Goal: Task Accomplishment & Management: Manage account settings

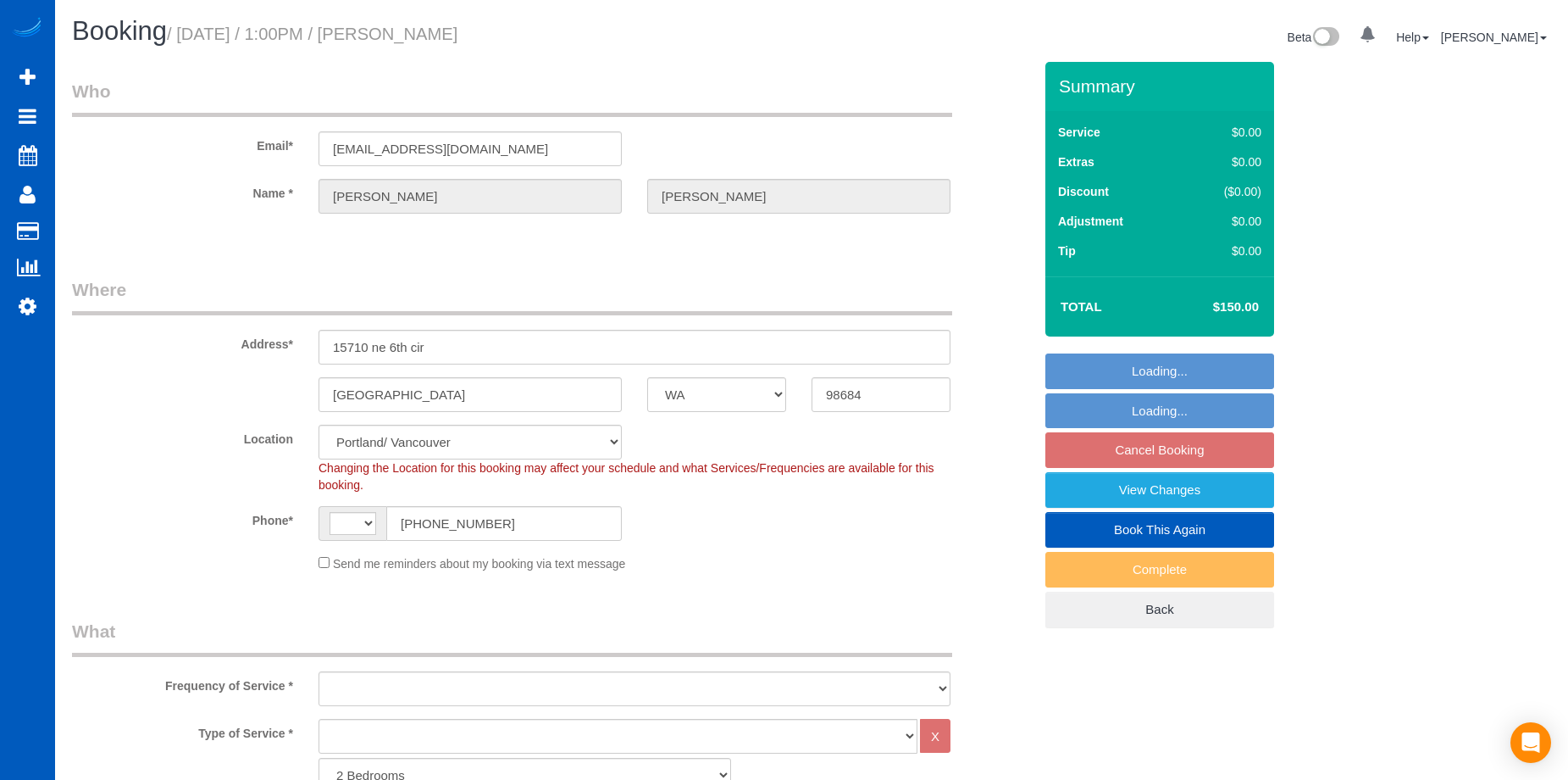
select select "WA"
select select "1501"
select select "3"
select select "1501"
select select "3"
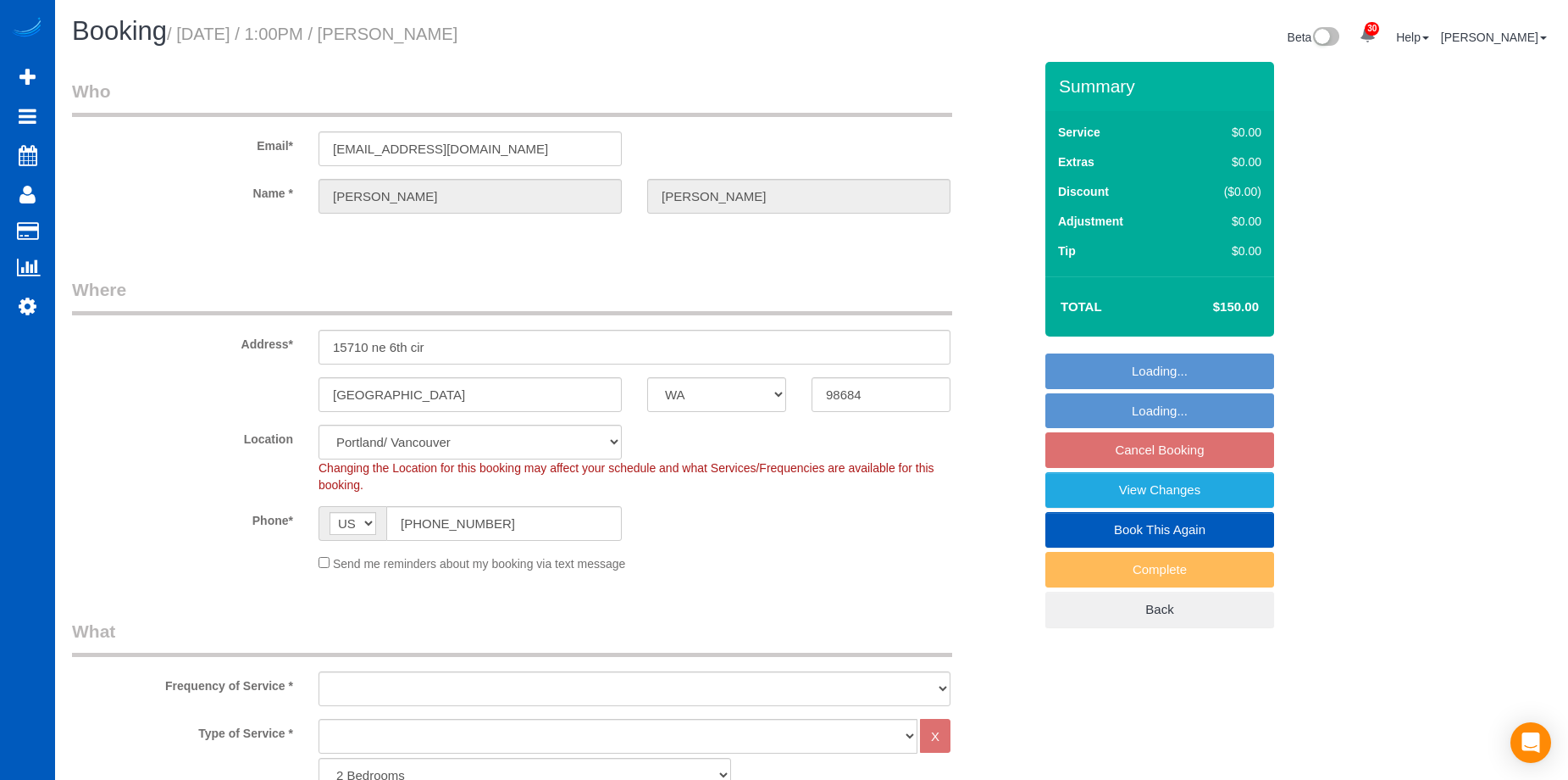
select select "string:[GEOGRAPHIC_DATA]"
select select "object:1133"
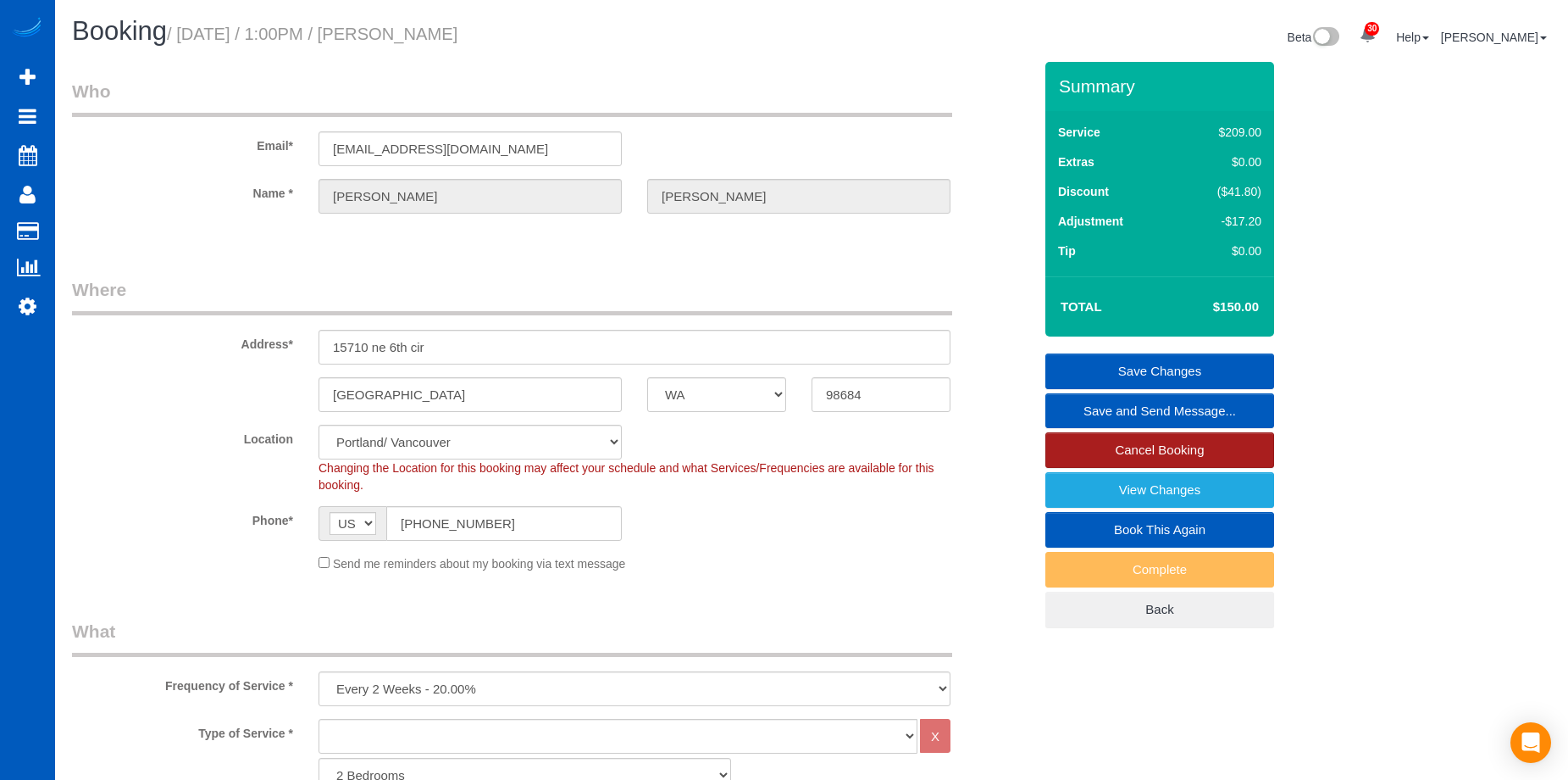
click at [1145, 453] on link "Cancel Booking" at bounding box center [1160, 450] width 229 height 35
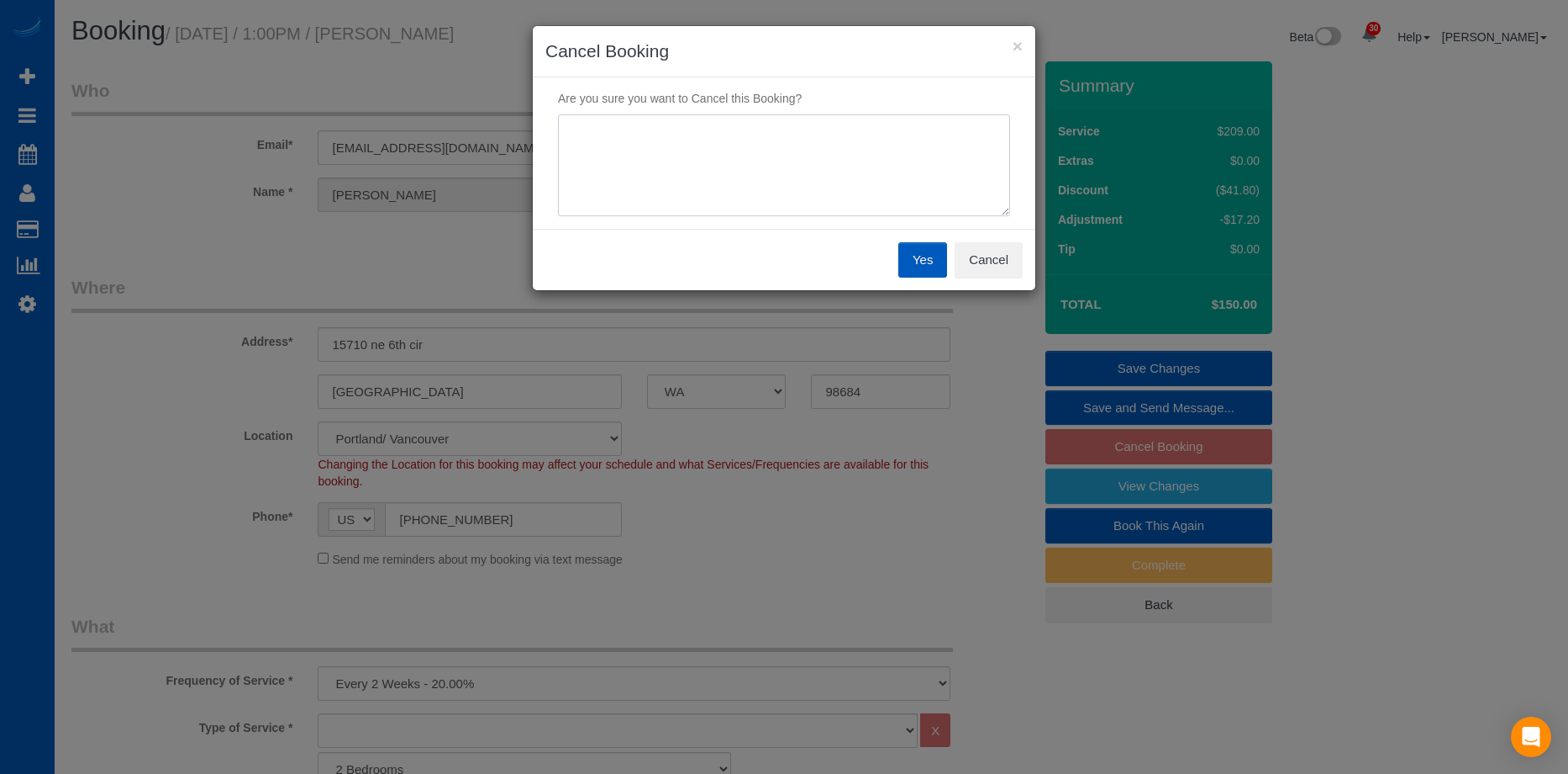
click at [861, 164] on textarea at bounding box center [783, 166] width 452 height 102
type textarea "Skip"
click at [925, 253] on button "Yes" at bounding box center [922, 260] width 48 height 35
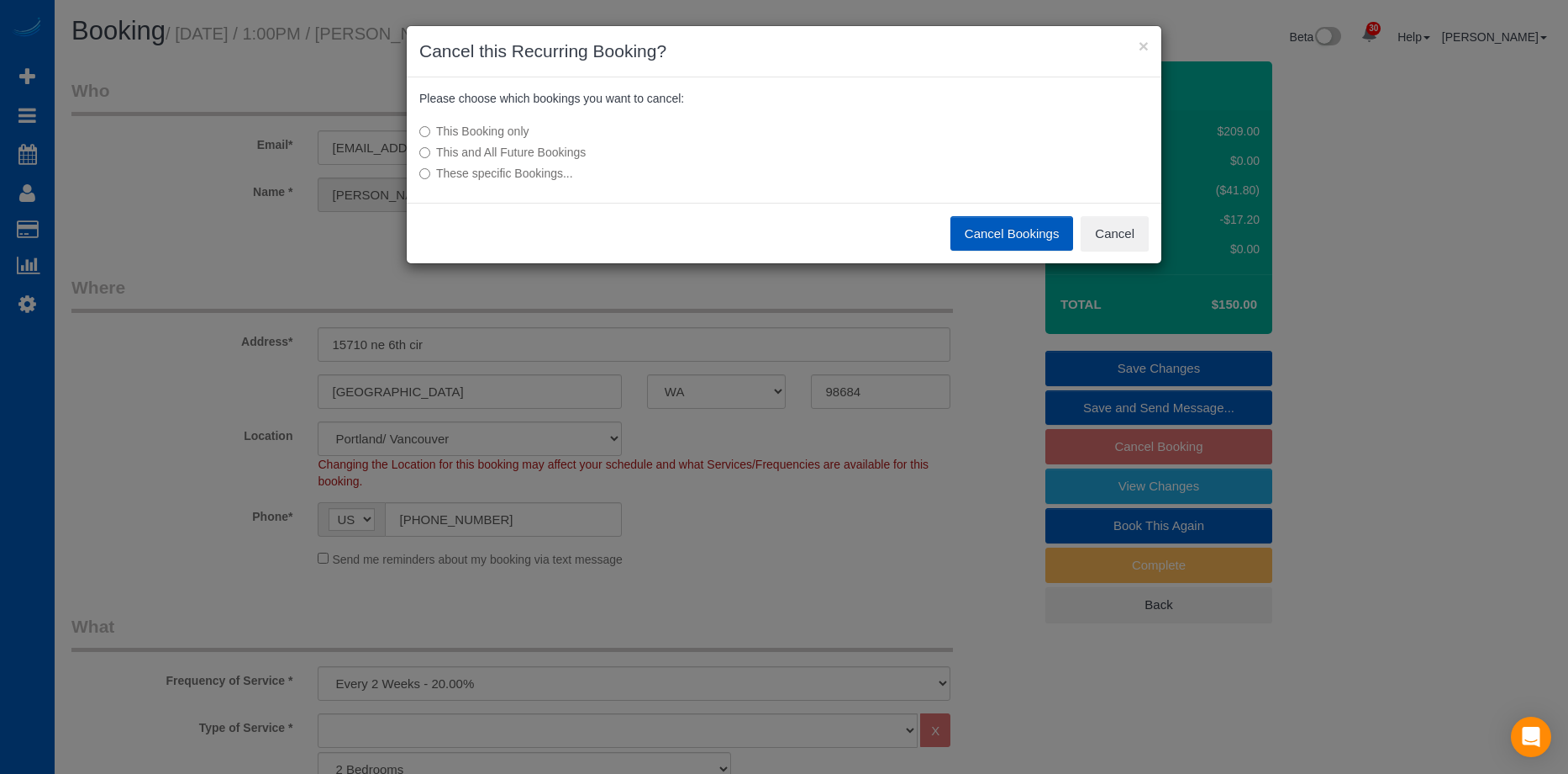
click at [992, 228] on button "Cancel Bookings" at bounding box center [1012, 233] width 123 height 35
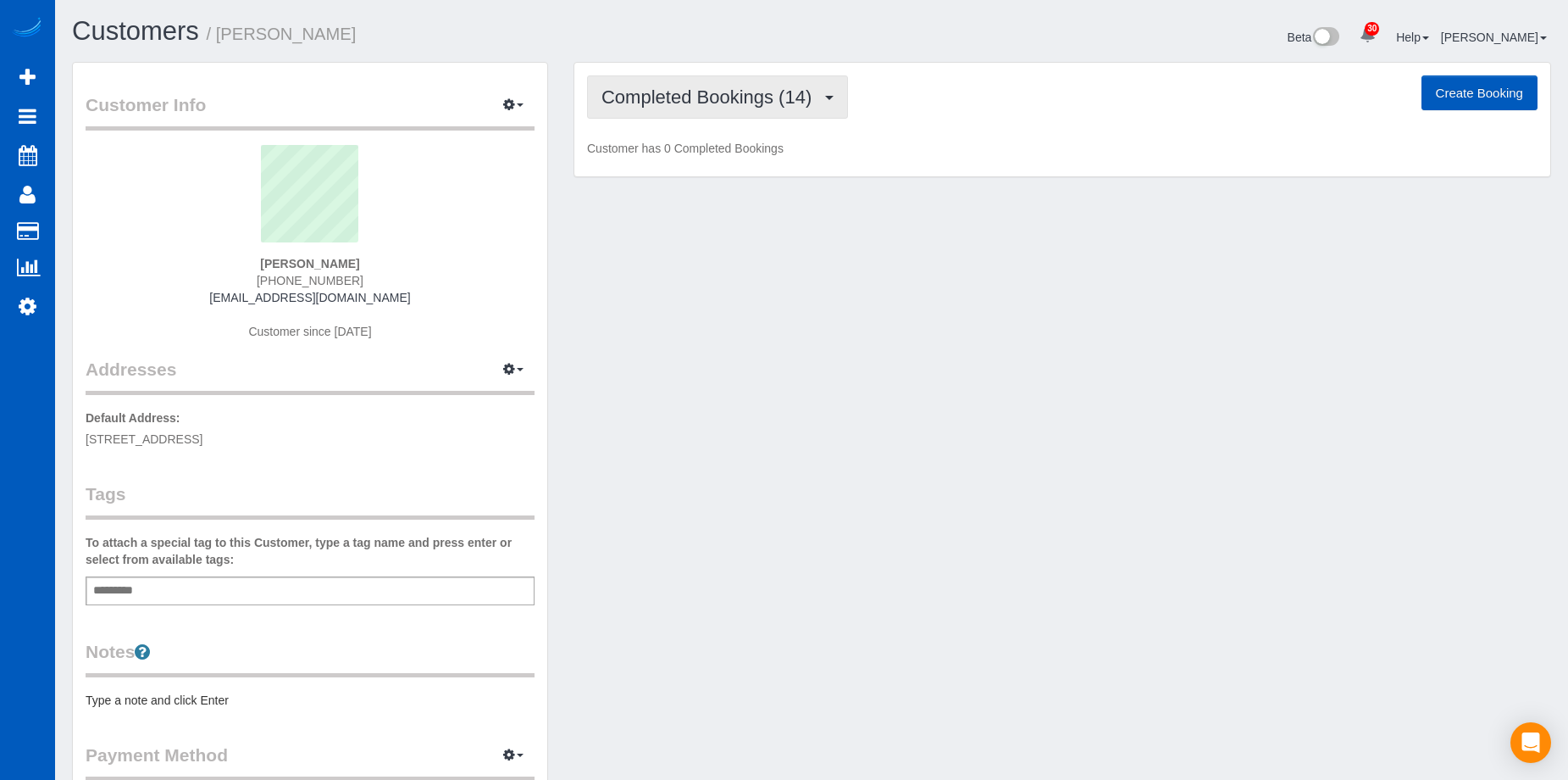
click at [757, 106] on button "Completed Bookings (14)" at bounding box center [717, 96] width 261 height 43
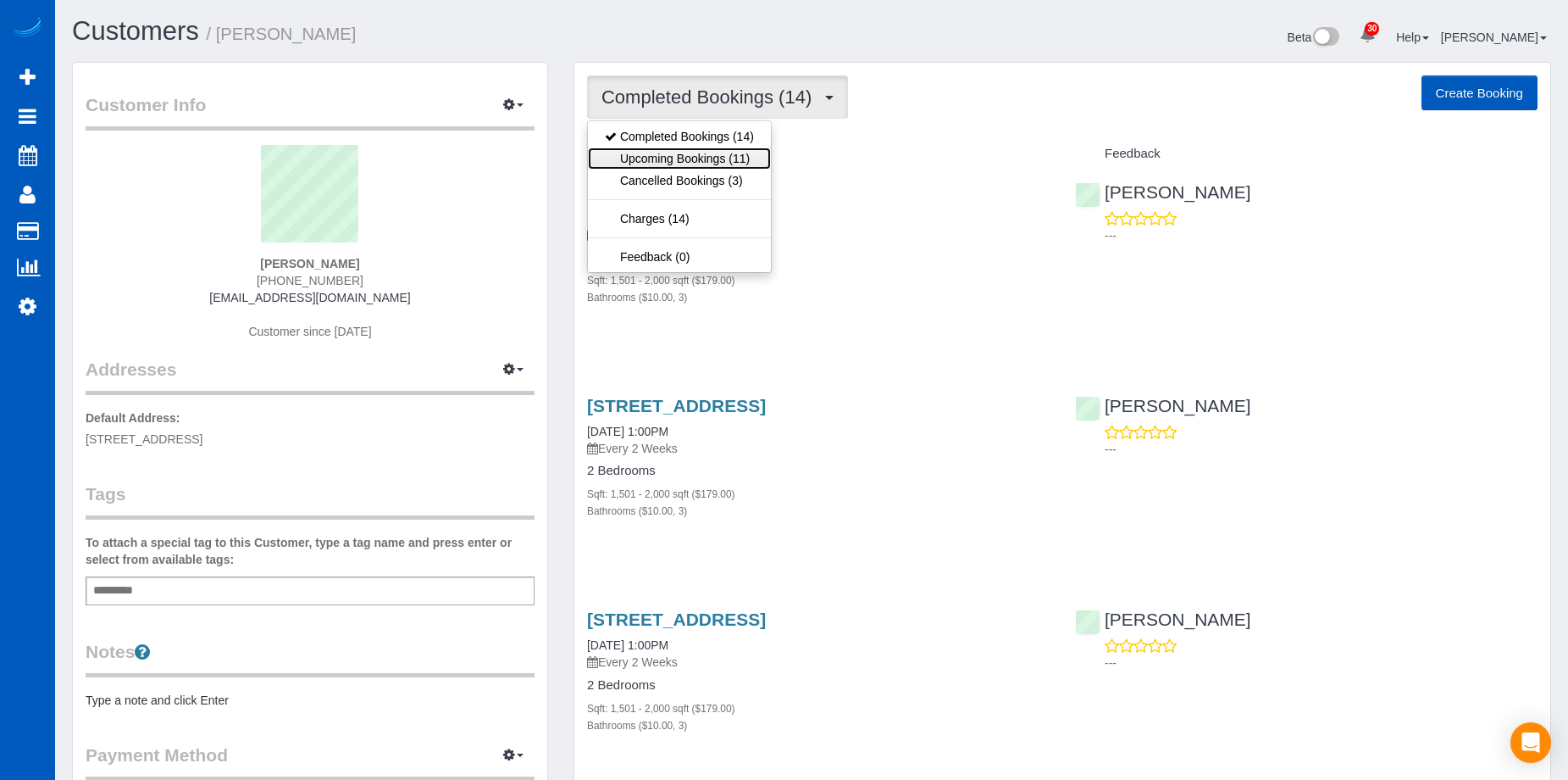
click at [737, 150] on link "Upcoming Bookings (11)" at bounding box center [679, 158] width 183 height 22
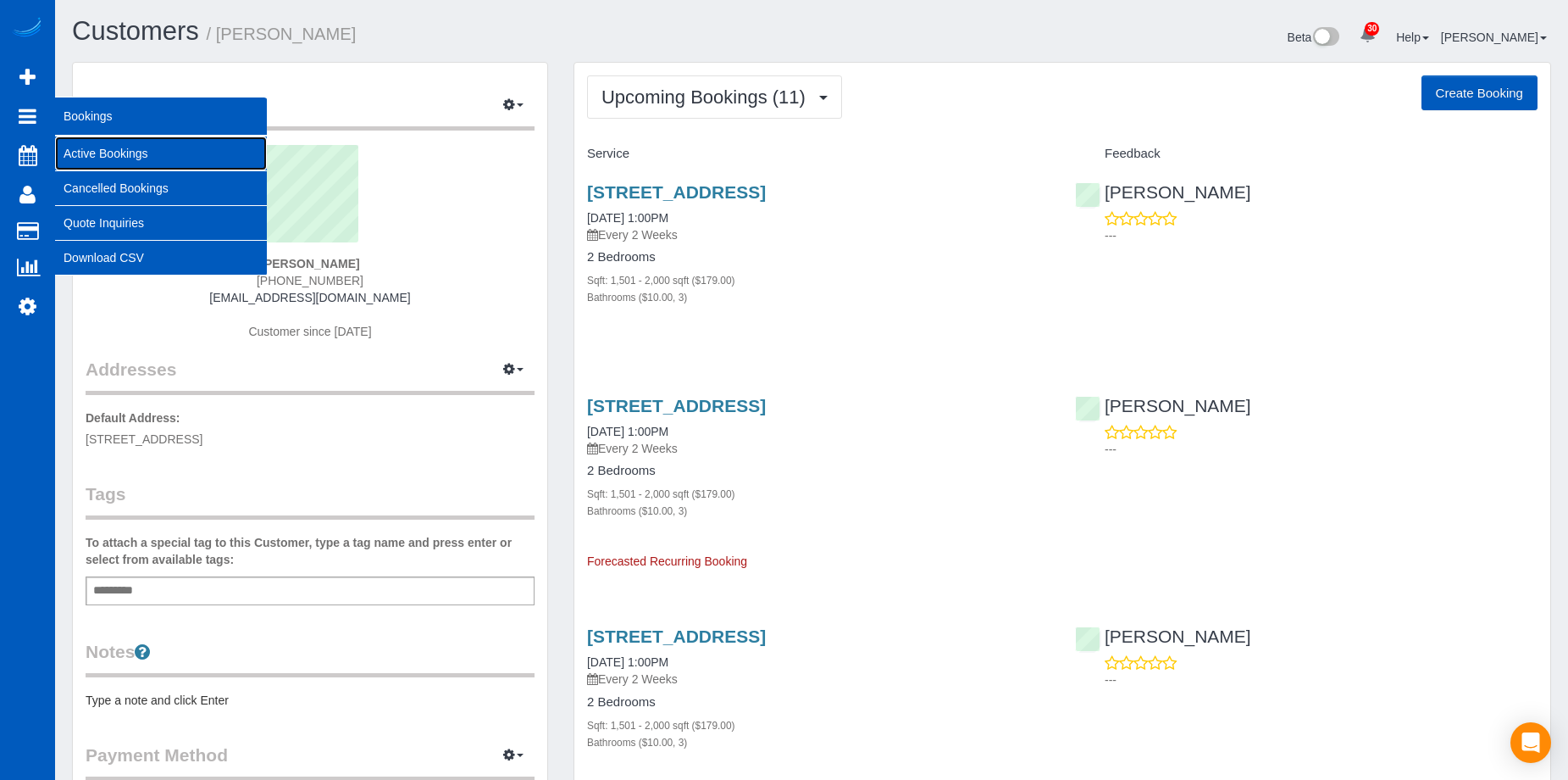
click at [88, 147] on link "Active Bookings" at bounding box center [161, 154] width 212 height 34
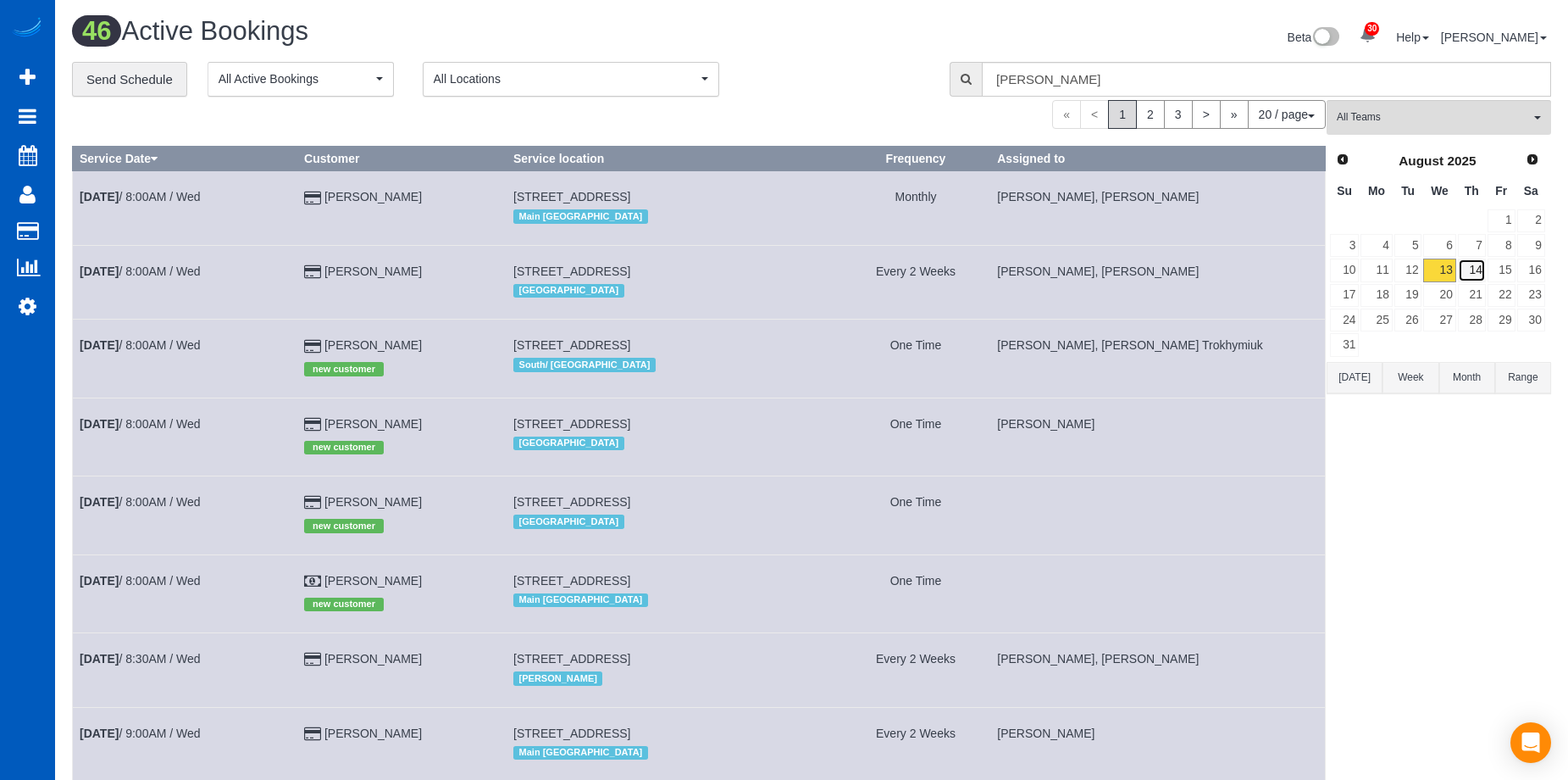
click at [1473, 264] on link "14" at bounding box center [1471, 270] width 28 height 23
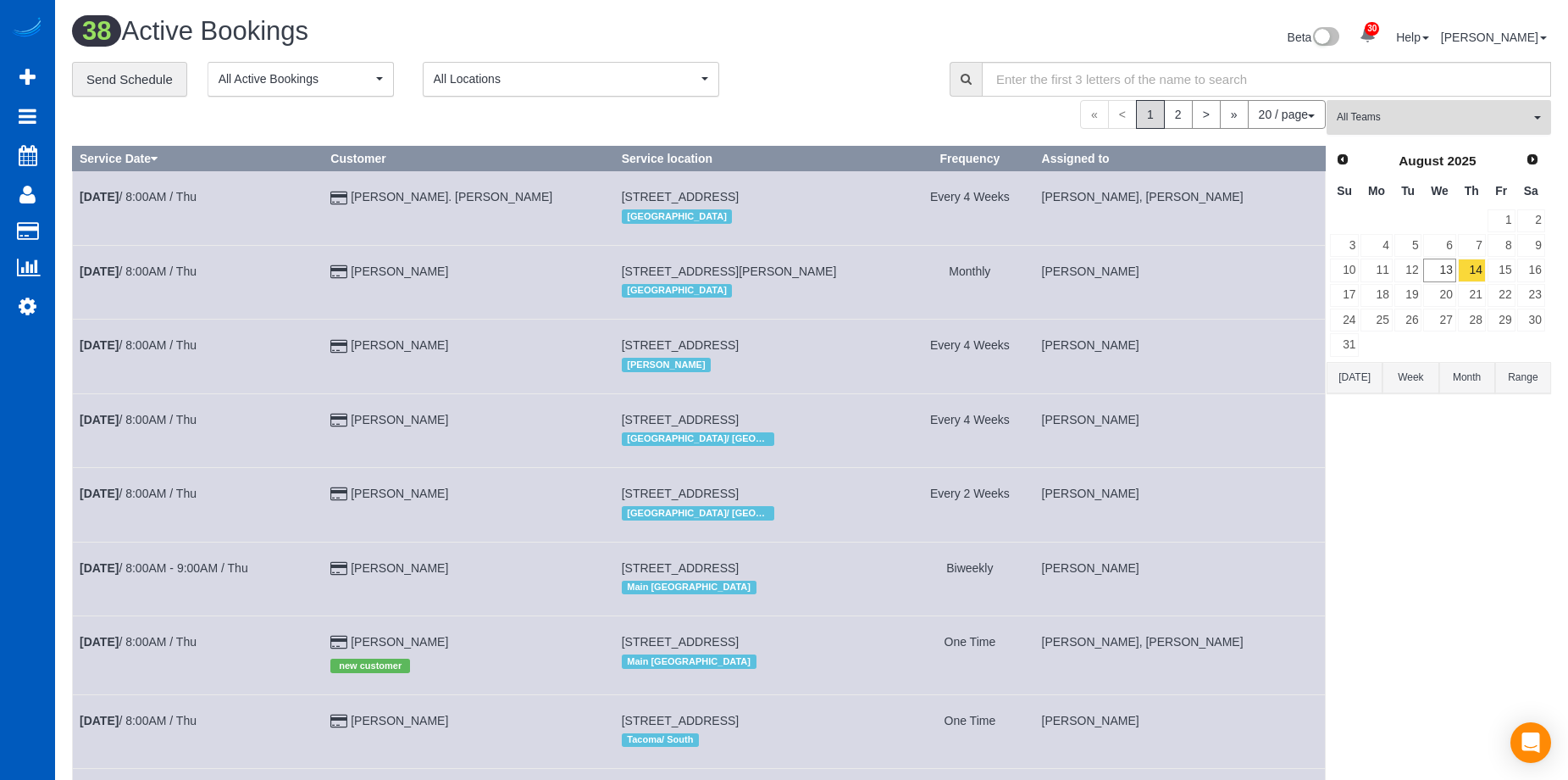
click at [1399, 114] on span "All Teams" at bounding box center [1433, 116] width 193 height 14
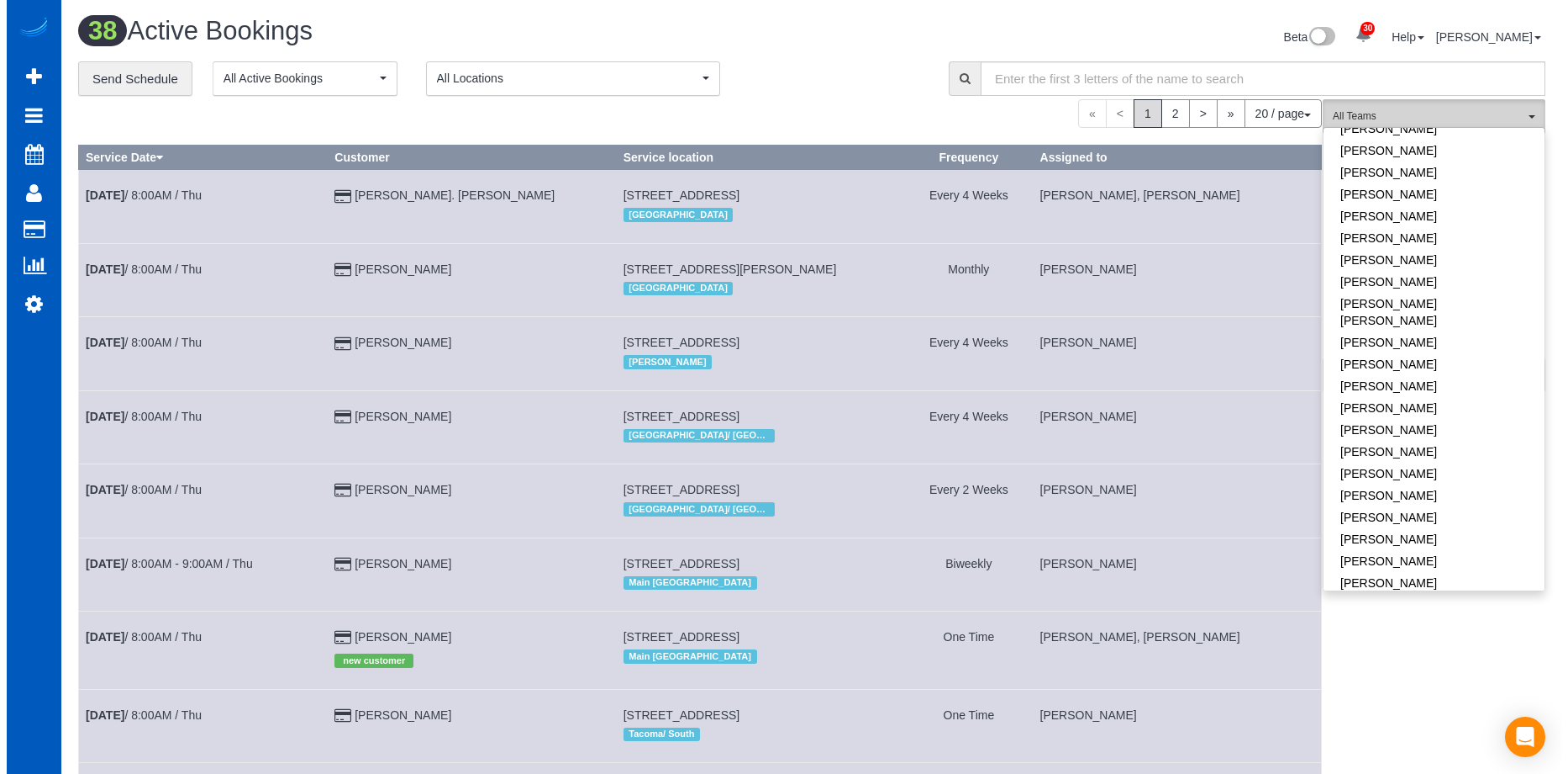
scroll to position [673, 0]
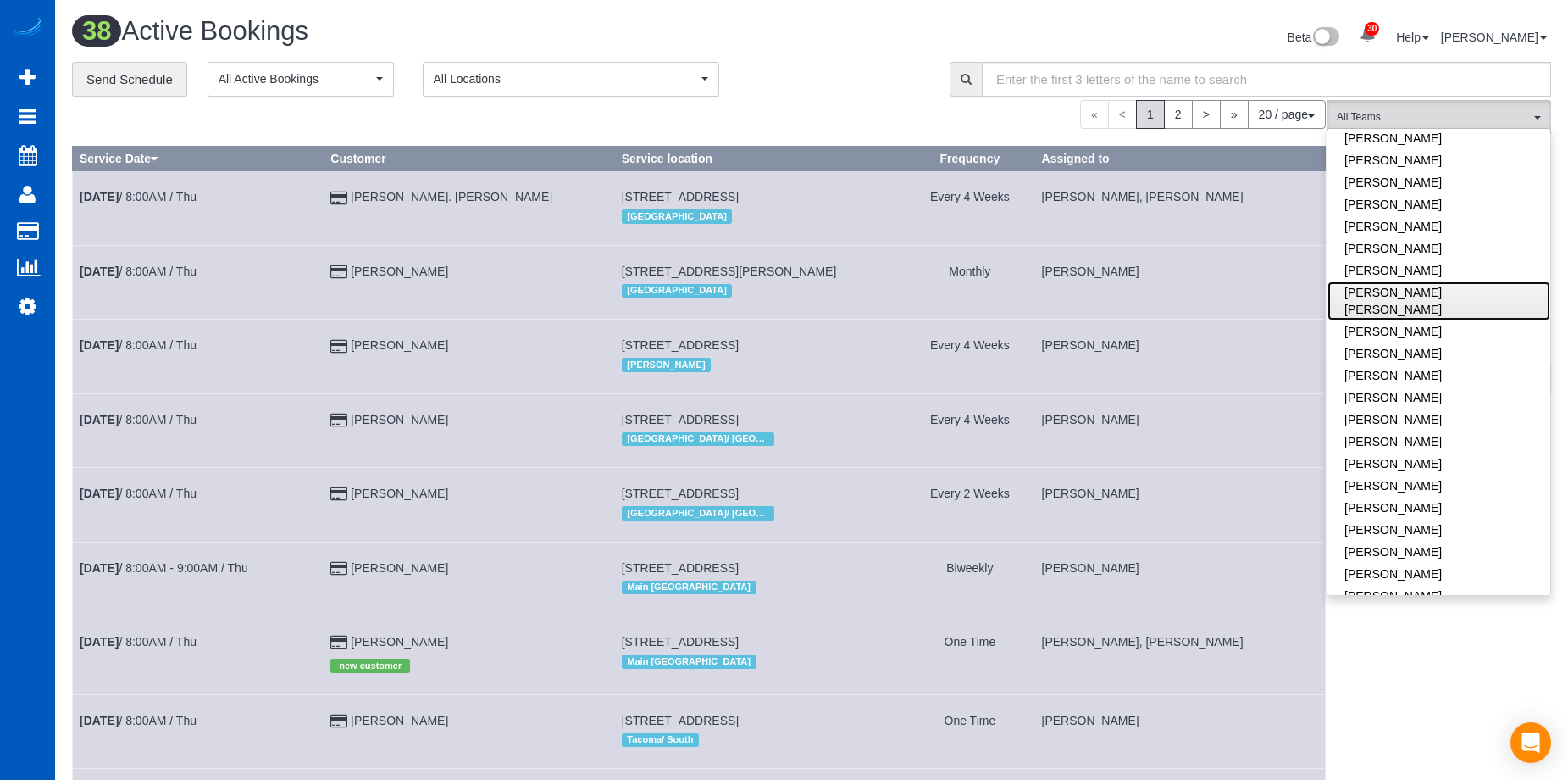
click at [1477, 282] on link "[PERSON_NAME] [PERSON_NAME]" at bounding box center [1438, 301] width 222 height 39
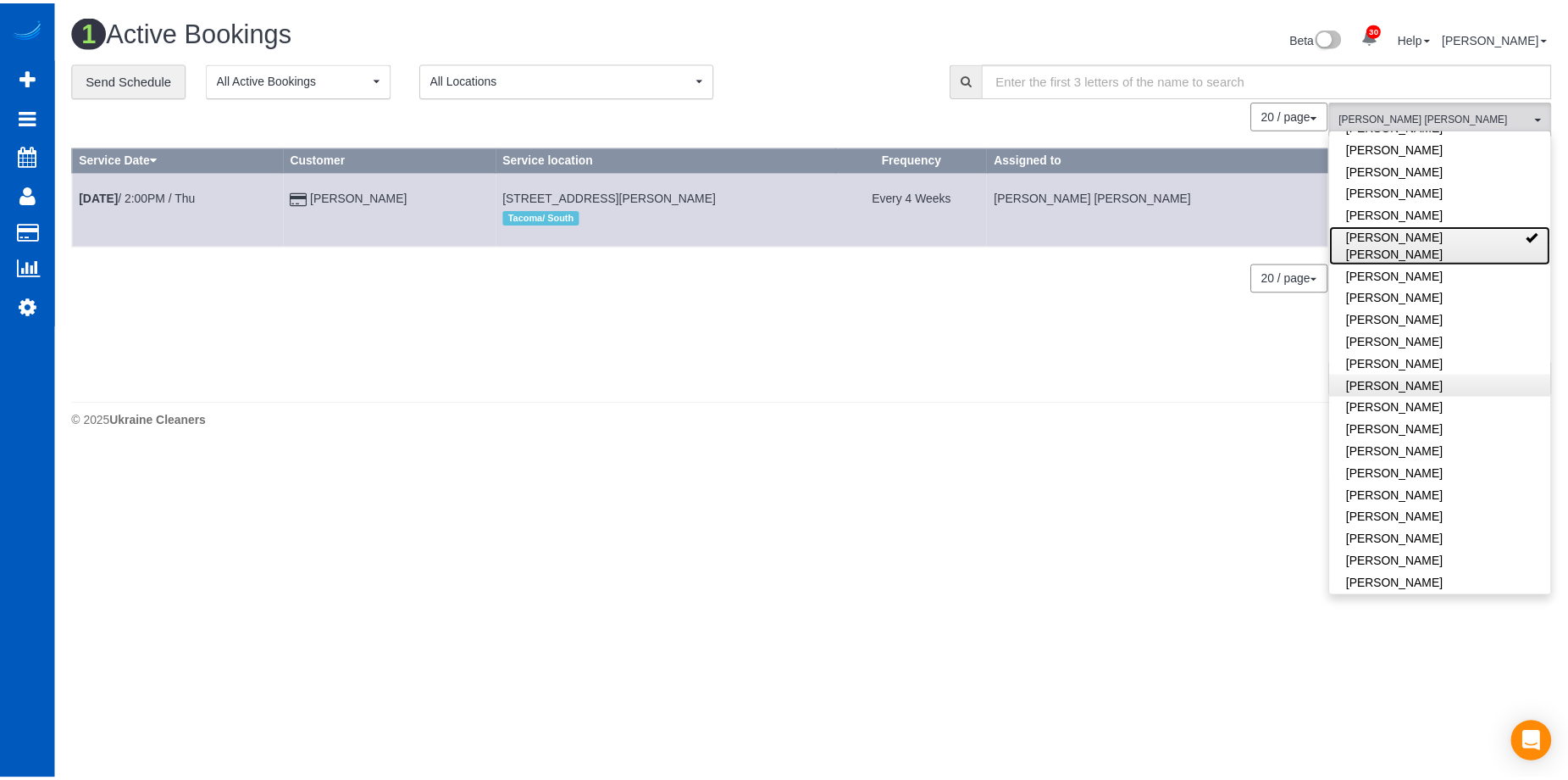
scroll to position [763, 0]
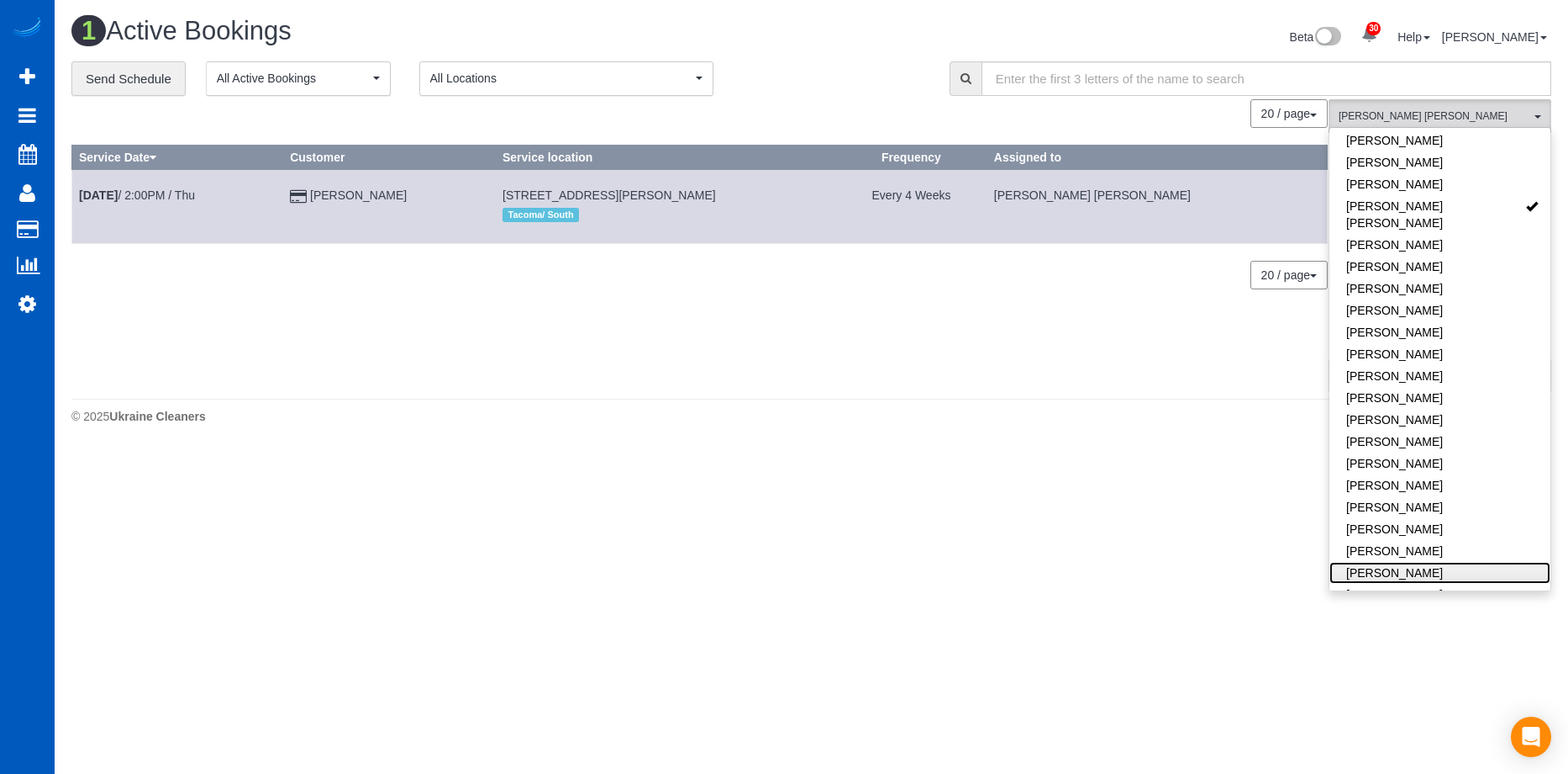
click at [1440, 562] on link "[PERSON_NAME]" at bounding box center [1439, 572] width 221 height 22
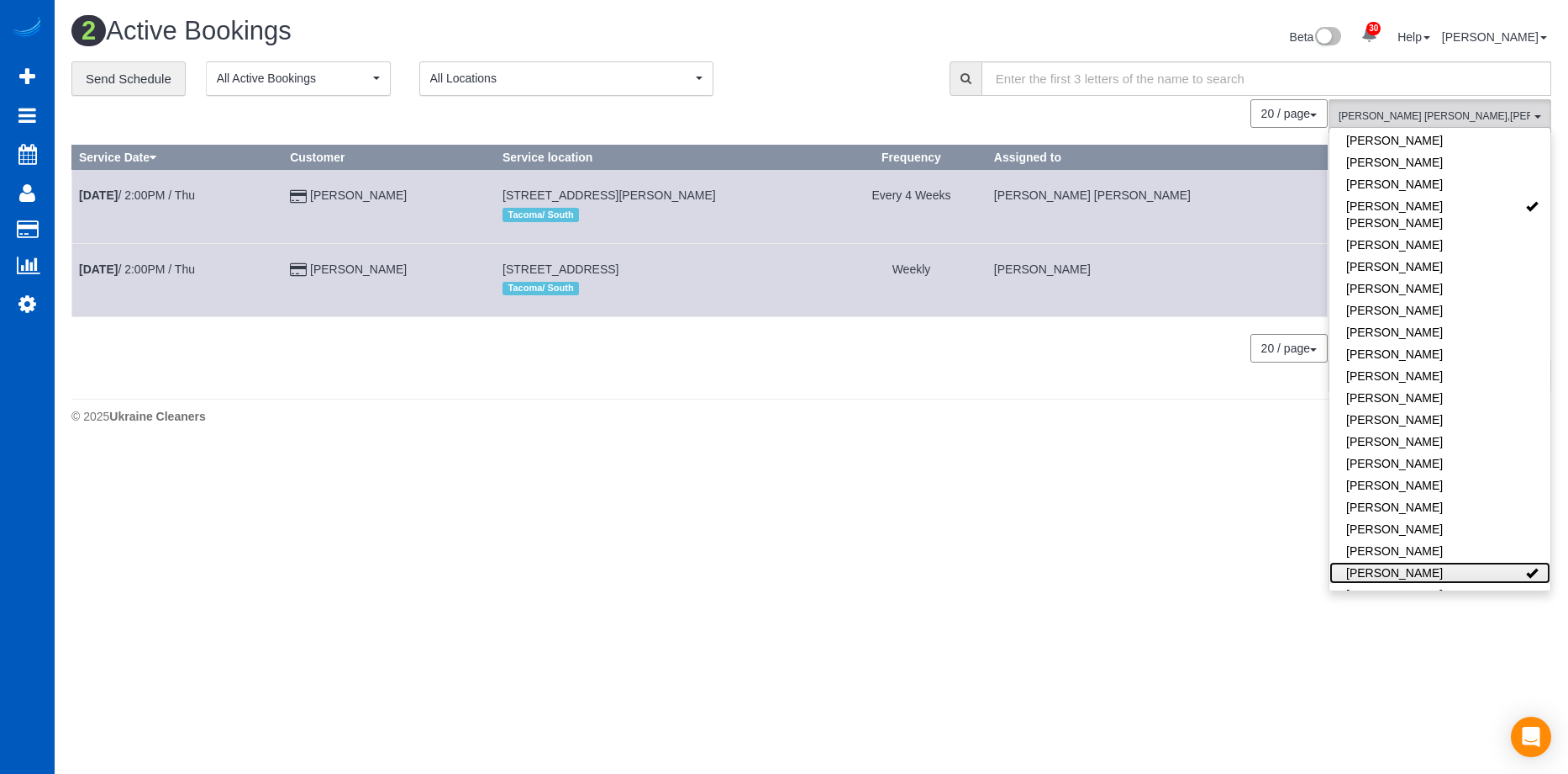
click at [1440, 562] on link "[PERSON_NAME]" at bounding box center [1439, 572] width 221 height 22
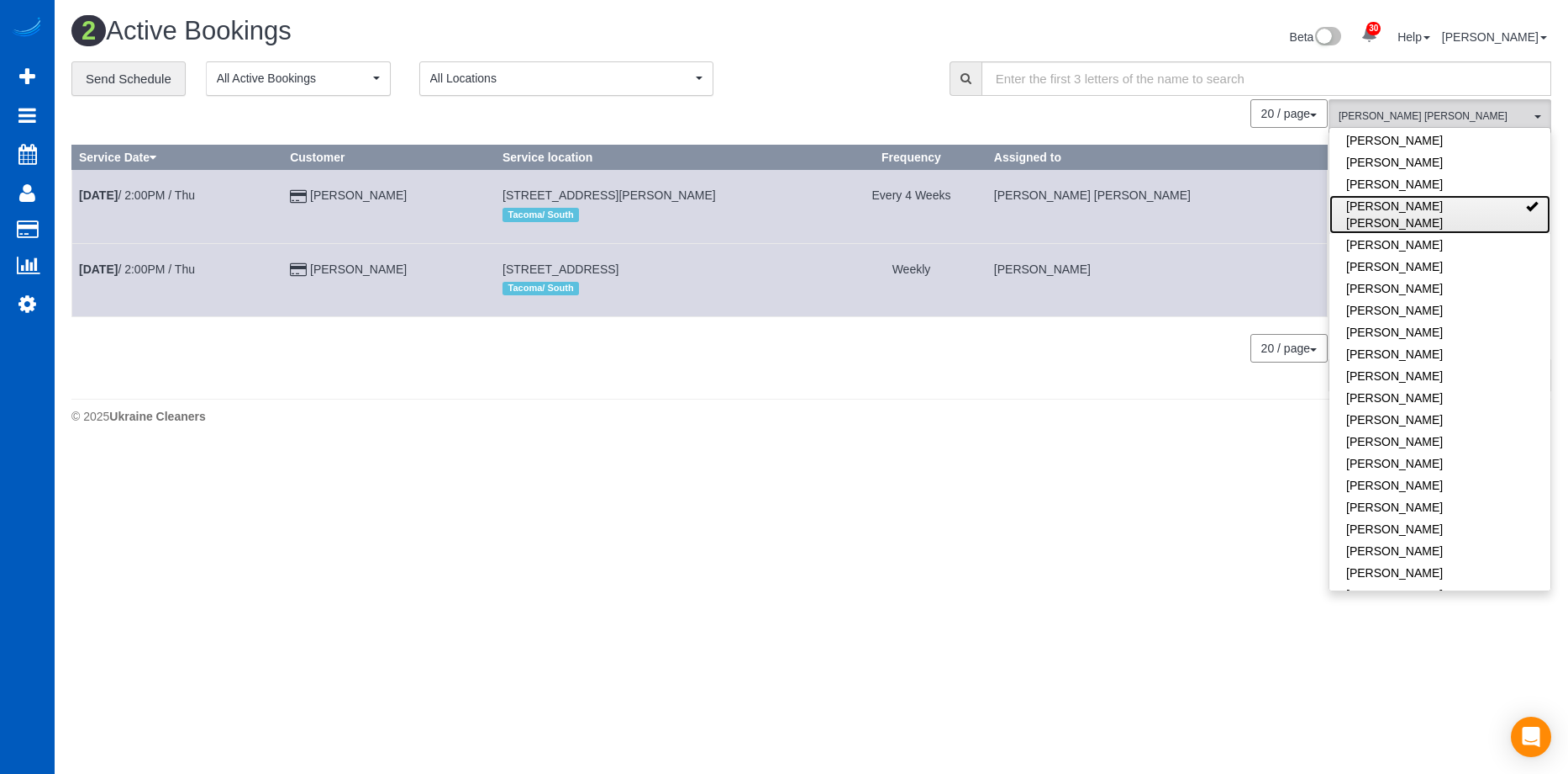
click at [1451, 195] on link "[PERSON_NAME] [PERSON_NAME]" at bounding box center [1439, 214] width 221 height 39
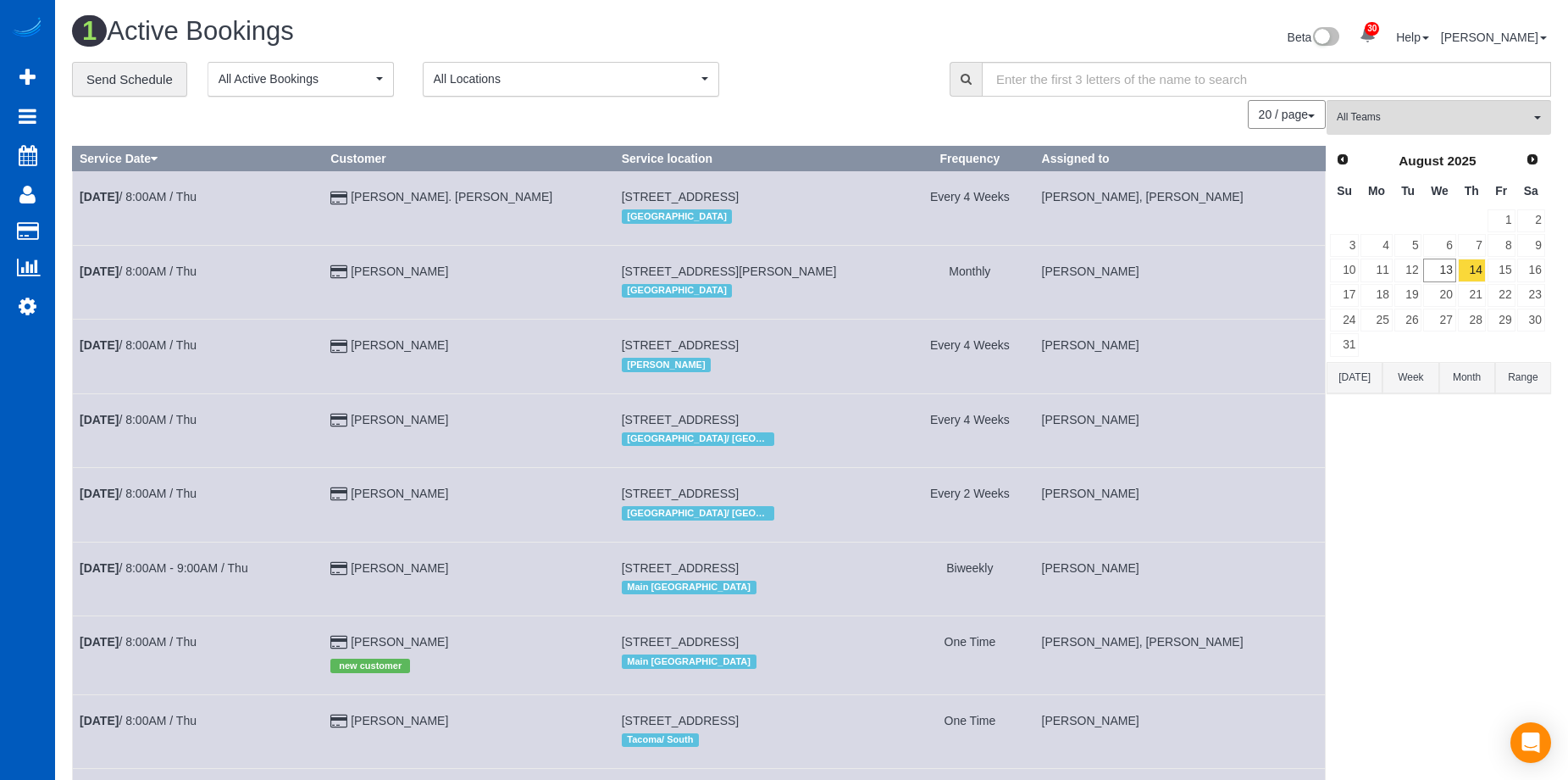
click at [1524, 380] on button "Range" at bounding box center [1522, 377] width 56 height 32
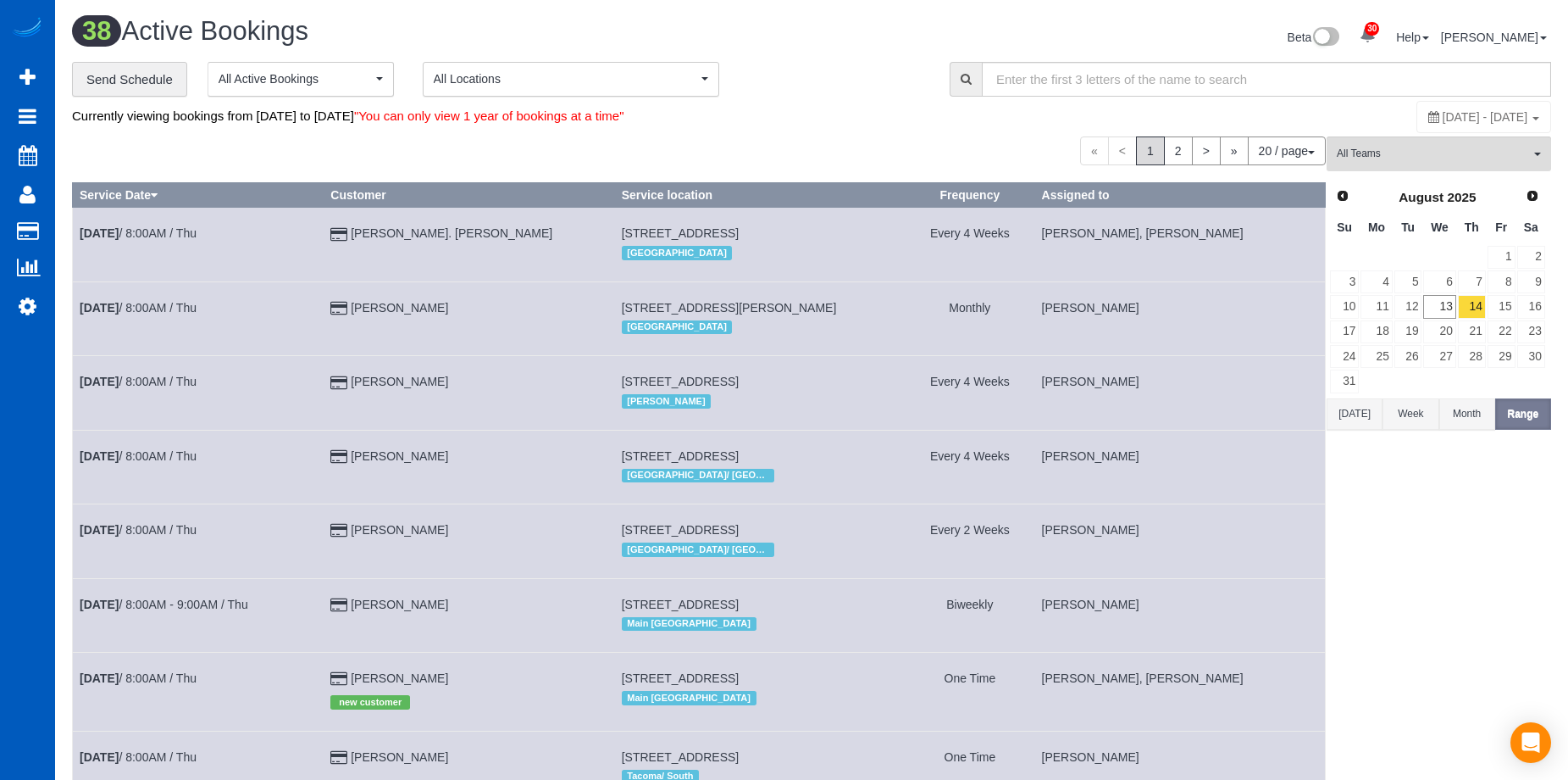
click at [1457, 116] on span "August 14, 2025 - August 14, 2025" at bounding box center [1485, 116] width 86 height 13
type input "**********"
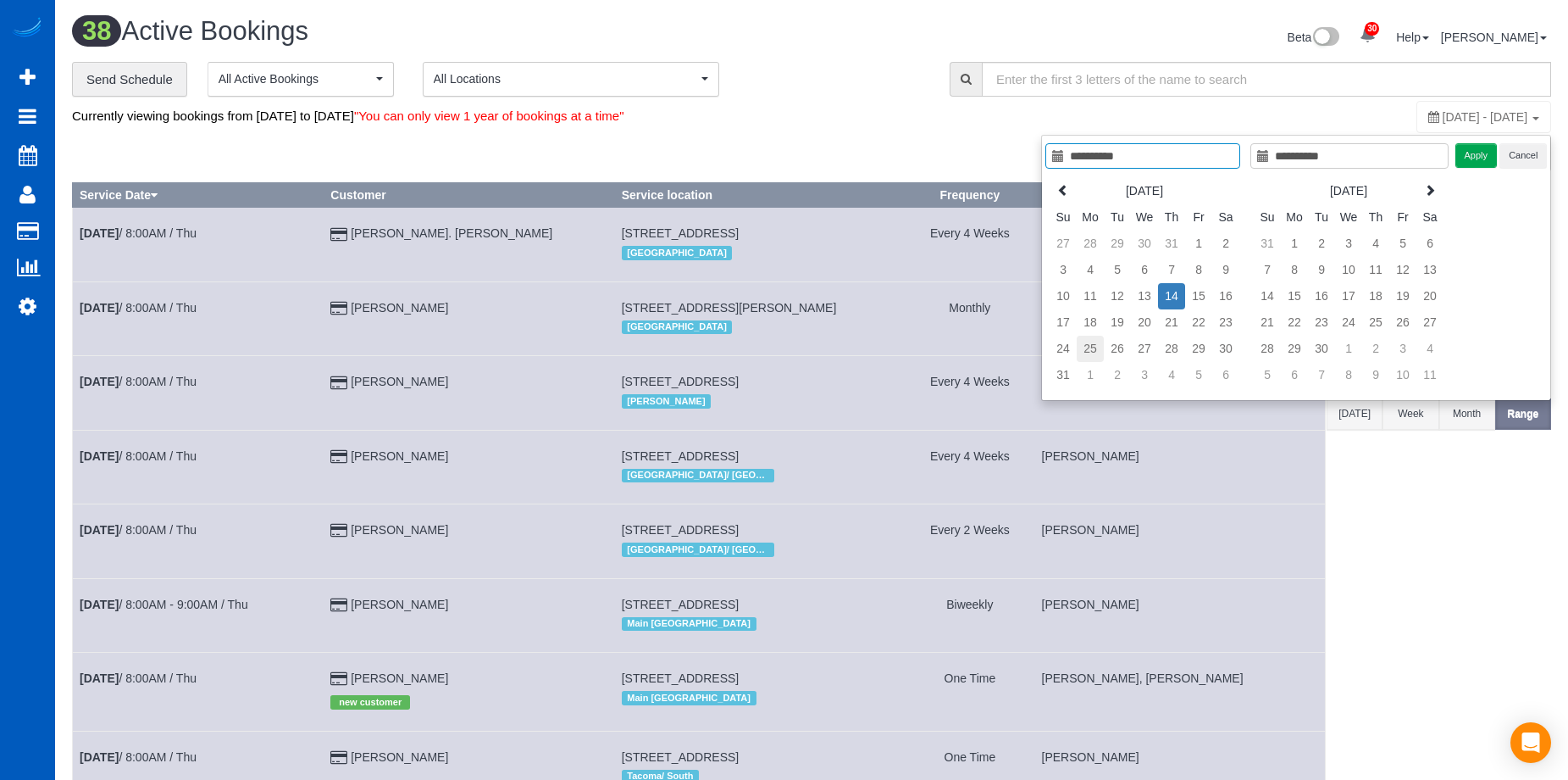
type input "**********"
click at [1087, 343] on td "25" at bounding box center [1090, 348] width 27 height 27
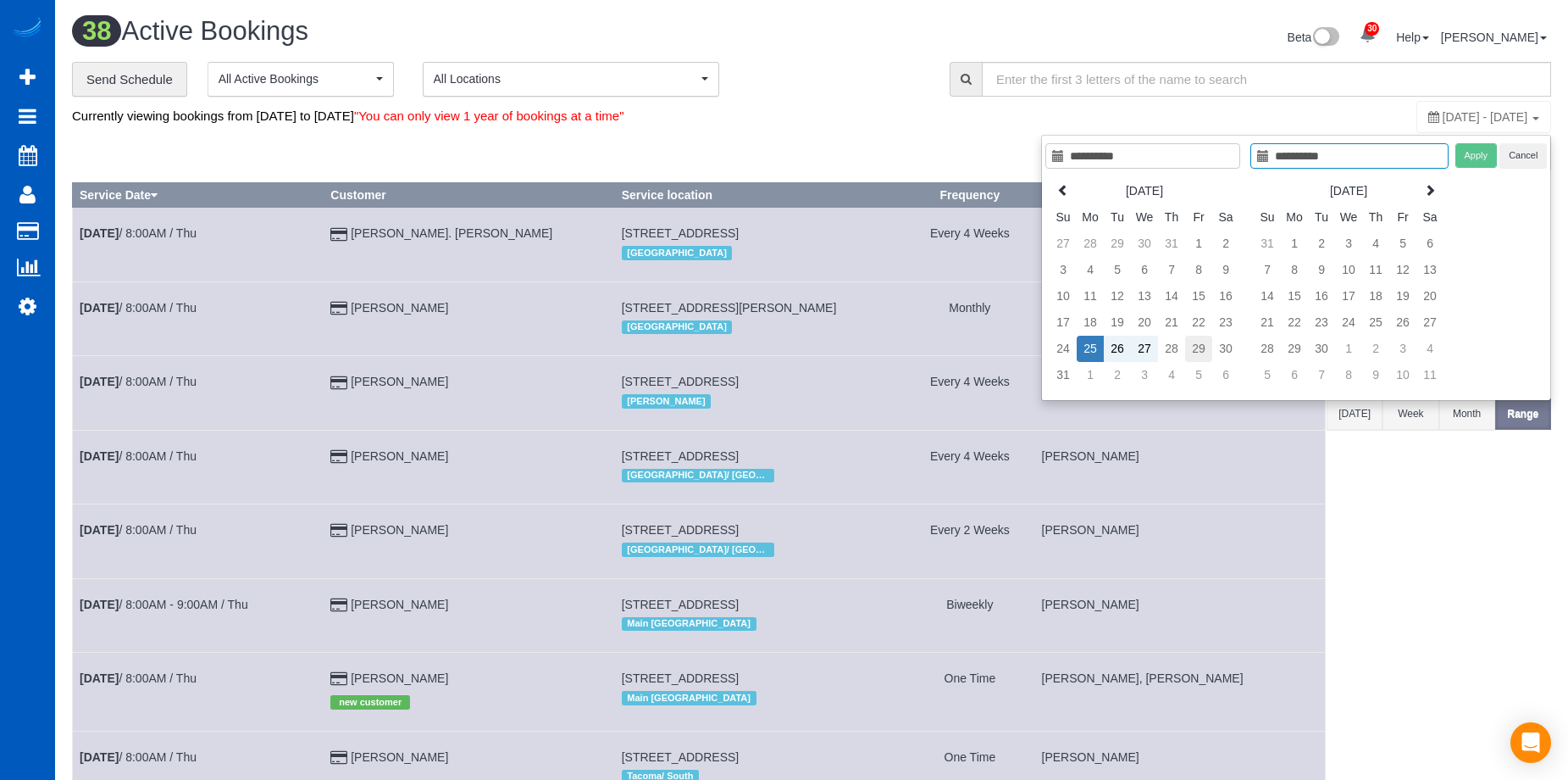
type input "**********"
click at [1203, 348] on td "29" at bounding box center [1199, 348] width 27 height 27
type input "**********"
click at [1480, 158] on button "Apply" at bounding box center [1476, 156] width 42 height 25
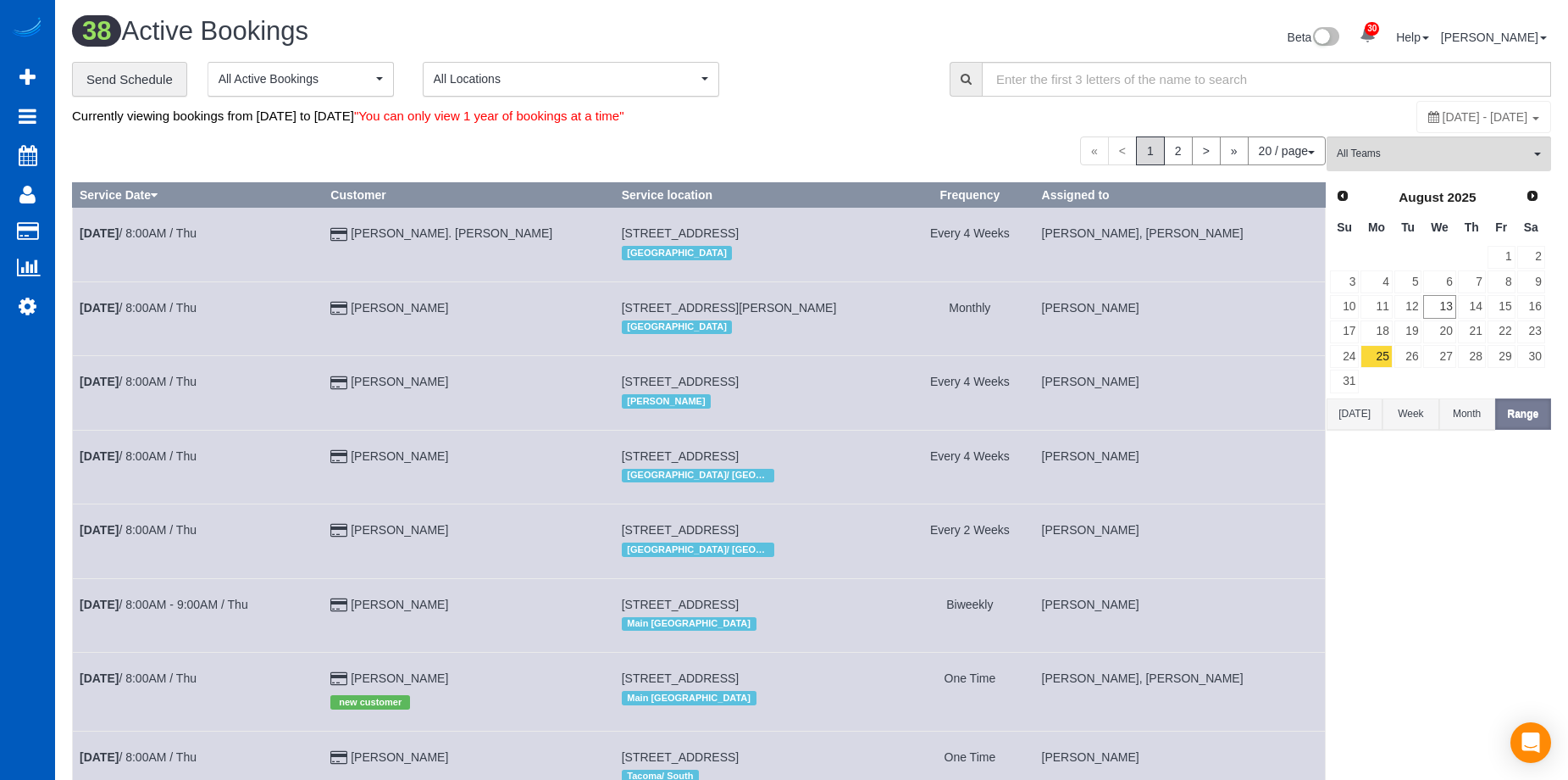
click at [1487, 114] on span "August 25, 2025 - August 29, 2025" at bounding box center [1485, 116] width 86 height 13
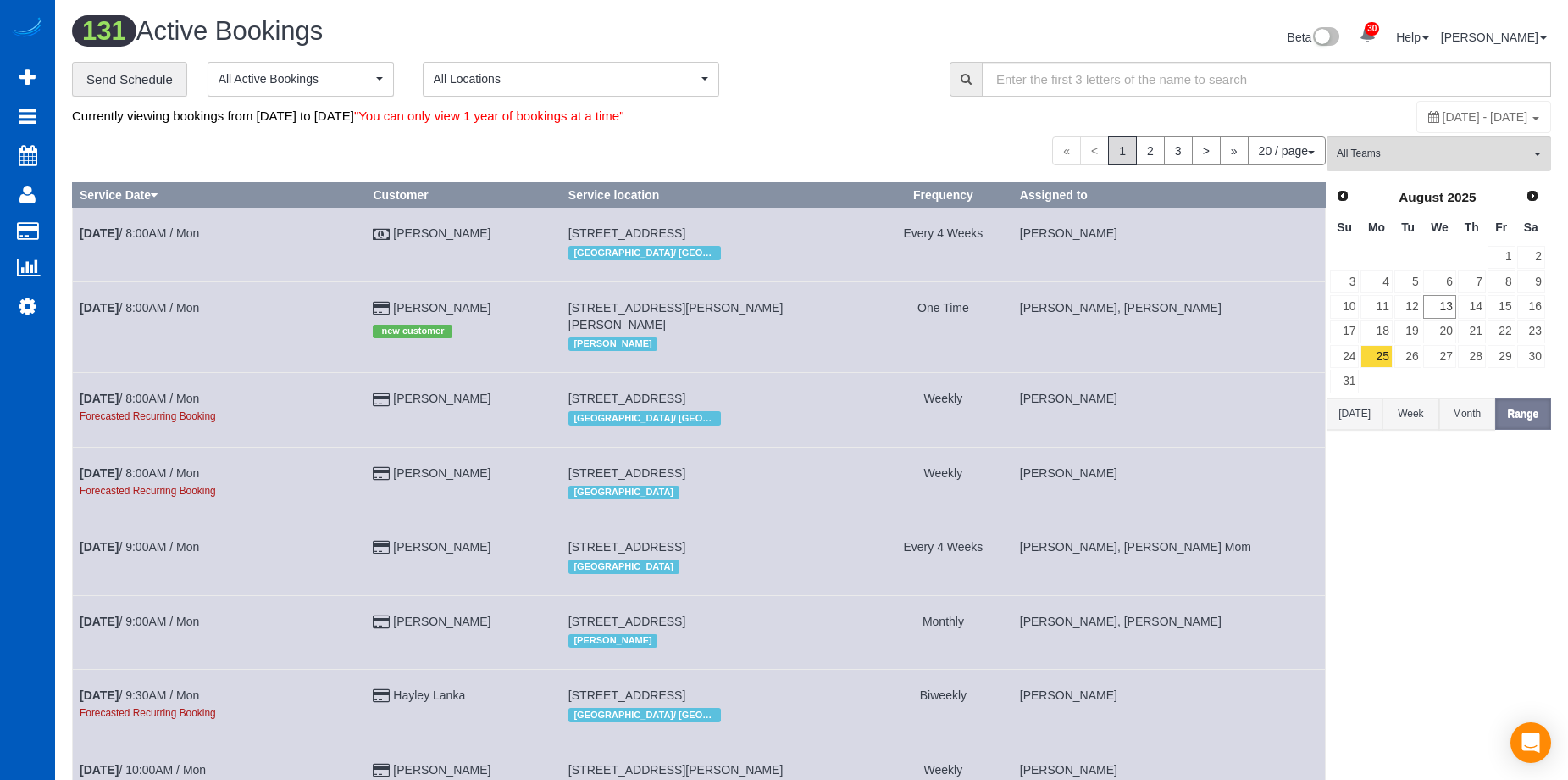
click at [1143, 115] on div "Currently viewing bookings from August 25, 2025 to August 29, 2025 "You can onl…" at bounding box center [811, 116] width 1479 height 33
click at [1434, 150] on span "All Teams" at bounding box center [1433, 154] width 193 height 14
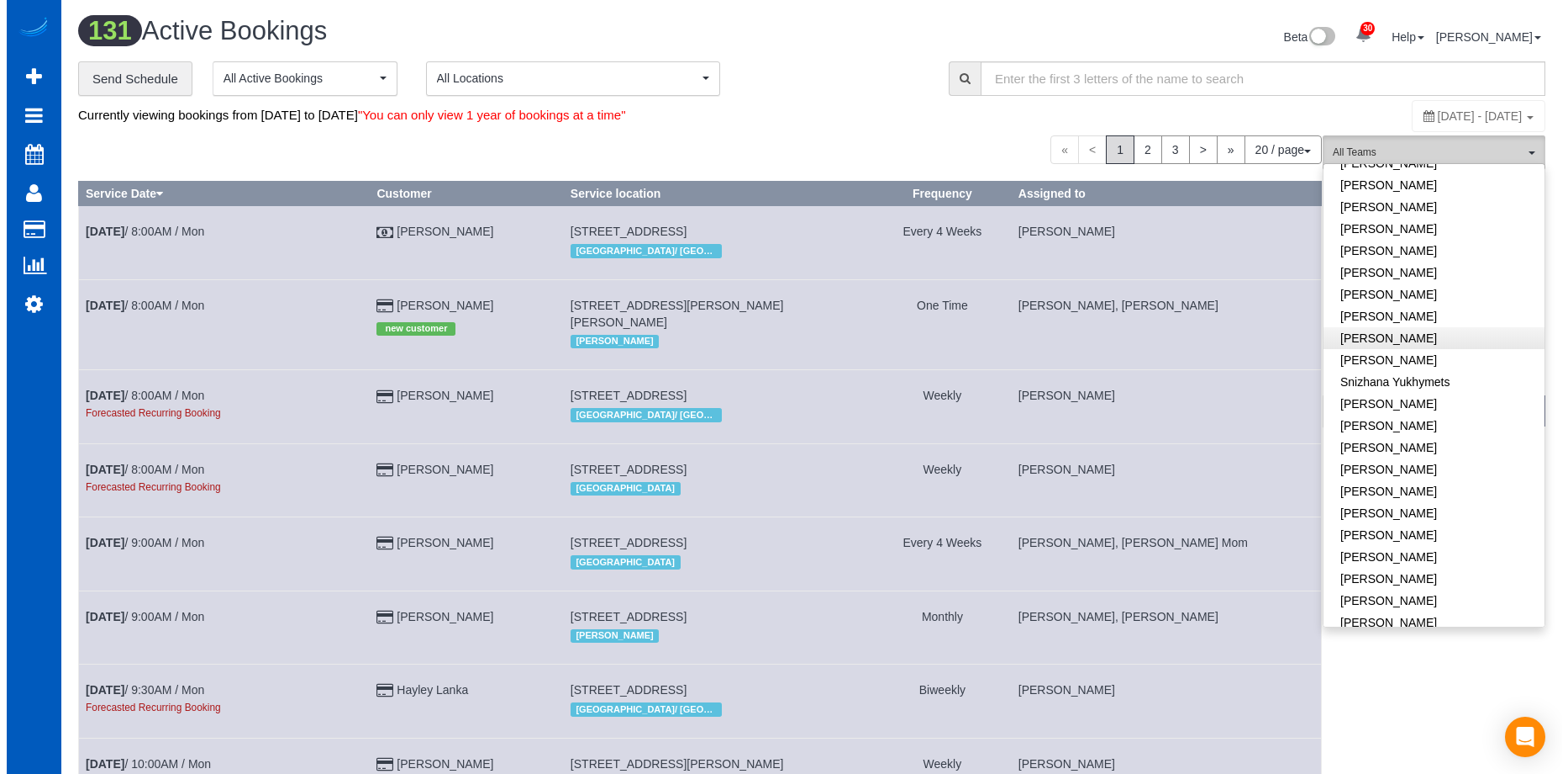
scroll to position [1136, 0]
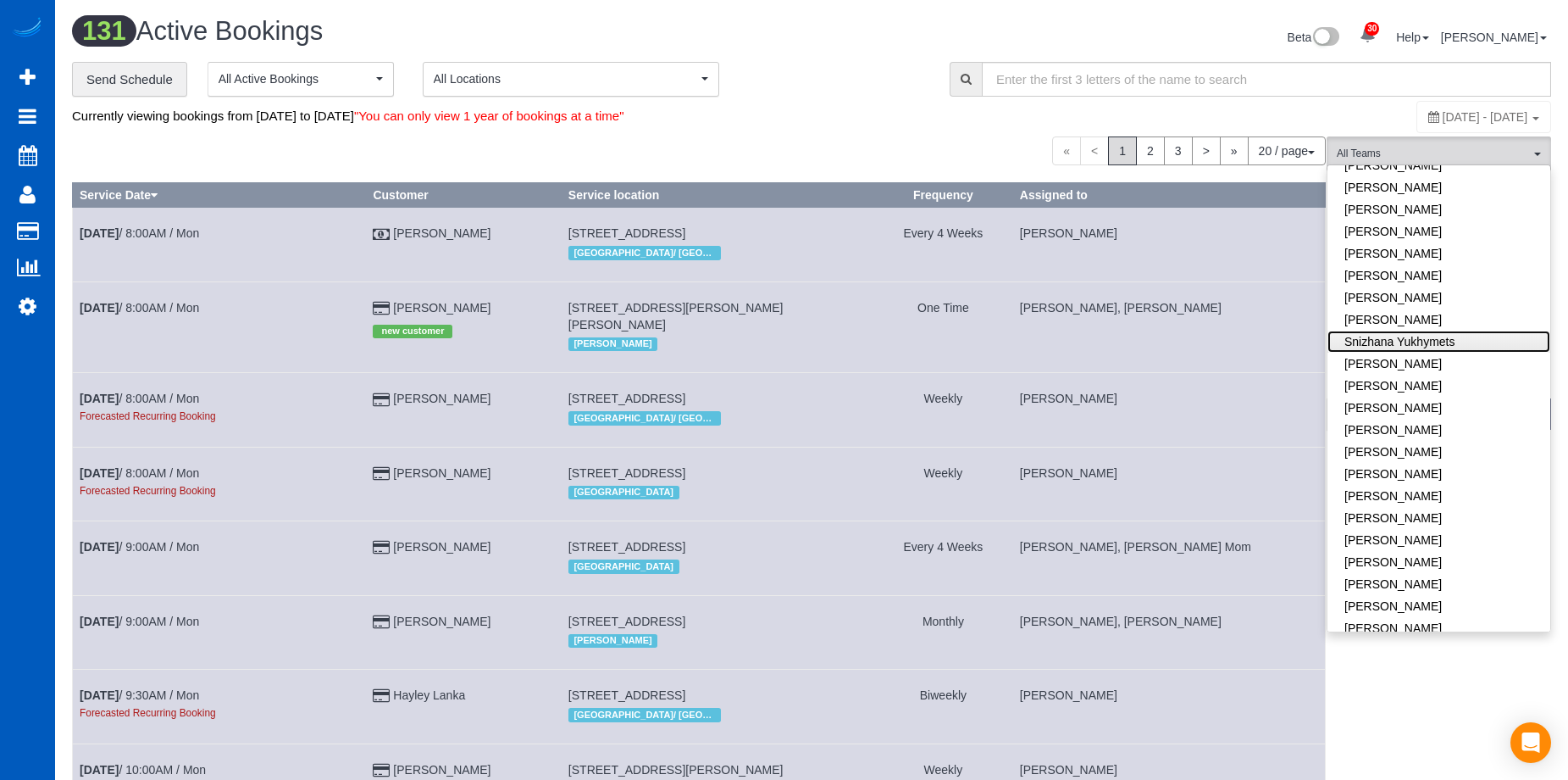
click at [1474, 330] on link "Snizhana Yukhymets" at bounding box center [1438, 341] width 222 height 22
click at [847, 107] on div "Currently viewing bookings from August 25, 2025 to August 29, 2025 "You can onl…" at bounding box center [564, 116] width 986 height 32
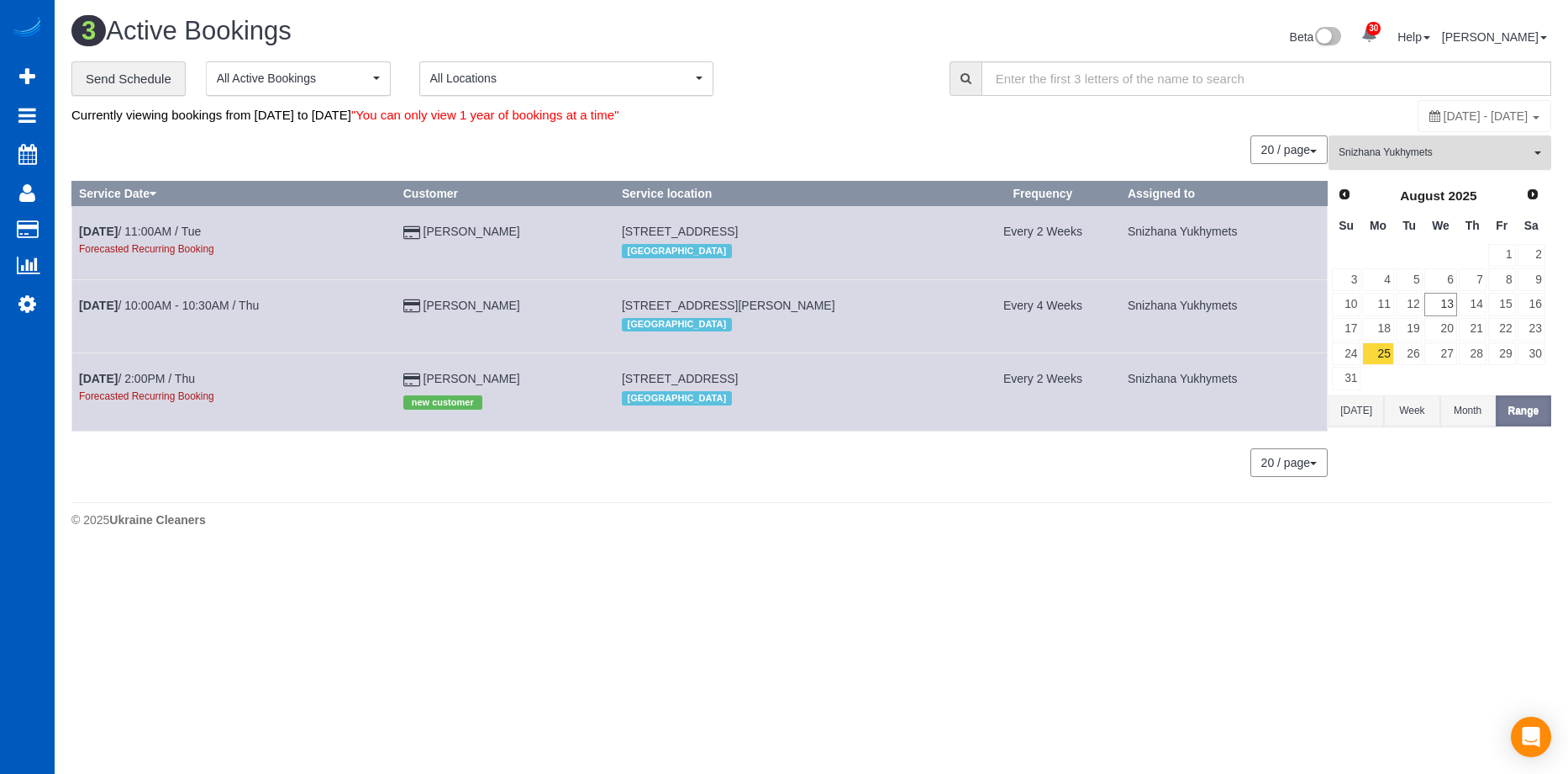
click at [1478, 154] on span "Snizhana Yukhymets" at bounding box center [1434, 153] width 191 height 14
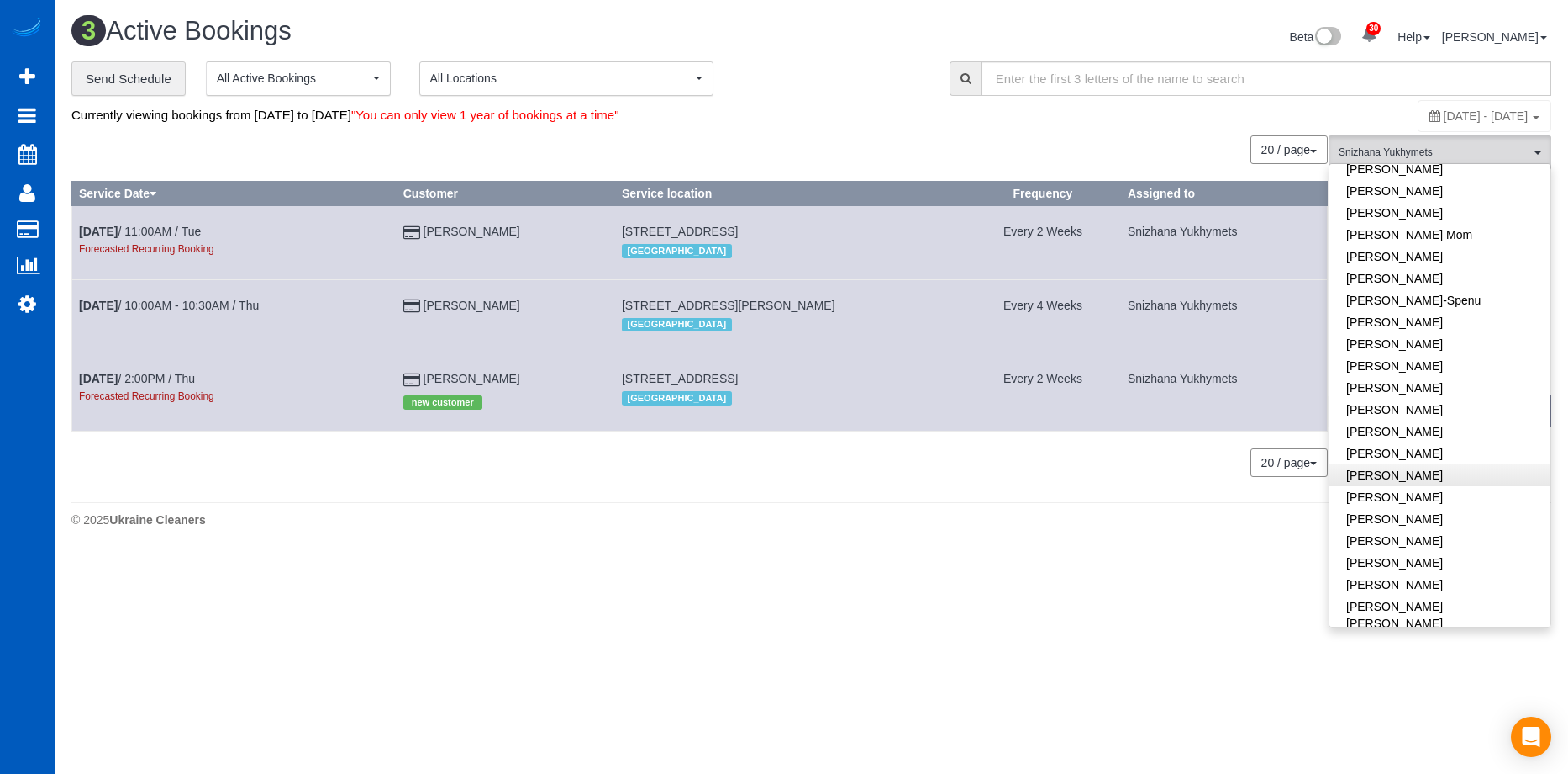
scroll to position [296, 0]
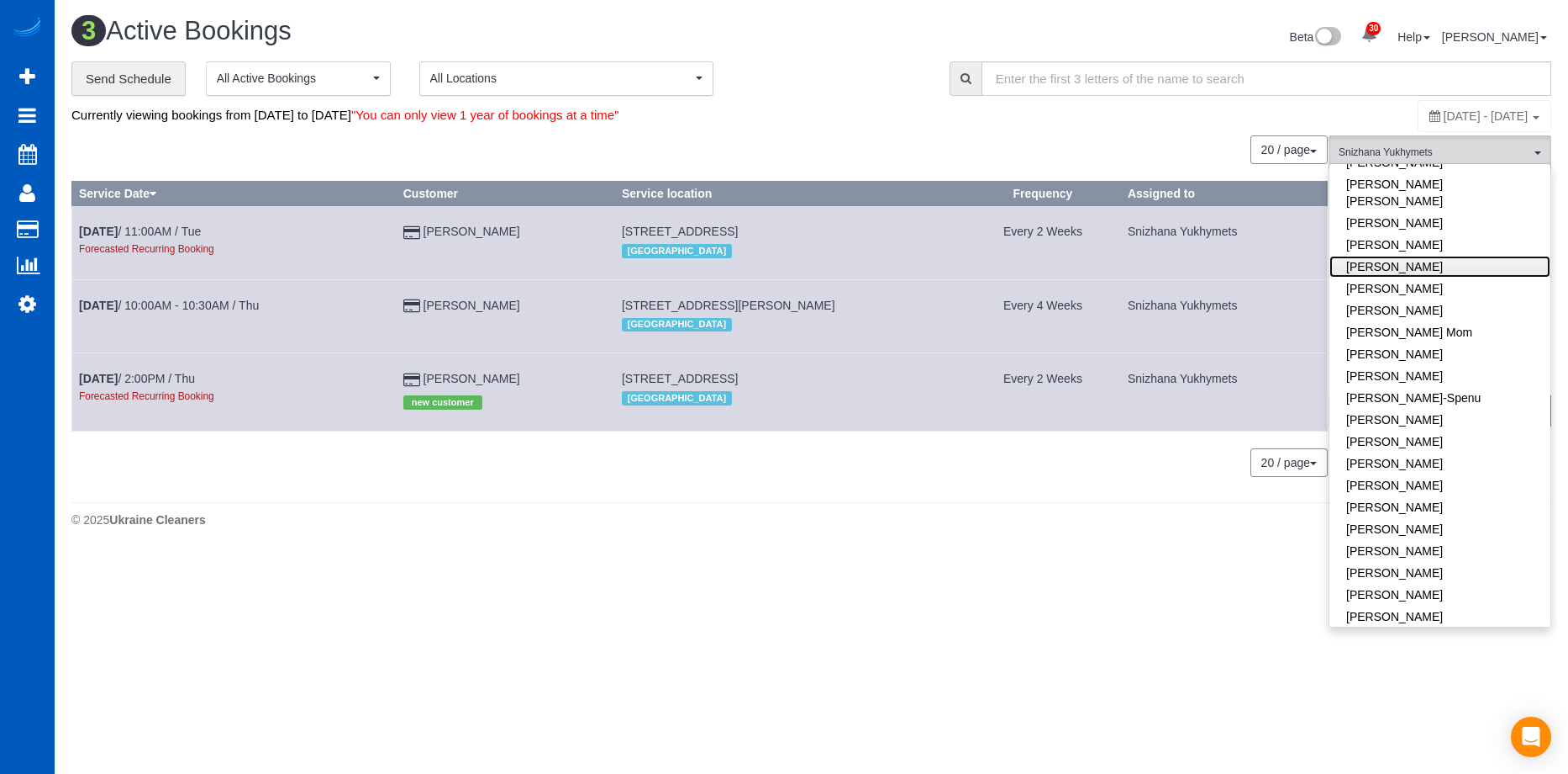
click at [1460, 256] on link "[PERSON_NAME]" at bounding box center [1439, 266] width 221 height 22
click at [864, 111] on div "Currently viewing bookings from August 25, 2025 to August 29, 2025 "You can onl…" at bounding box center [564, 116] width 987 height 32
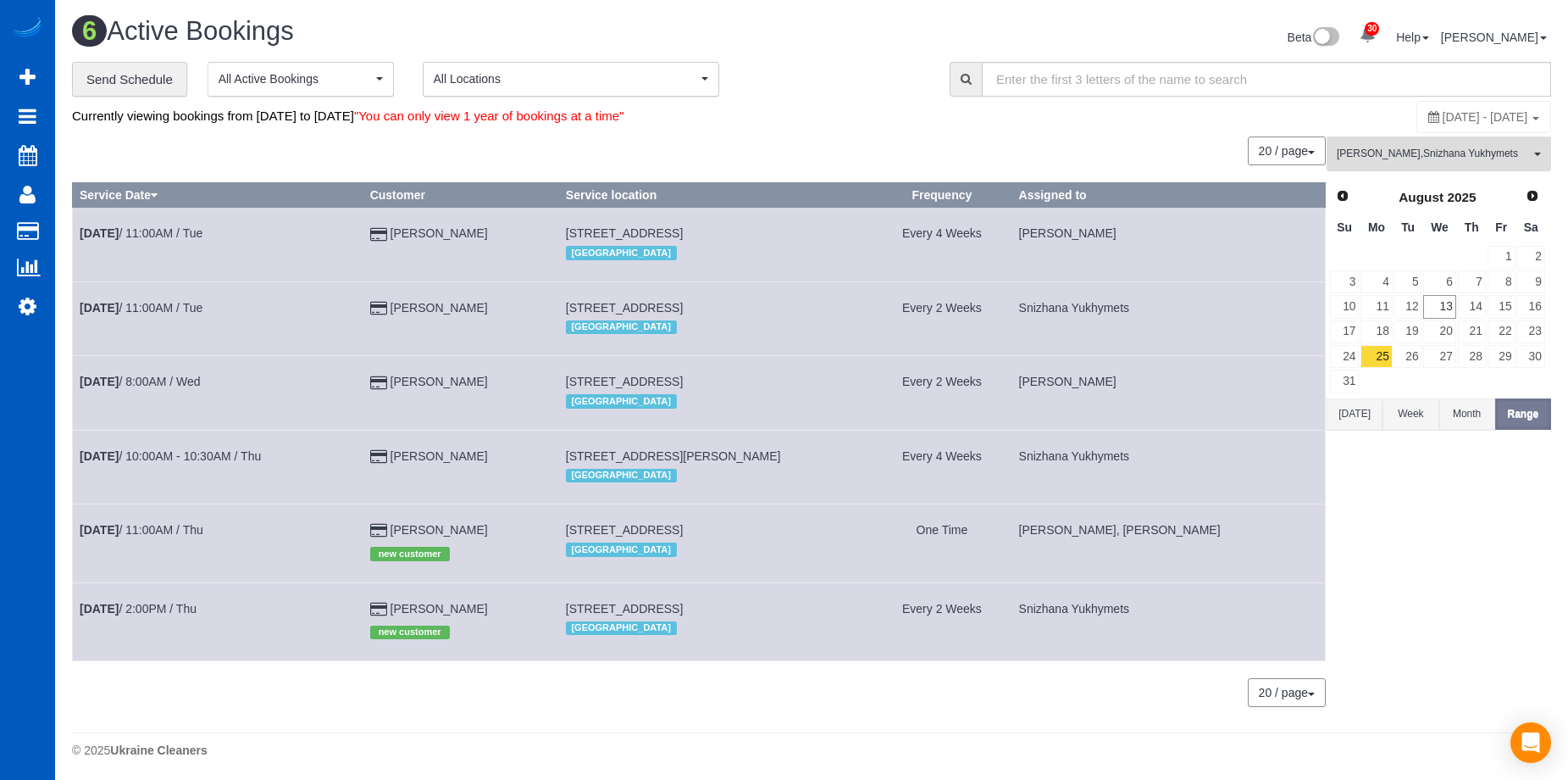
click at [1486, 147] on span "Evelina Manuilo , Snizhana Yukhymets" at bounding box center [1433, 154] width 193 height 14
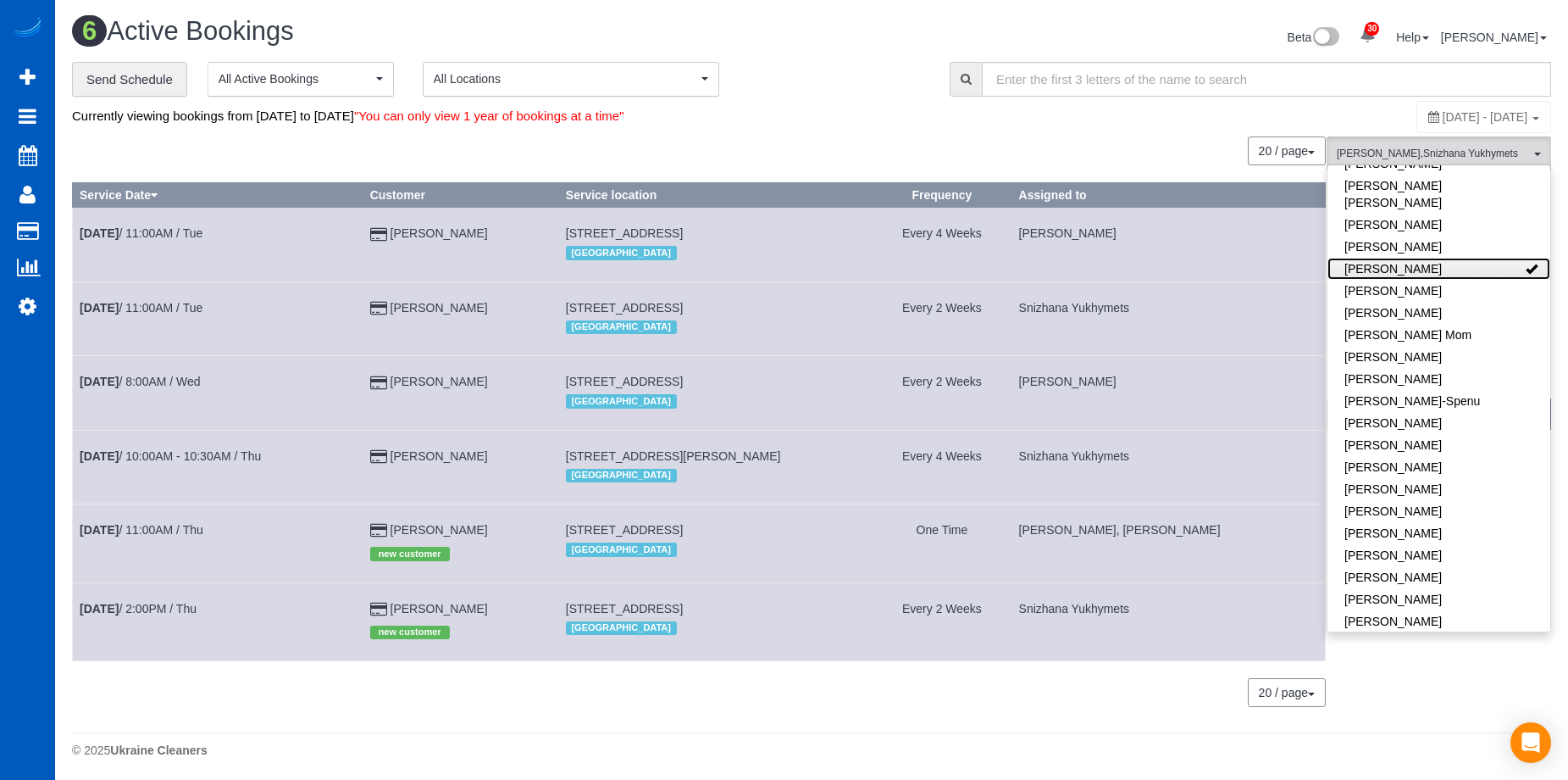
click at [1468, 258] on link "[PERSON_NAME]" at bounding box center [1438, 268] width 222 height 22
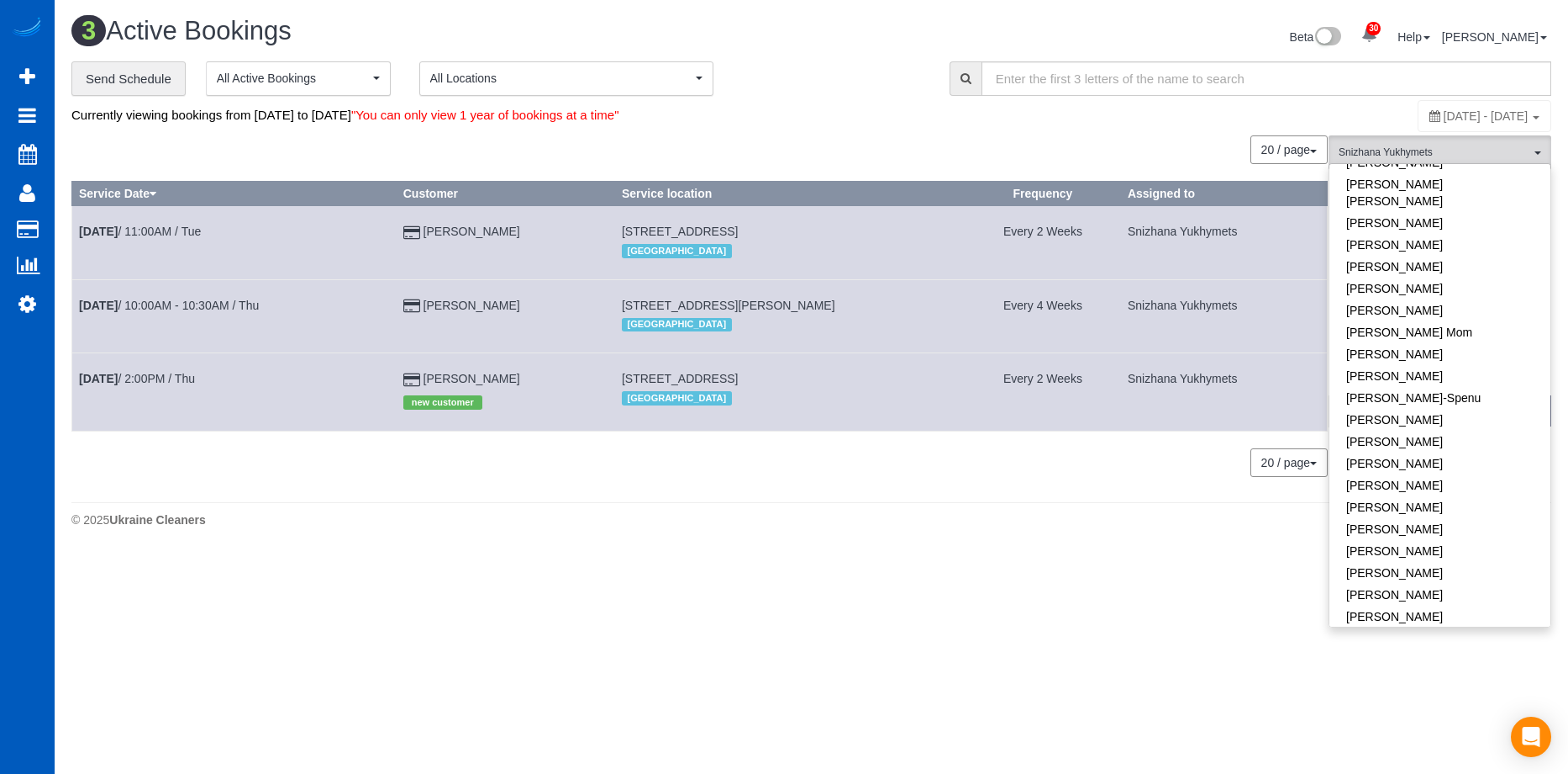
click at [783, 41] on h1 "3 Active Bookings" at bounding box center [435, 31] width 728 height 28
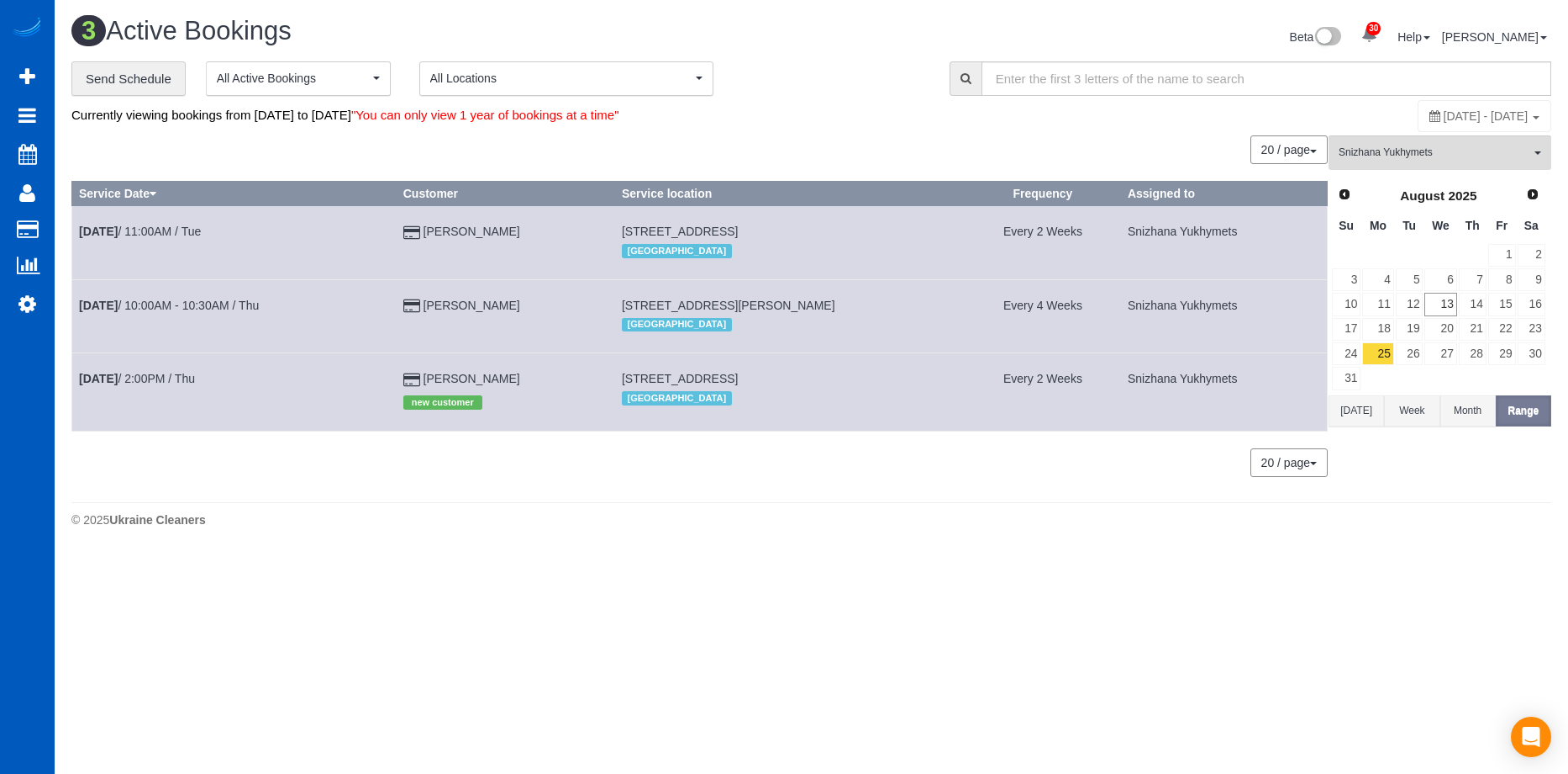
click at [1363, 414] on button "[DATE]" at bounding box center [1356, 410] width 56 height 31
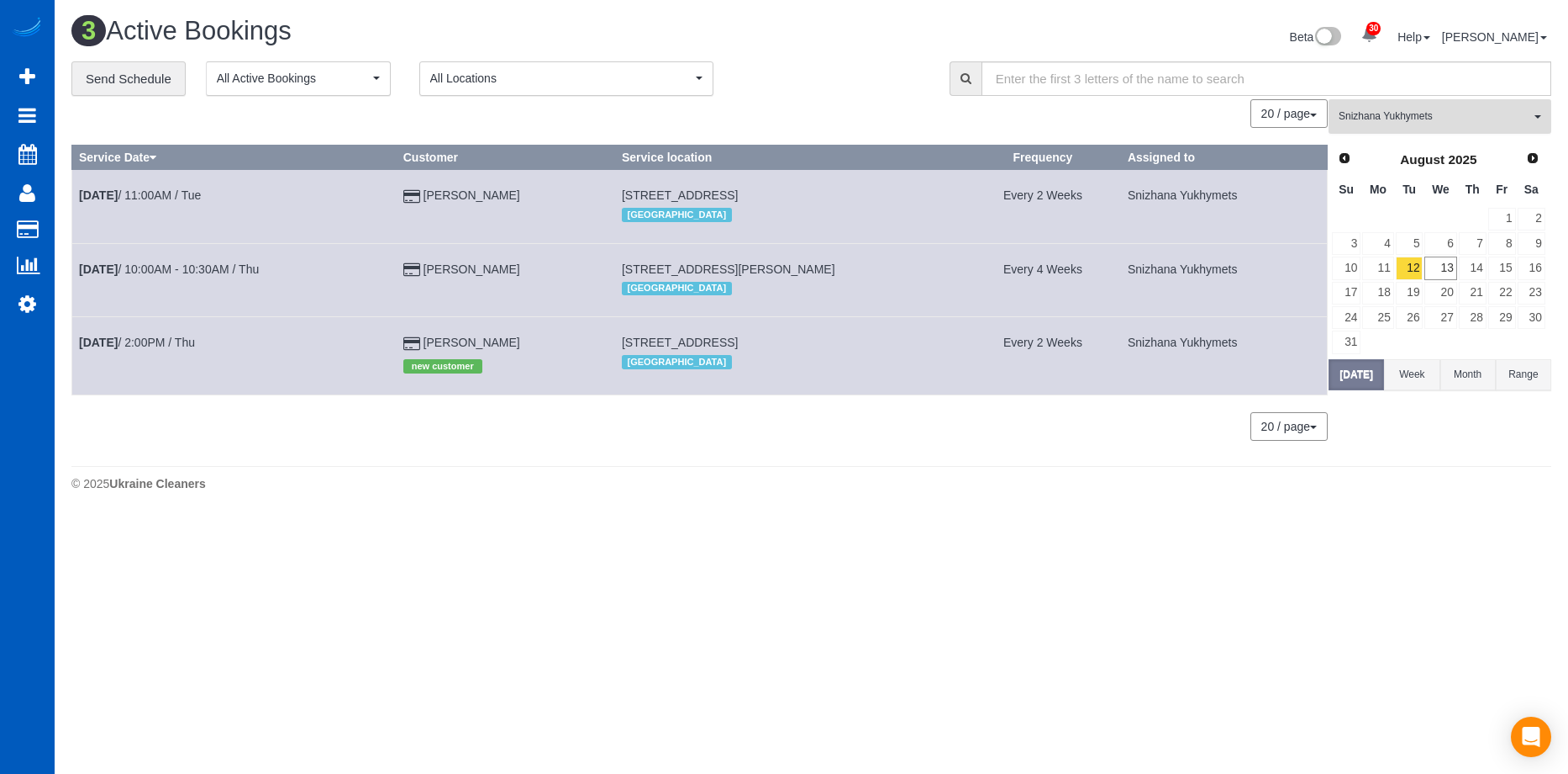
click at [1449, 111] on span "Snizhana Yukhymets" at bounding box center [1434, 116] width 191 height 14
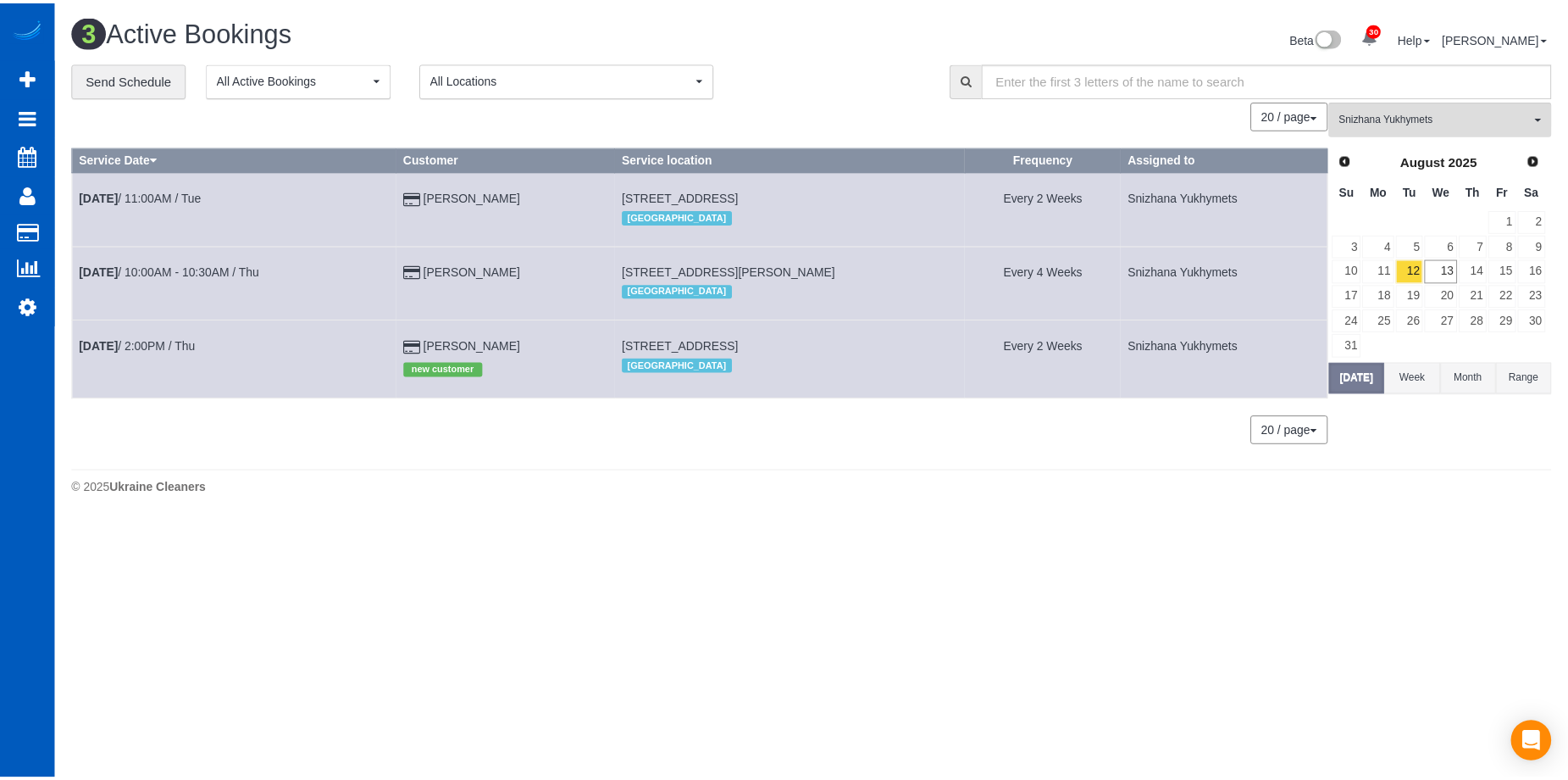
scroll to position [1054, 0]
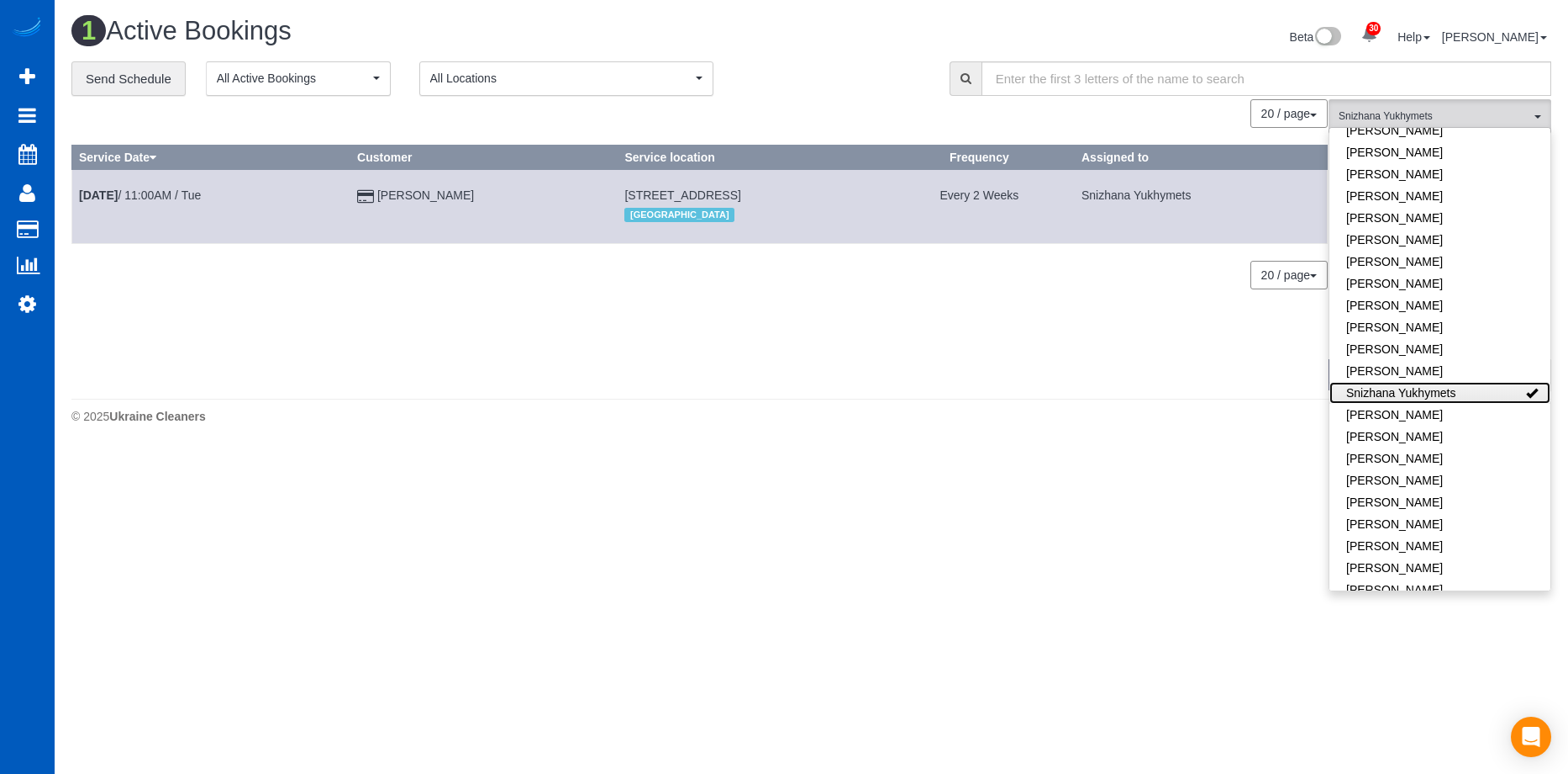
click at [1470, 382] on link "Snizhana Yukhymets" at bounding box center [1439, 392] width 221 height 22
click at [838, 41] on div "Beta 30 Your Notifications You have 0 alerts × You have 4 to charge for 08/09/2…" at bounding box center [1187, 39] width 753 height 45
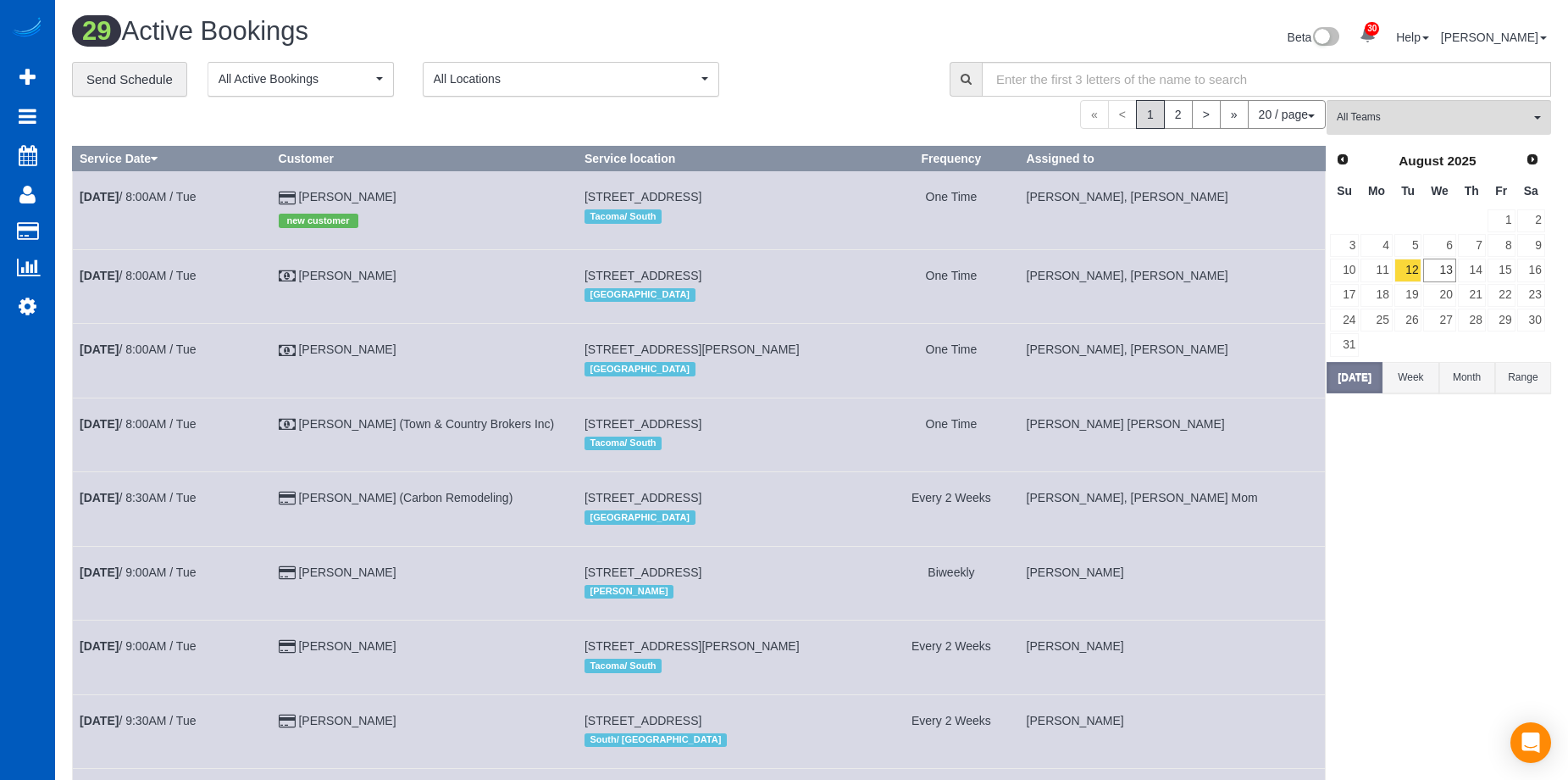
click at [774, 49] on div "29 Active Bookings" at bounding box center [435, 35] width 752 height 36
click at [832, 41] on div "Beta 30 Your Notifications You have 0 alerts × You have 4 to charge for 08/09/2…" at bounding box center [1187, 39] width 752 height 45
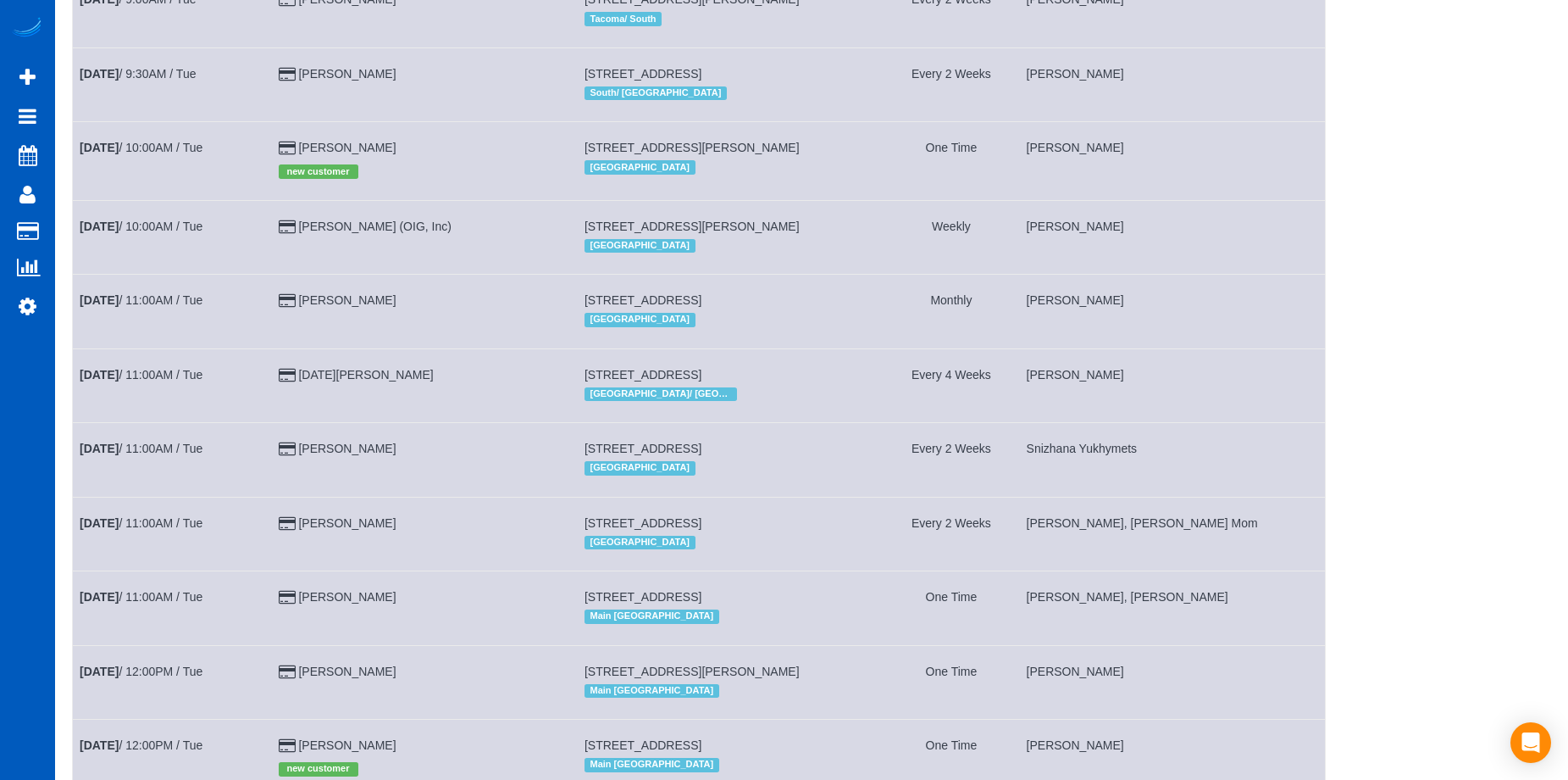
scroll to position [932, 0]
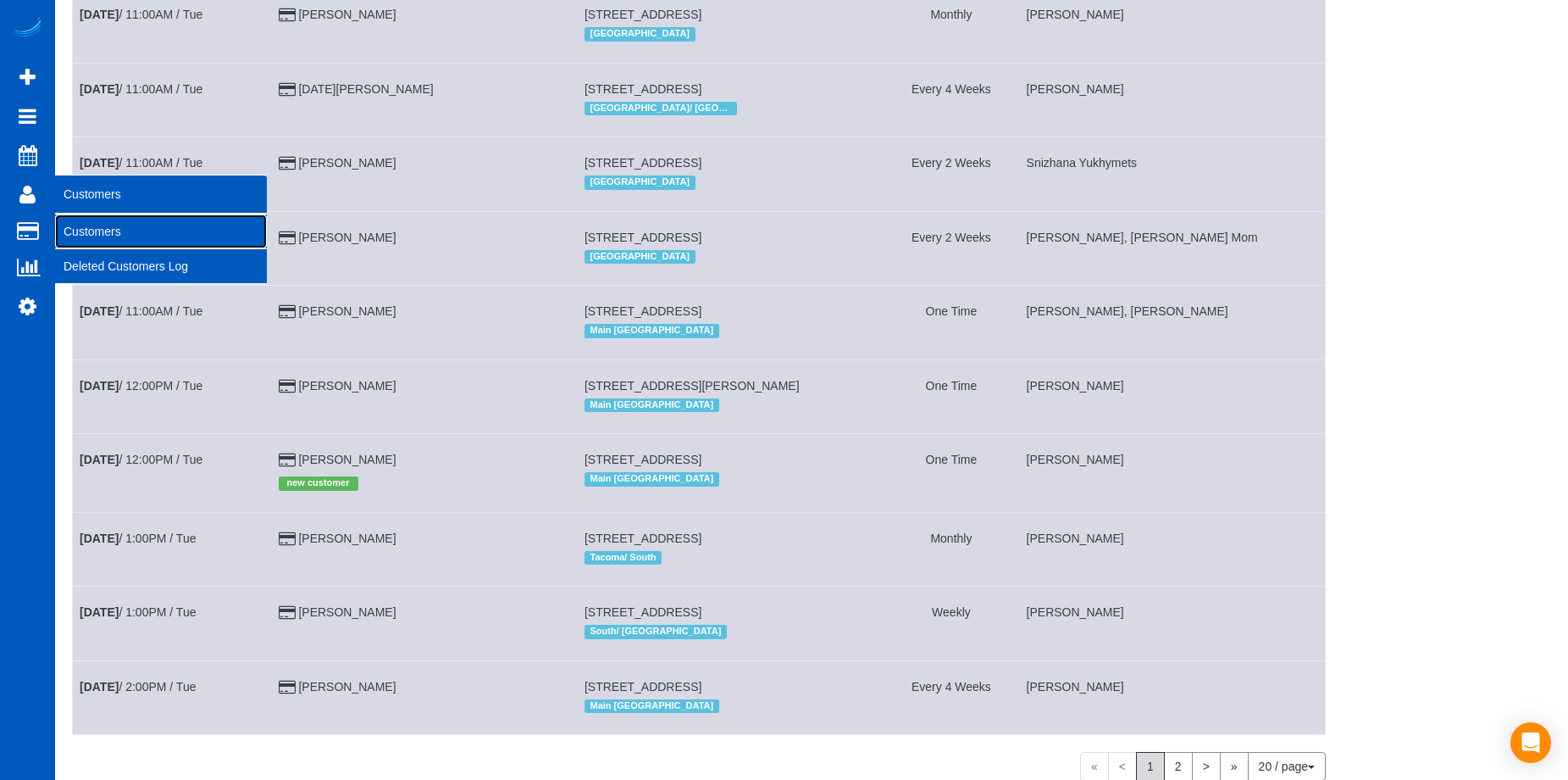
click at [105, 240] on link "Customers" at bounding box center [161, 232] width 212 height 34
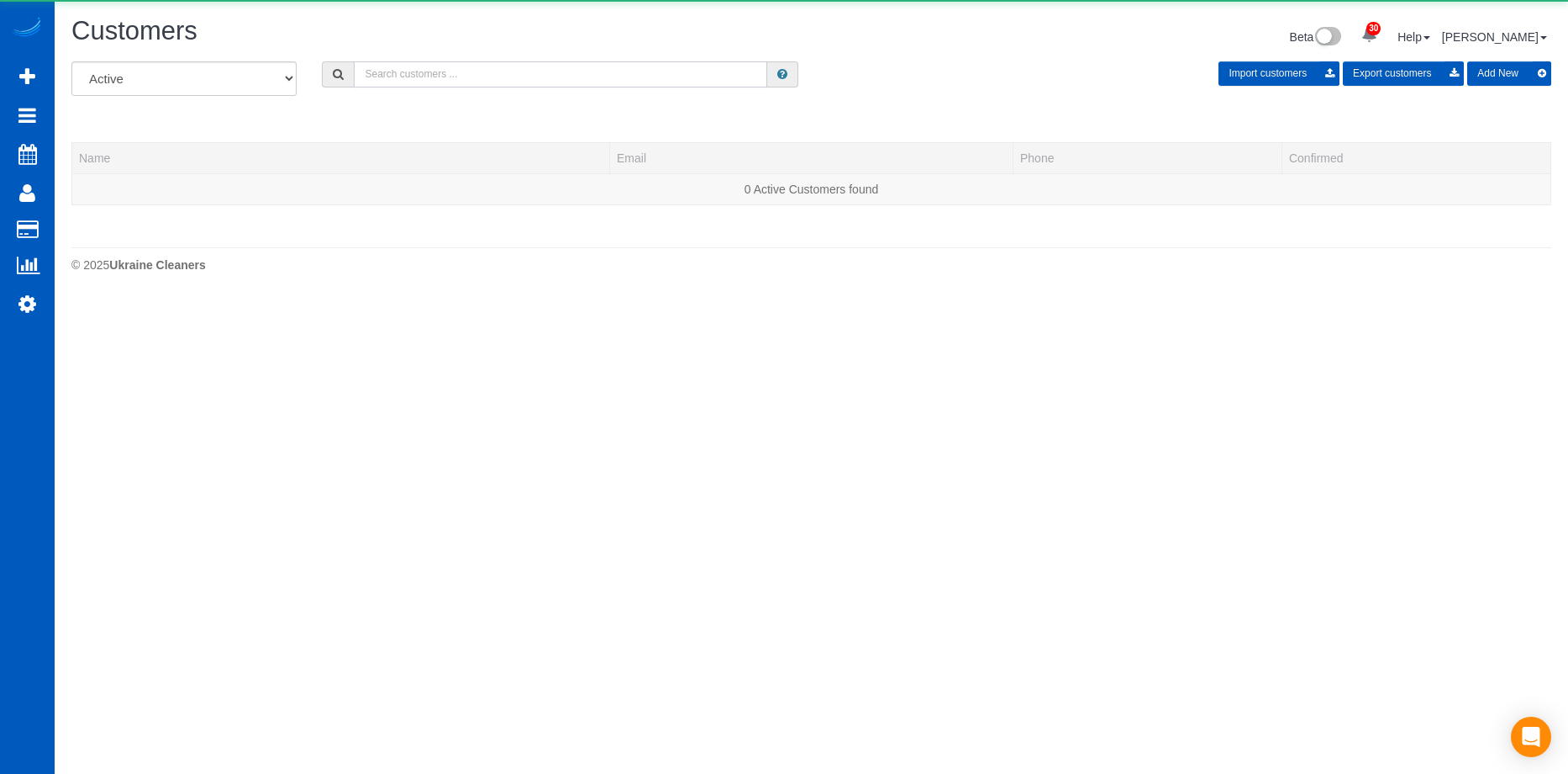
click at [587, 66] on input "text" at bounding box center [561, 75] width 414 height 27
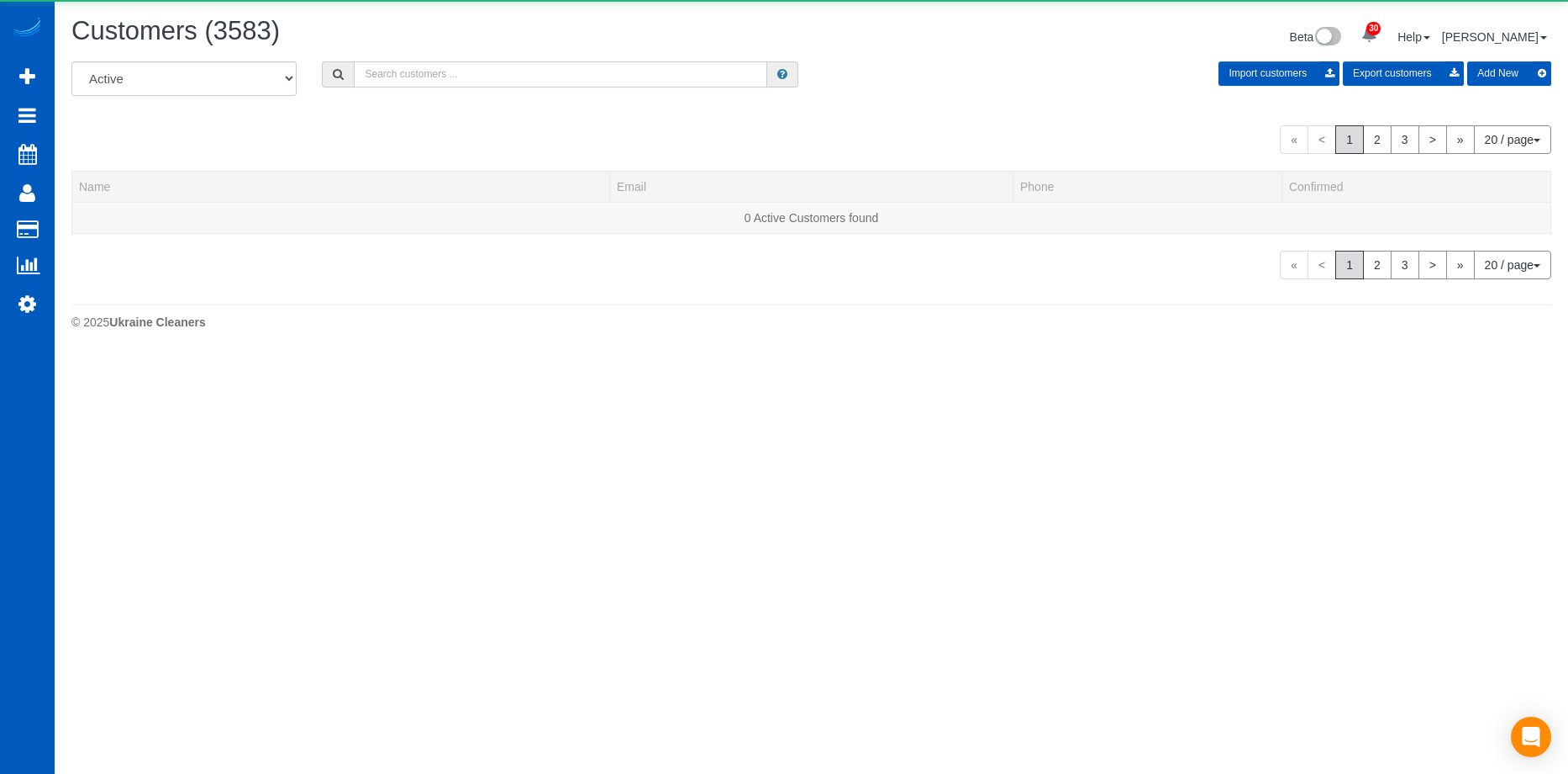
paste input "Brittani.thornborough@gmail.com"
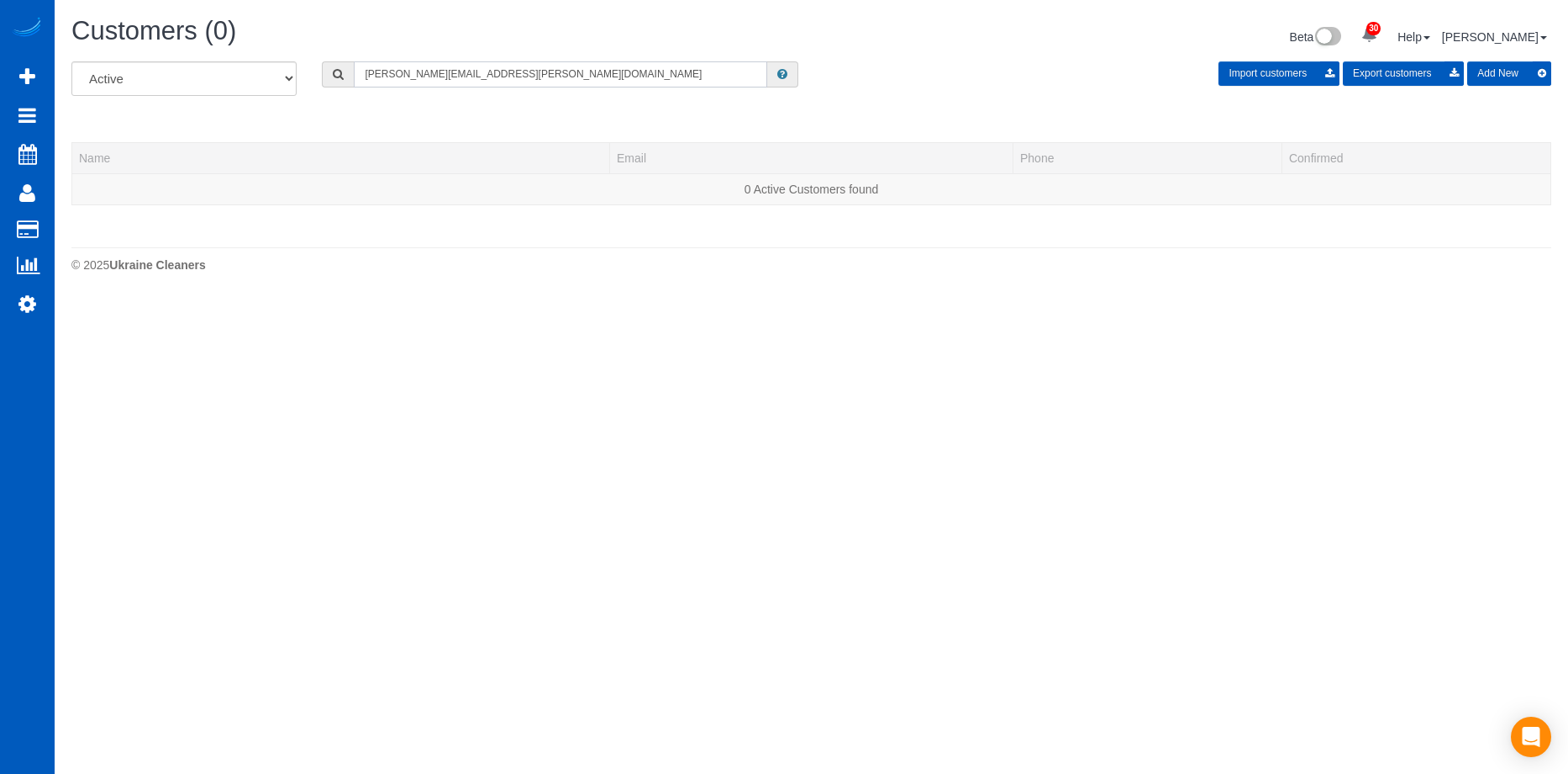
type input "Brittani.thornborough@gmail.com"
click at [1510, 63] on button "Add New" at bounding box center [1509, 74] width 84 height 25
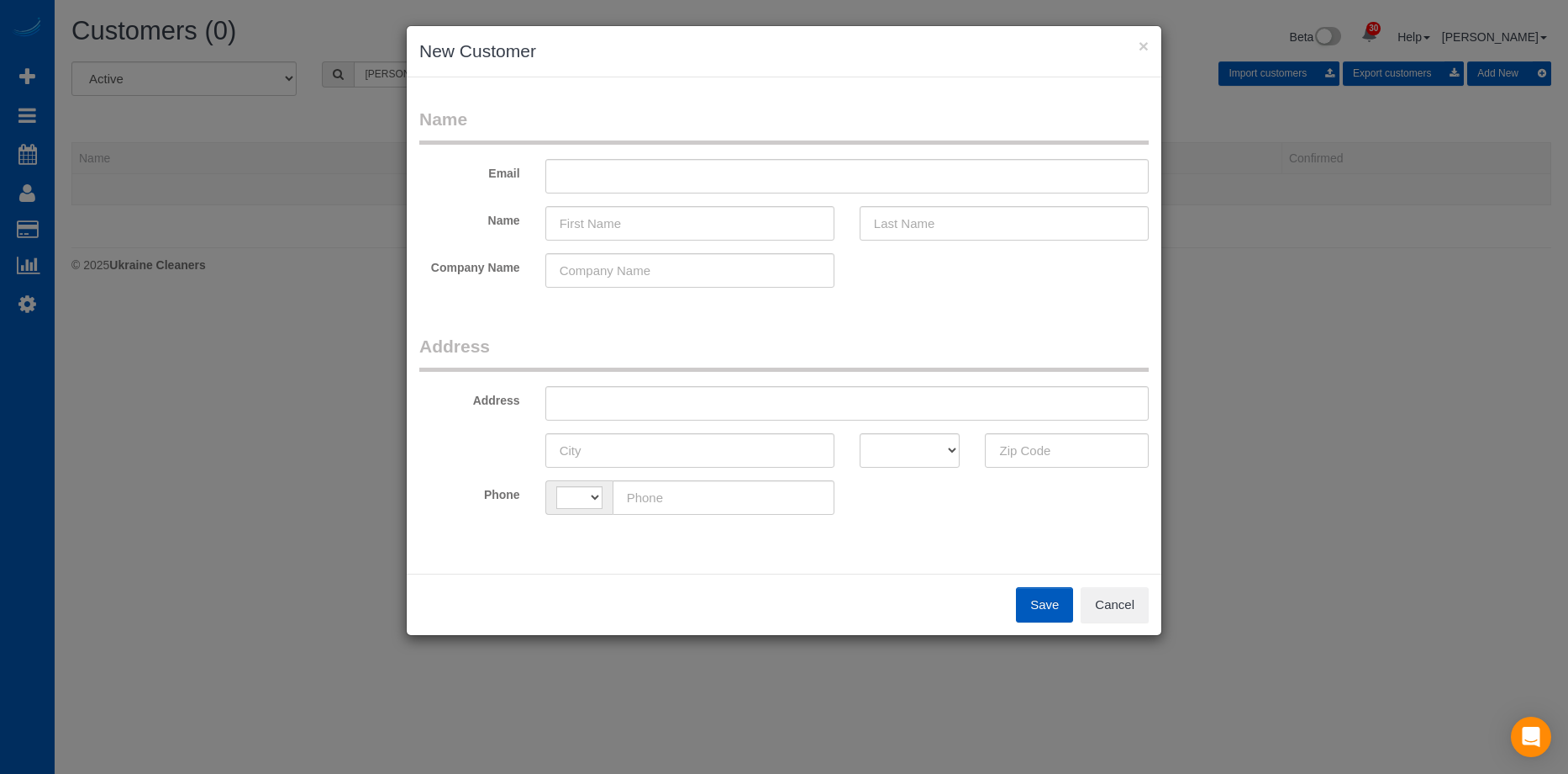
select select "string:US"
click at [733, 172] on input "text" at bounding box center [846, 176] width 603 height 34
paste input "Brittani.thornborough@gmail.com"
type input "Brittani.thornborough@gmail.com"
click at [699, 223] on input "text" at bounding box center [689, 223] width 289 height 34
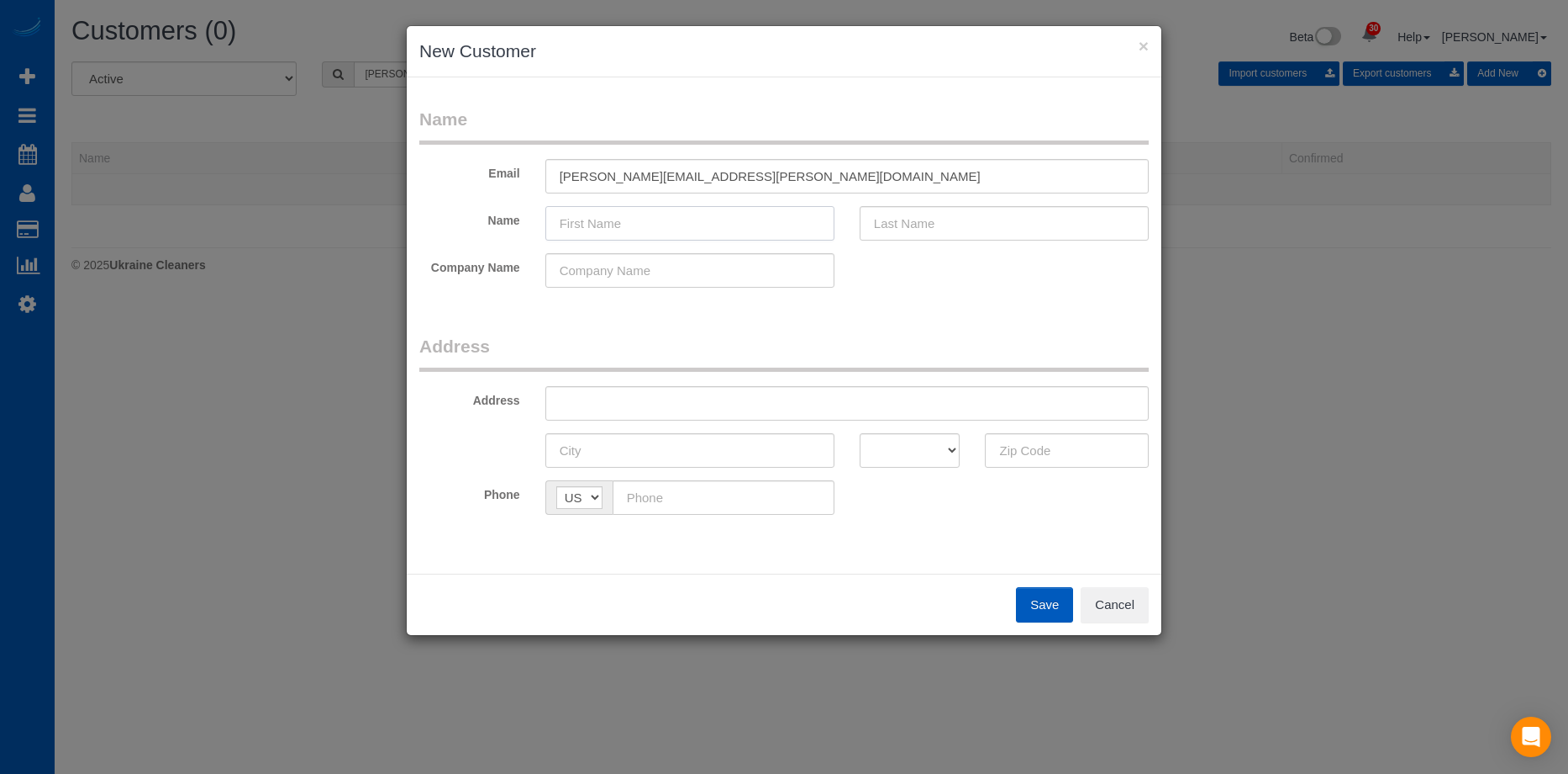
paste input "Brittani Thornborough"
drag, startPoint x: 602, startPoint y: 220, endPoint x: 829, endPoint y: 244, distance: 228.3
click at [828, 244] on fieldset "Name Email Brittani.thornborough@gmail.com Name Brittani Thornborough Company N…" at bounding box center [784, 204] width 729 height 193
type input "Brittani"
click at [926, 213] on input "text" at bounding box center [1004, 223] width 289 height 34
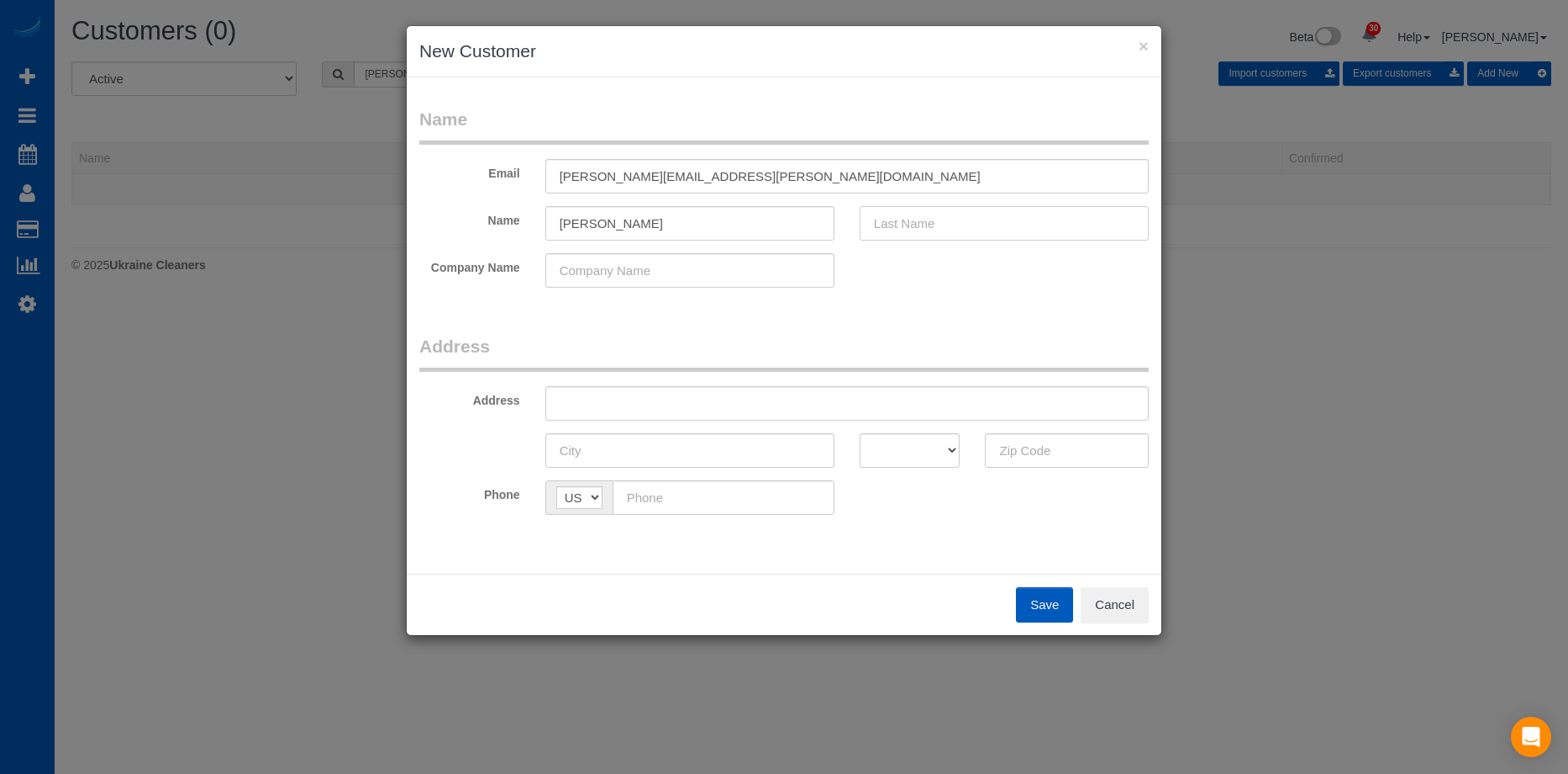
paste input "Thornborough"
type input "Thornborough"
click at [684, 227] on input "Brittani" at bounding box center [689, 223] width 289 height 34
type input "Brittani"
click at [688, 407] on input "text" at bounding box center [846, 403] width 603 height 34
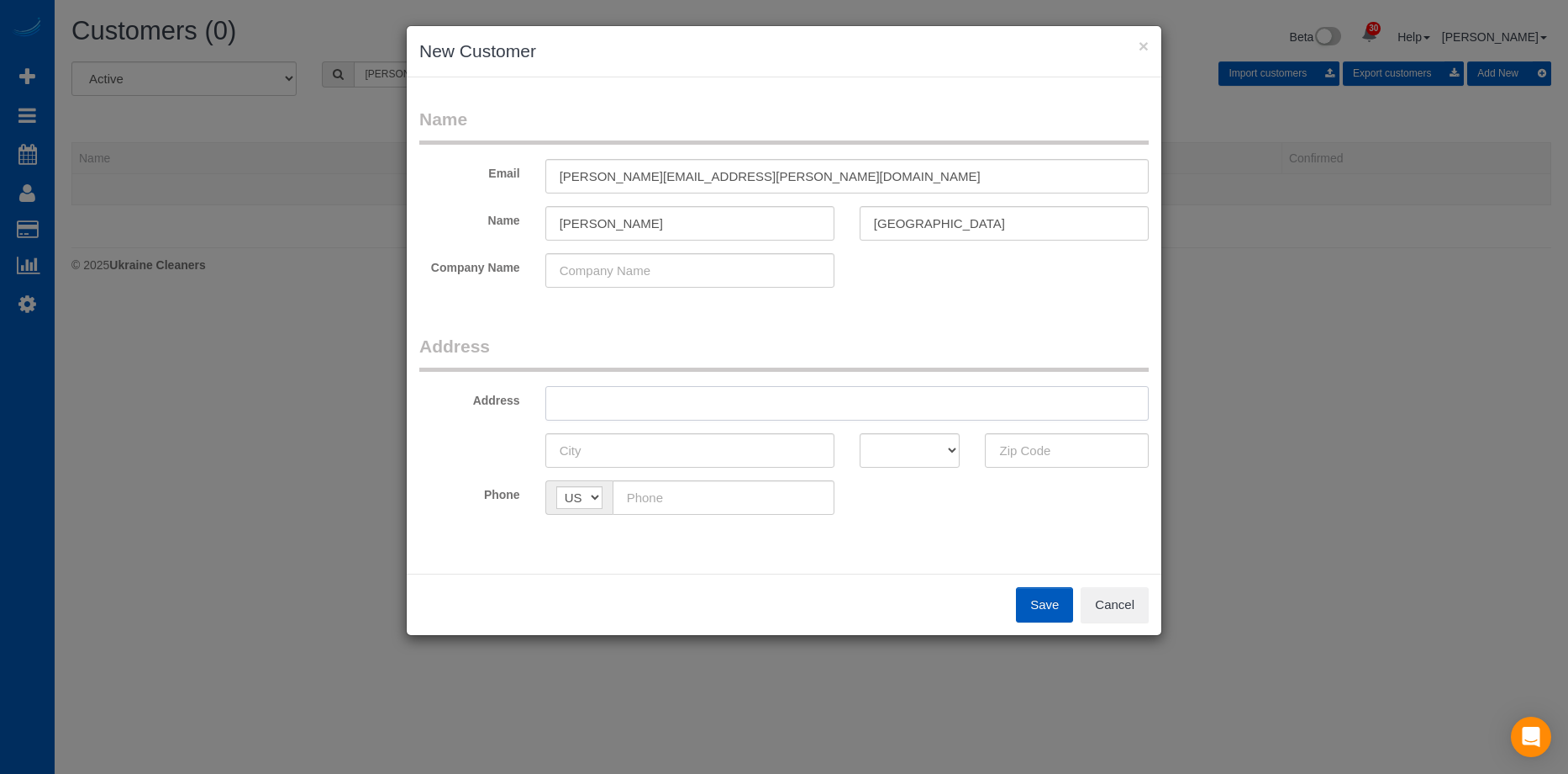
paste input "128 Country Club Cir SW, Lakewood, WA 98498"
drag, startPoint x: 795, startPoint y: 401, endPoint x: 1030, endPoint y: 439, distance: 238.1
click at [1029, 437] on fieldset "Address Address 128 Country Club Cir SW, Lakewood, WA 98498 AK AL AR AZ CA CO C…" at bounding box center [784, 430] width 729 height 193
type input "128 Country Club Cir SW, Lakewood, WA"
click at [1024, 465] on input "text" at bounding box center [1066, 450] width 164 height 34
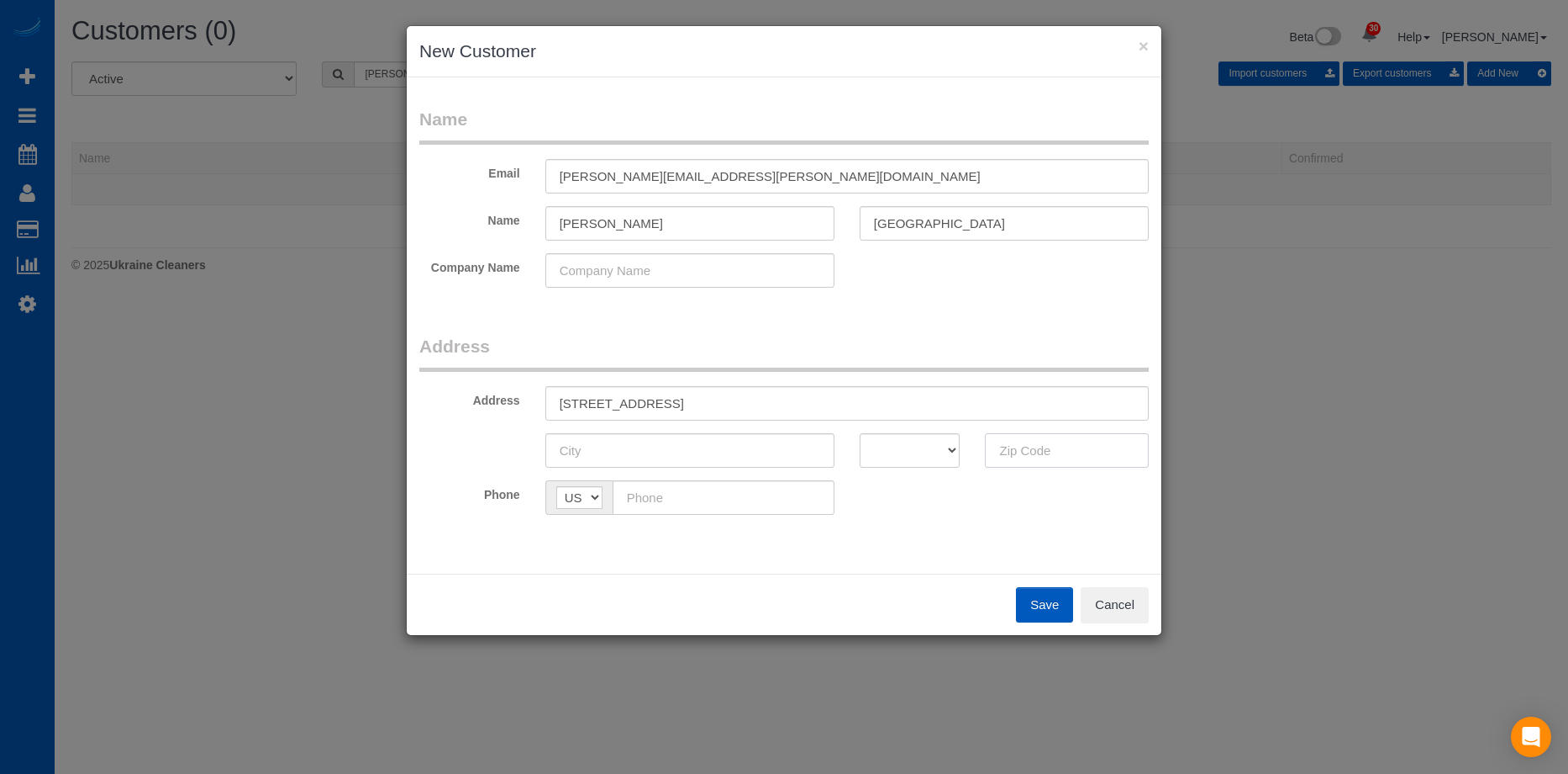
paste input "98498"
type input "98498"
click at [940, 455] on select "AK AL AR AZ CA CO CT DC DE FL GA HI IA ID IL IN KS KY LA MA MD ME MI MN MO MS M…" at bounding box center [910, 450] width 101 height 34
select select "WA"
click at [860, 433] on select "AK AL AR AZ CA CO CT DC DE FL GA HI IA ID IL IN KS KY LA MA MD ME MI MN MO MS M…" at bounding box center [910, 450] width 101 height 34
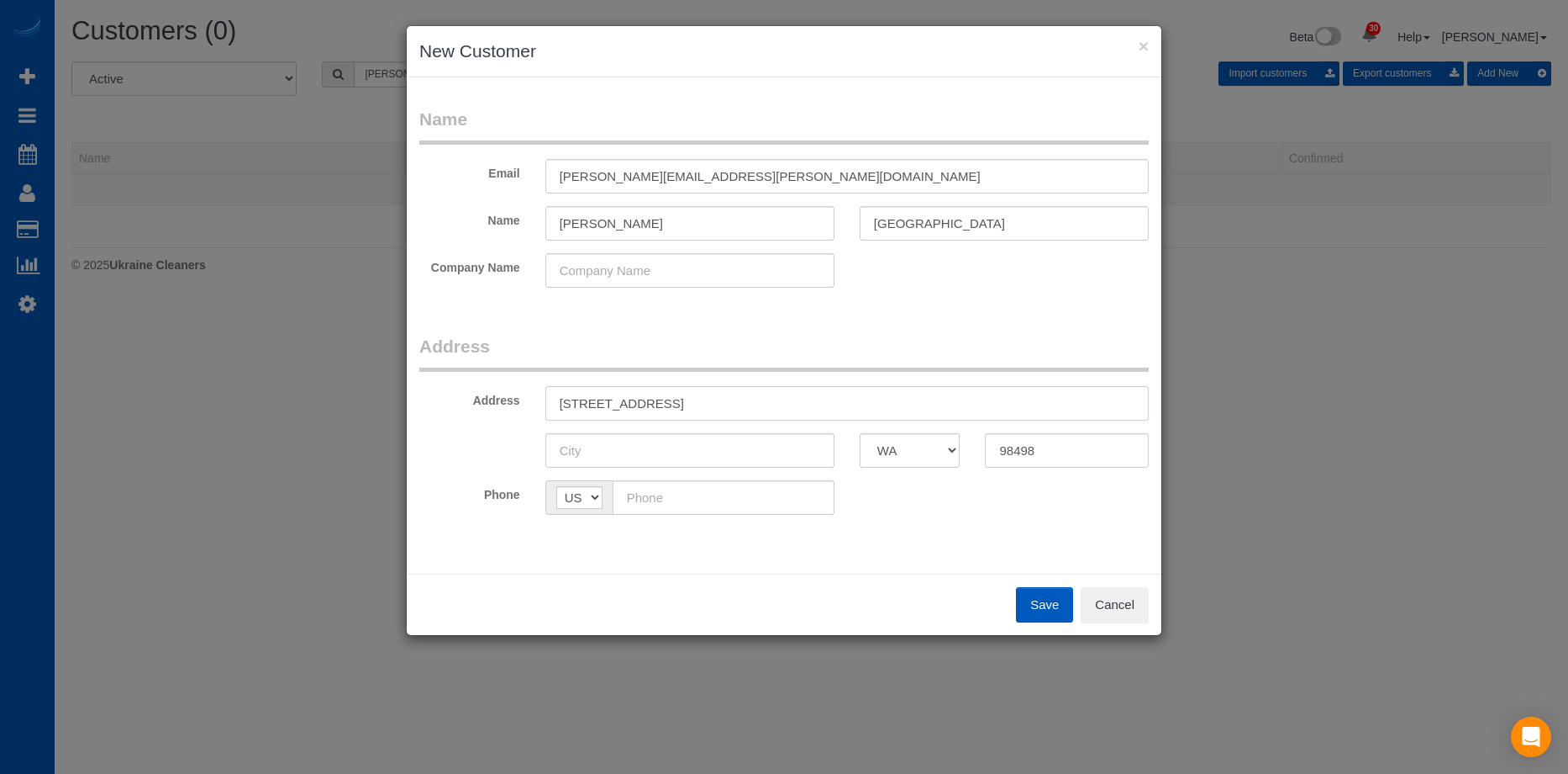
drag, startPoint x: 707, startPoint y: 407, endPoint x: 761, endPoint y: 409, distance: 54.0
click at [761, 409] on input "128 Country Club Cir SW, Lakewood, WA" at bounding box center [846, 403] width 603 height 34
type input "128 Country Club Cir SW, , WA"
click at [691, 449] on input "text" at bounding box center [689, 450] width 289 height 34
paste input "Lakewood"
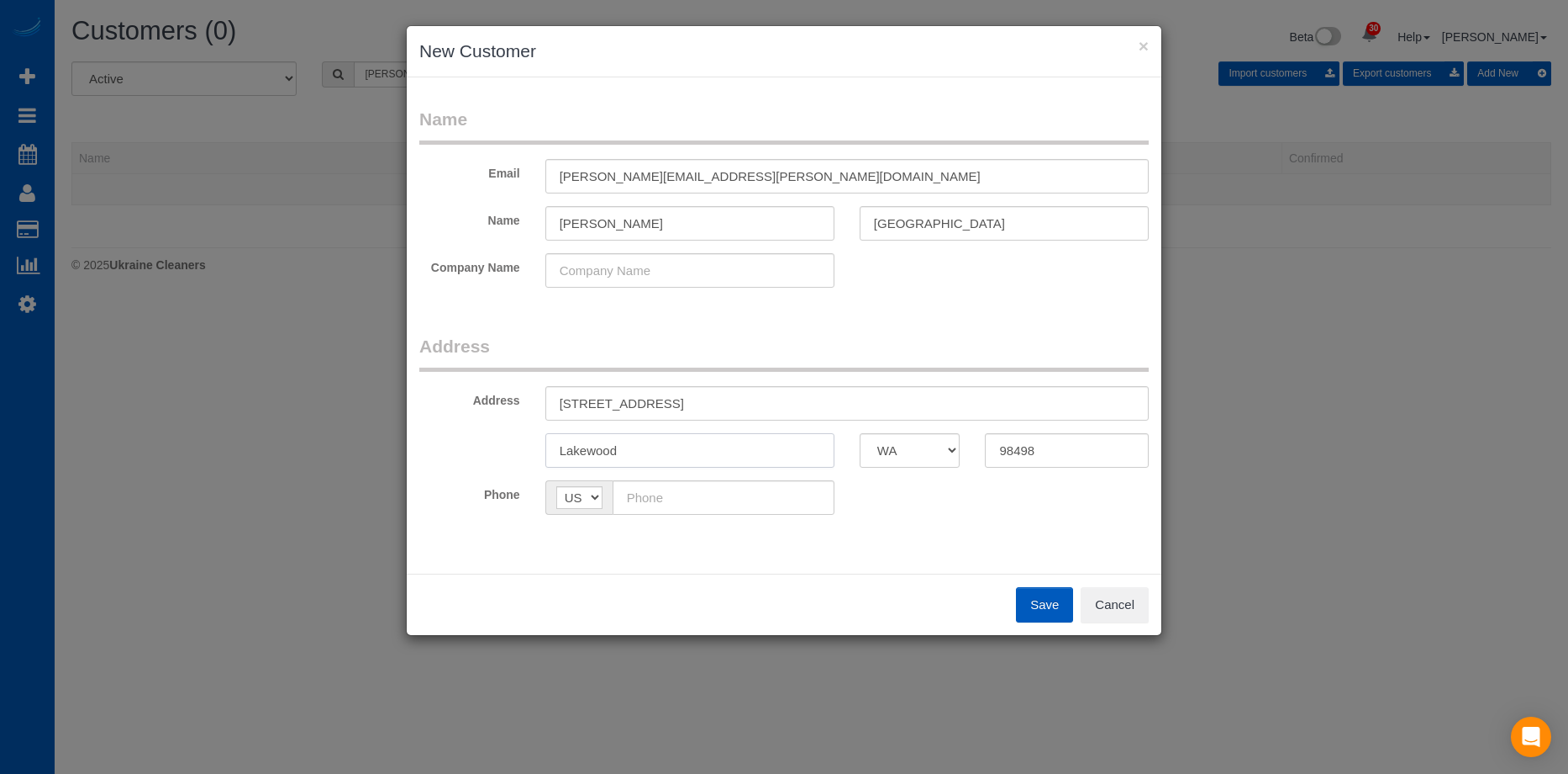
type input "Lakewood"
drag, startPoint x: 699, startPoint y: 405, endPoint x: 872, endPoint y: 390, distance: 173.6
click at [872, 390] on input "128 Country Club Cir SW, , WA" at bounding box center [846, 403] width 603 height 34
type input "128 Country Club Cir SW"
click at [764, 497] on input "text" at bounding box center [723, 497] width 222 height 34
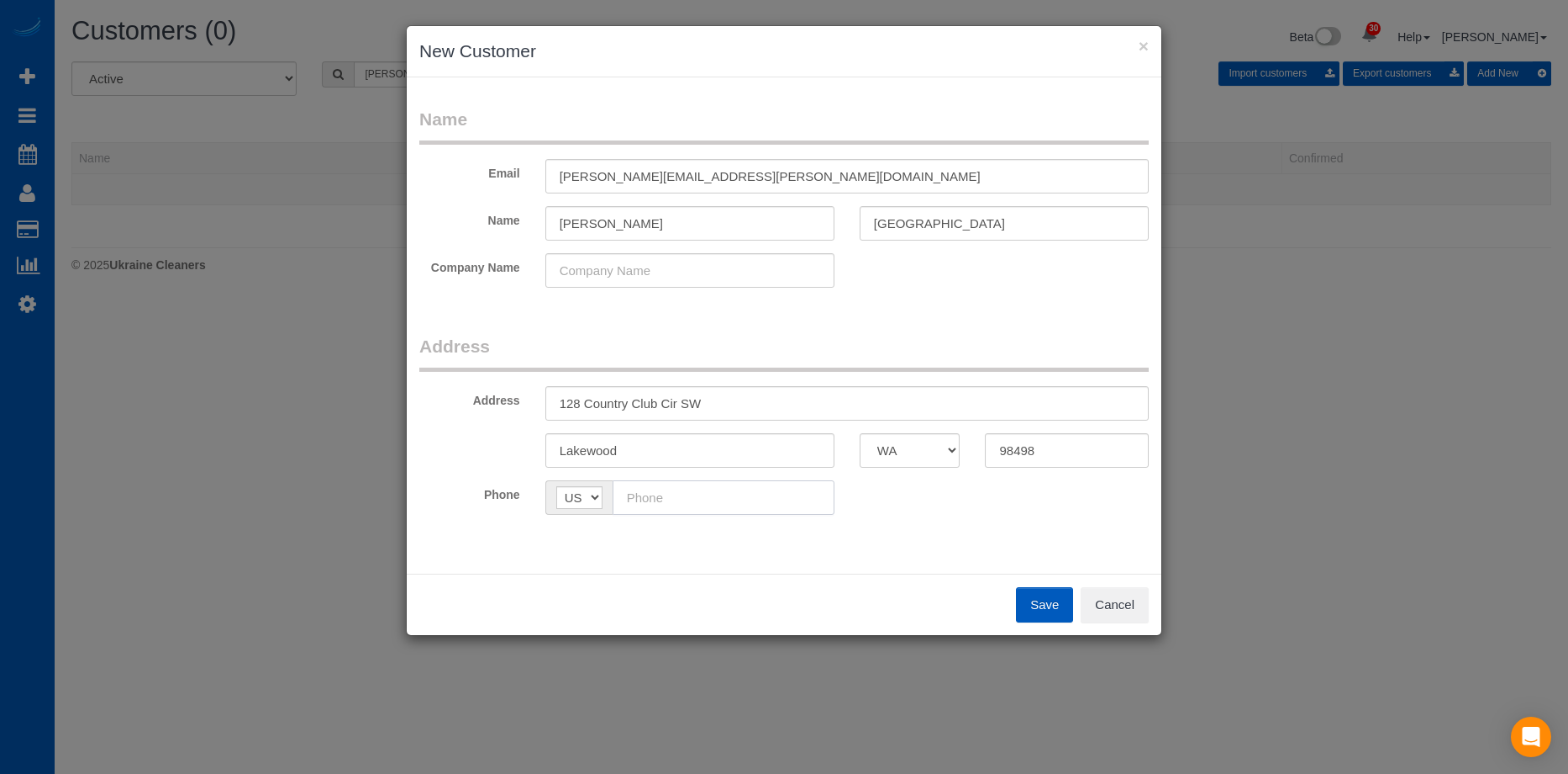
paste input "(360) 731-7199"
type input "(360) 731-7199"
click at [1061, 509] on div "Phone AF AL DZ AD AO AI AQ AG AR AM AW AU AT AZ BS BH BD BB BY BE BZ BJ BM BT B…" at bounding box center [784, 497] width 755 height 34
click at [1050, 604] on button "Save" at bounding box center [1044, 603] width 57 height 35
type input "brittani.thornborough@gmail.com"
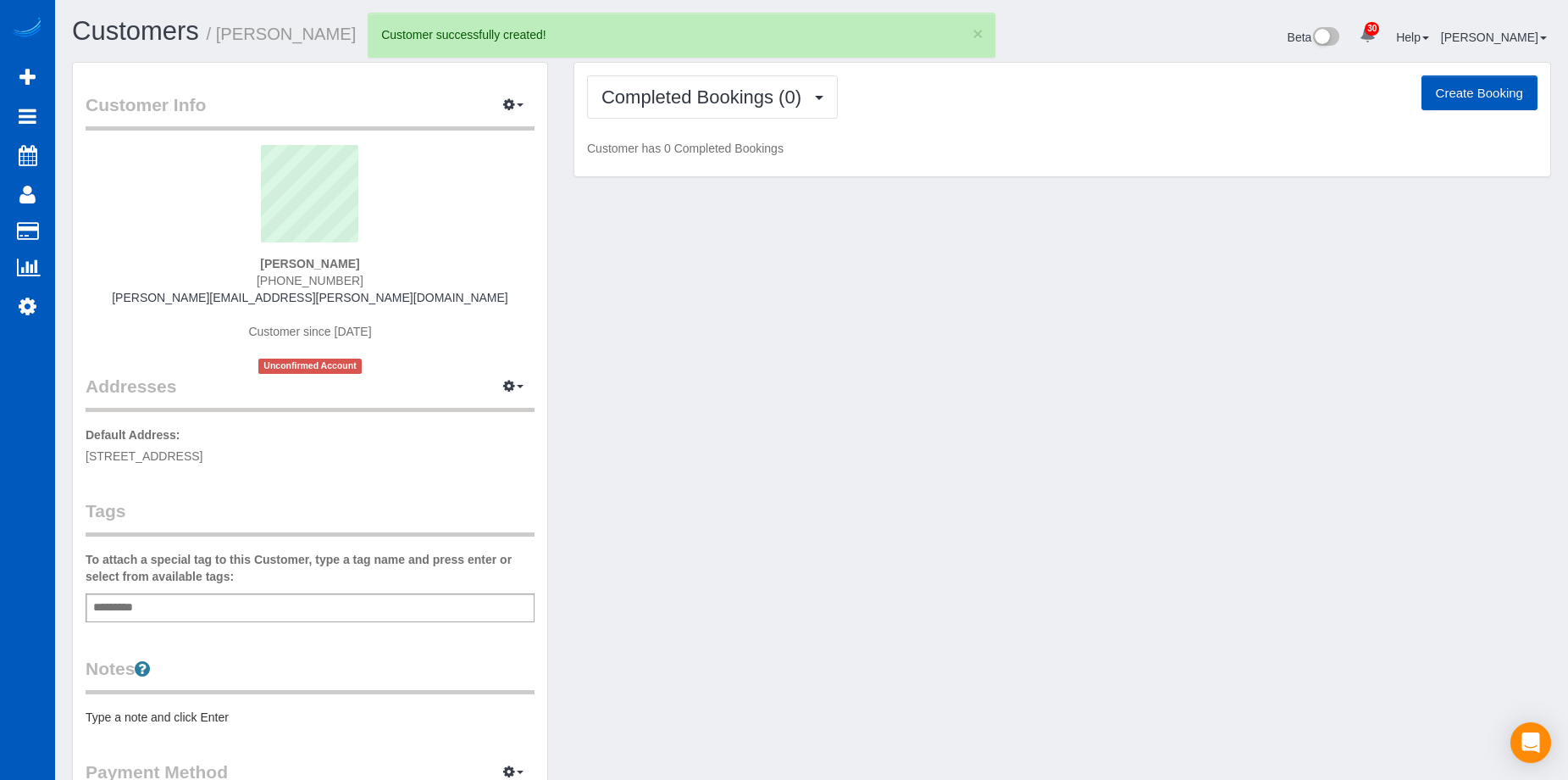
click at [1460, 100] on button "Create Booking" at bounding box center [1479, 93] width 116 height 35
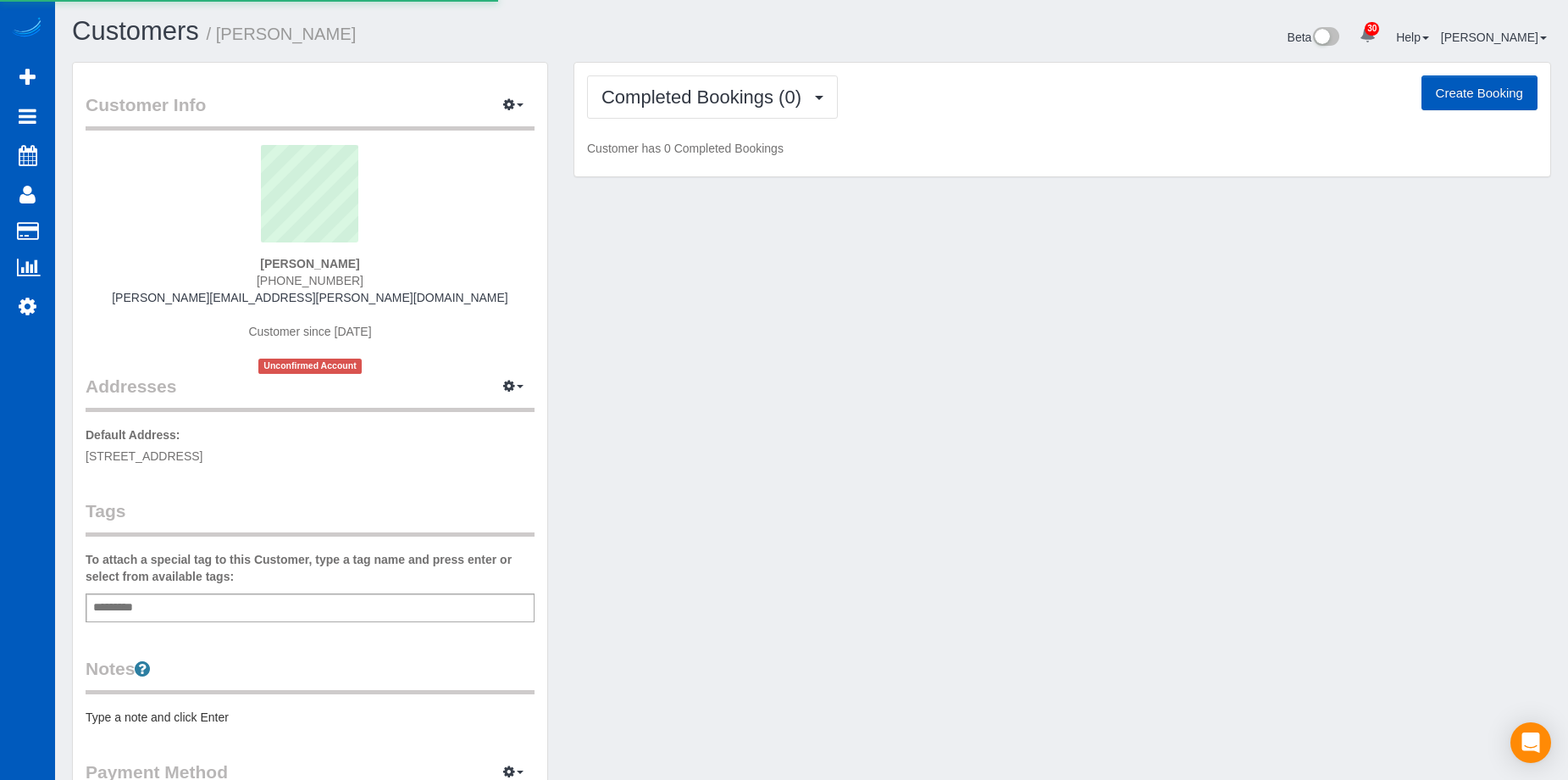
select select "WA"
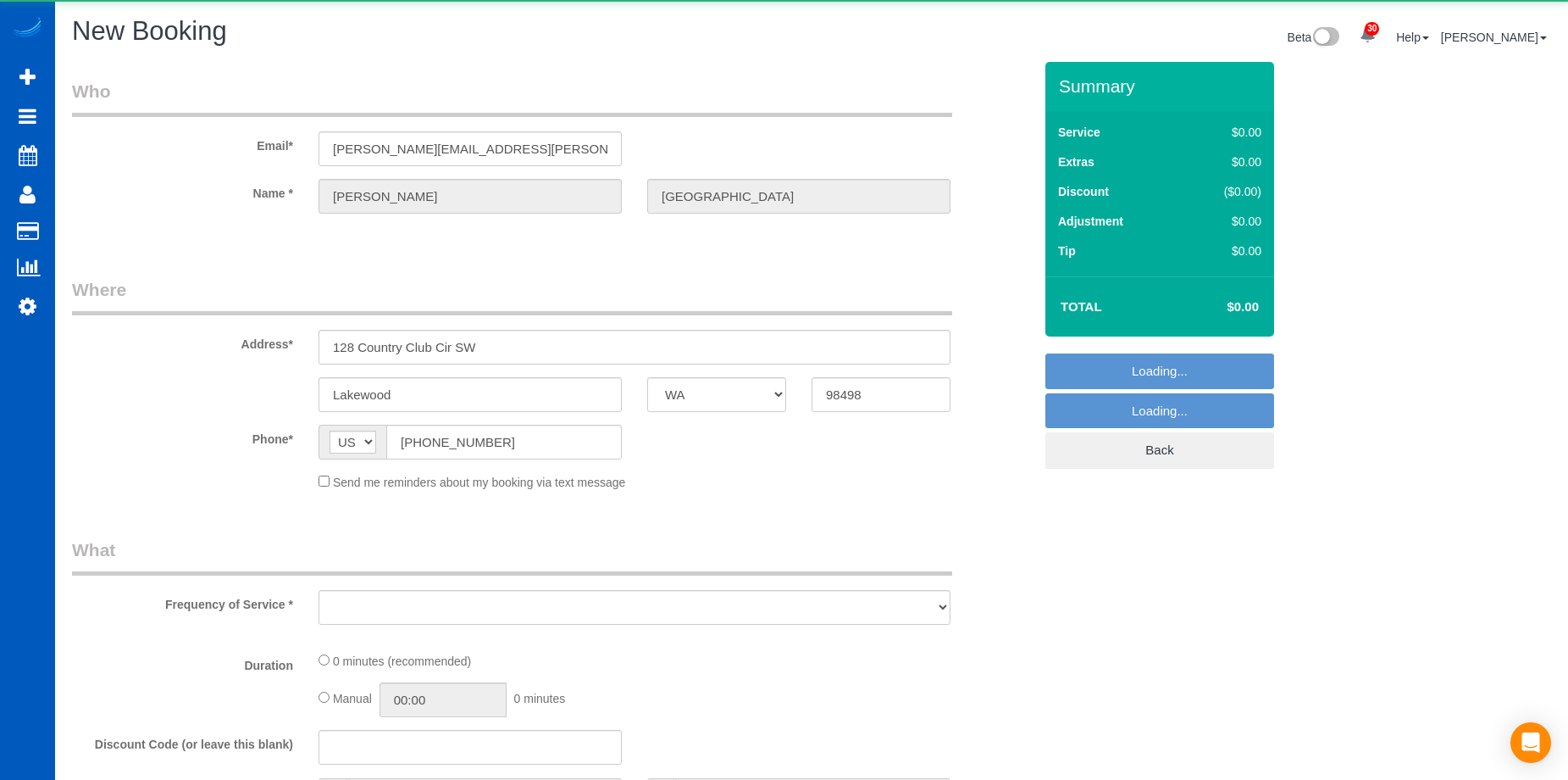
select select "object:4929"
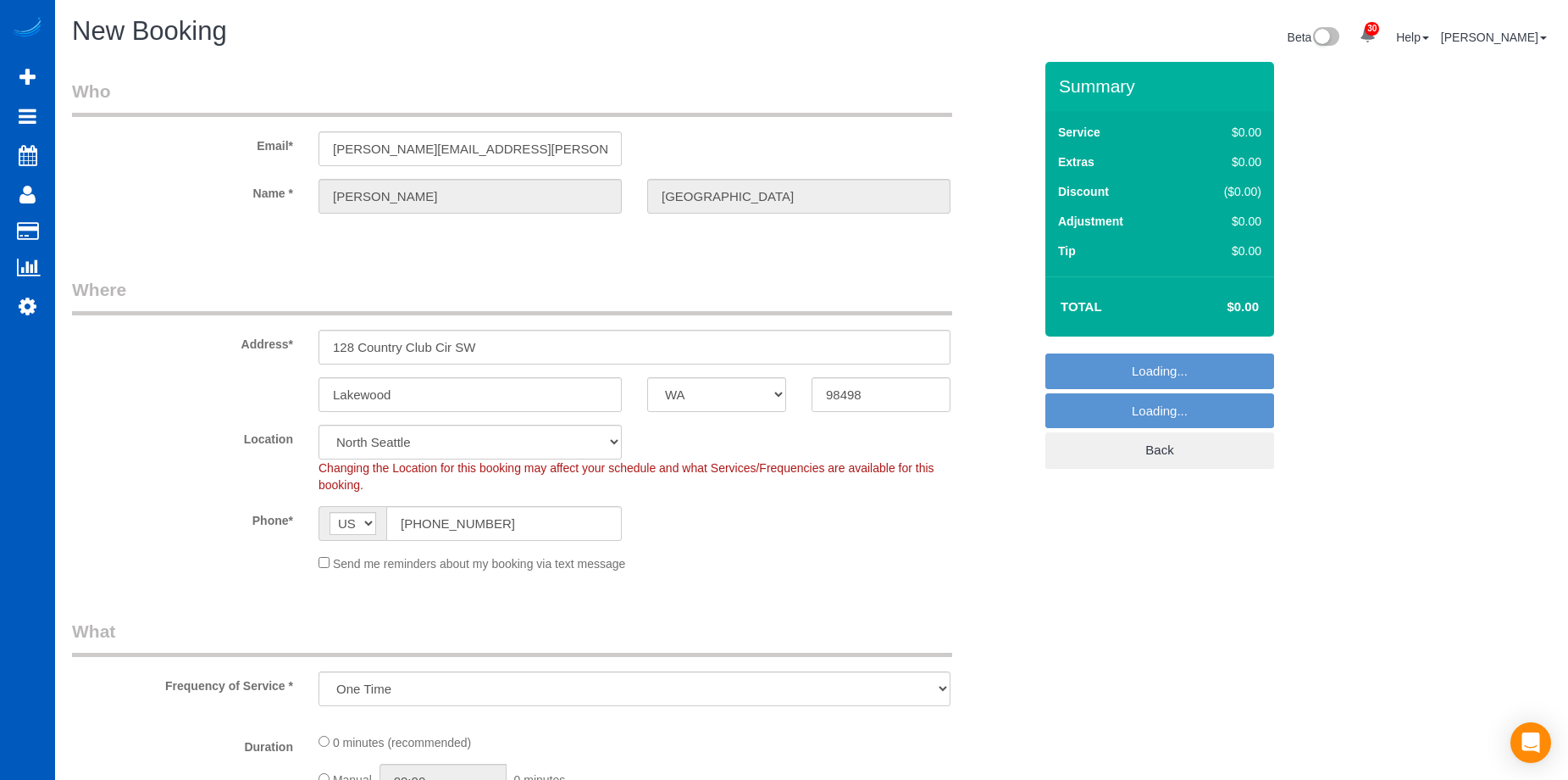
select select "199"
select select "object:5387"
select select "2"
select select "object:5392"
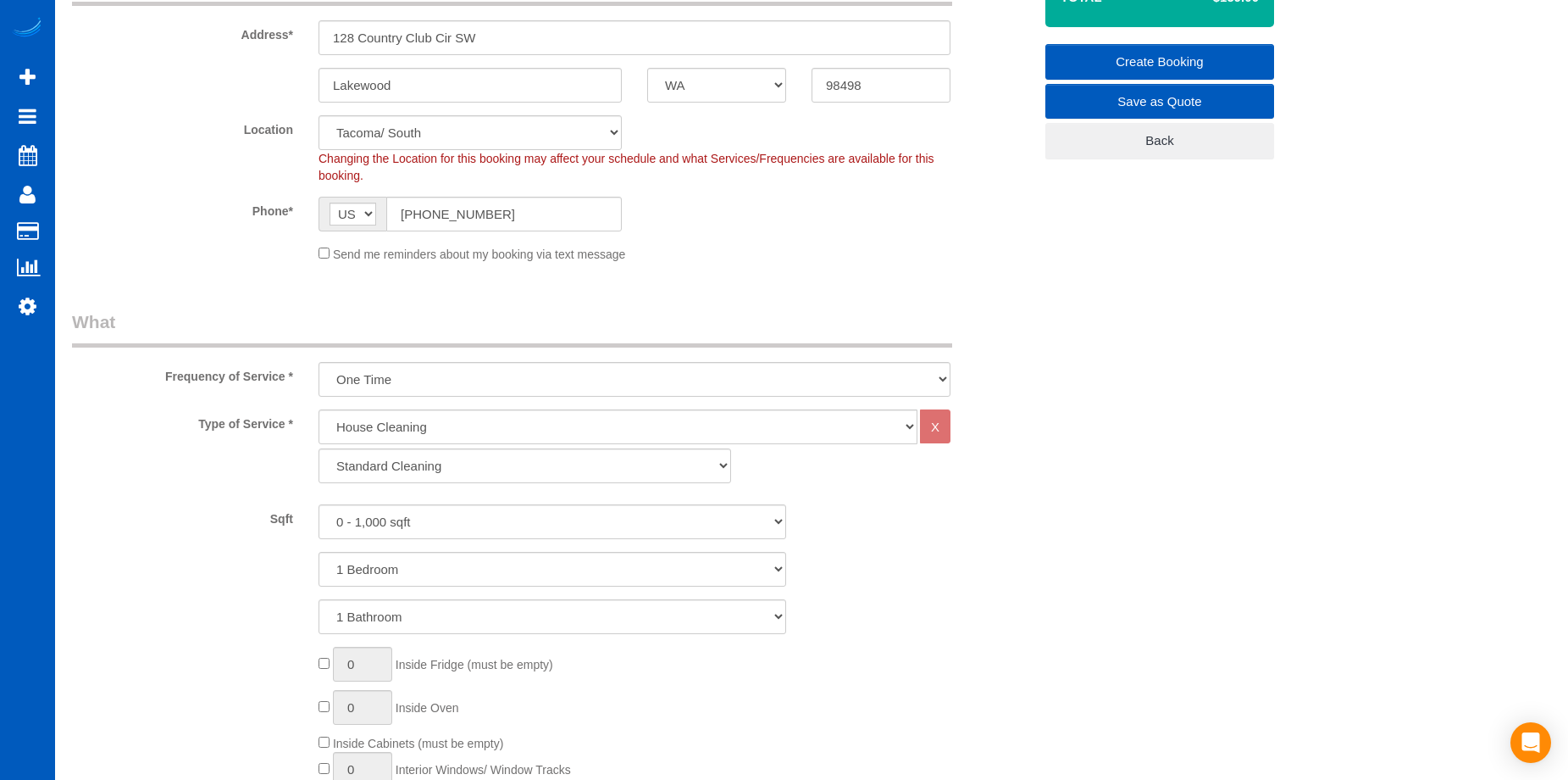
scroll to position [339, 0]
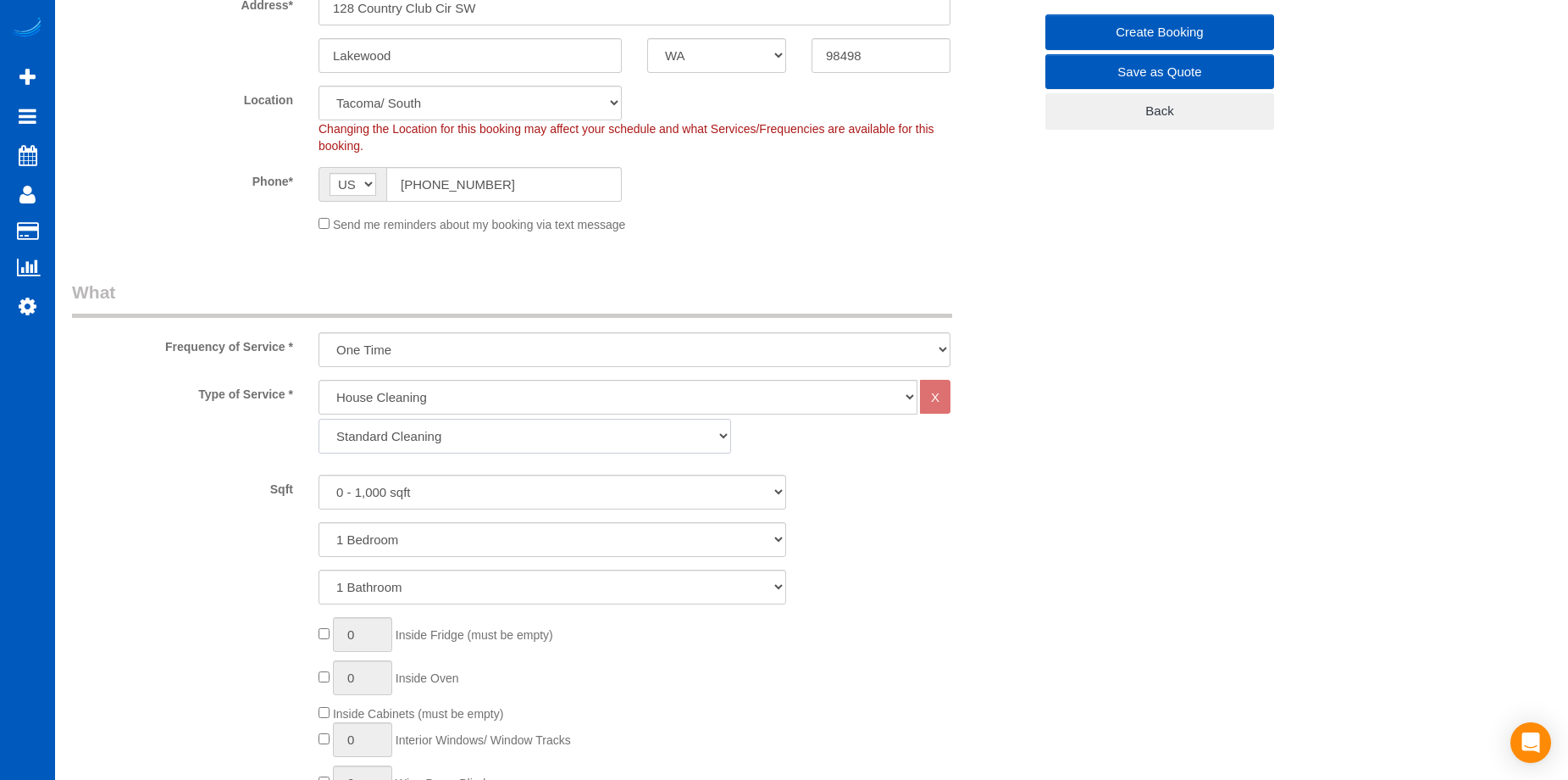
click at [628, 445] on select "Standard Cleaning Deep Cleaning Move In/ Out Cleaning" at bounding box center [525, 435] width 412 height 34
click at [588, 523] on select "1 Bedroom 2 Bedrooms 3 Bedrooms 4 Bedrooms 5 Bedrooms 6 Bedrooms 7 Bedrooms" at bounding box center [553, 539] width 468 height 34
click at [596, 441] on select "Standard Cleaning Deep Cleaning Move In/ Out Cleaning" at bounding box center [525, 435] width 412 height 34
select select "368"
click at [319, 418] on select "Standard Cleaning Deep Cleaning Move In/ Out Cleaning" at bounding box center [525, 435] width 412 height 34
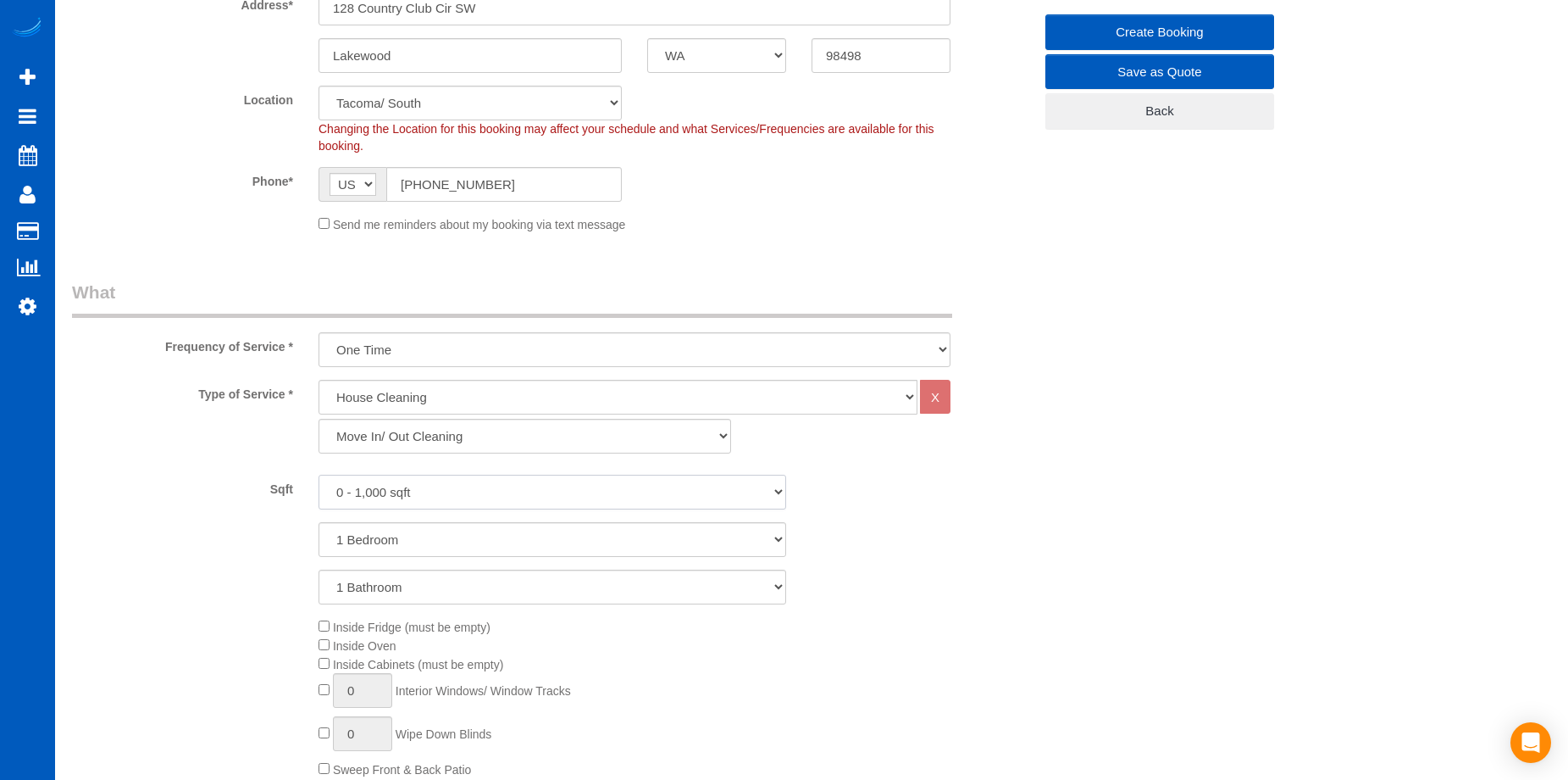
drag, startPoint x: 591, startPoint y: 491, endPoint x: 591, endPoint y: 502, distance: 11.0
click at [591, 491] on select "0 - 1,000 sqft 1,001 - 1,500 sqft 1,501 - 2,000 sqft 2,001 - 2,500 sqft 2,501 -…" at bounding box center [553, 492] width 468 height 34
select select "3001"
click at [319, 474] on select "0 - 1,000 sqft 1,001 - 1,500 sqft 1,501 - 2,000 sqft 2,001 - 2,500 sqft 2,501 -…" at bounding box center [553, 492] width 468 height 34
click at [569, 541] on select "1 Bedroom 2 Bedrooms 3 Bedrooms 4 Bedrooms 5 Bedrooms 6 Bedrooms 7 Bedrooms" at bounding box center [553, 539] width 468 height 34
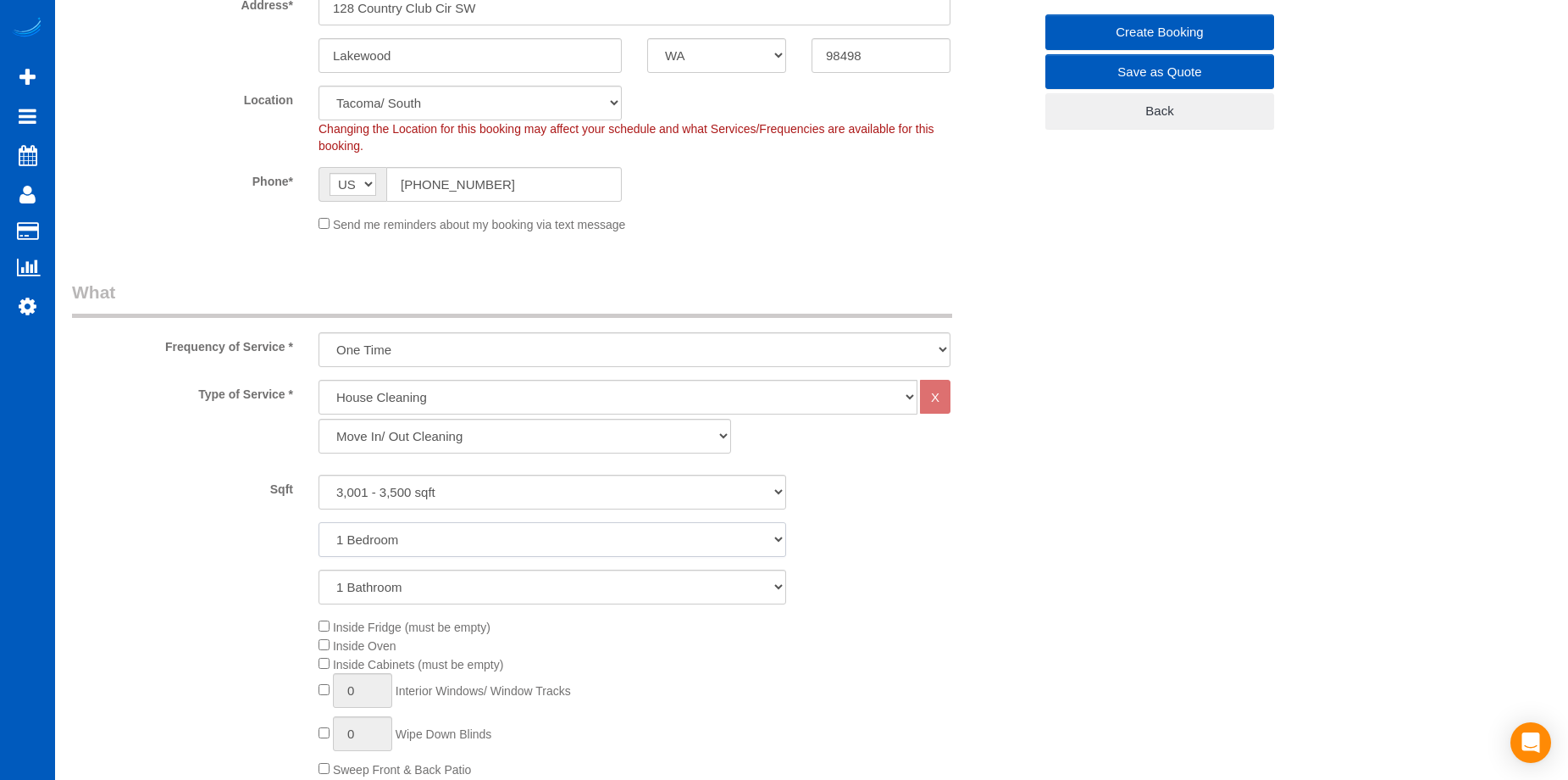
select select "3"
click at [319, 522] on select "1 Bedroom 2 Bedrooms 3 Bedrooms 4 Bedrooms 5 Bedrooms 6 Bedrooms 7 Bedrooms" at bounding box center [553, 539] width 468 height 34
click at [552, 593] on select "1 Bathroom 2 Bathrooms 3 Bathrooms 4 Bathrooms 5 Bathrooms 6 Bathrooms 7 Bathro…" at bounding box center [553, 586] width 468 height 34
select select "4"
click at [319, 569] on select "1 Bathroom 2 Bathrooms 3 Bathrooms 4 Bathrooms 5 Bathrooms 6 Bathrooms 7 Bathro…" at bounding box center [553, 586] width 468 height 34
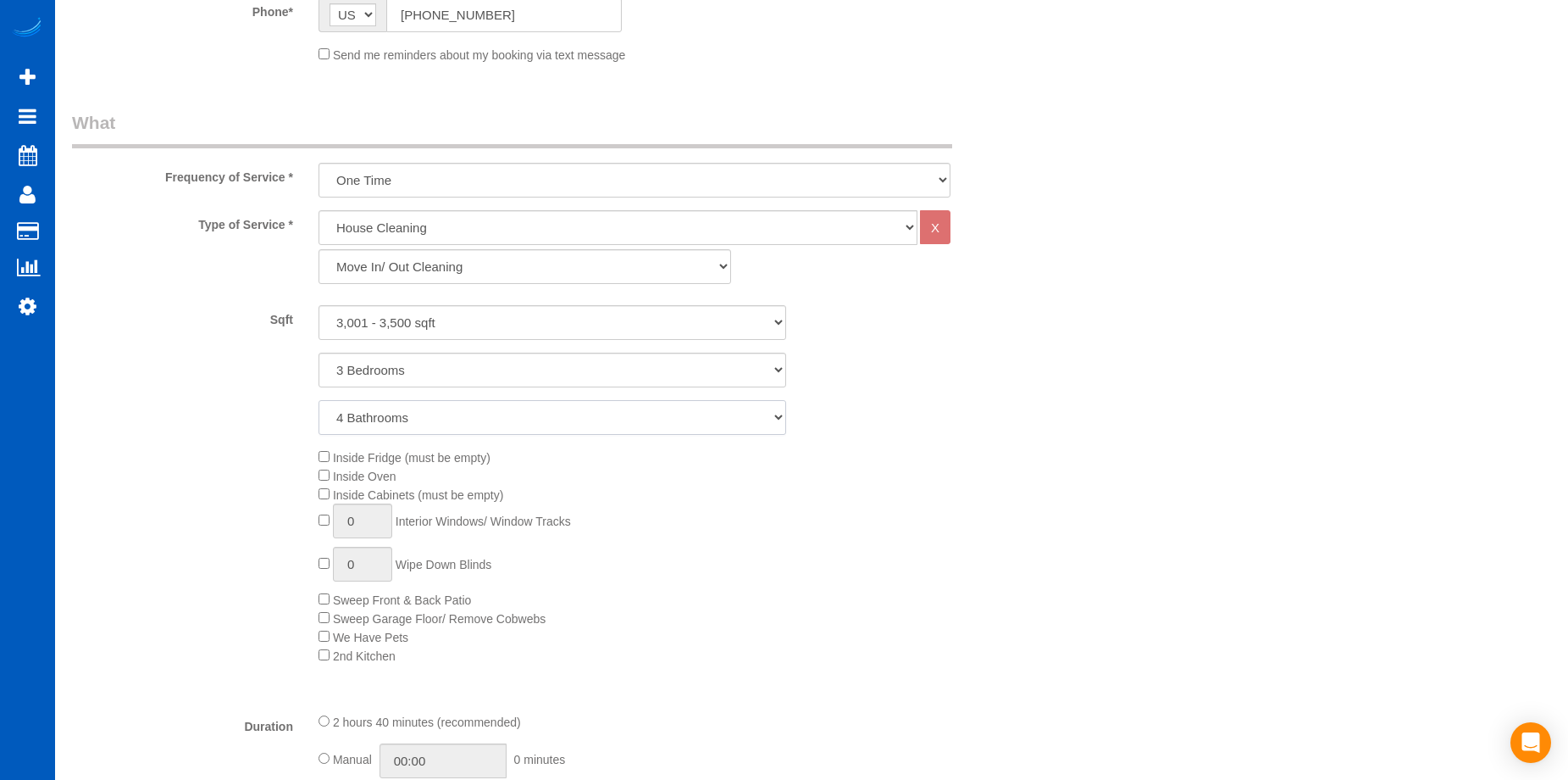
scroll to position [763, 0]
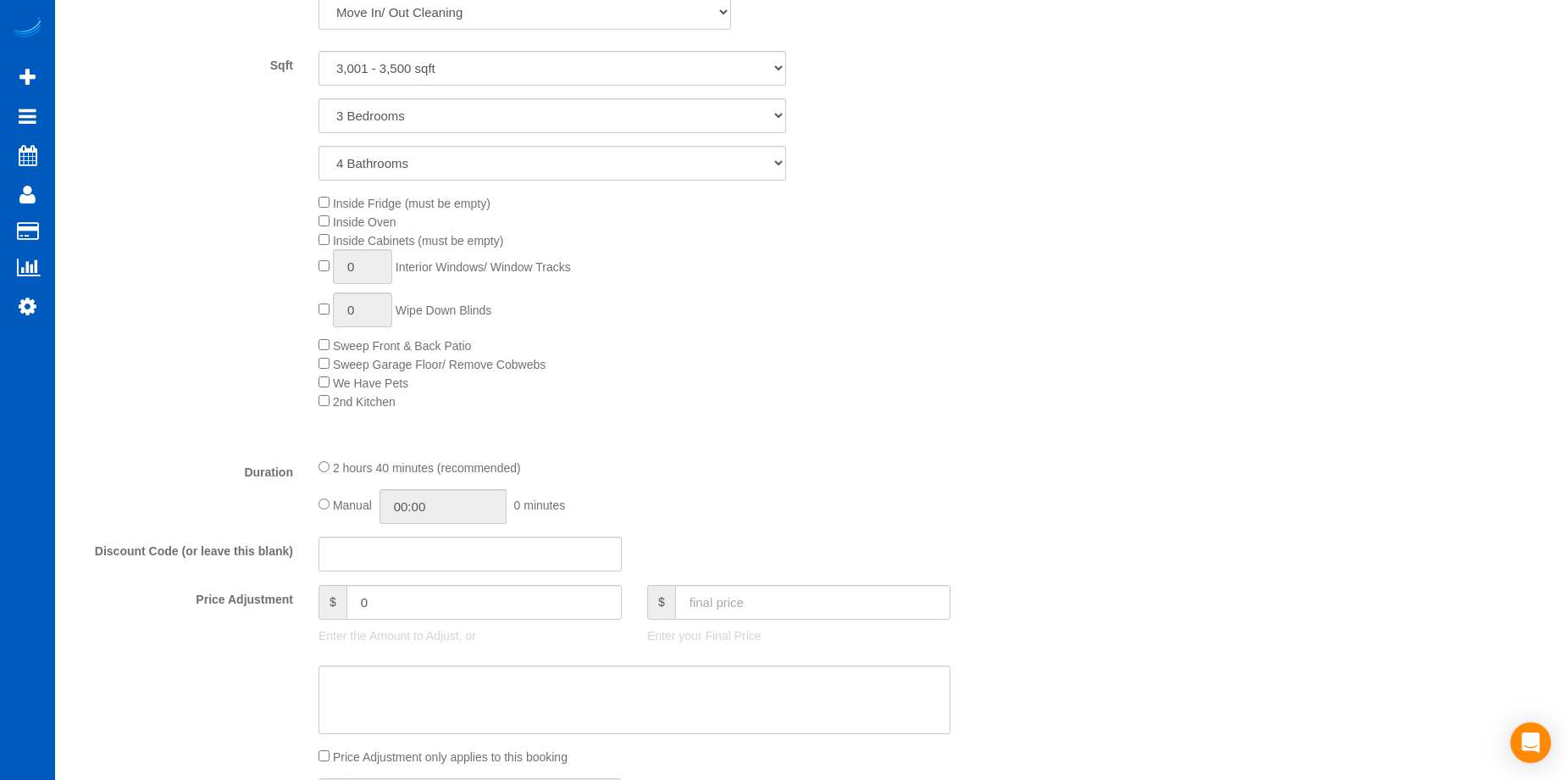
click at [320, 271] on span "0 Interior Windows/ Window Tracks" at bounding box center [445, 266] width 252 height 13
type input "1"
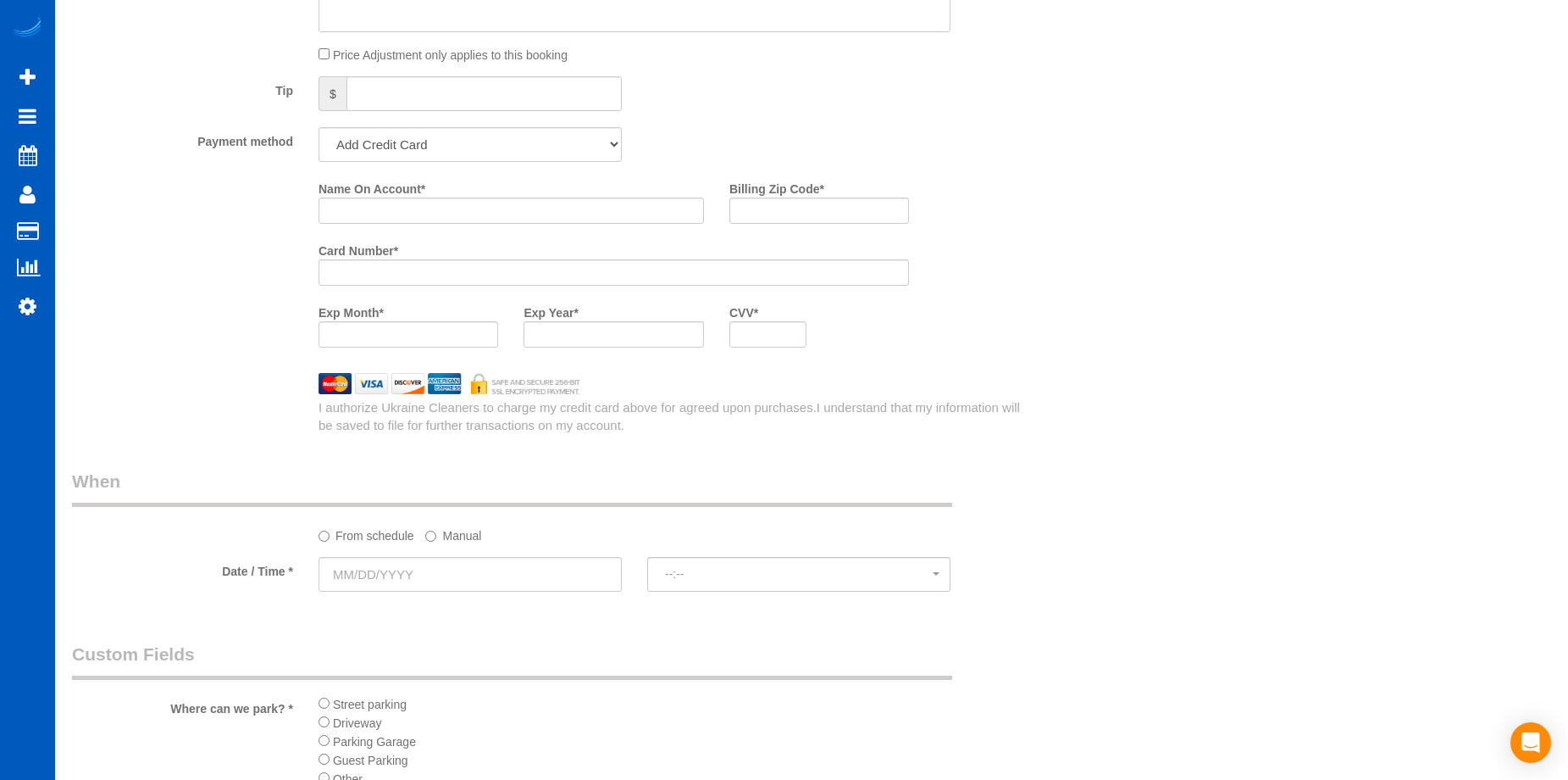
scroll to position [1610, 0]
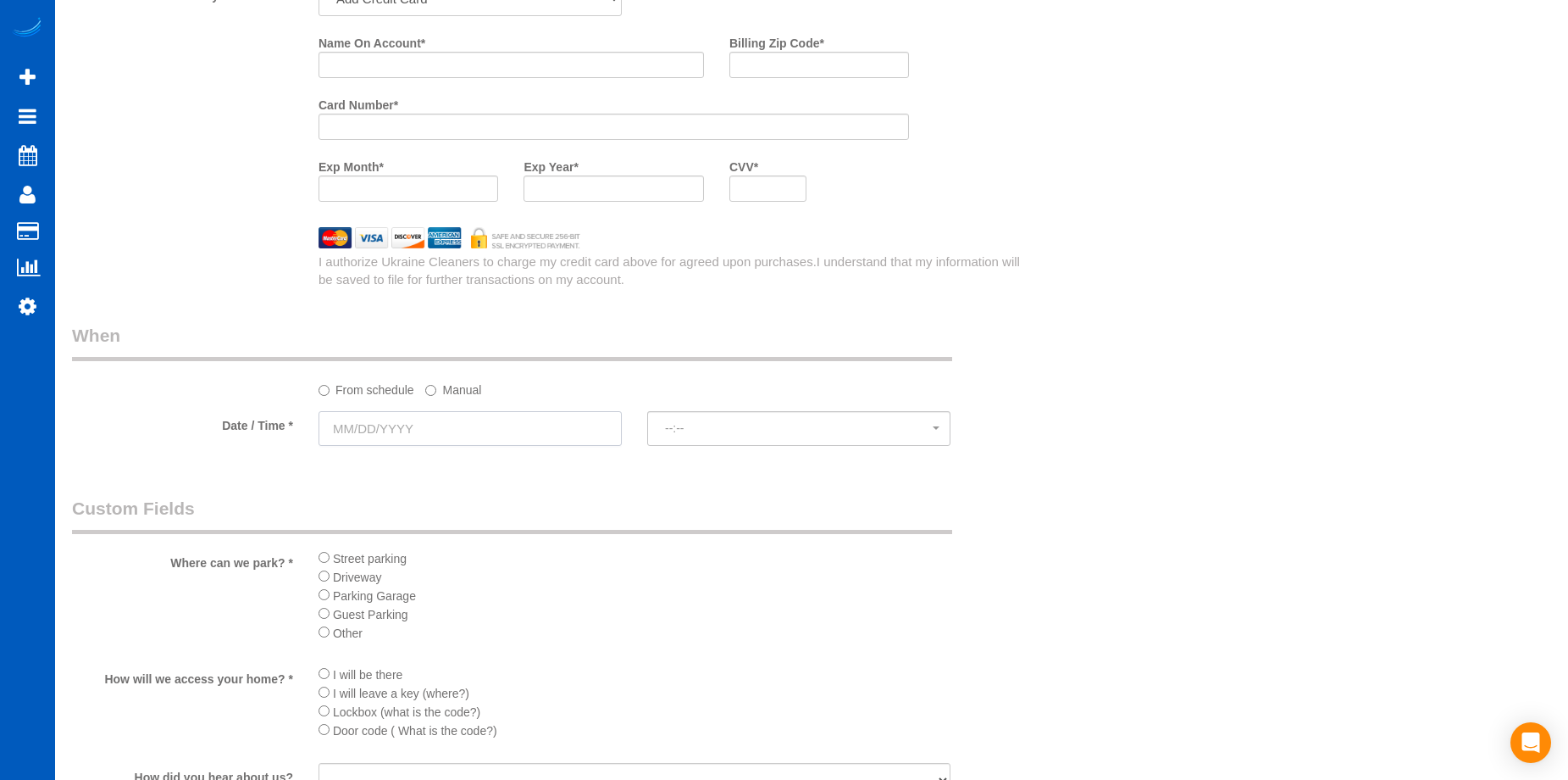
click at [507, 429] on input "text" at bounding box center [470, 428] width 303 height 34
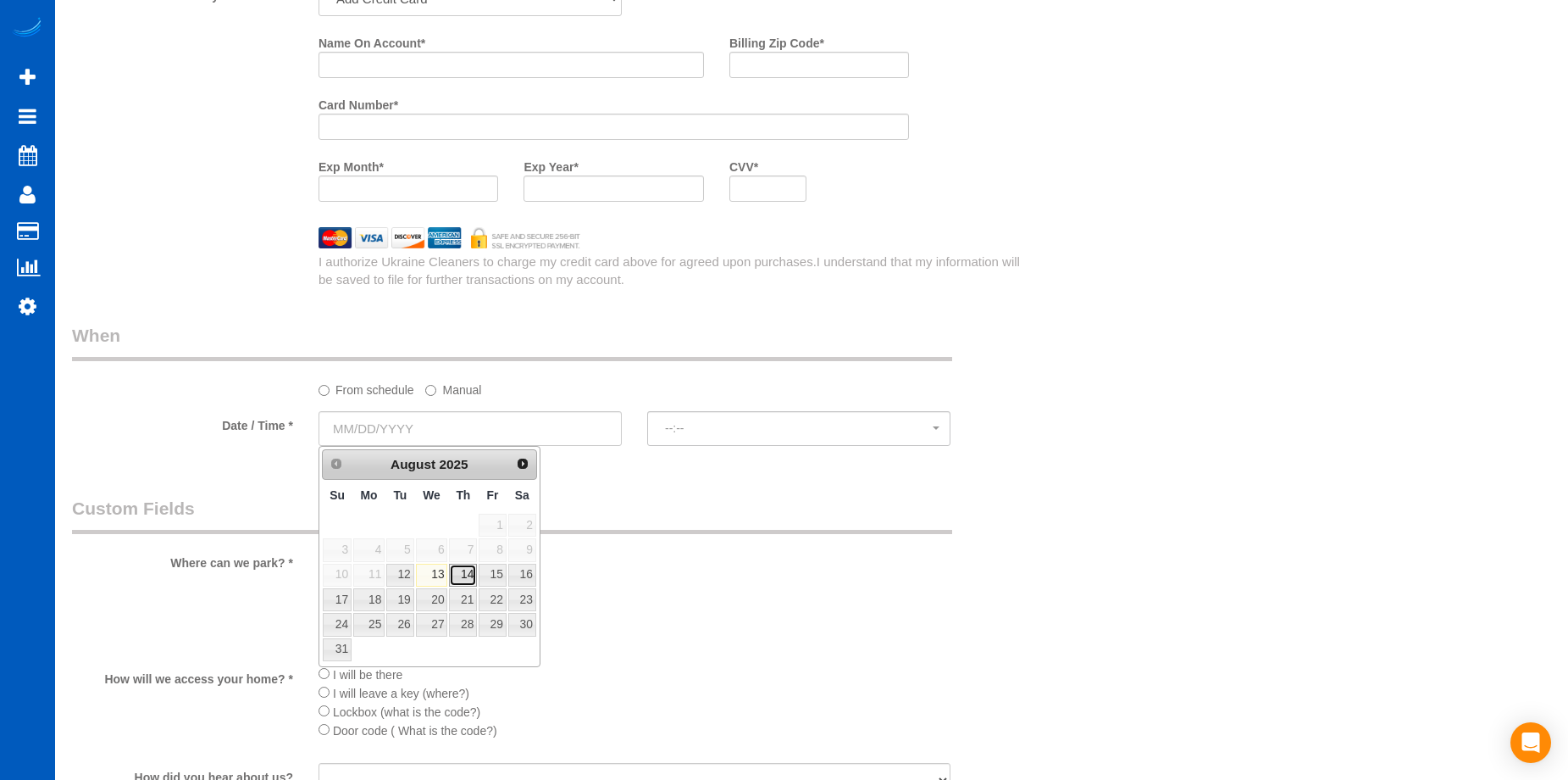
click at [470, 572] on link "14" at bounding box center [462, 575] width 28 height 23
type input "08/14/2025"
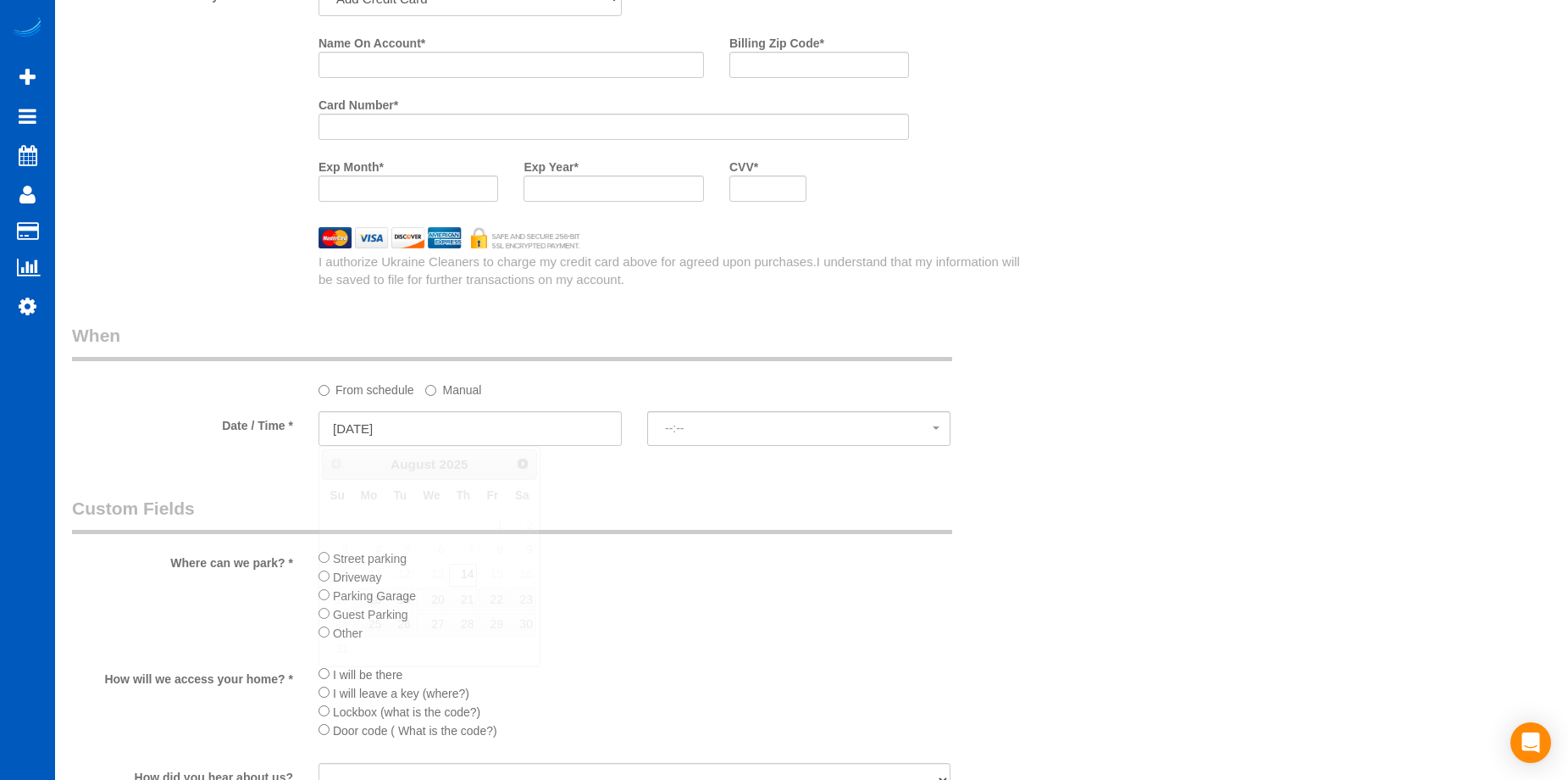
select select "spot1"
click at [687, 430] on span "2:00PM" at bounding box center [799, 428] width 267 height 13
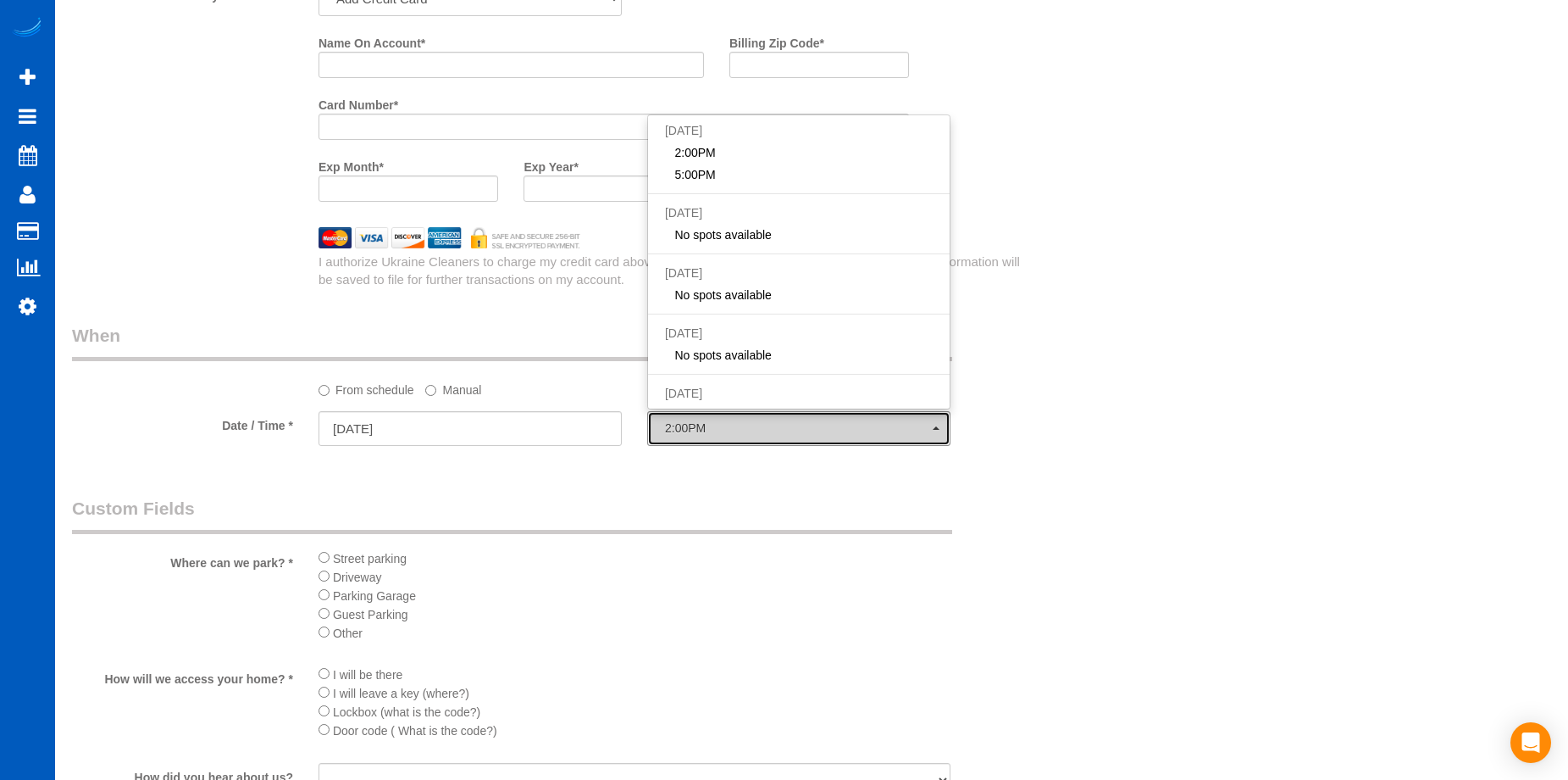
click at [687, 430] on span "2:00PM" at bounding box center [799, 428] width 267 height 13
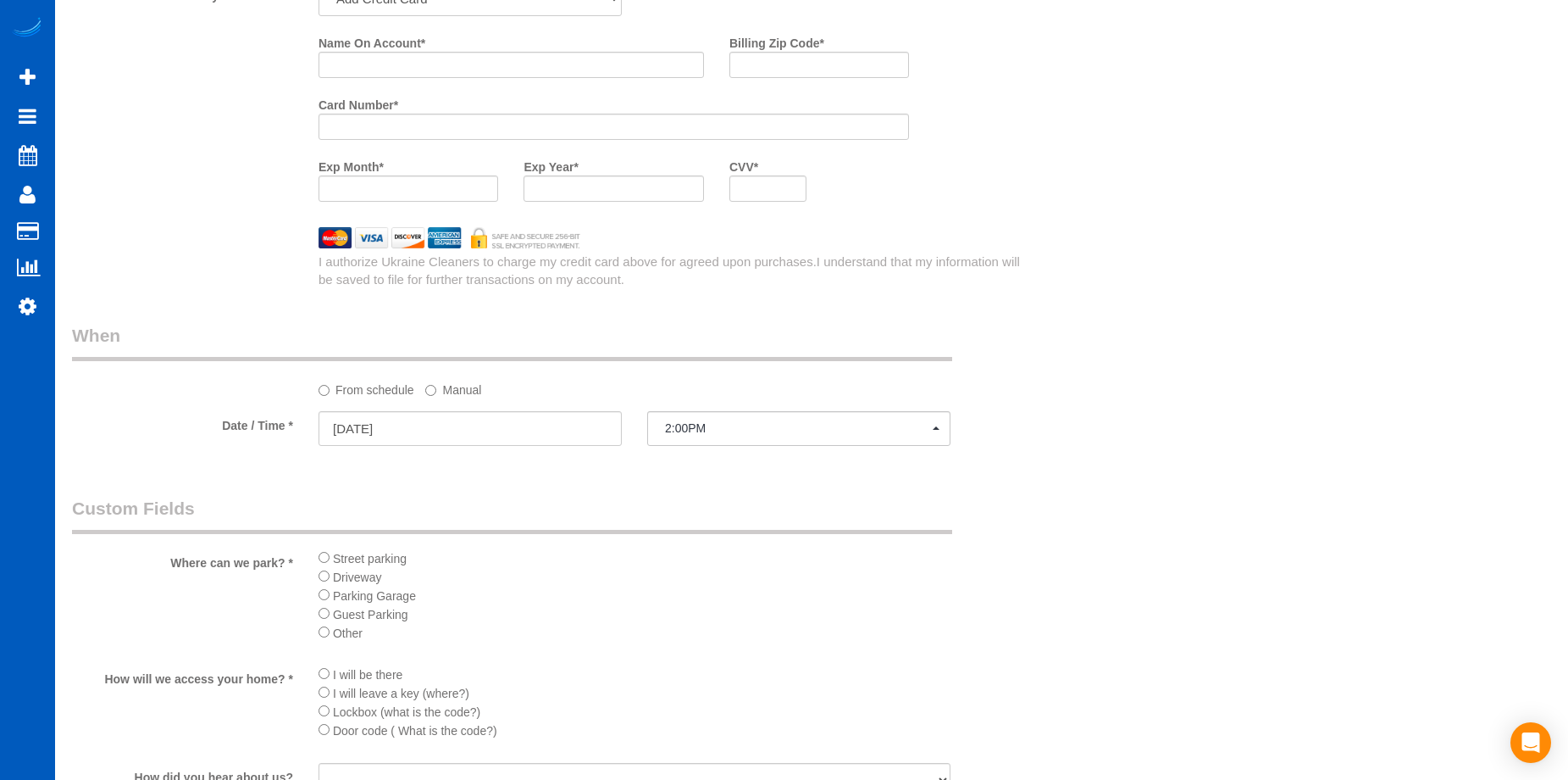
click at [458, 387] on label "Manual" at bounding box center [453, 387] width 56 height 23
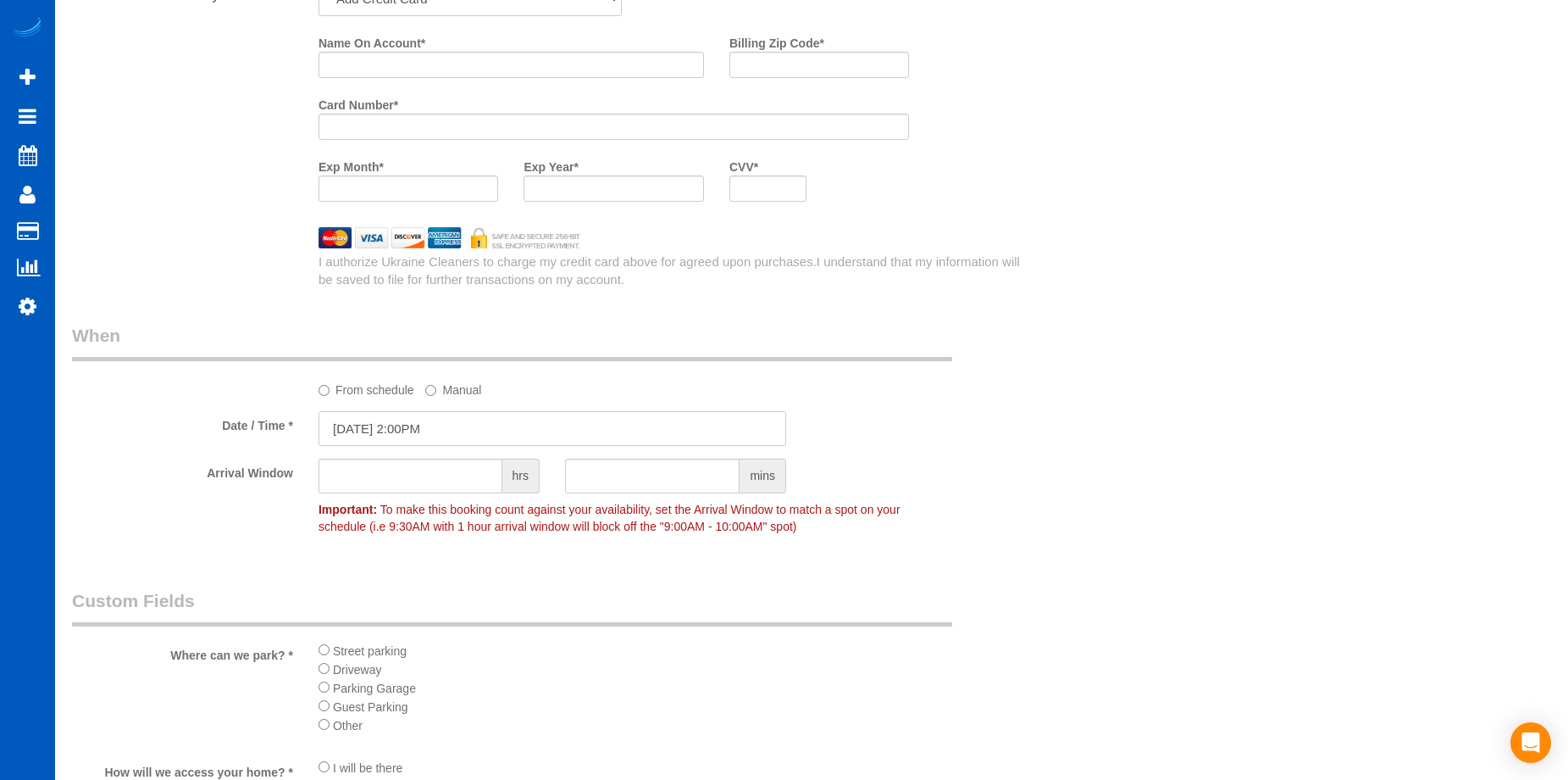
click at [463, 421] on input "08/14/2025 2:00PM" at bounding box center [553, 428] width 468 height 34
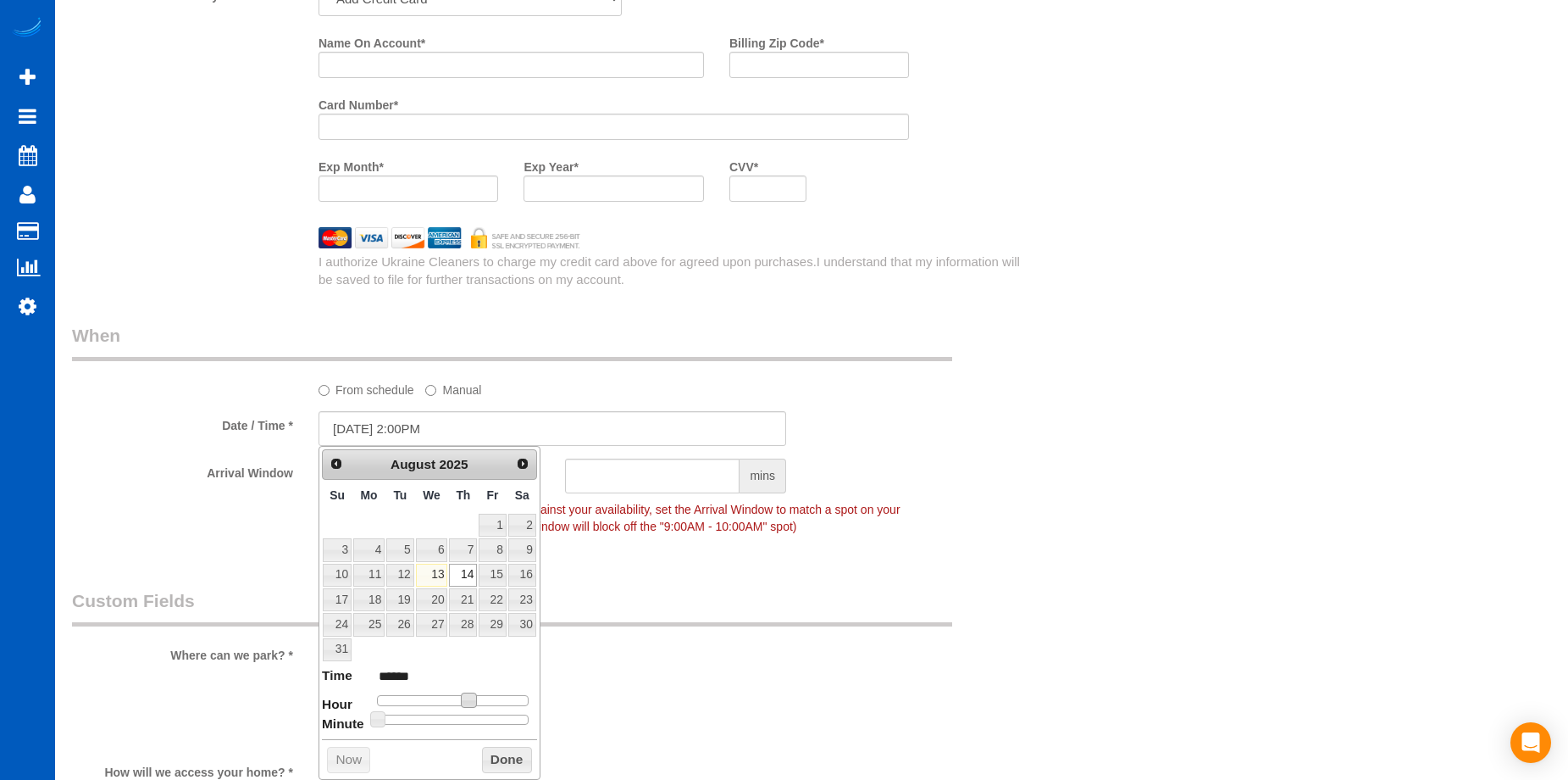
type input "08/14/2025 1:00PM"
type input "******"
type input "08/14/2025 12:00PM"
type input "*******"
type input "08/14/2025 11:00AM"
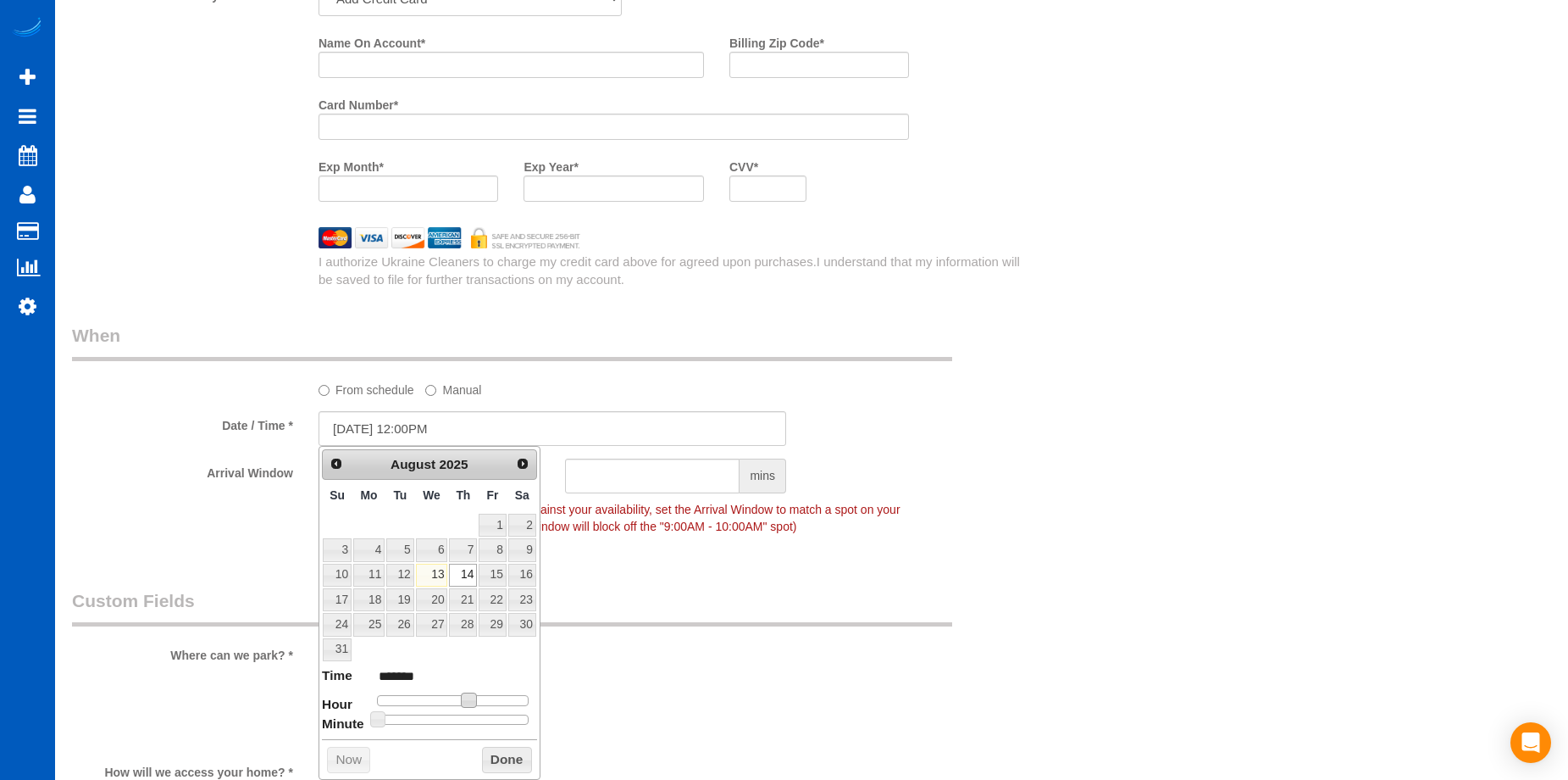
type input "*******"
drag, startPoint x: 464, startPoint y: 700, endPoint x: 445, endPoint y: 704, distance: 19.4
click at [445, 704] on span at bounding box center [449, 700] width 15 height 15
drag, startPoint x: 509, startPoint y: 752, endPoint x: 512, endPoint y: 703, distance: 49.1
click at [509, 753] on button "Done" at bounding box center [507, 760] width 50 height 27
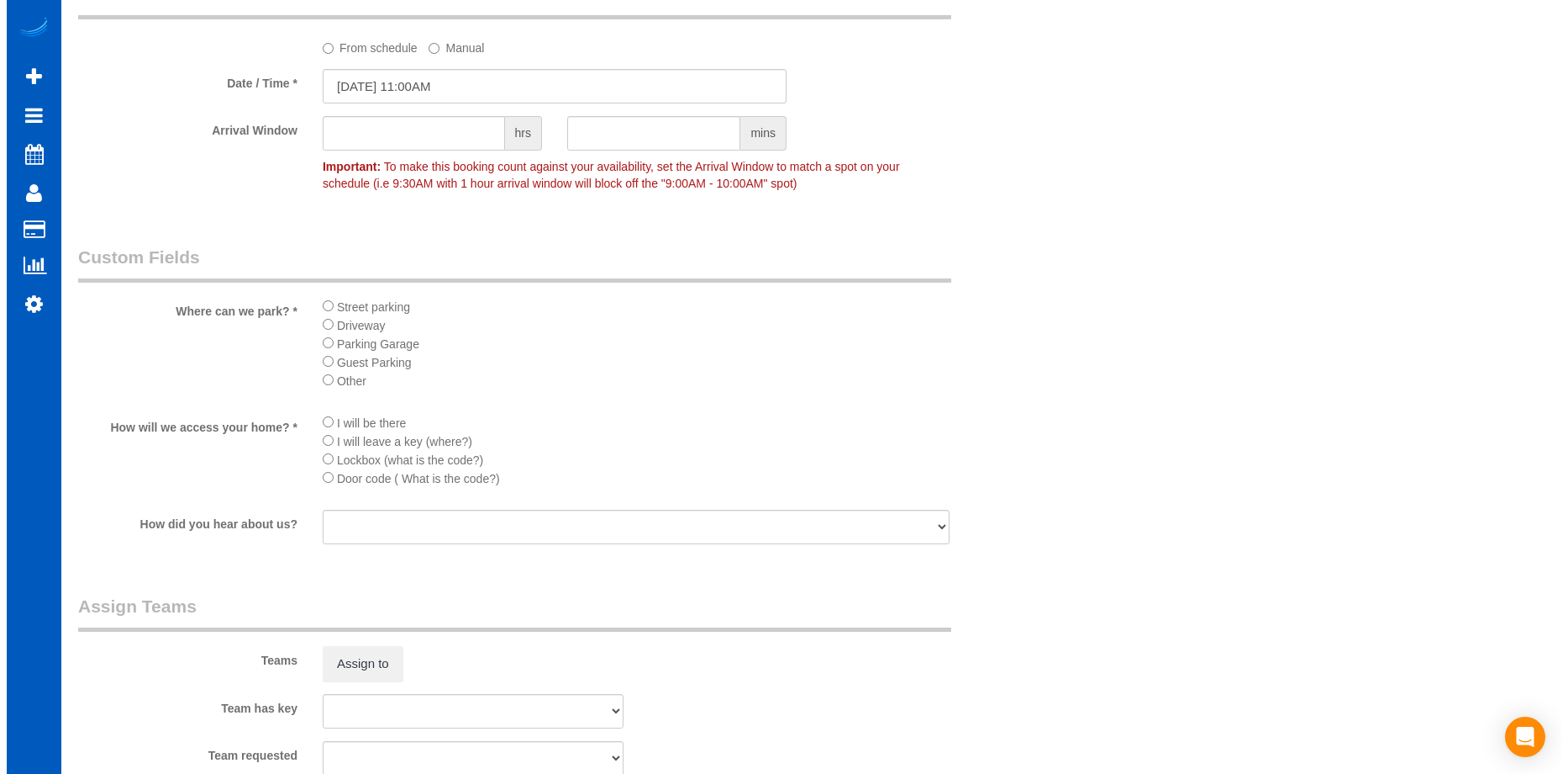
scroll to position [2018, 0]
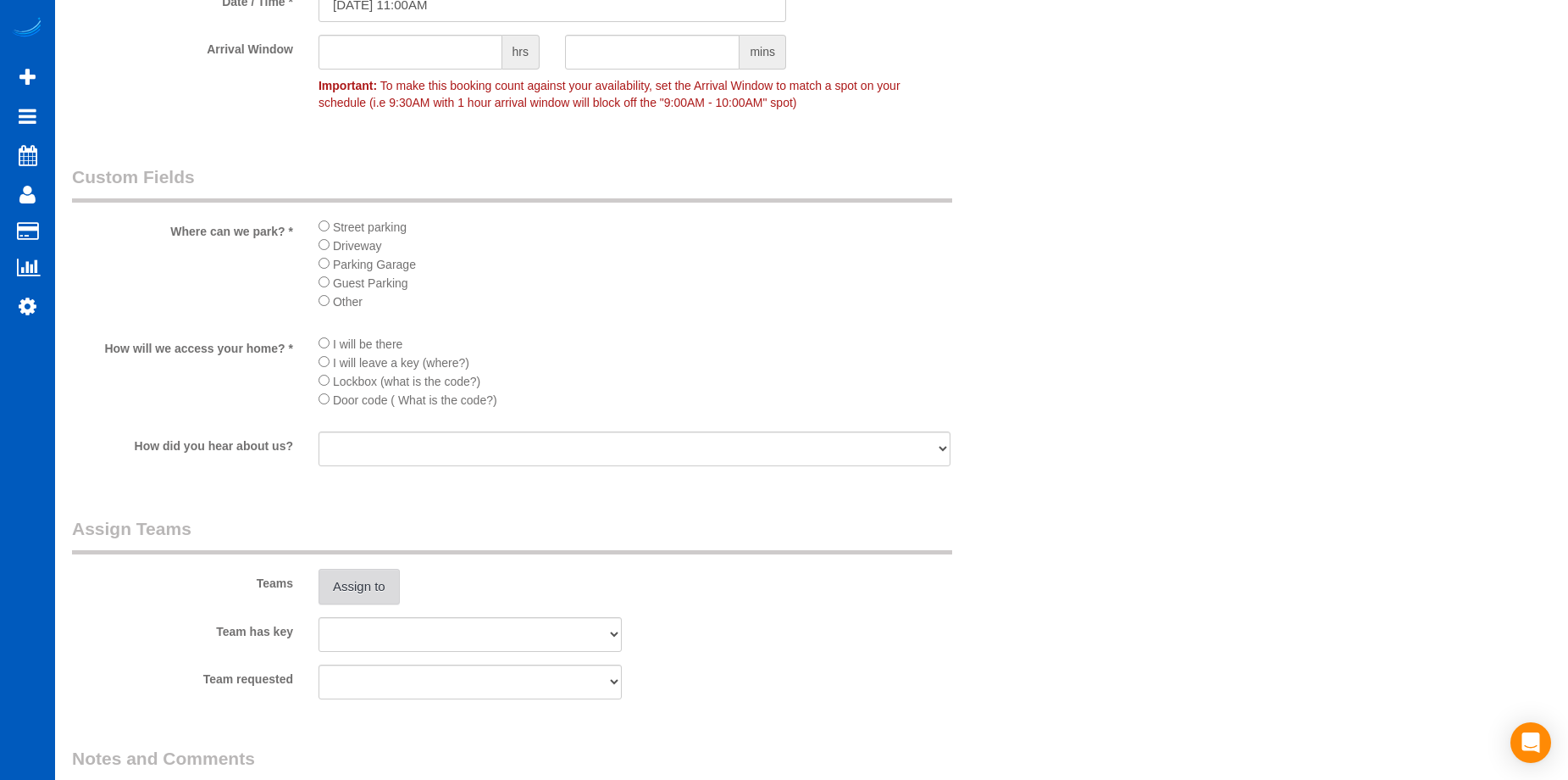
click at [372, 591] on button "Assign to" at bounding box center [359, 586] width 81 height 35
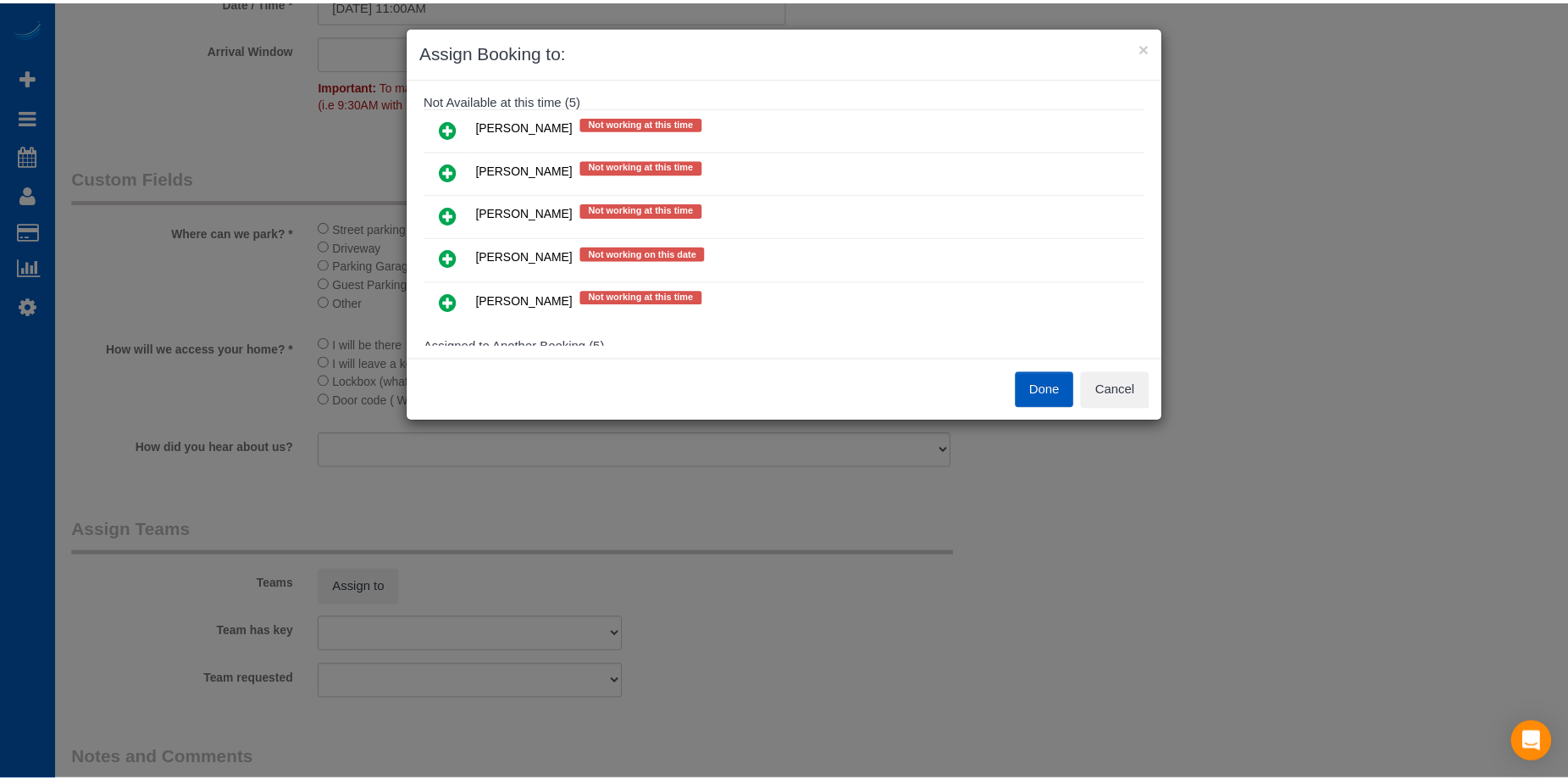
scroll to position [424, 0]
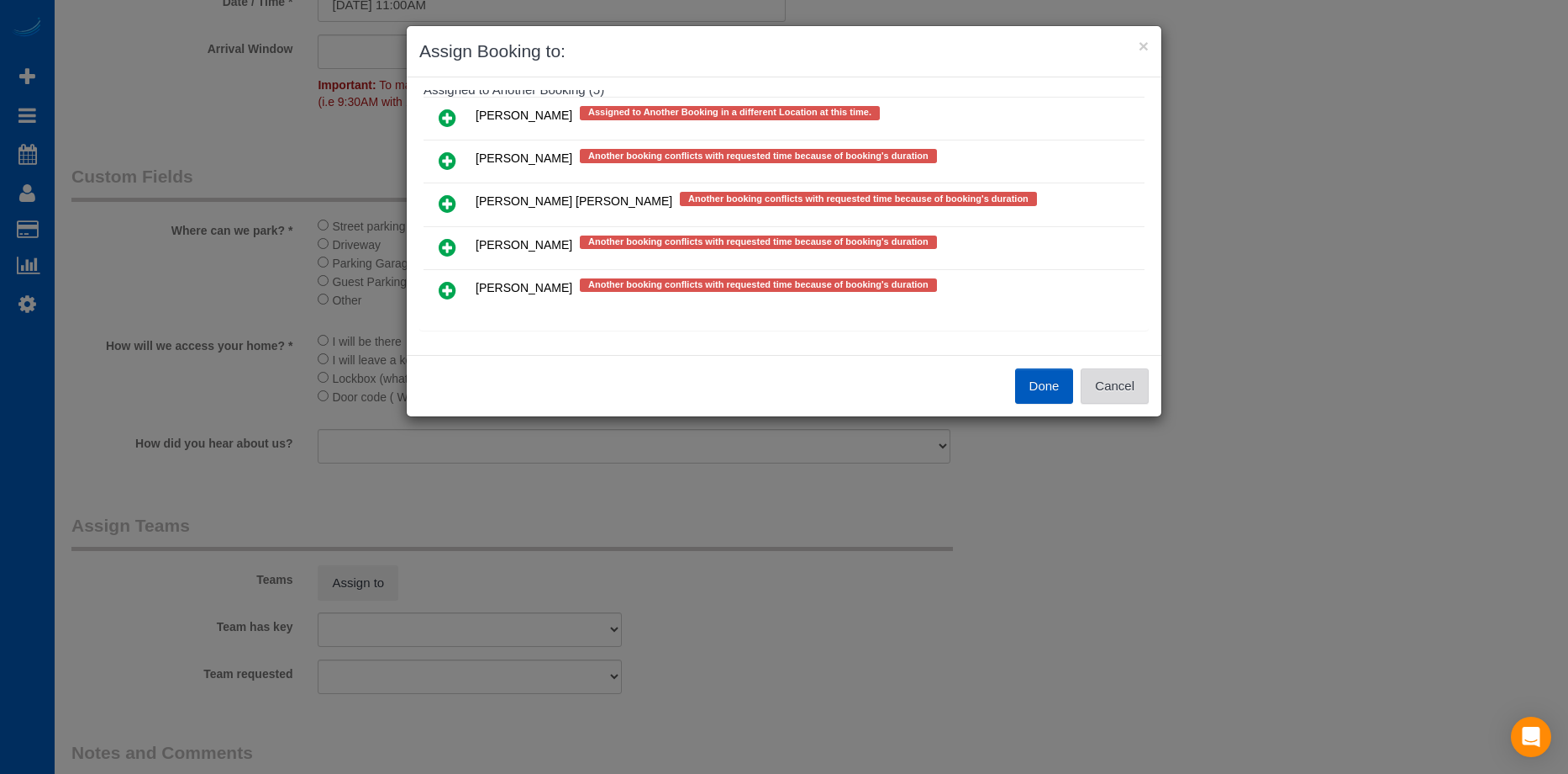
click at [1117, 393] on button "Cancel" at bounding box center [1114, 386] width 68 height 35
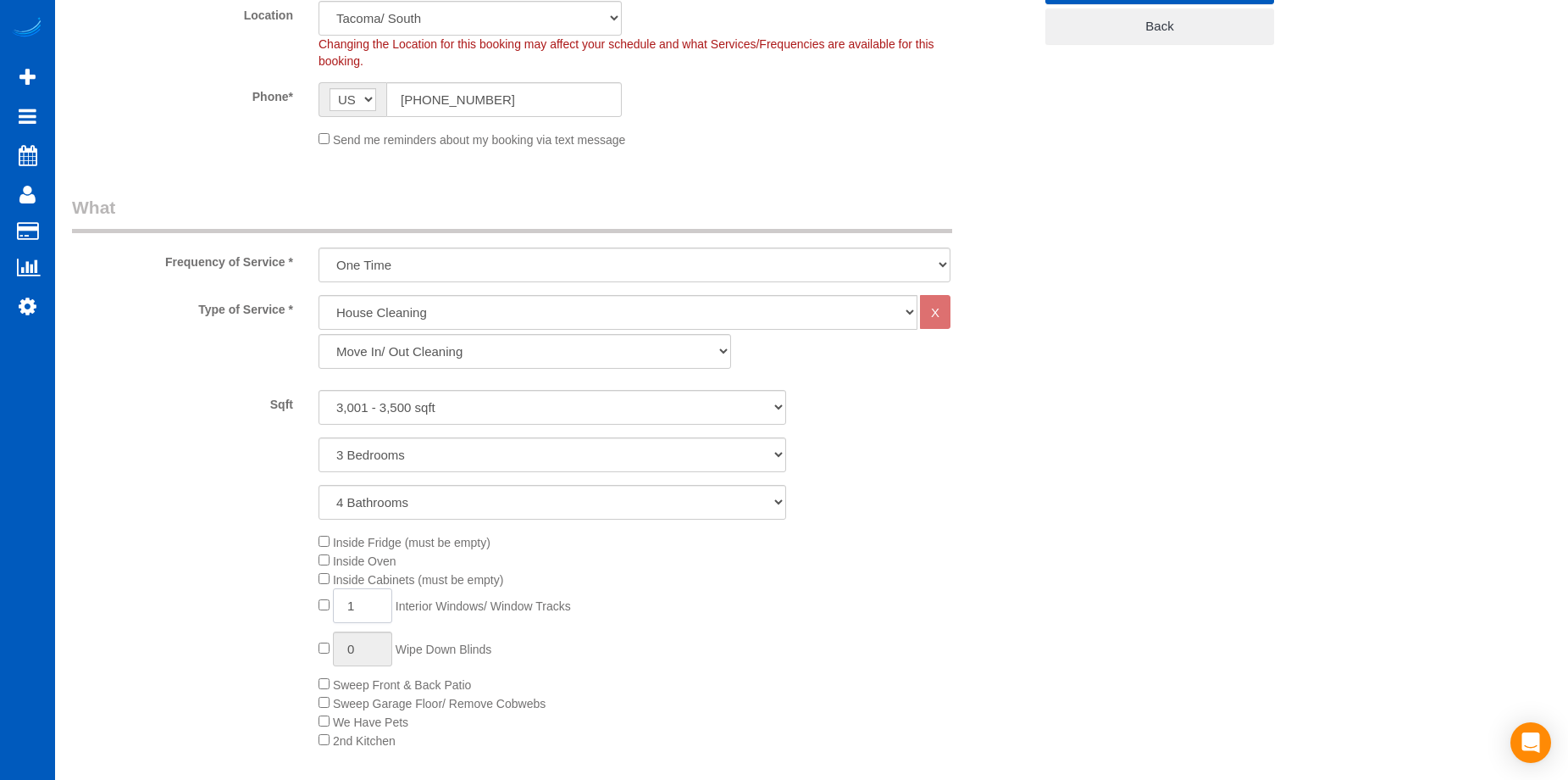
click at [371, 611] on input "1" at bounding box center [363, 605] width 59 height 34
type input "15"
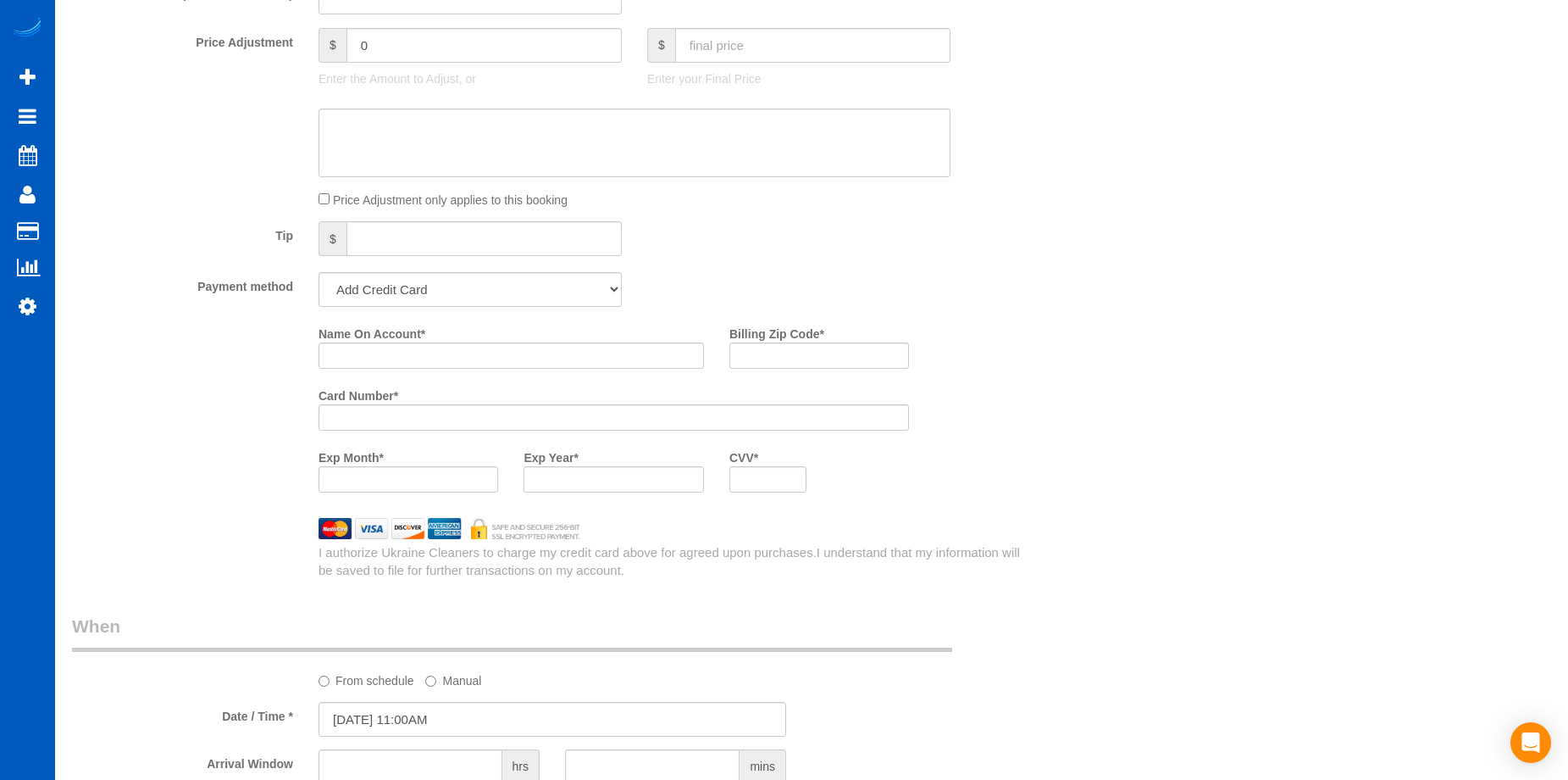
scroll to position [1441, 0]
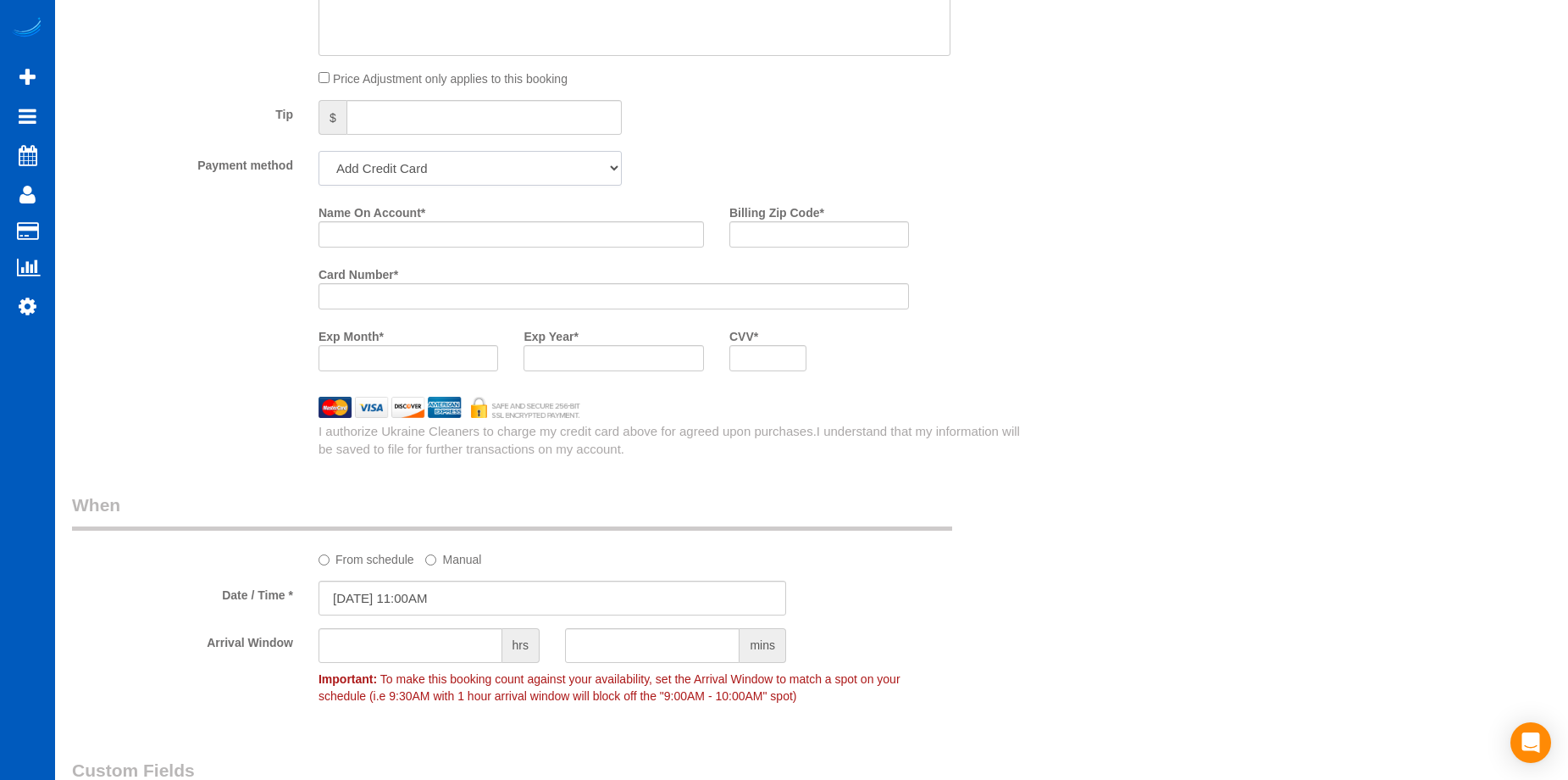
click at [575, 154] on select "Add Credit Card Cash Check Paypal" at bounding box center [470, 168] width 303 height 34
select select "string:cash"
click at [319, 151] on select "Add Credit Card Cash Check Paypal" at bounding box center [470, 168] width 303 height 34
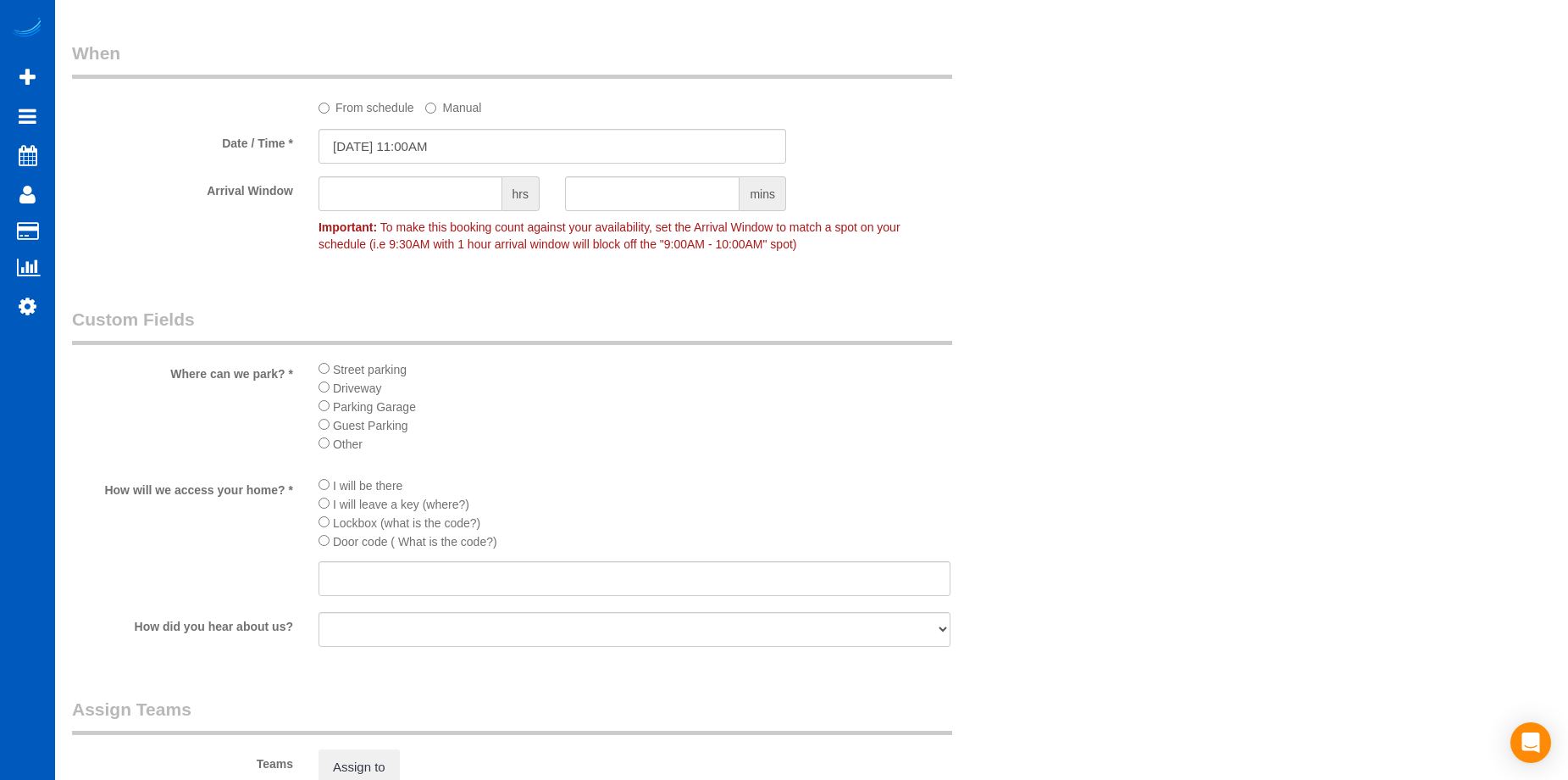
scroll to position [1780, 0]
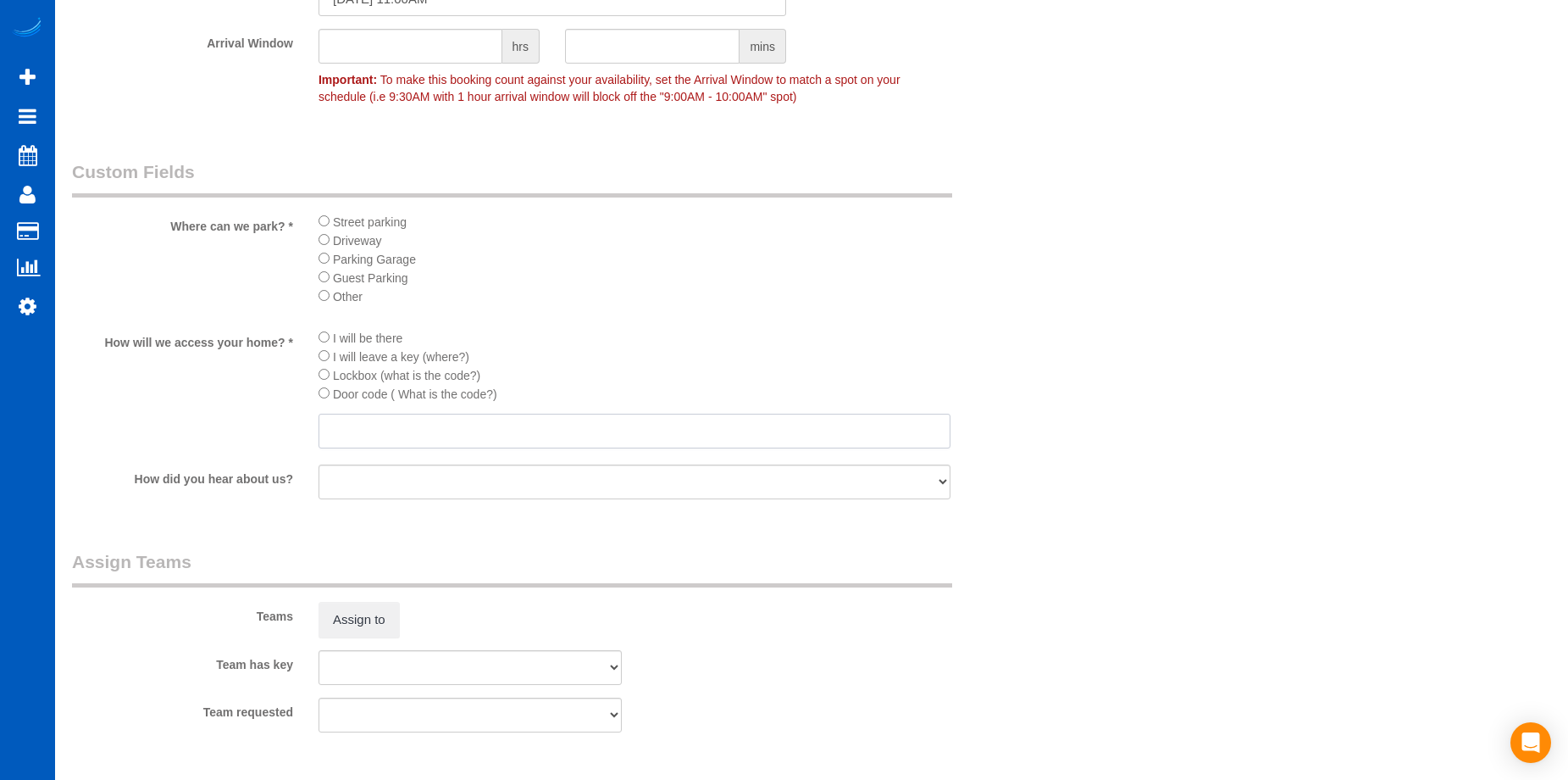
click at [410, 428] on input "text" at bounding box center [635, 431] width 632 height 34
paste input "Code to get into the area: TBA Code for property door: TBA"
type input "Code to get into the area: TBA Code for property door: TBA"
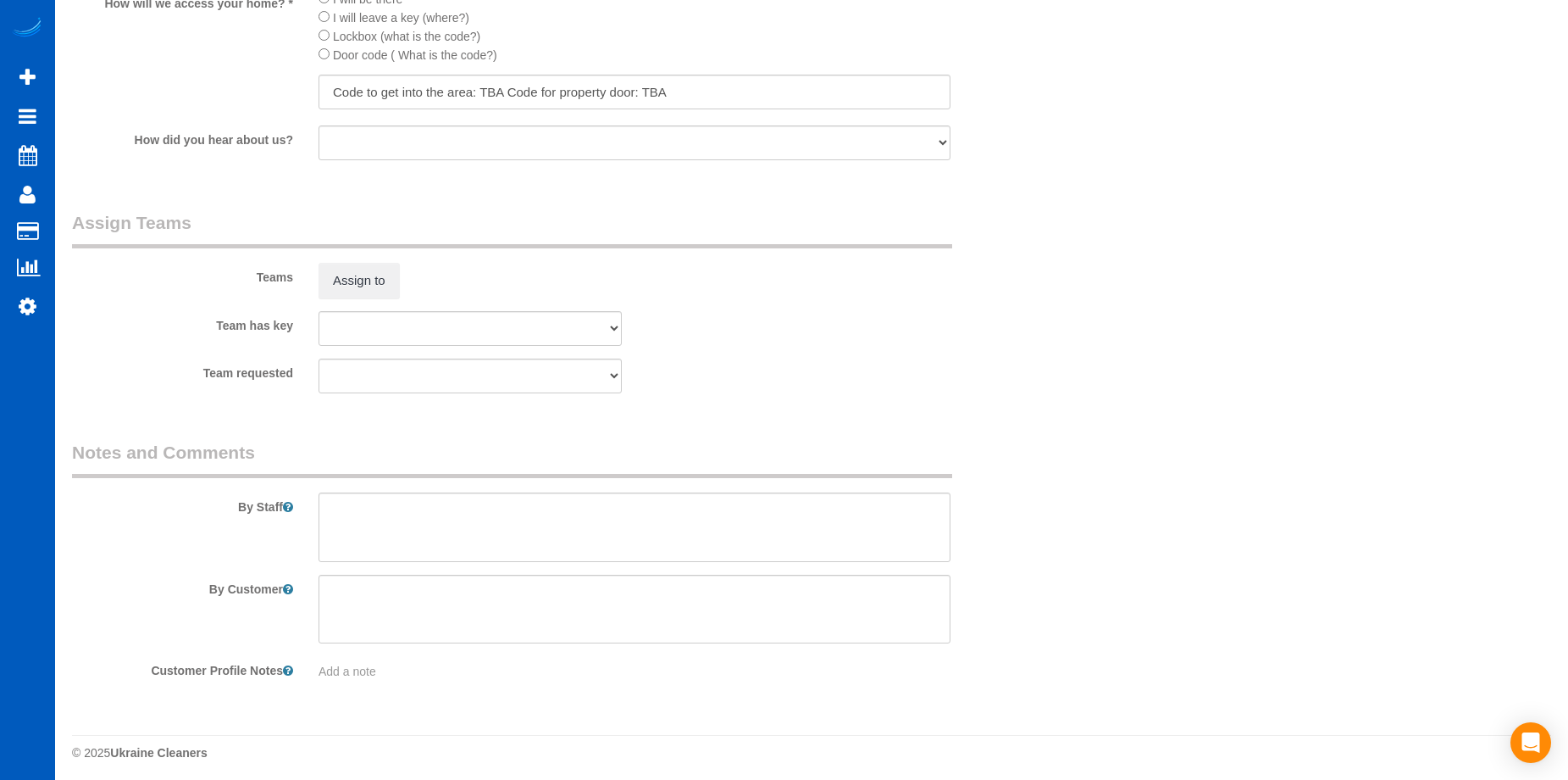
scroll to position [2124, 0]
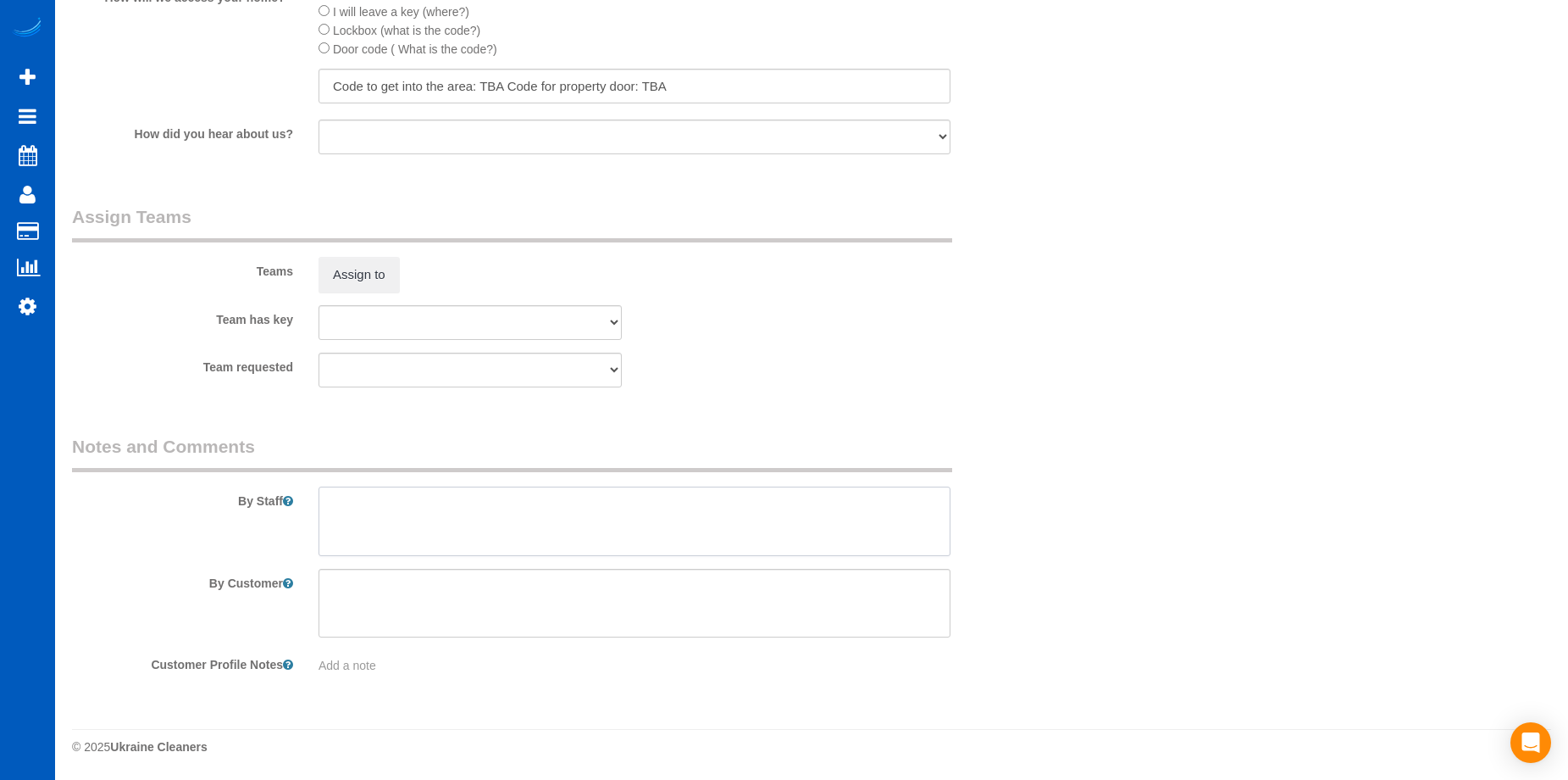
click at [517, 516] on textarea at bounding box center [635, 520] width 632 height 70
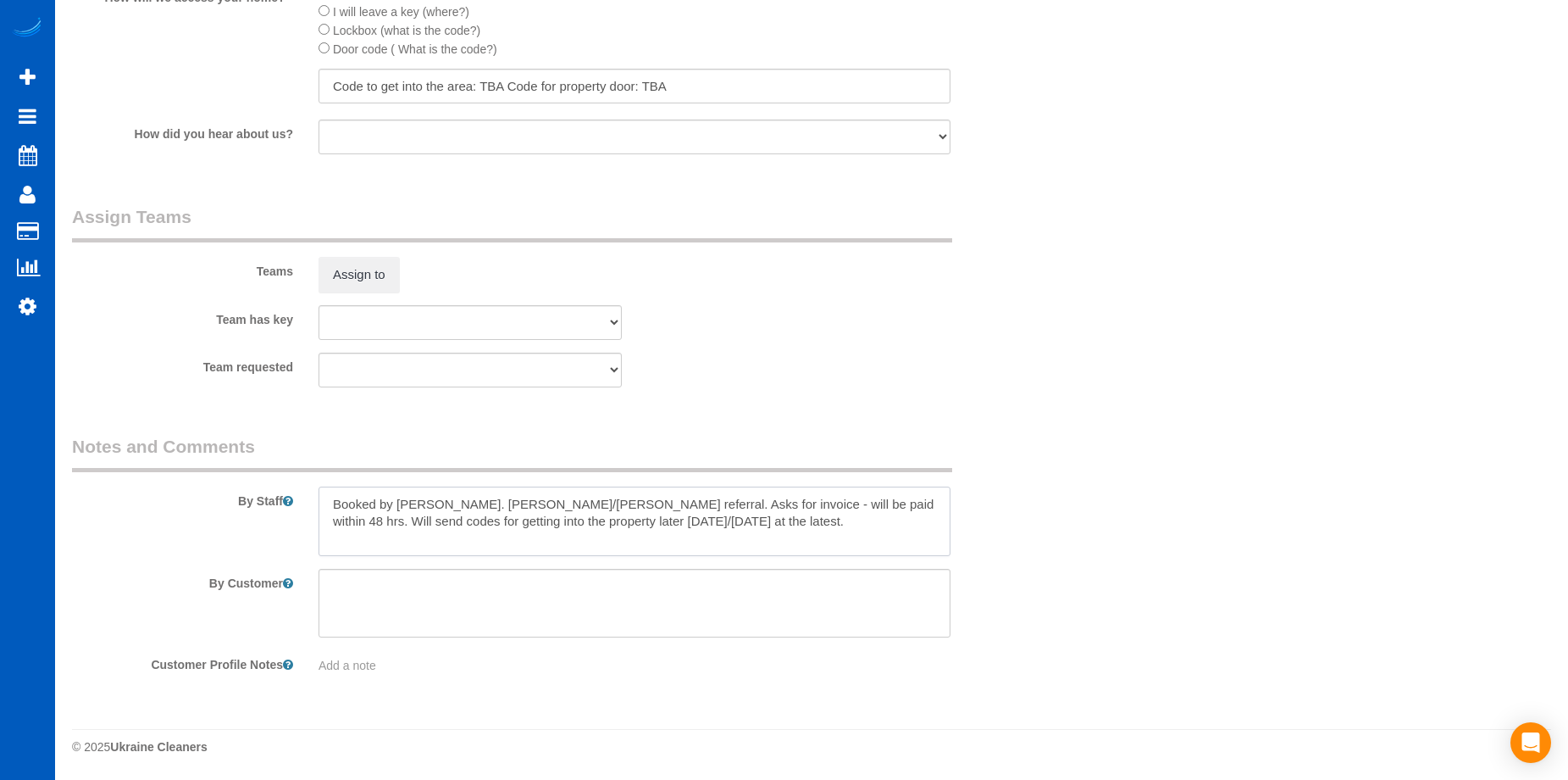
type textarea "Booked by Florencia. Cary/Sarah Ruffles referral. Asks for invoice - will be pa…"
click at [672, 613] on textarea at bounding box center [635, 603] width 632 height 70
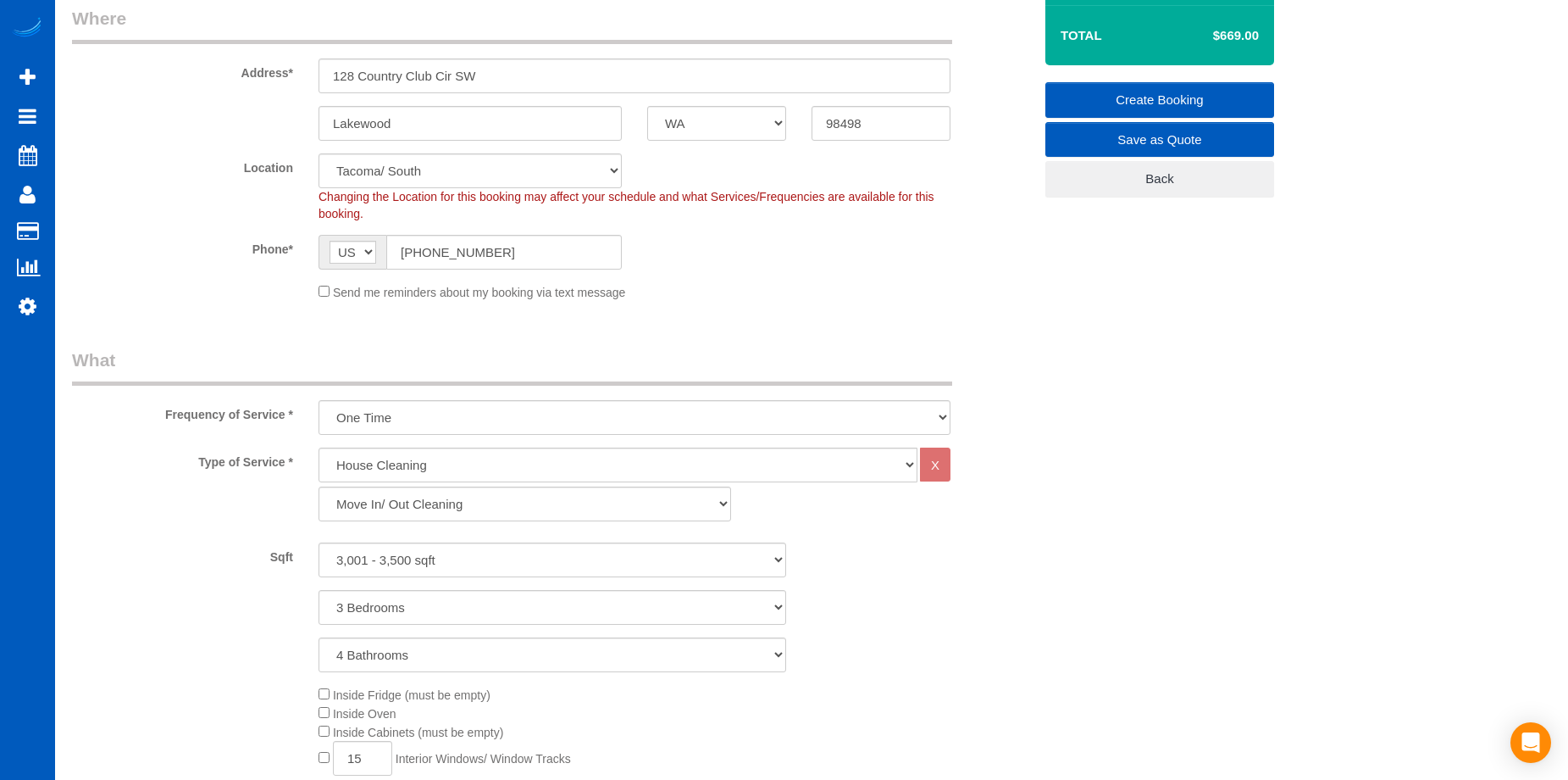
scroll to position [176, 0]
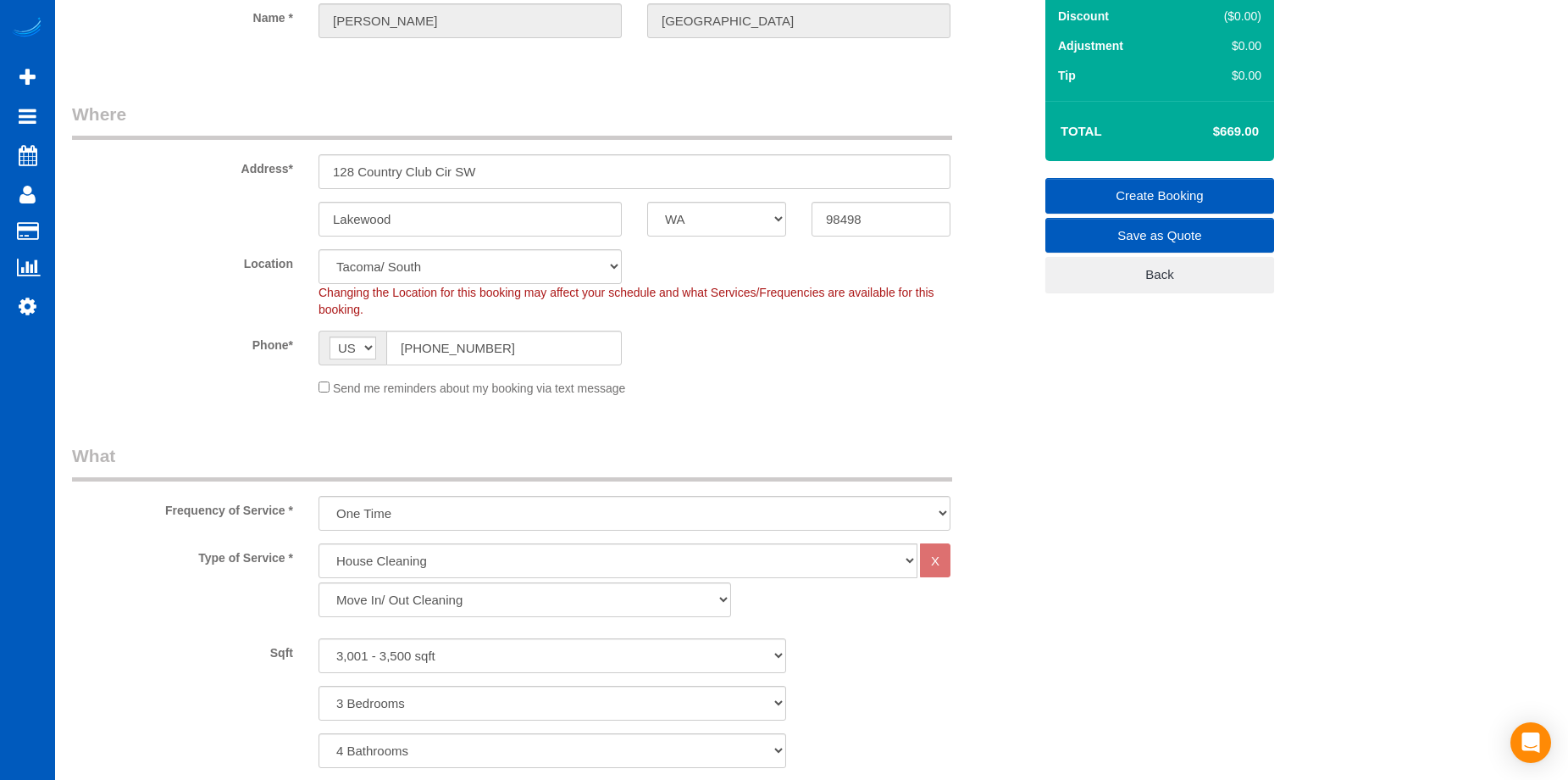
type textarea "Home is vacant. Retouching everywhere including appliances and baseboard inside…"
click at [1172, 190] on link "Create Booking" at bounding box center [1160, 195] width 229 height 35
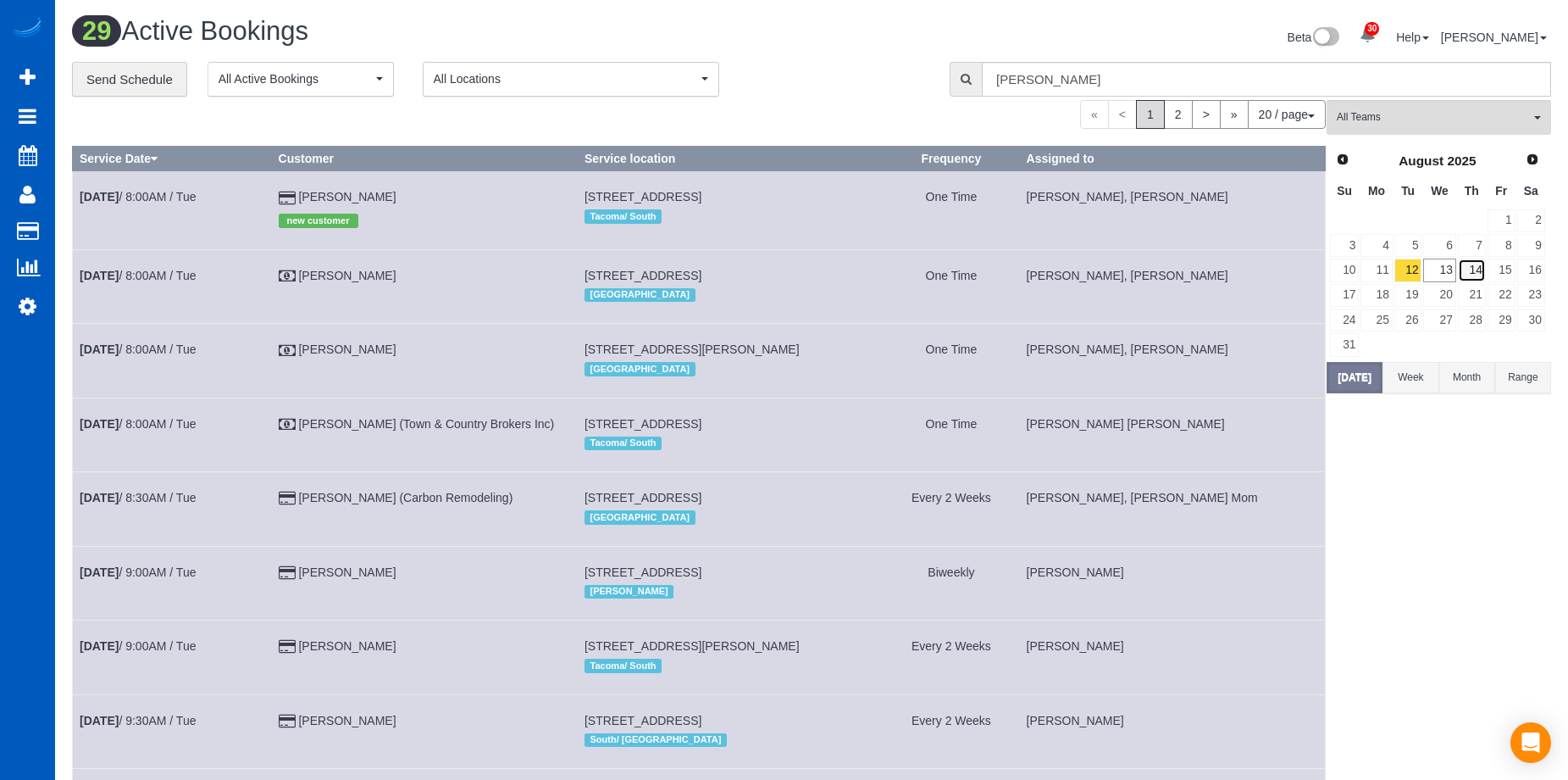
click at [1475, 272] on link "14" at bounding box center [1471, 270] width 28 height 23
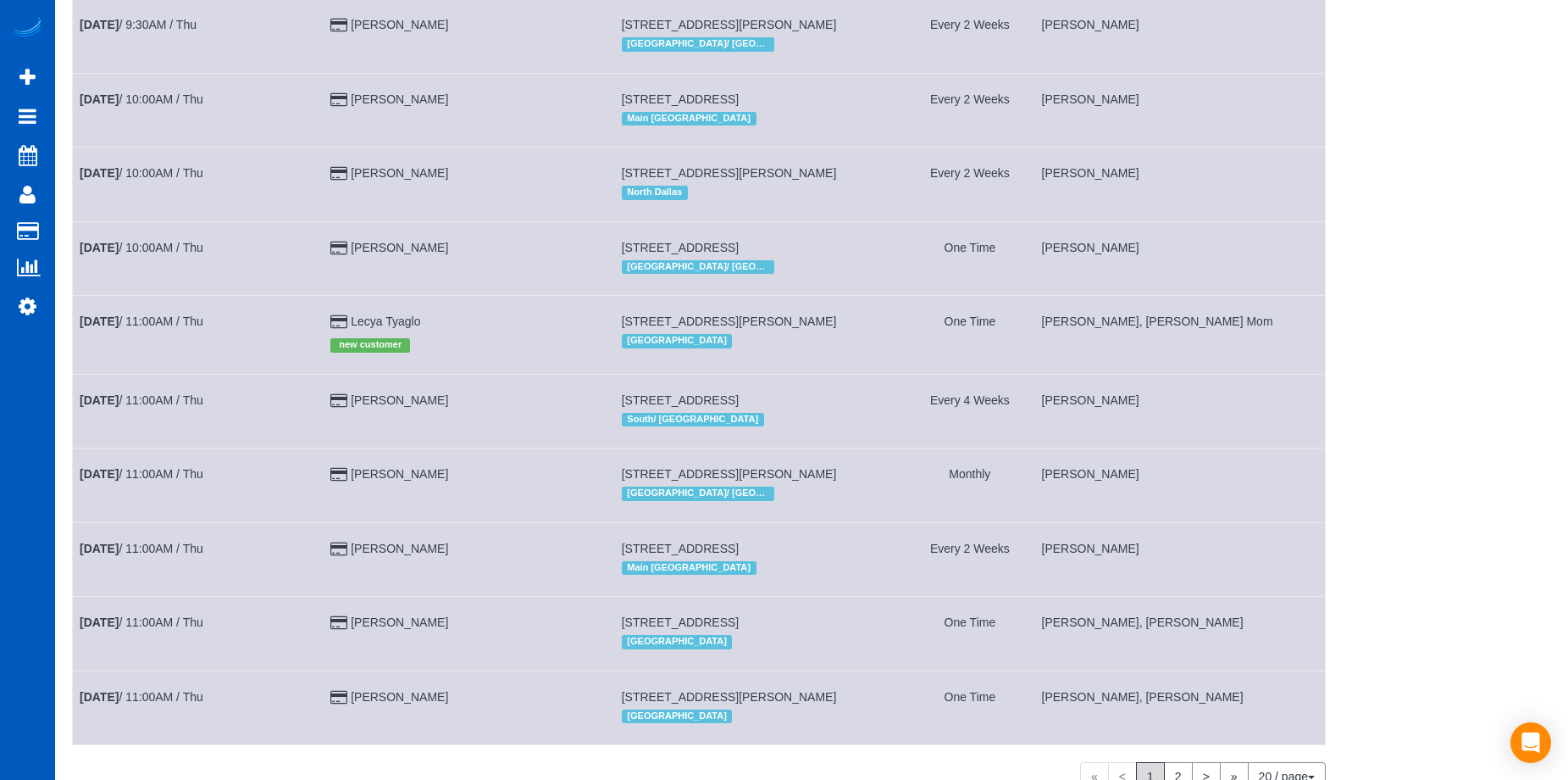
scroll to position [1009, 0]
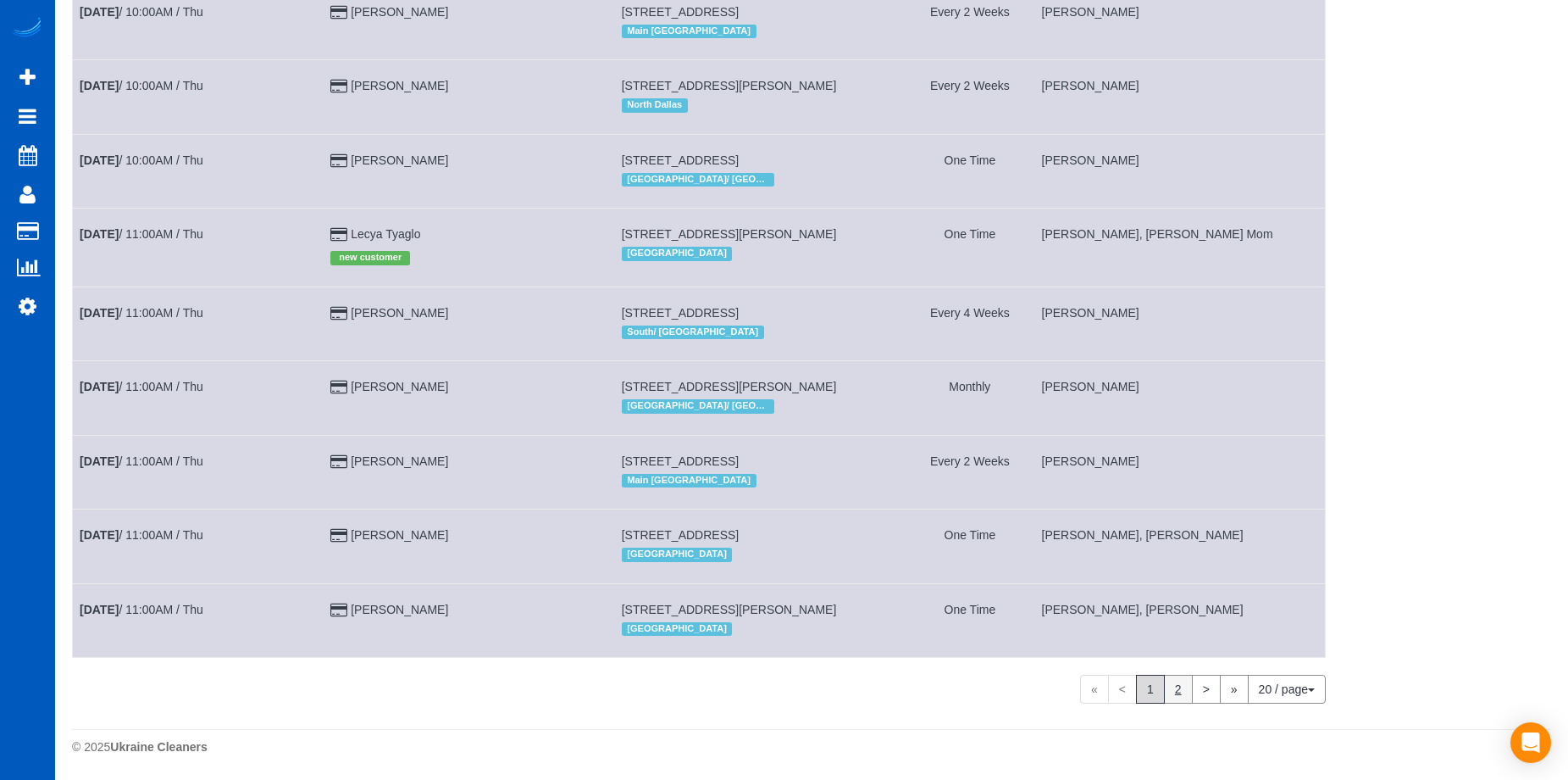
click at [1186, 683] on link "2" at bounding box center [1178, 688] width 29 height 29
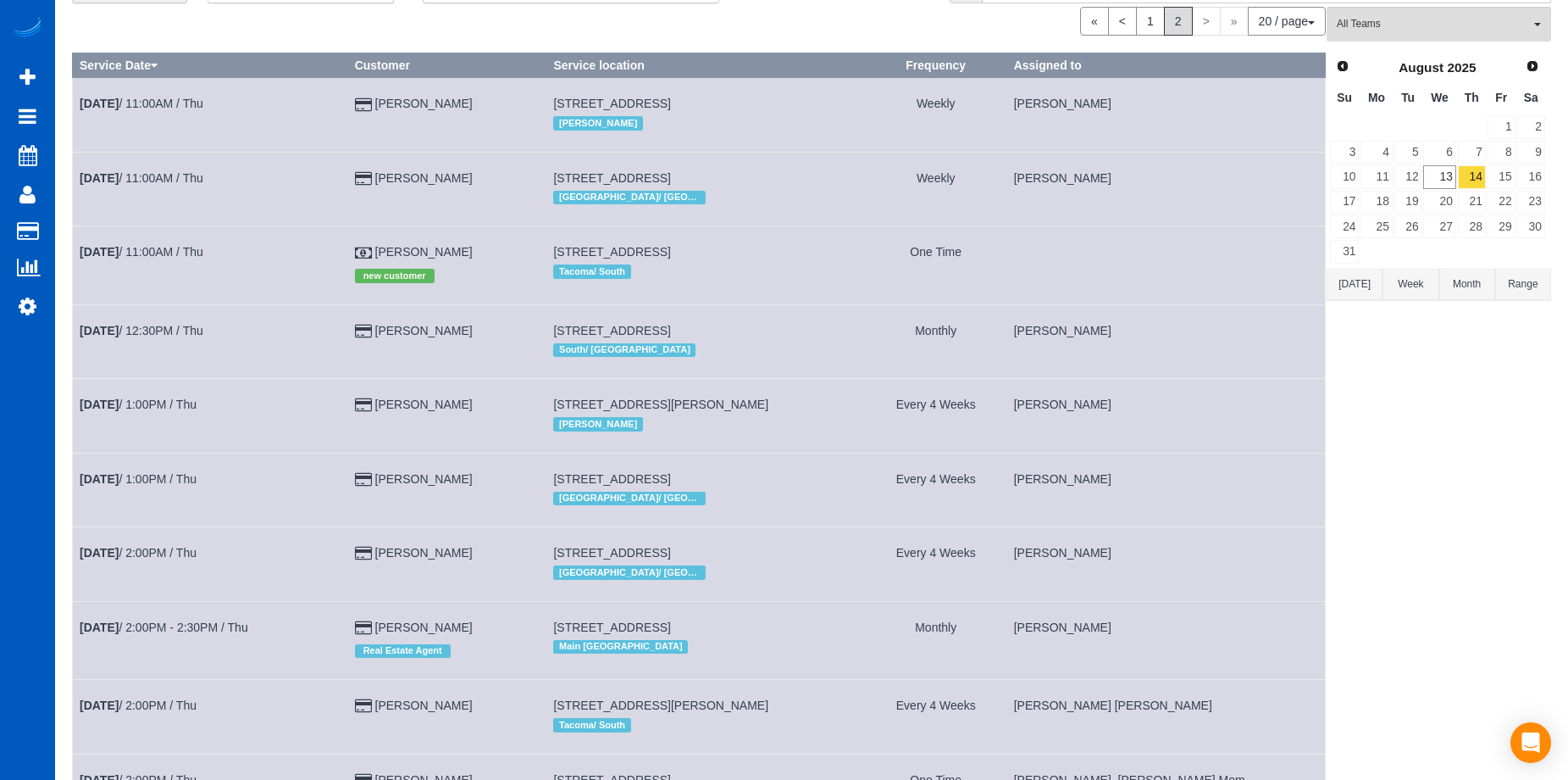
scroll to position [11, 0]
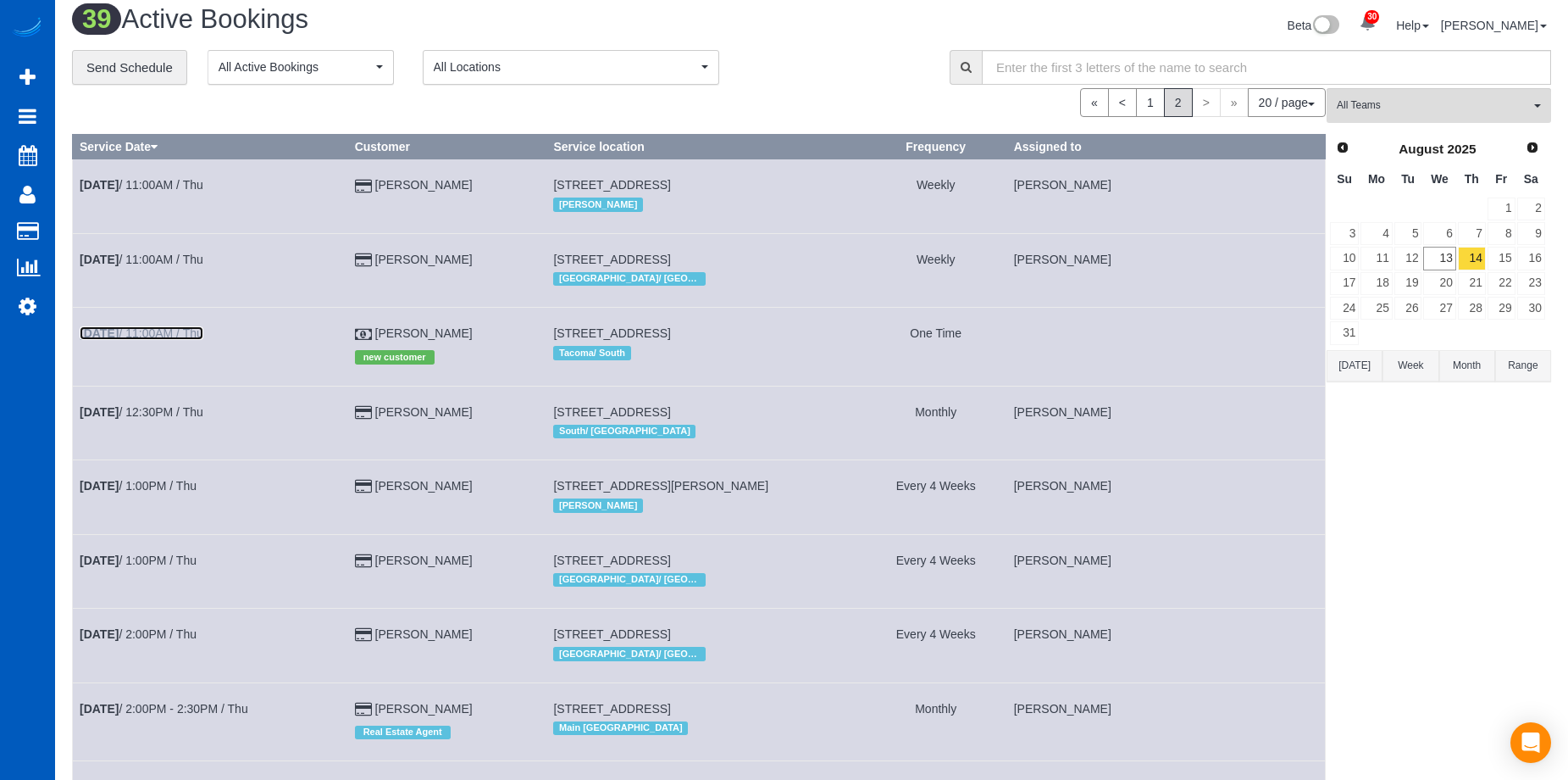
click at [186, 335] on link "Aug 14th / 11:00AM / Thu" at bounding box center [141, 333] width 124 height 13
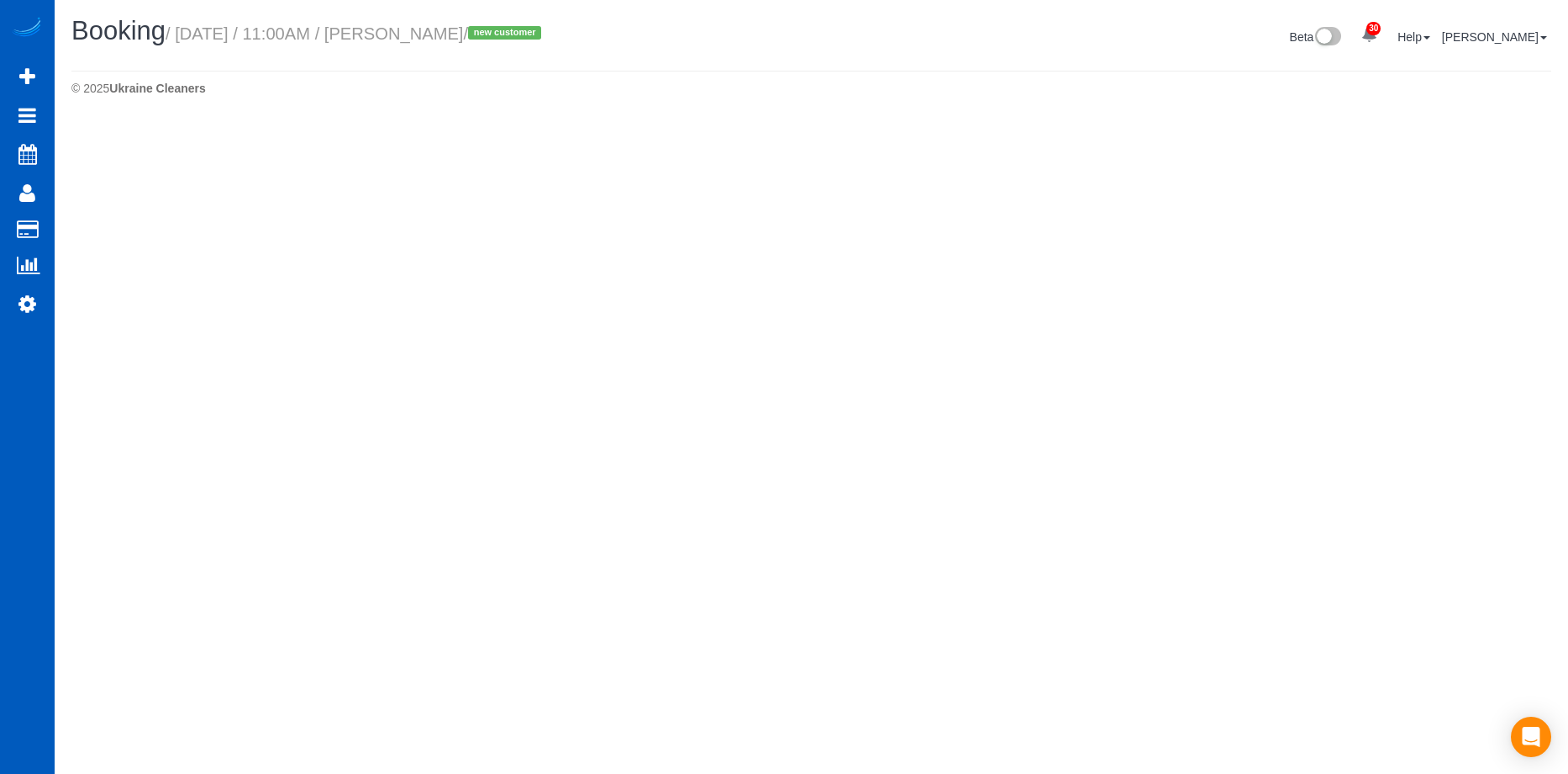
select select "WA"
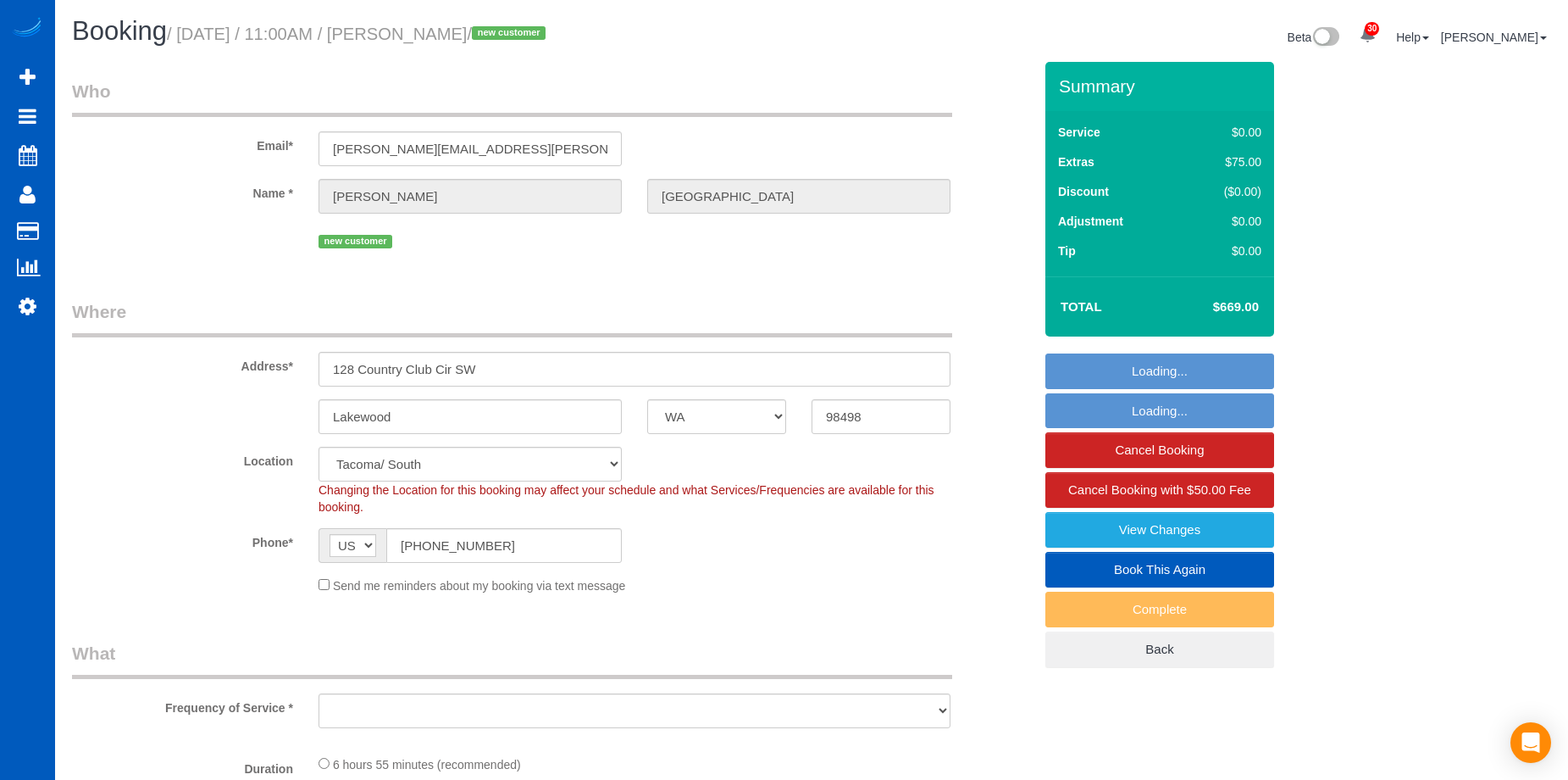
select select "object:7525"
select select "spot10"
select select "199"
select select "3001"
select select "3"
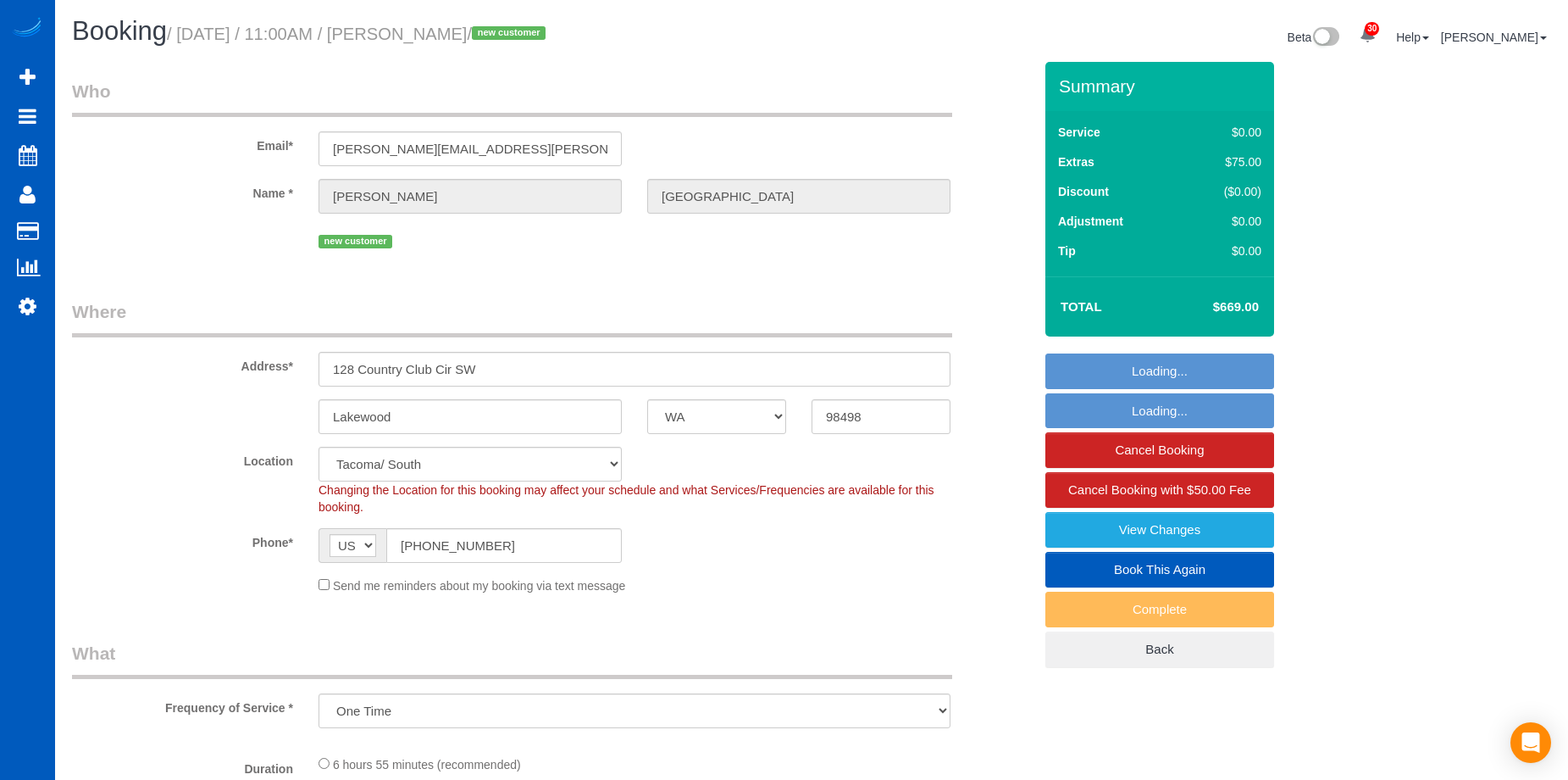
select select "4"
select select "object:7670"
select select "3001"
select select "3"
select select "4"
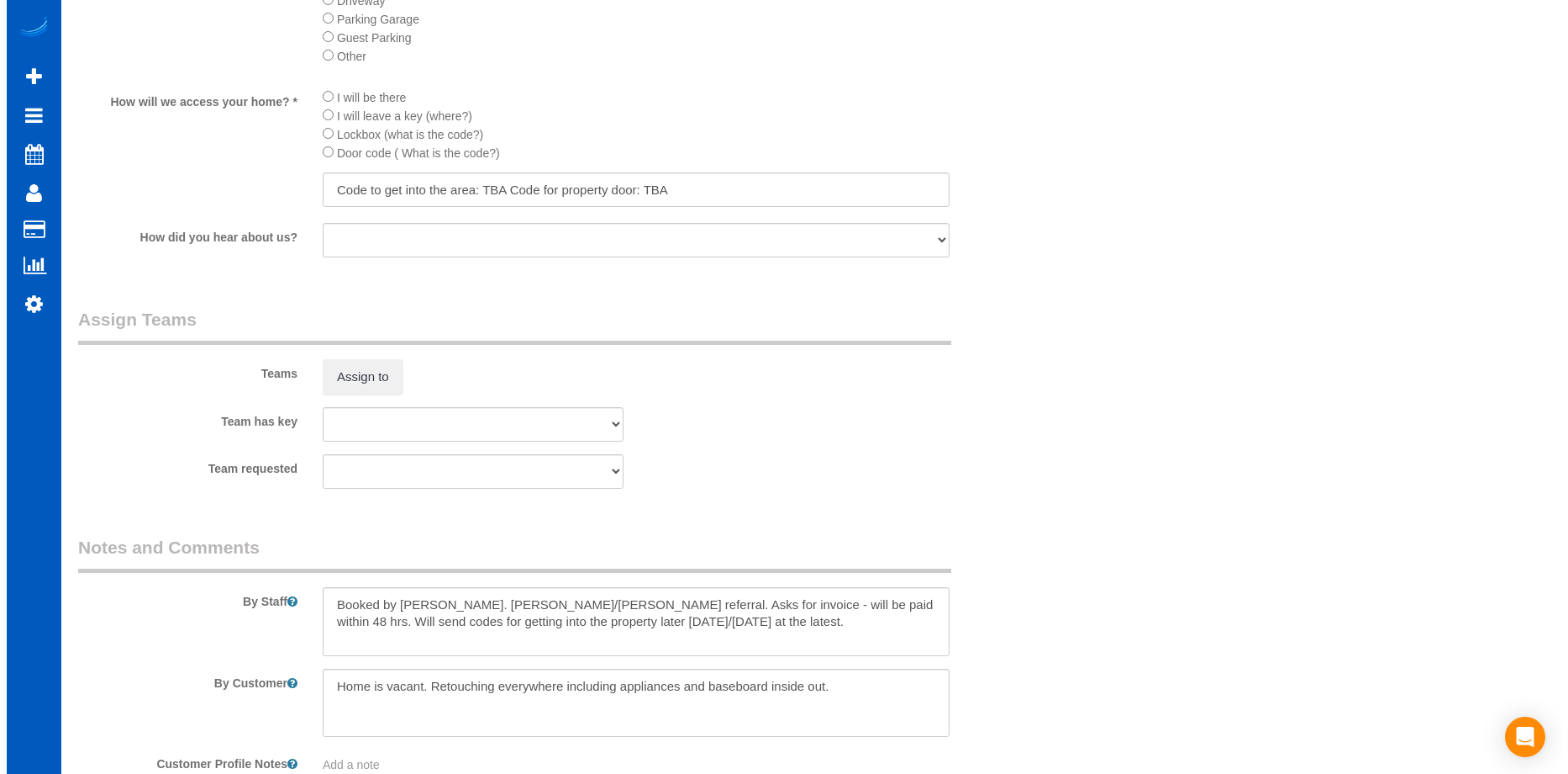
scroll to position [2147, 0]
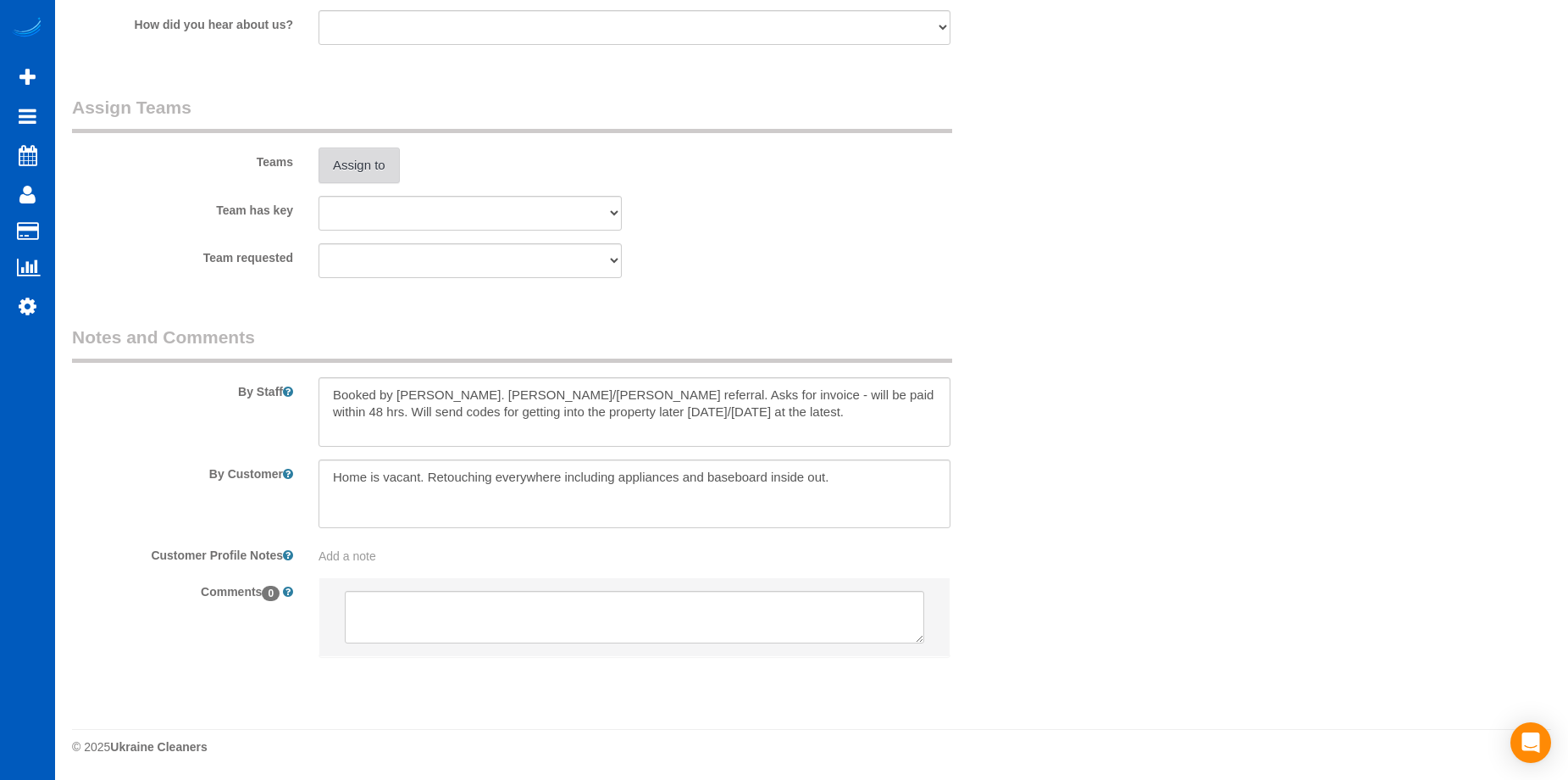
click at [379, 169] on button "Assign to" at bounding box center [359, 164] width 81 height 35
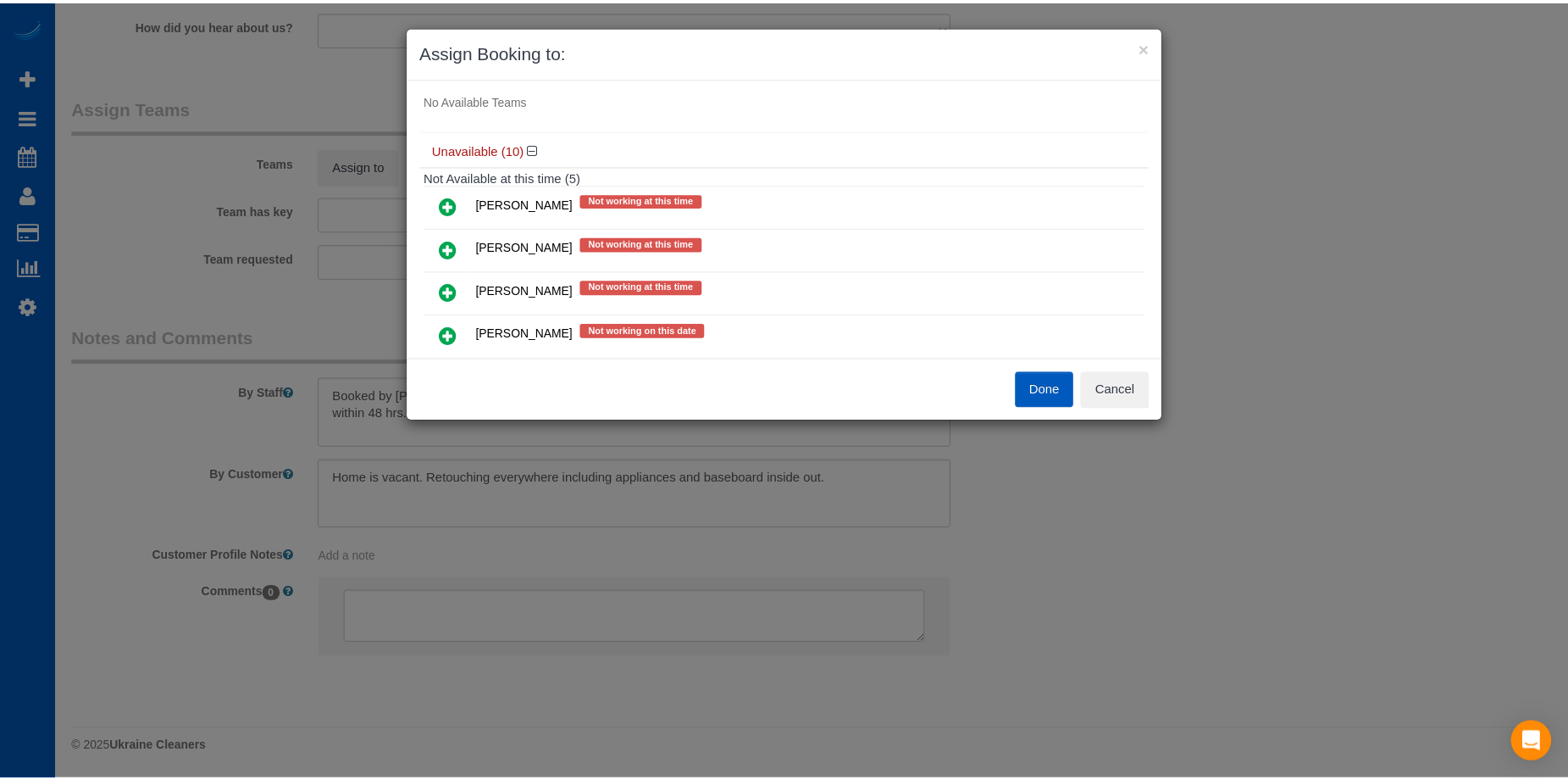
scroll to position [0, 0]
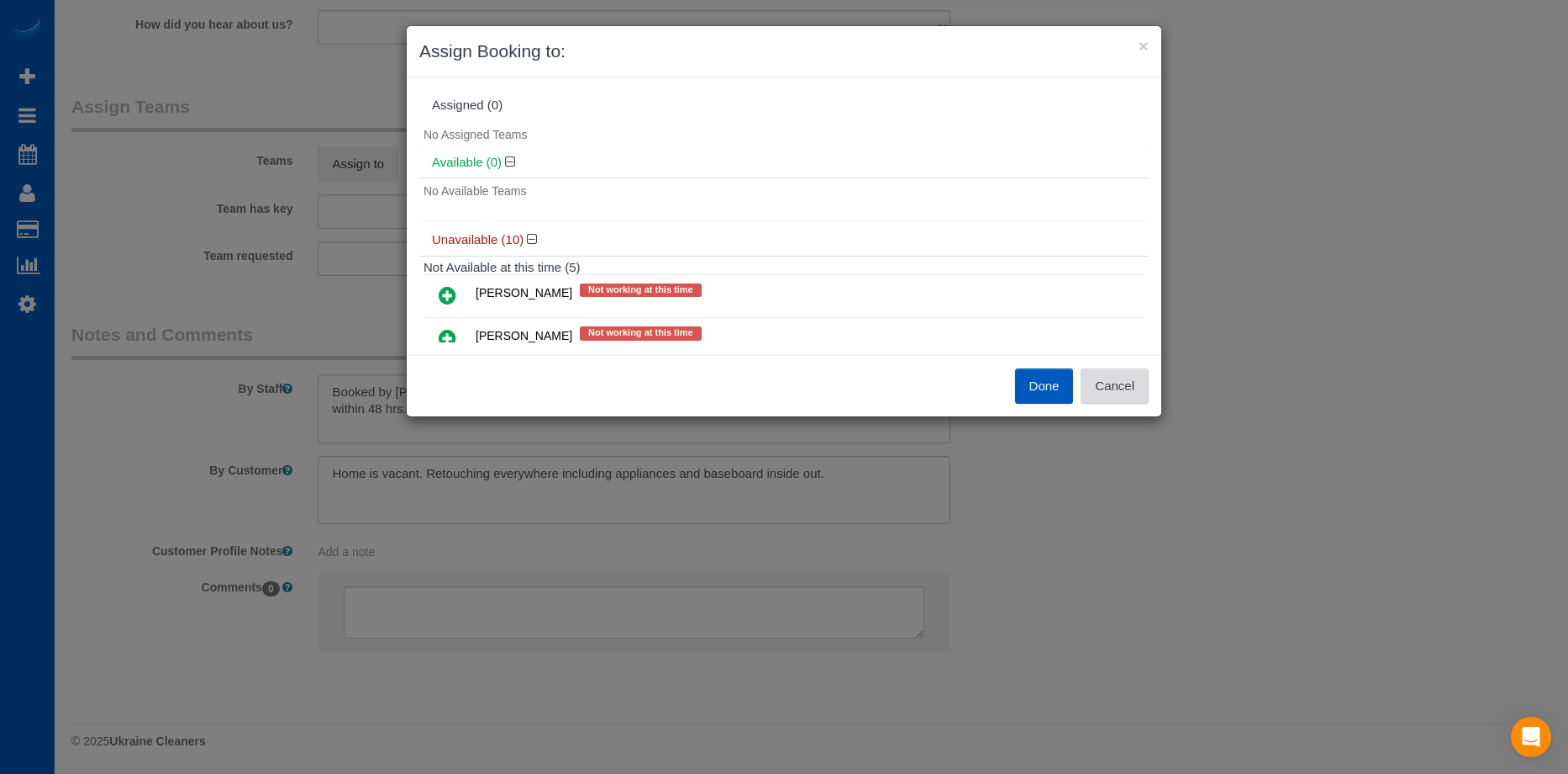
click at [1126, 384] on button "Cancel" at bounding box center [1114, 386] width 68 height 35
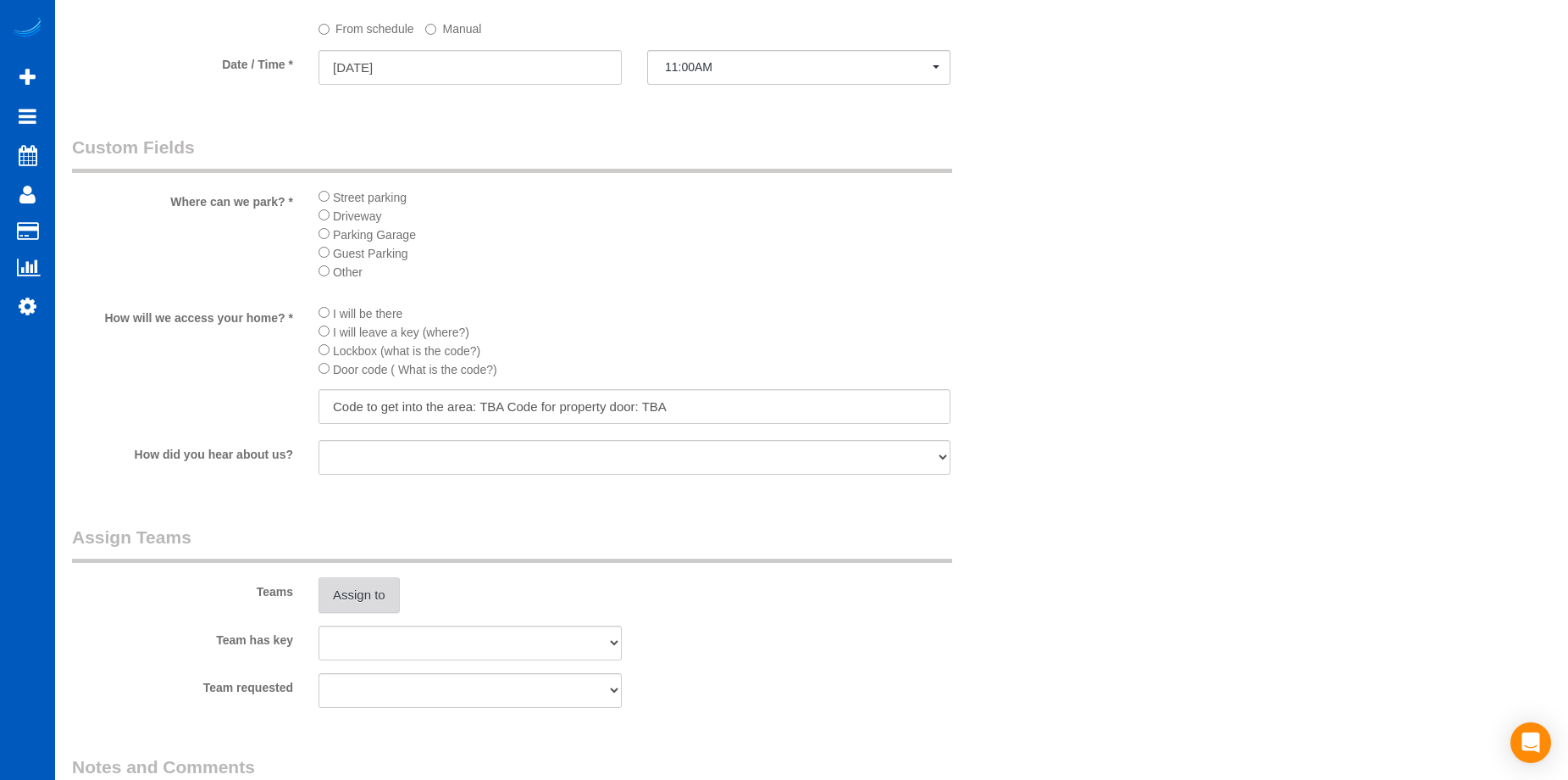
scroll to position [1739, 0]
click at [356, 578] on button "Assign to" at bounding box center [359, 588] width 81 height 35
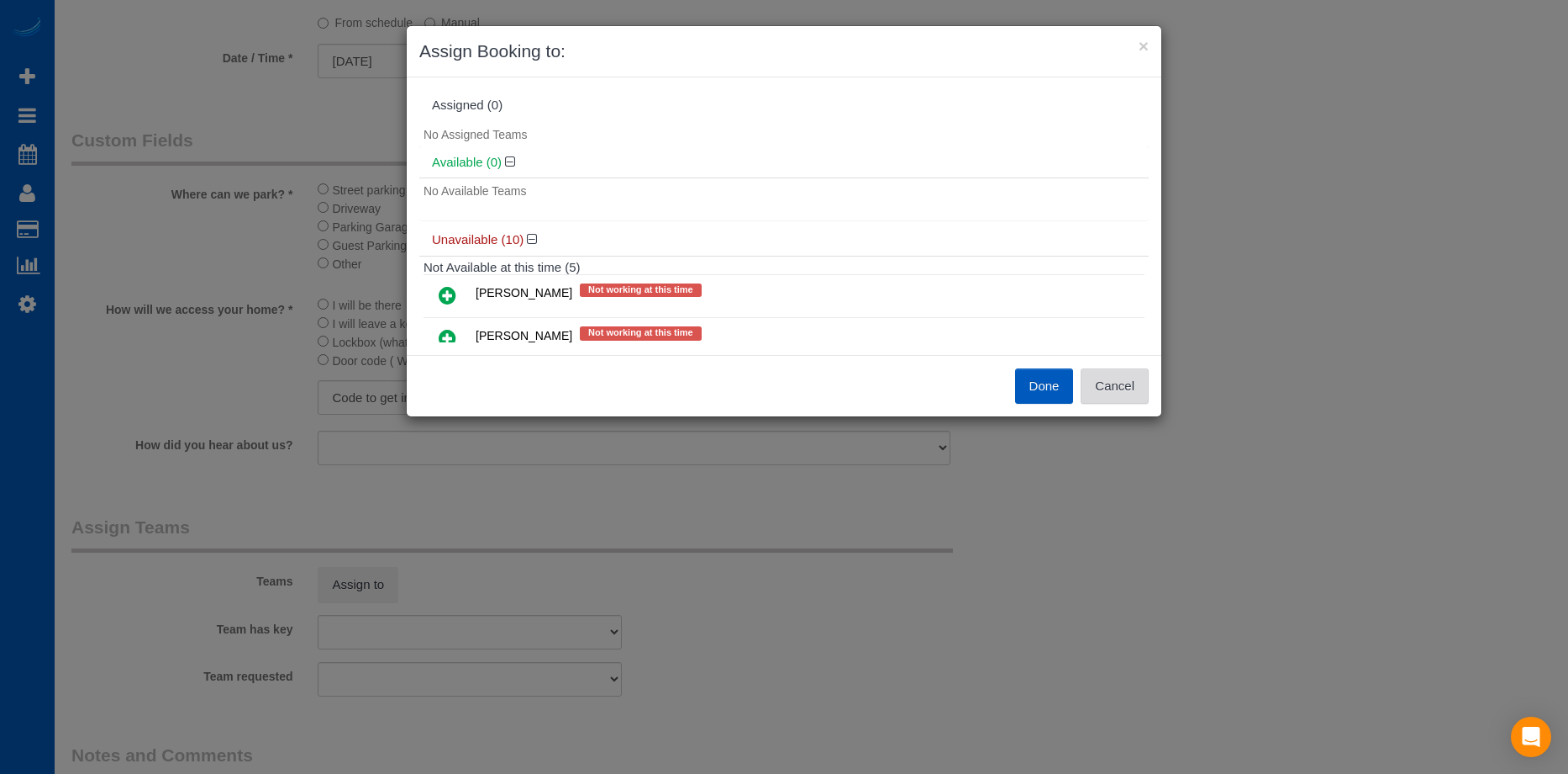
click at [1118, 383] on button "Cancel" at bounding box center [1114, 386] width 68 height 35
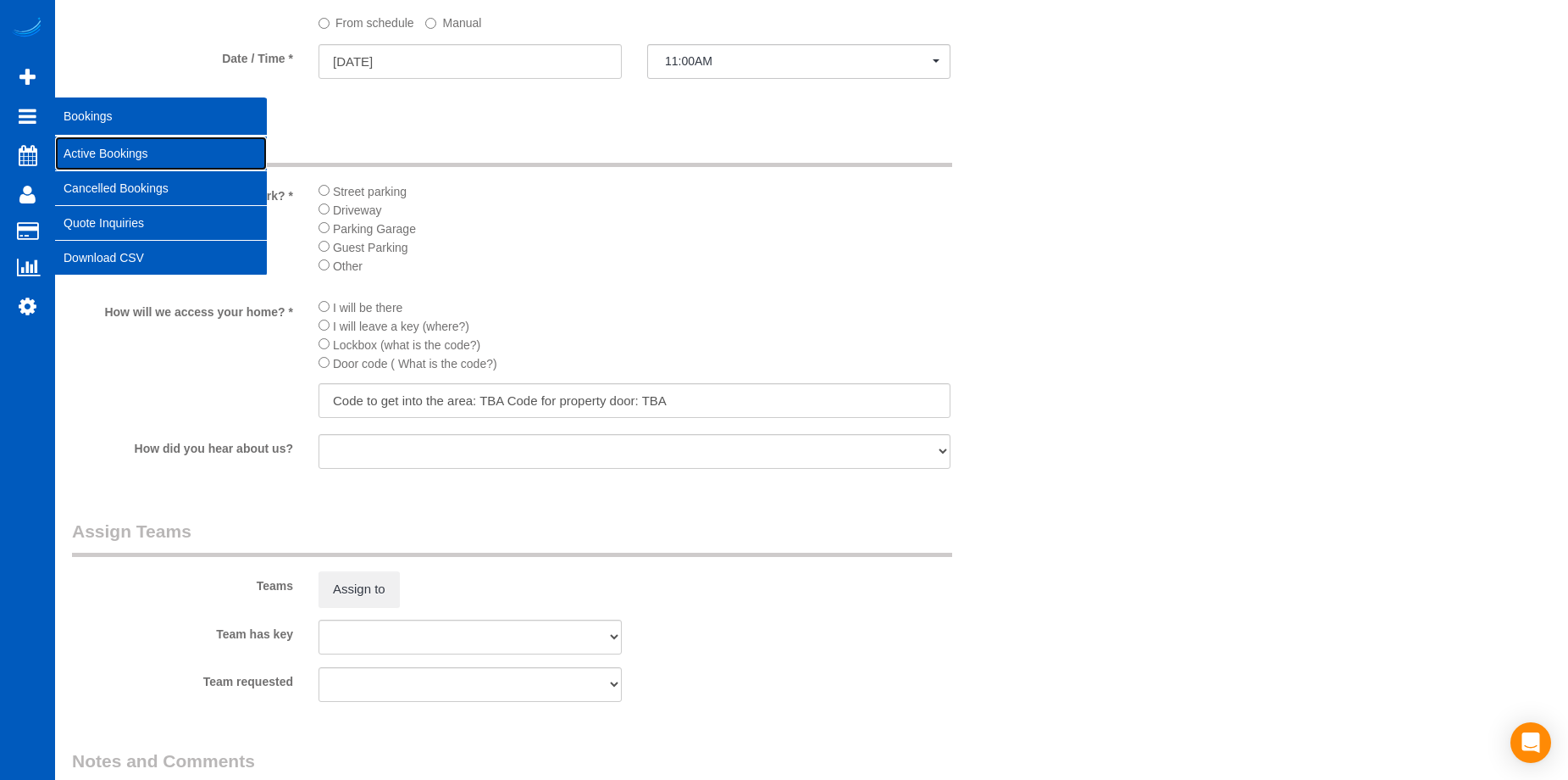
click at [87, 147] on link "Active Bookings" at bounding box center [161, 154] width 212 height 34
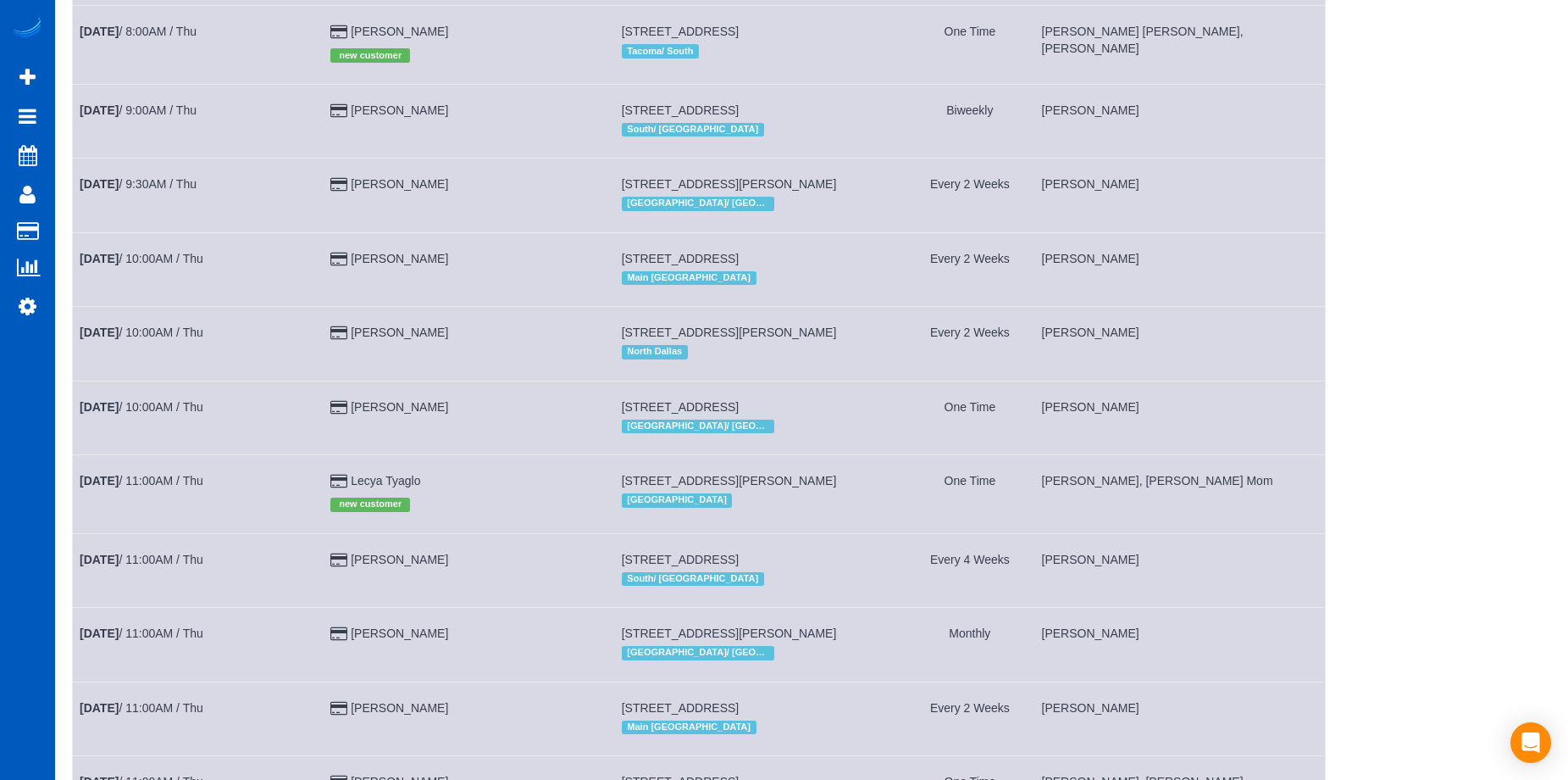
scroll to position [1009, 0]
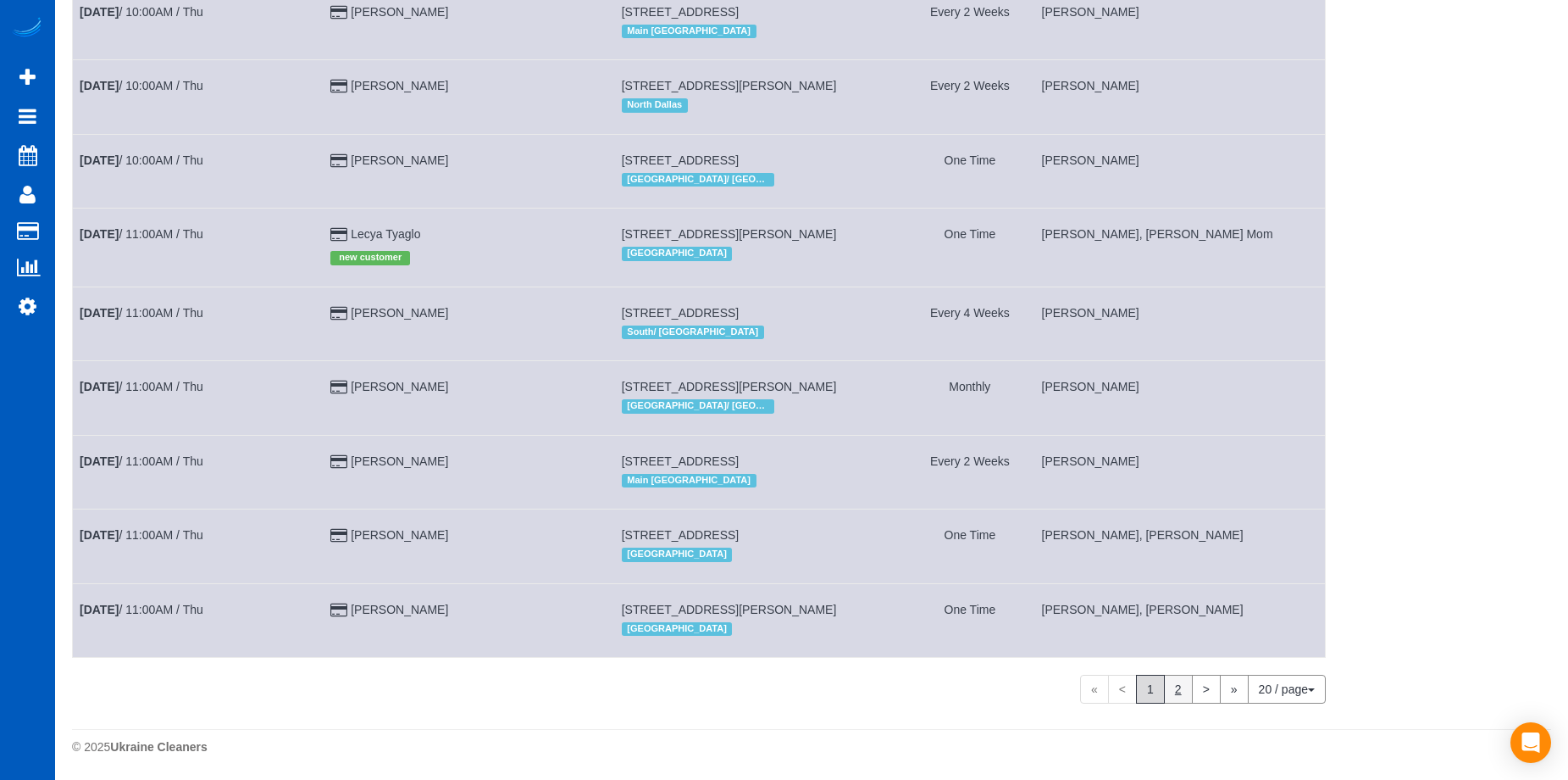
click at [1181, 696] on link "2" at bounding box center [1178, 688] width 29 height 29
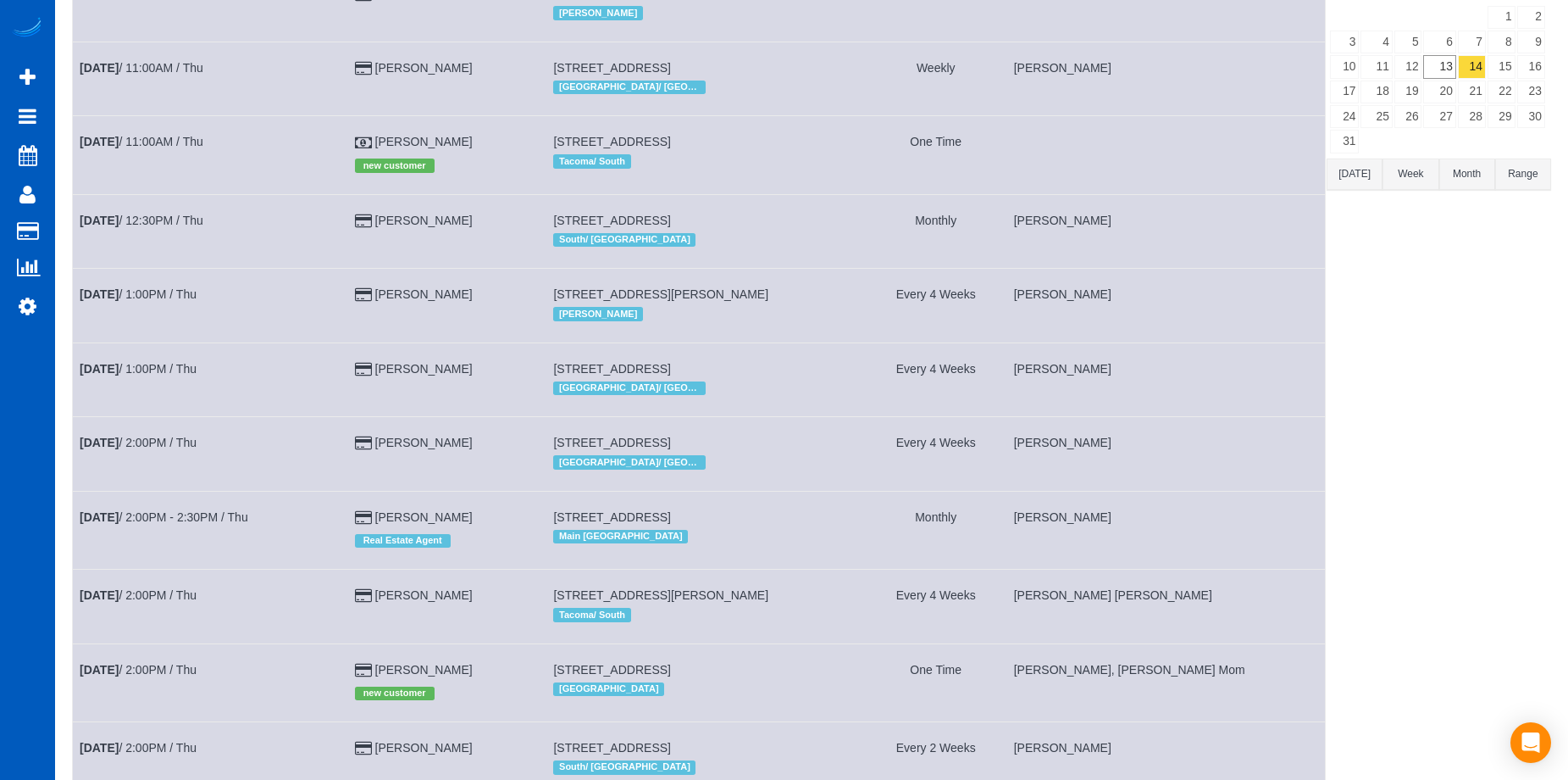
scroll to position [96, 0]
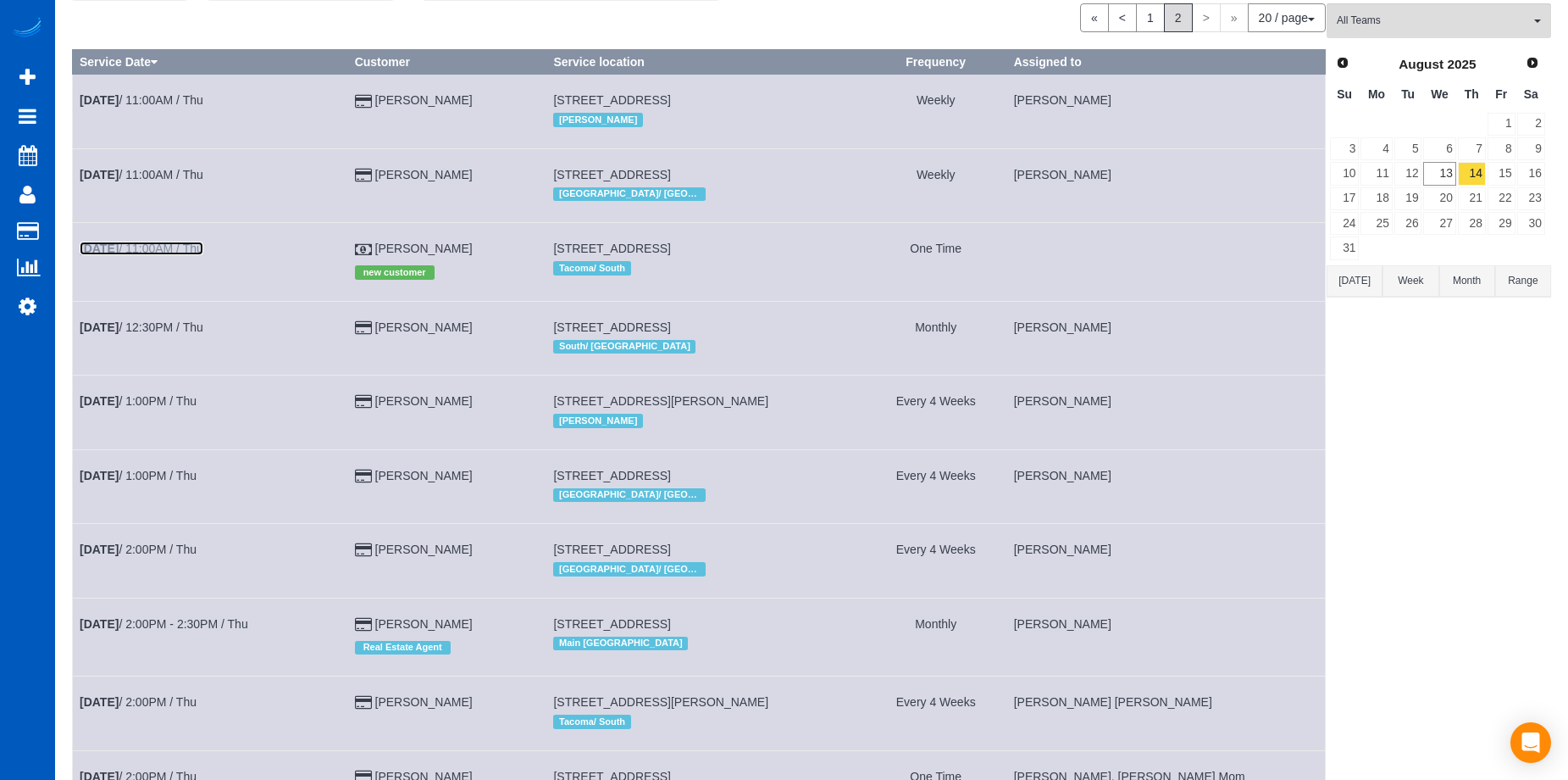
click at [189, 249] on link "Aug 14th / 11:00AM / Thu" at bounding box center [141, 248] width 124 height 13
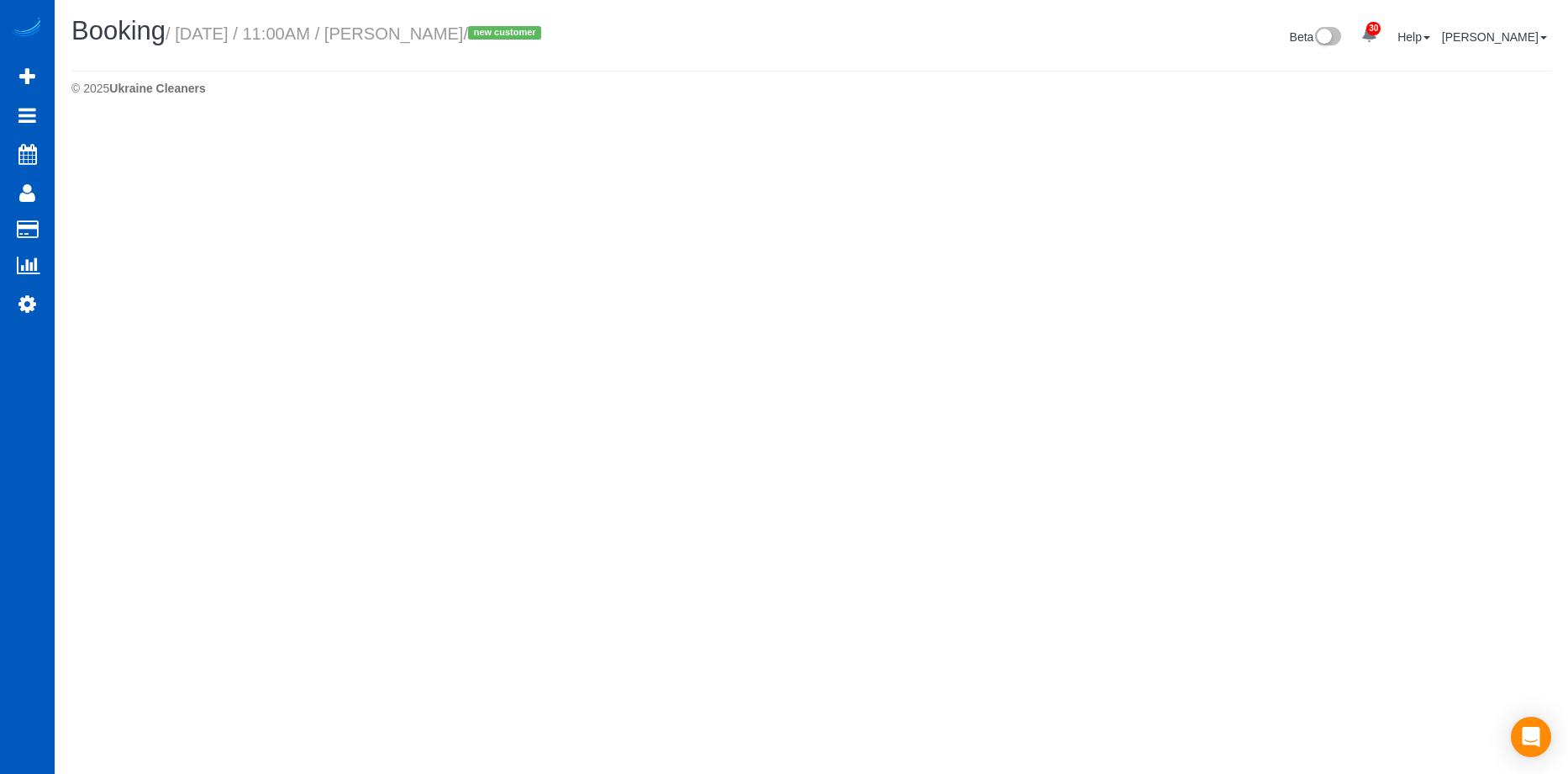
select select "WA"
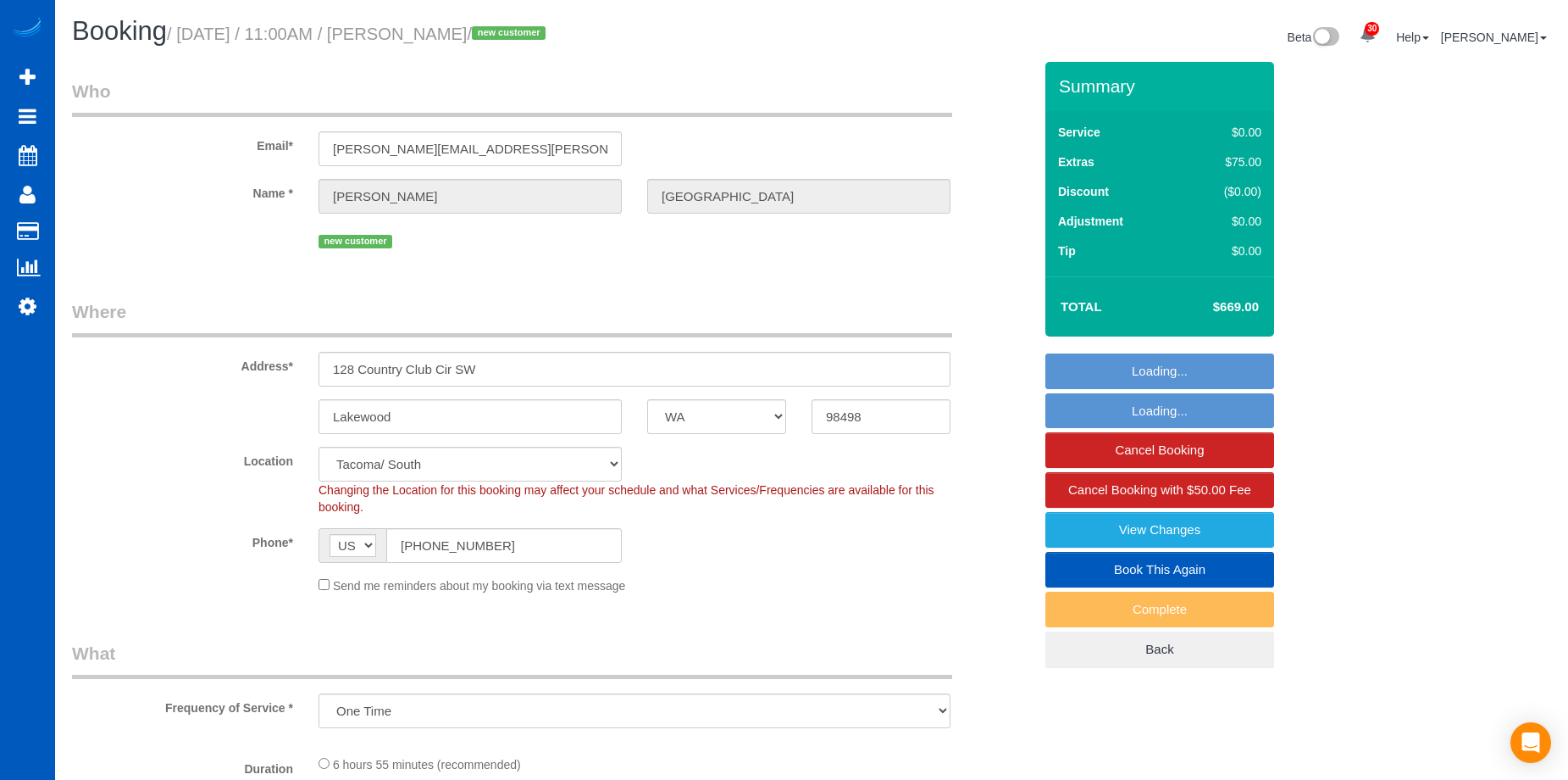
select select "object:9684"
select select "spot19"
select select "199"
select select "3001"
select select "3"
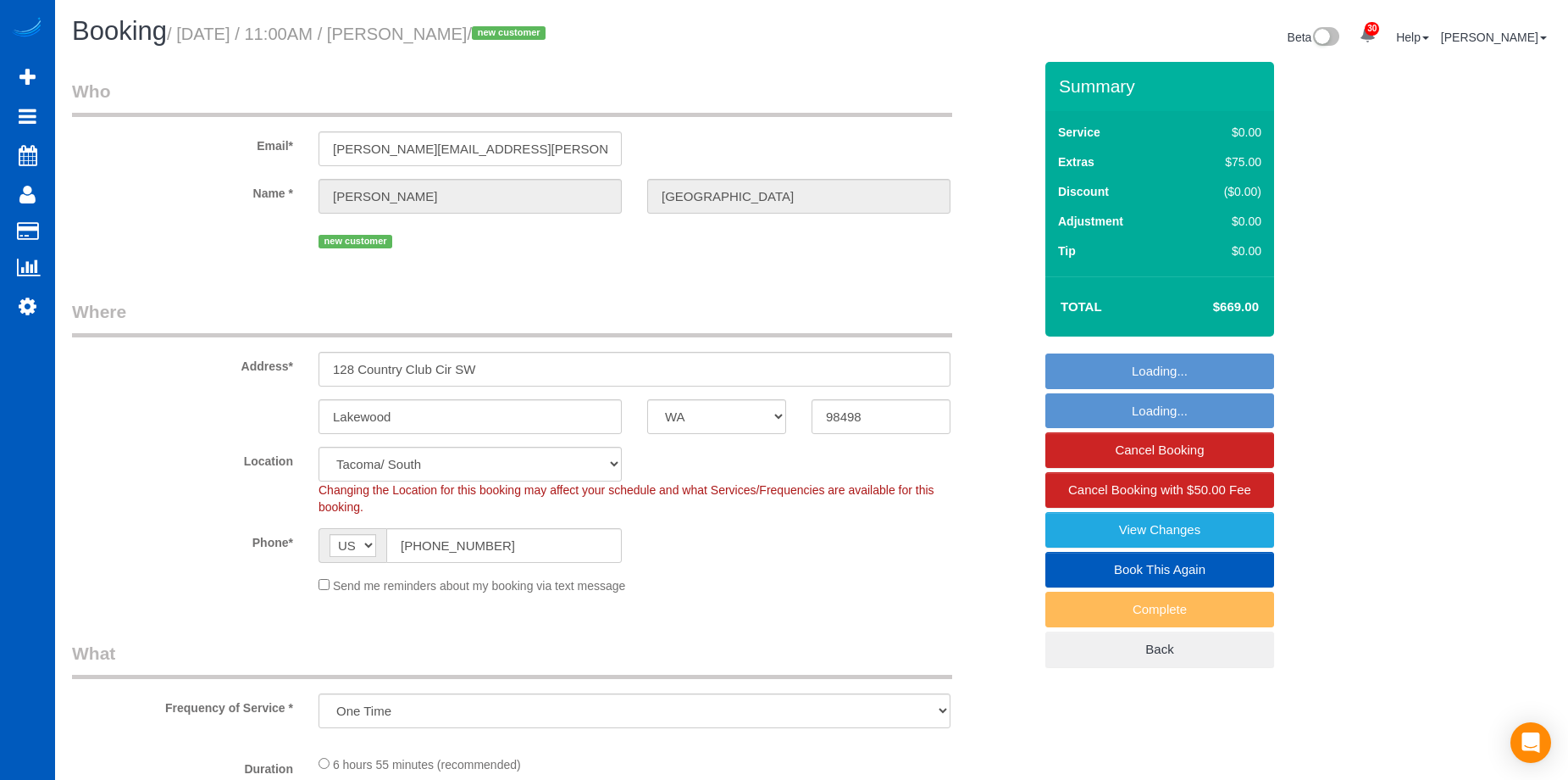
select select "4"
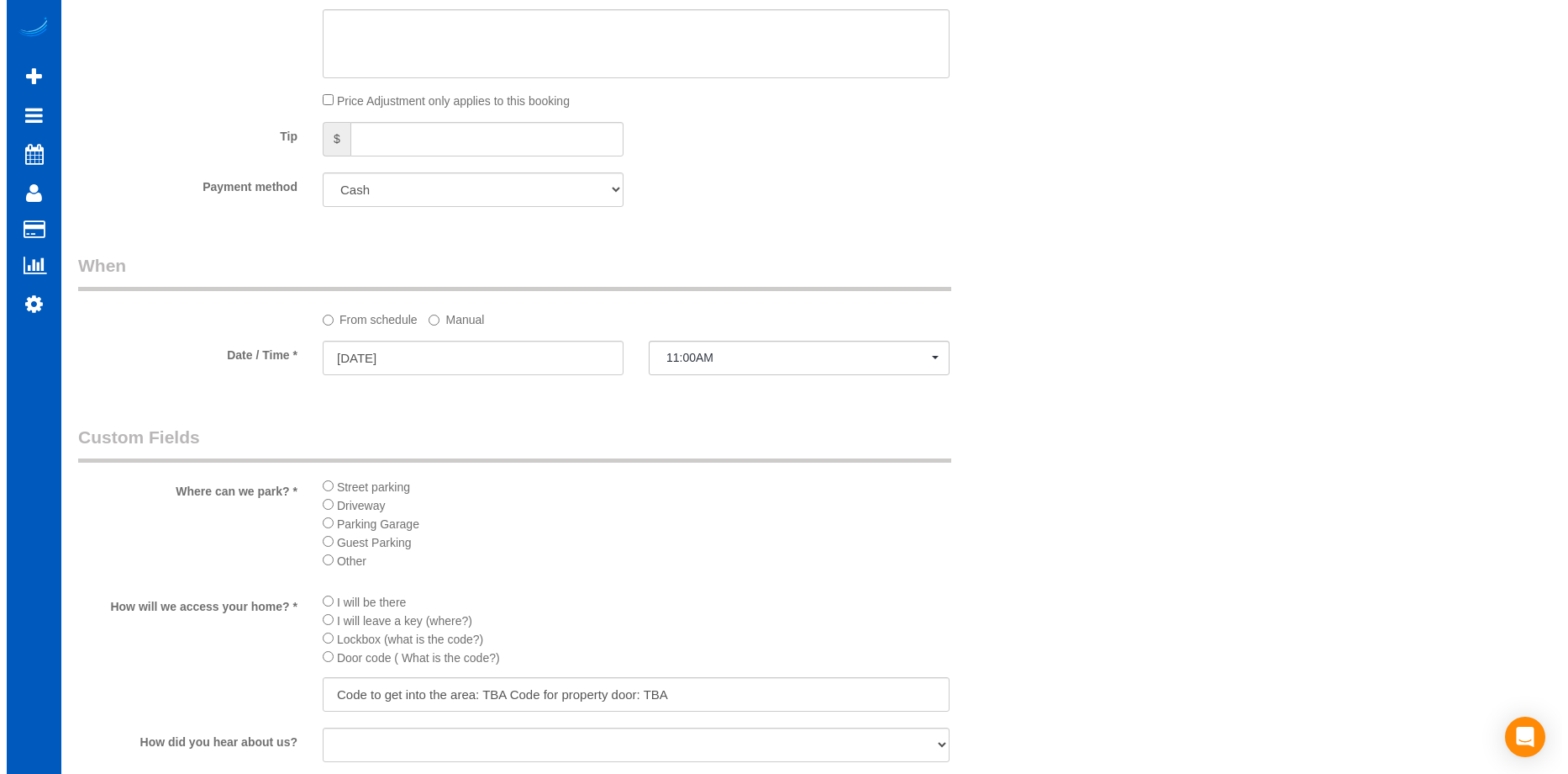
scroll to position [1850, 0]
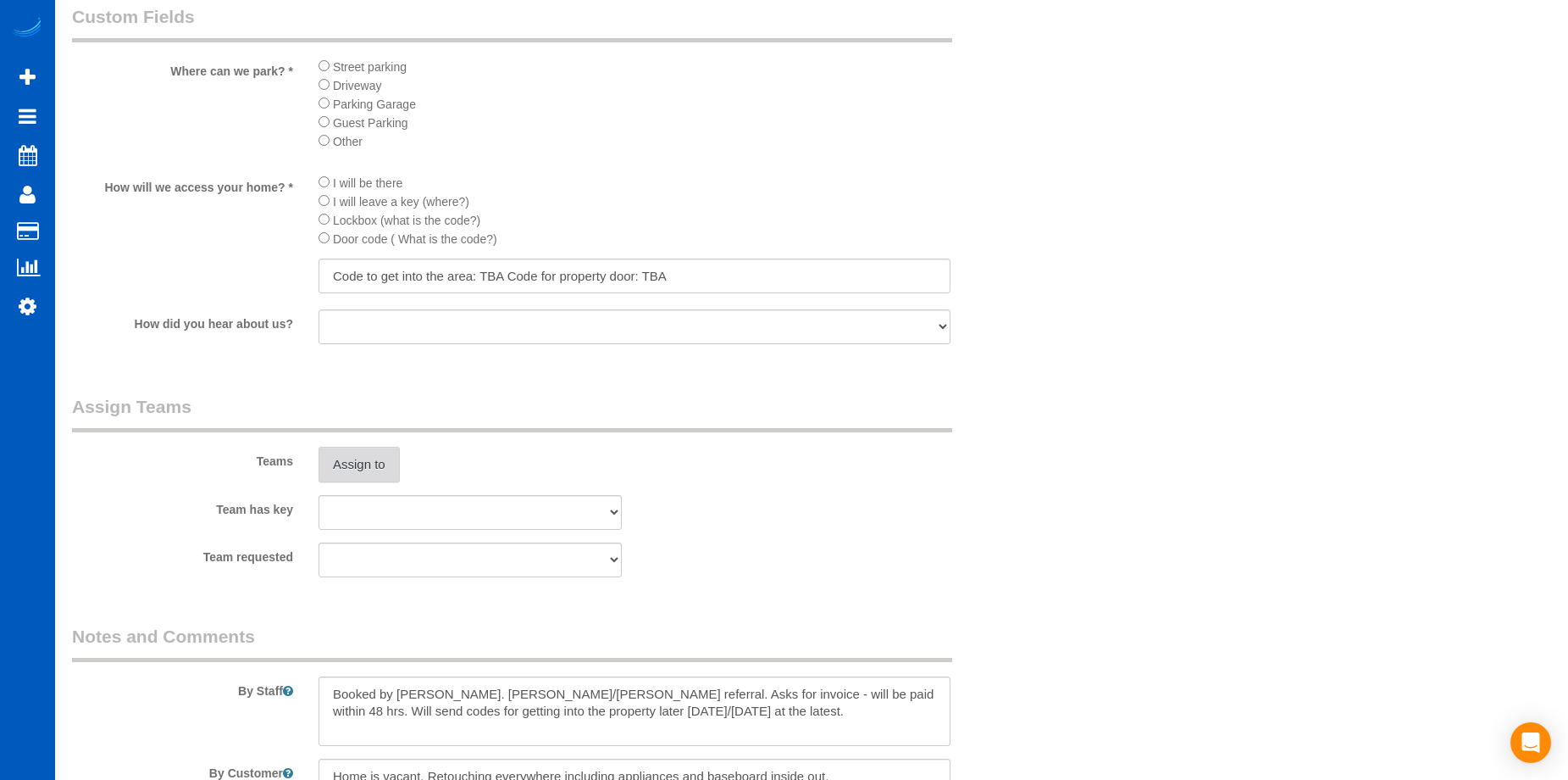
click at [406, 455] on div "Assign to" at bounding box center [470, 464] width 328 height 35
click at [387, 461] on button "Assign to" at bounding box center [359, 464] width 81 height 35
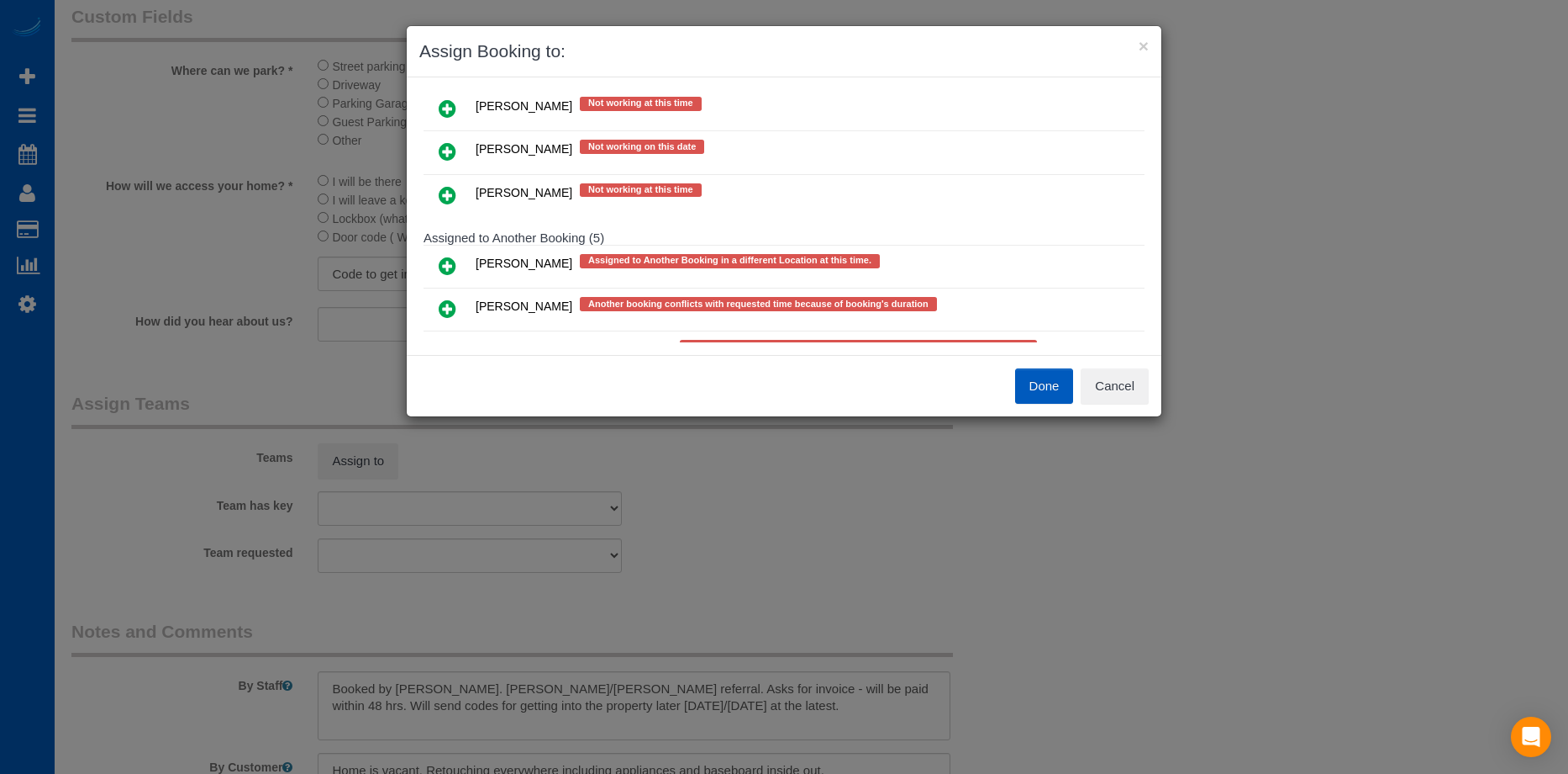
scroll to position [421, 0]
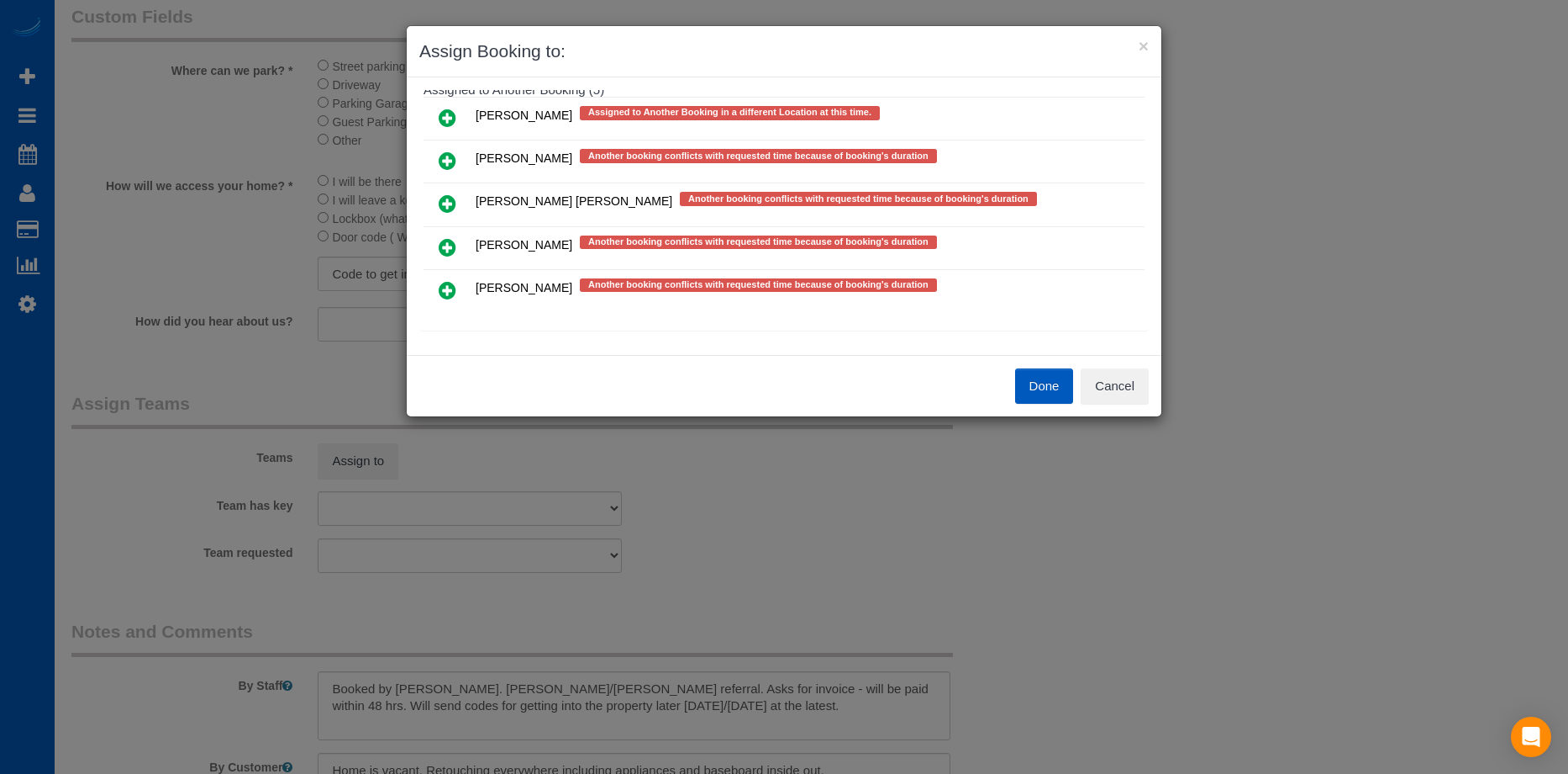
click at [444, 245] on icon at bounding box center [447, 246] width 18 height 20
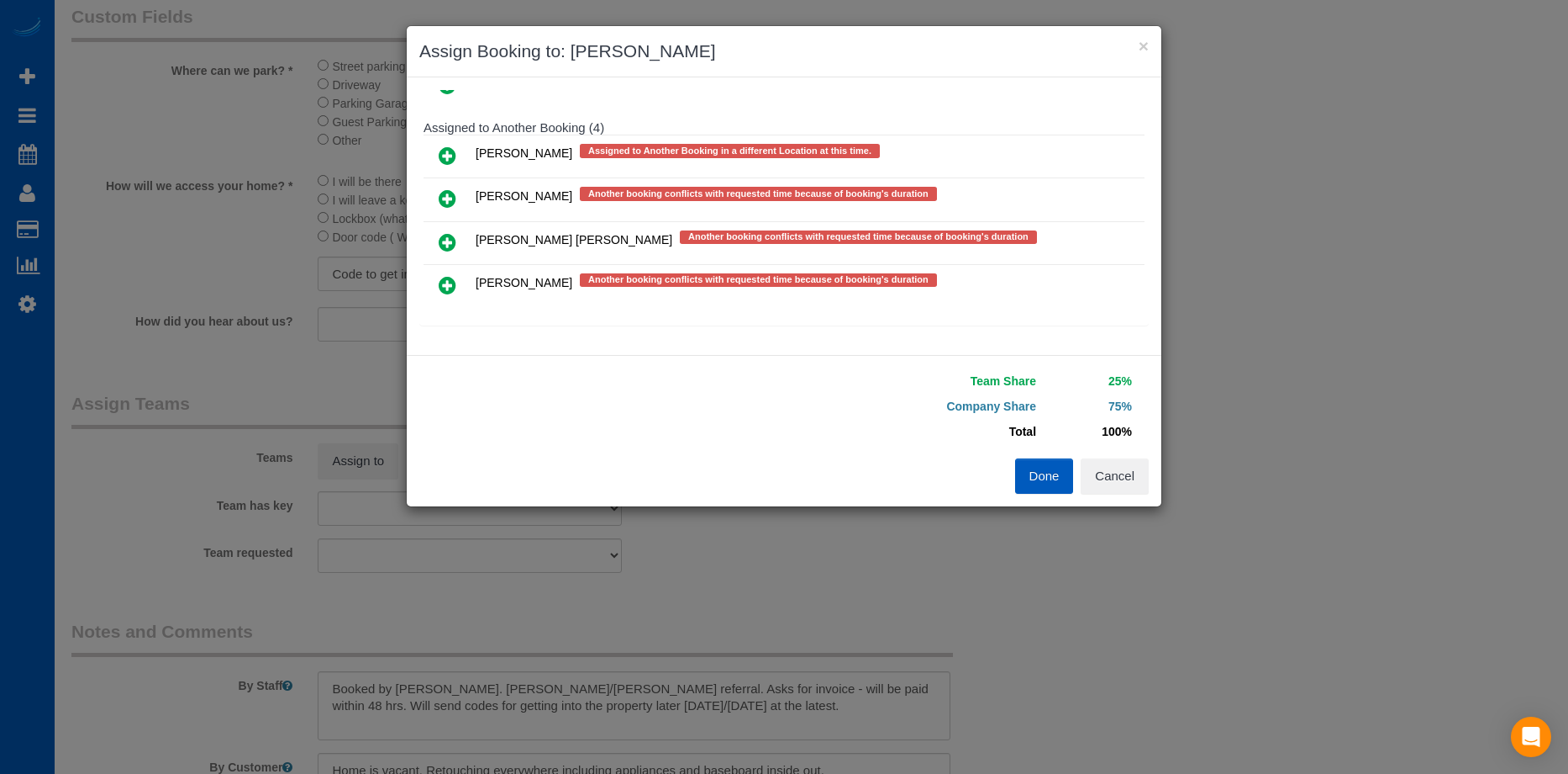
click at [452, 200] on icon at bounding box center [447, 198] width 18 height 20
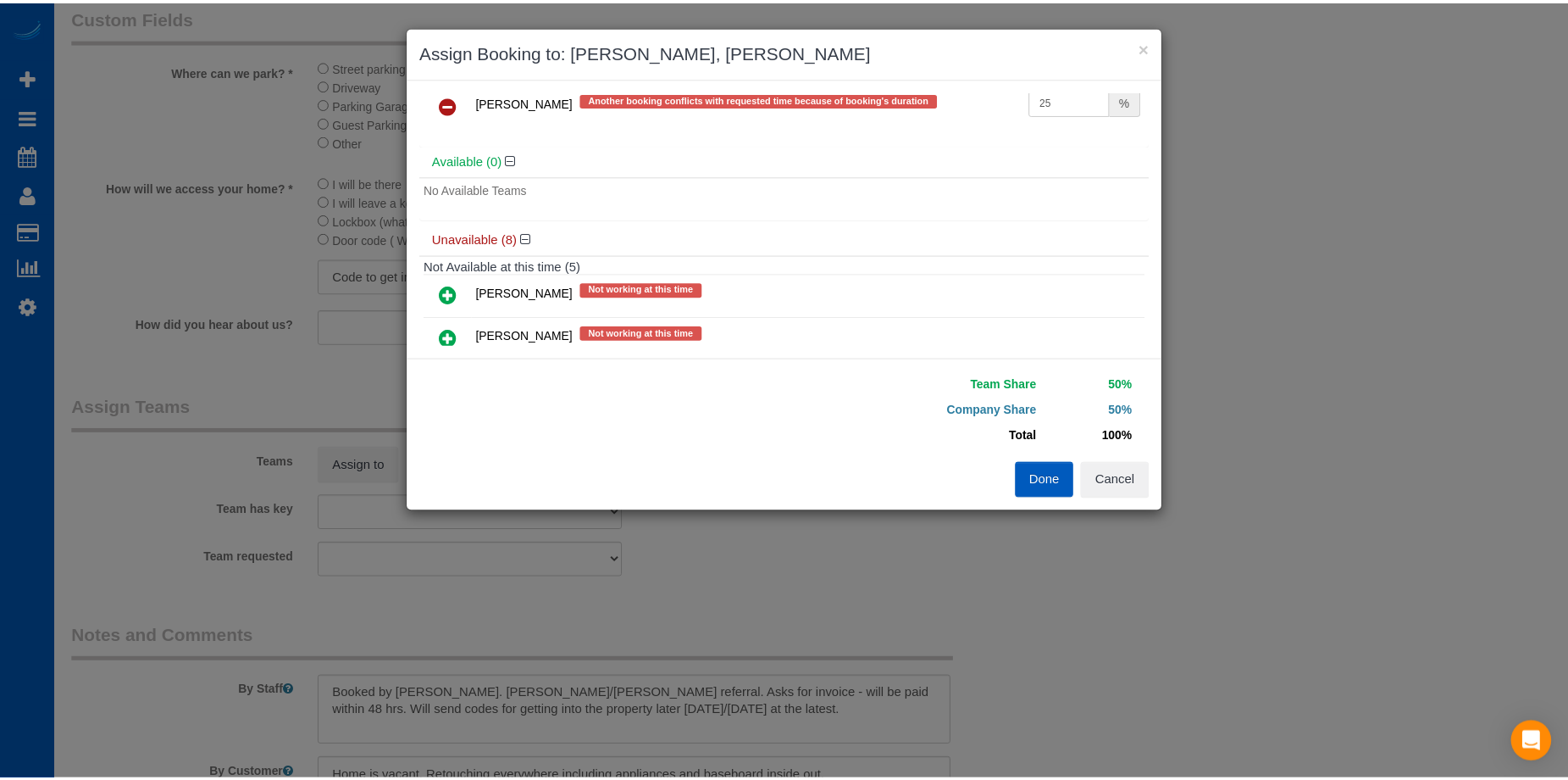
scroll to position [0, 0]
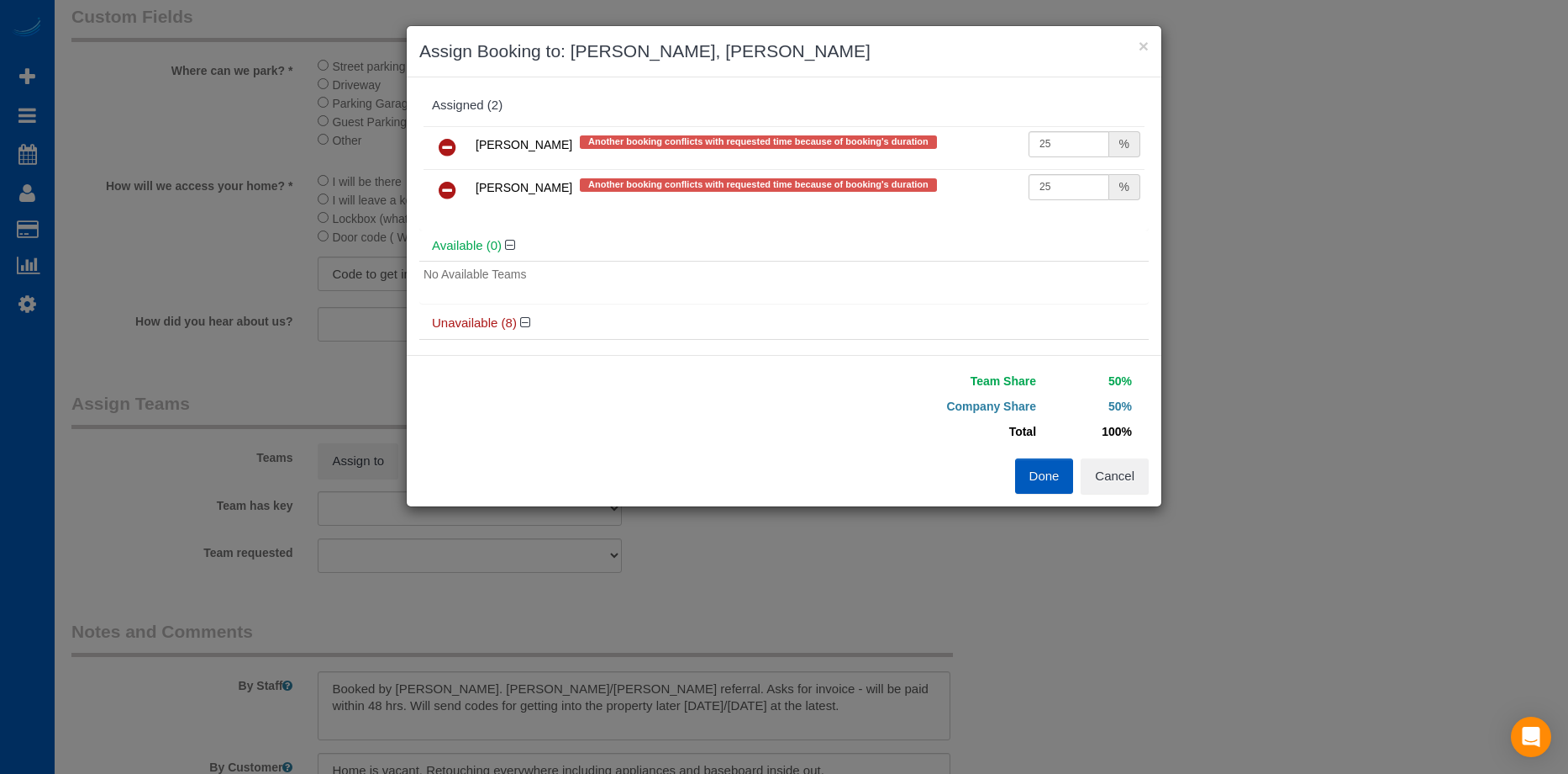
click at [1035, 472] on button "Done" at bounding box center [1044, 476] width 59 height 35
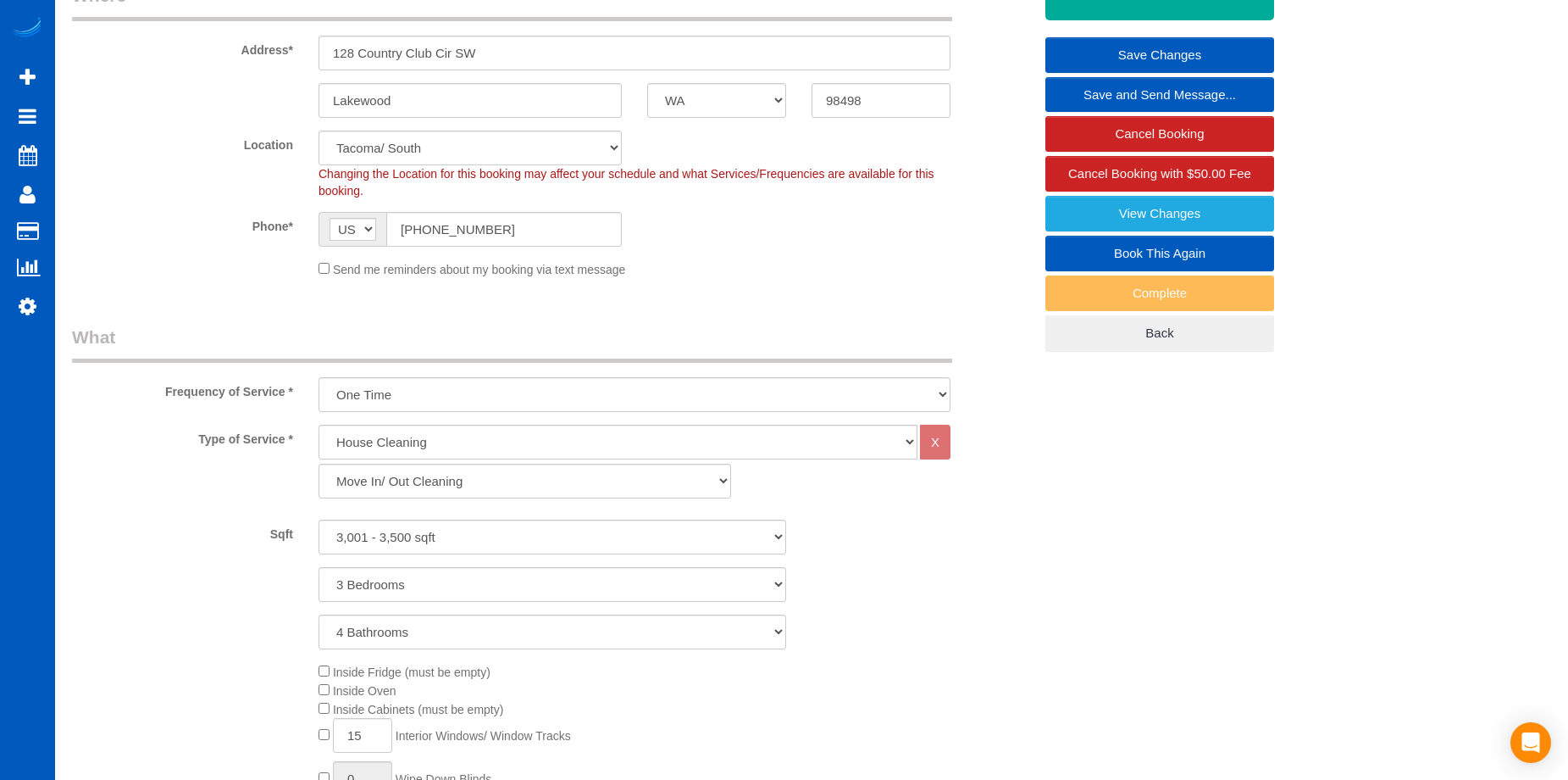
scroll to position [85, 0]
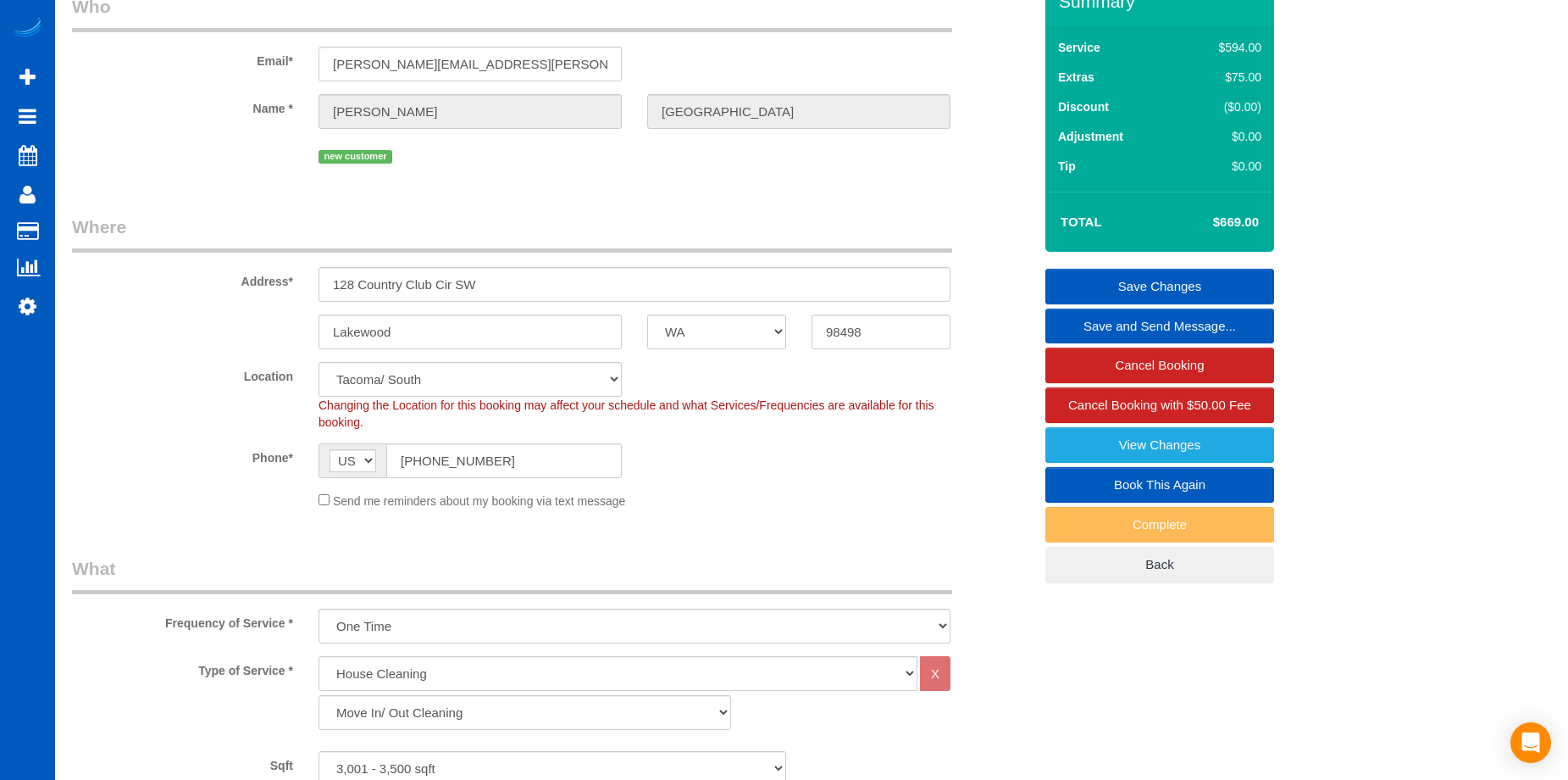
click at [1109, 275] on link "Save Changes" at bounding box center [1160, 285] width 229 height 35
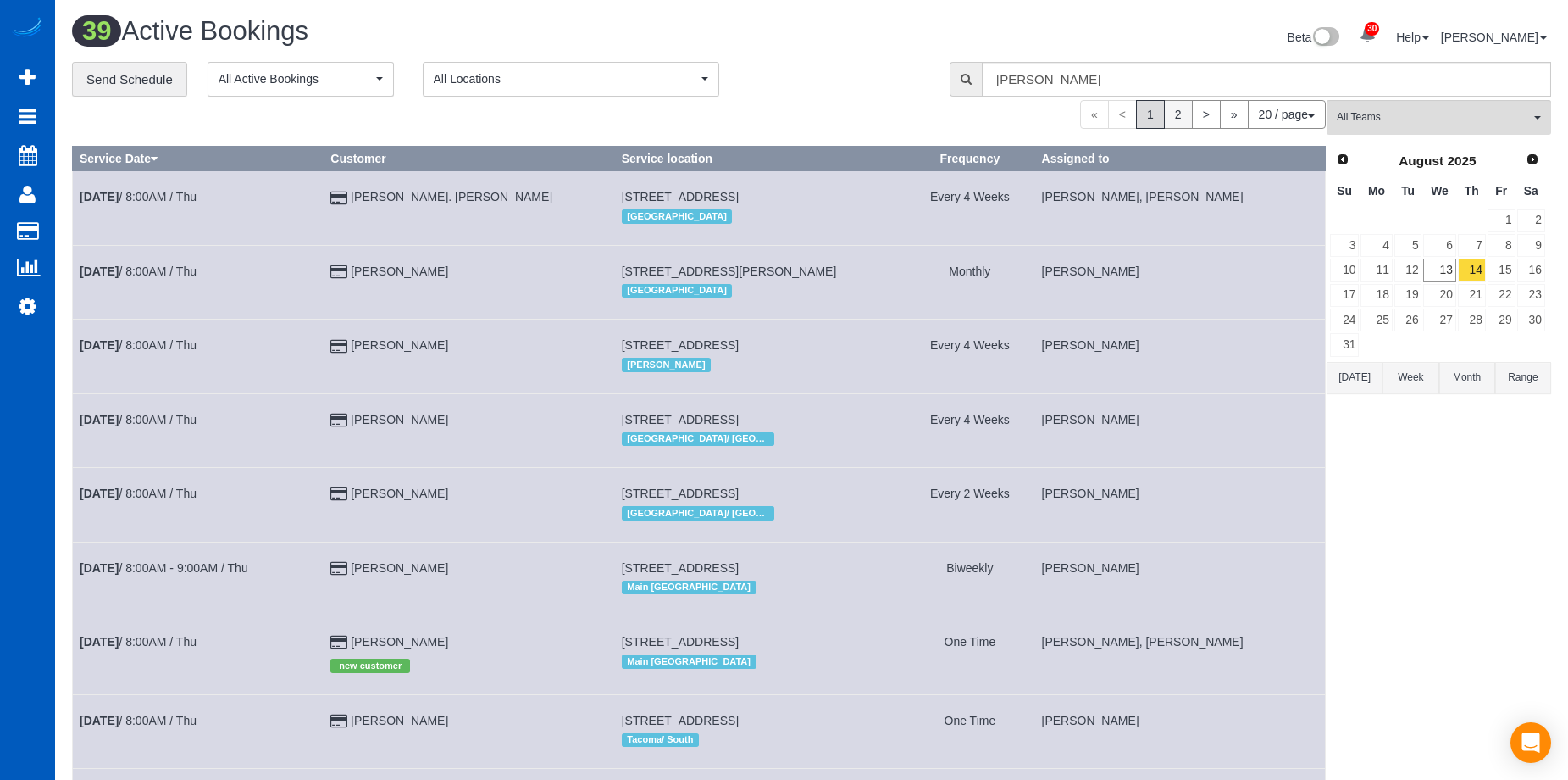
click at [1177, 116] on link "2" at bounding box center [1178, 115] width 29 height 29
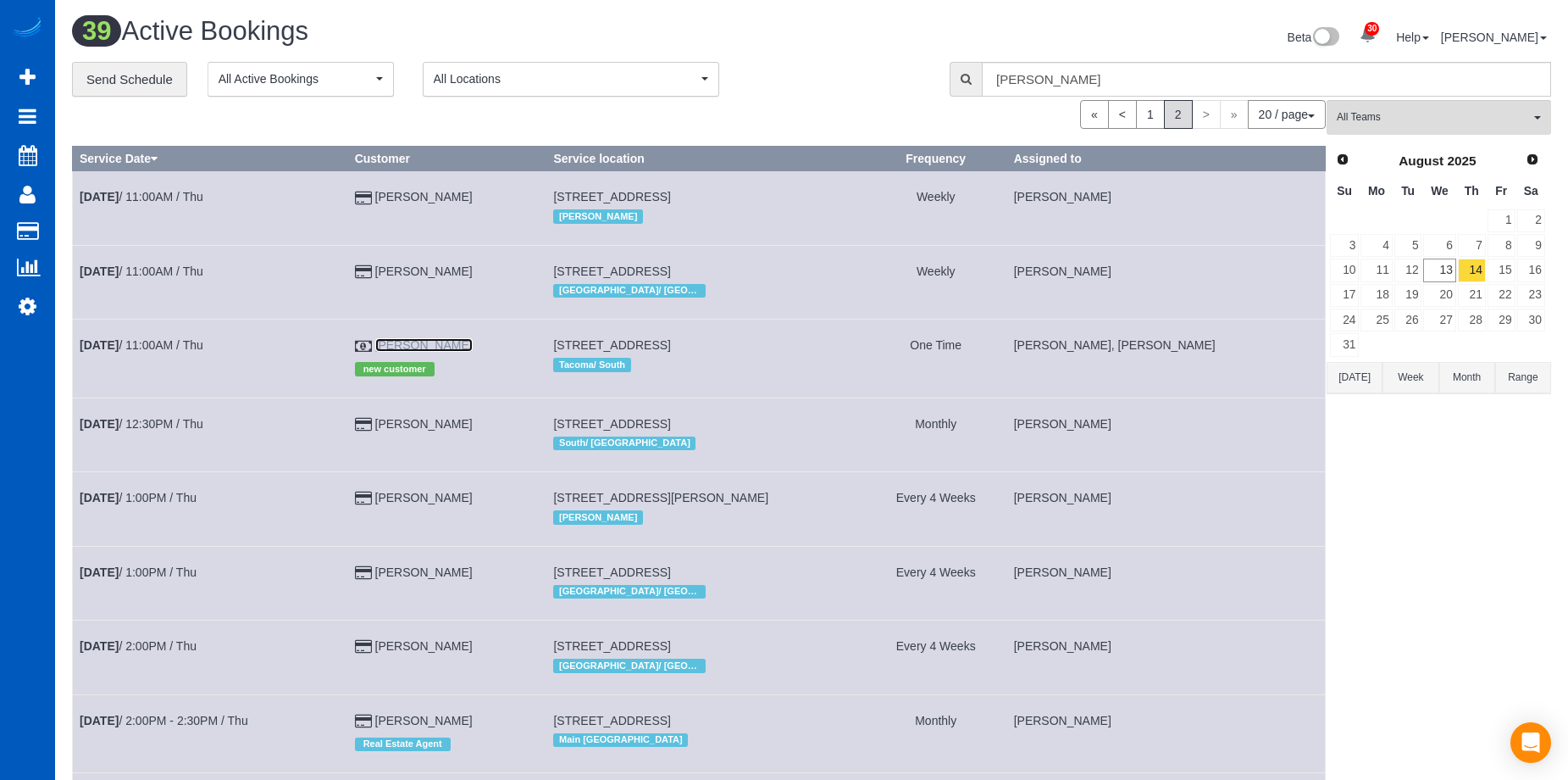
click at [444, 345] on link "Brittani Thornborough" at bounding box center [424, 345] width 97 height 13
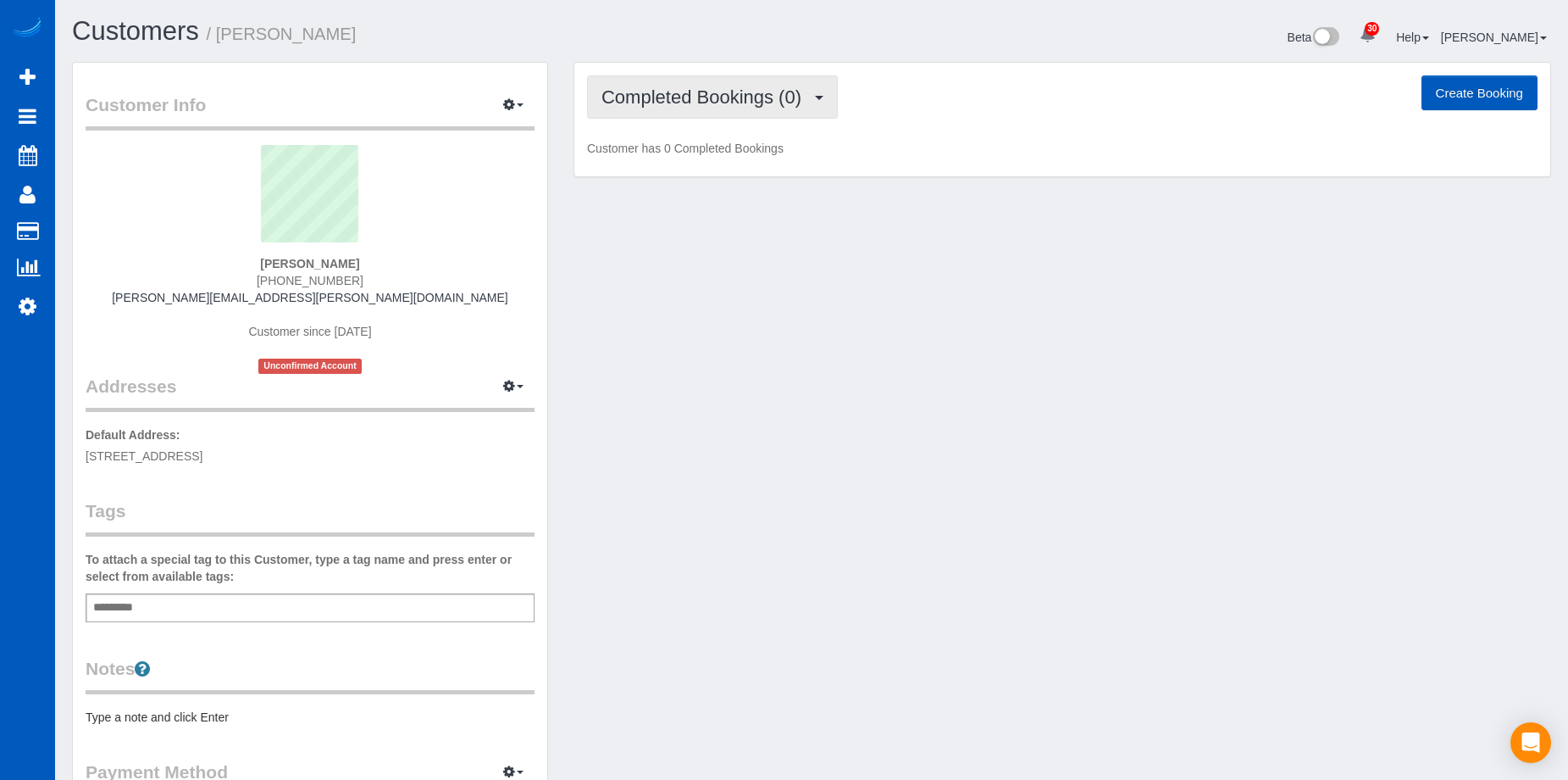
drag, startPoint x: 735, startPoint y: 92, endPoint x: 736, endPoint y: 113, distance: 21.0
click at [735, 93] on span "Completed Bookings (0)" at bounding box center [705, 97] width 208 height 21
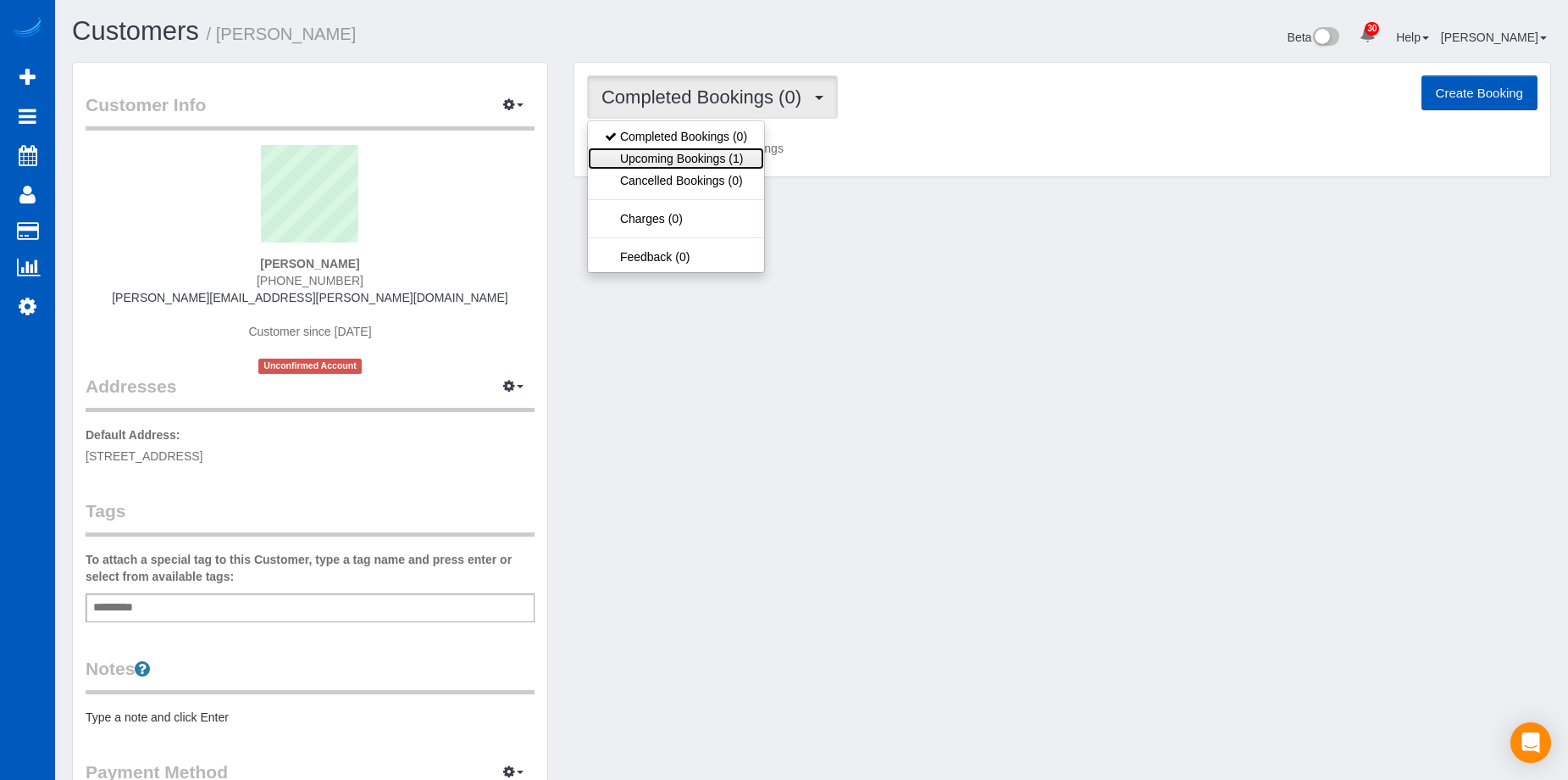
click at [723, 158] on link "Upcoming Bookings (1)" at bounding box center [676, 158] width 177 height 22
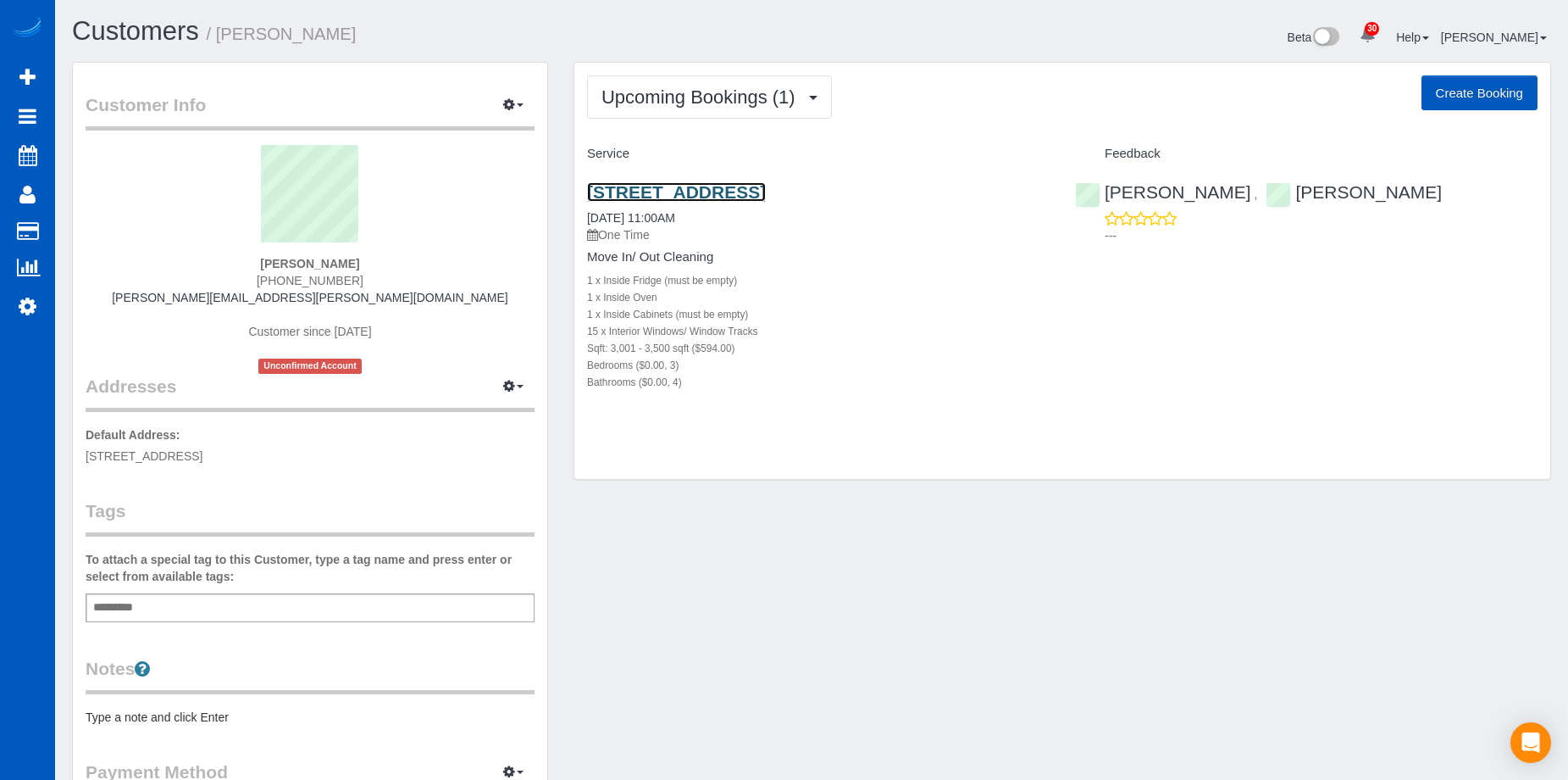
click at [761, 185] on link "128 Country Club Cir Sw, Lakewood, WA 98498" at bounding box center [676, 192] width 178 height 19
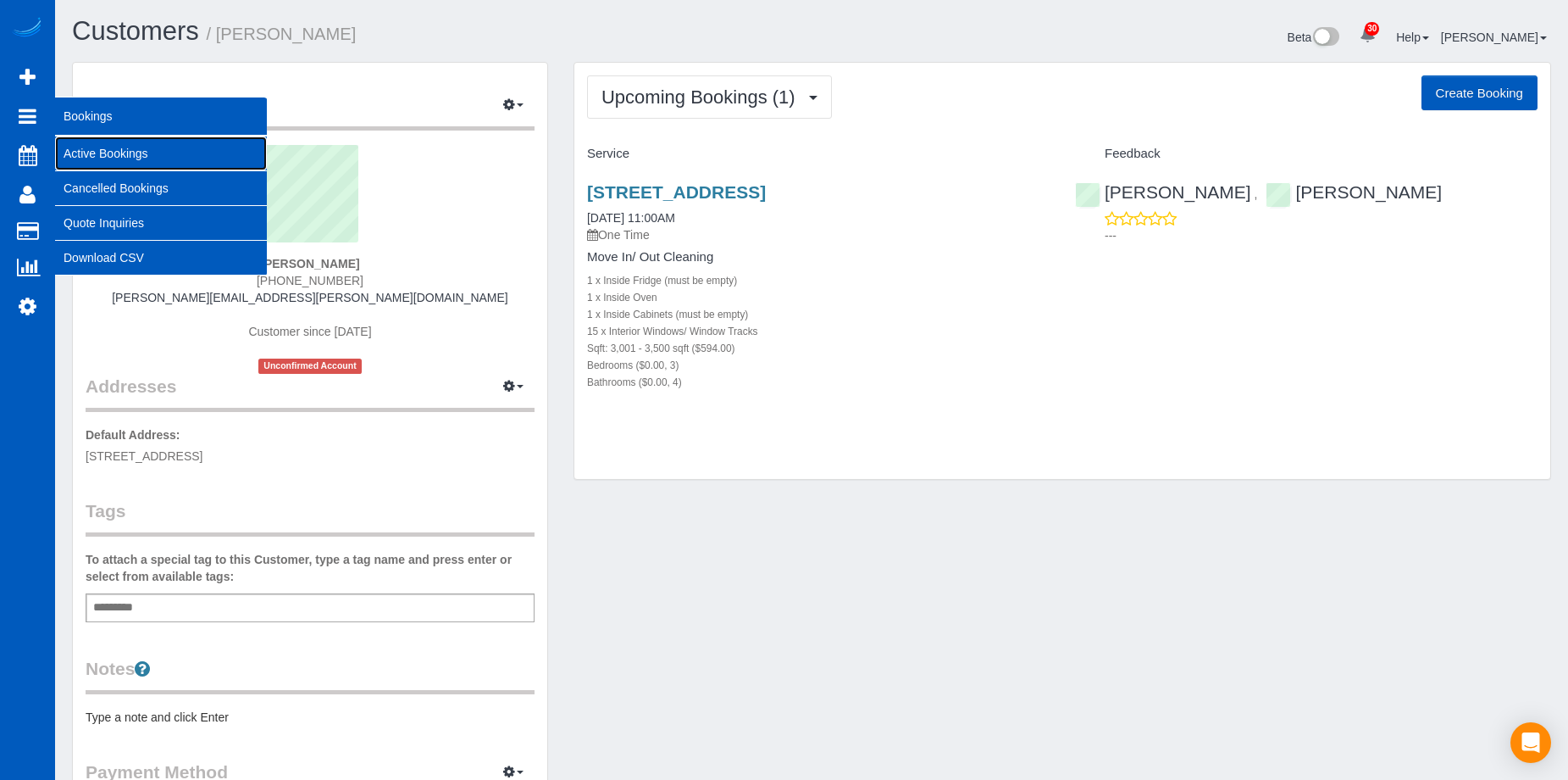
click at [83, 153] on link "Active Bookings" at bounding box center [161, 154] width 212 height 34
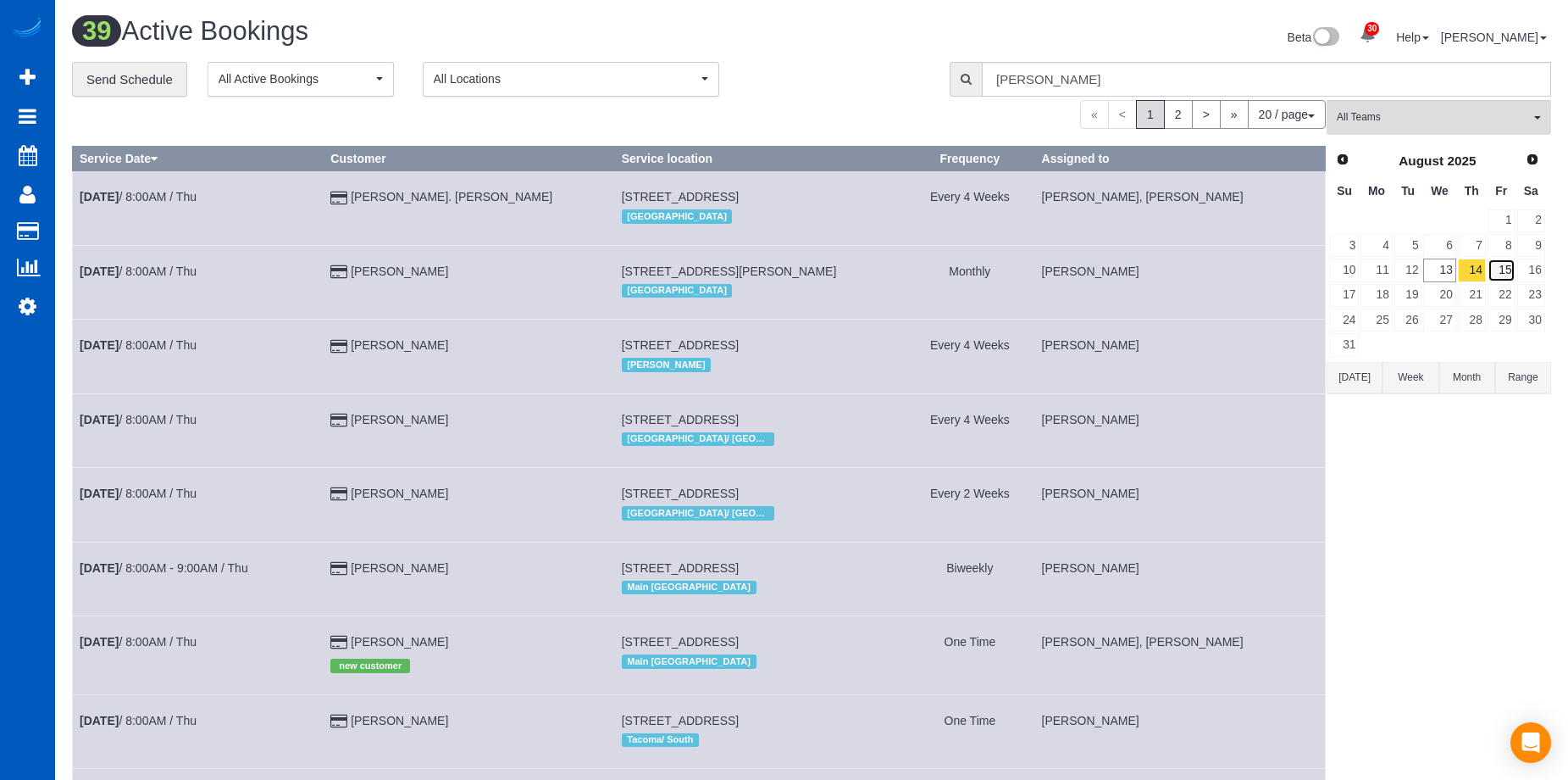
click at [1495, 268] on link "15" at bounding box center [1500, 270] width 28 height 23
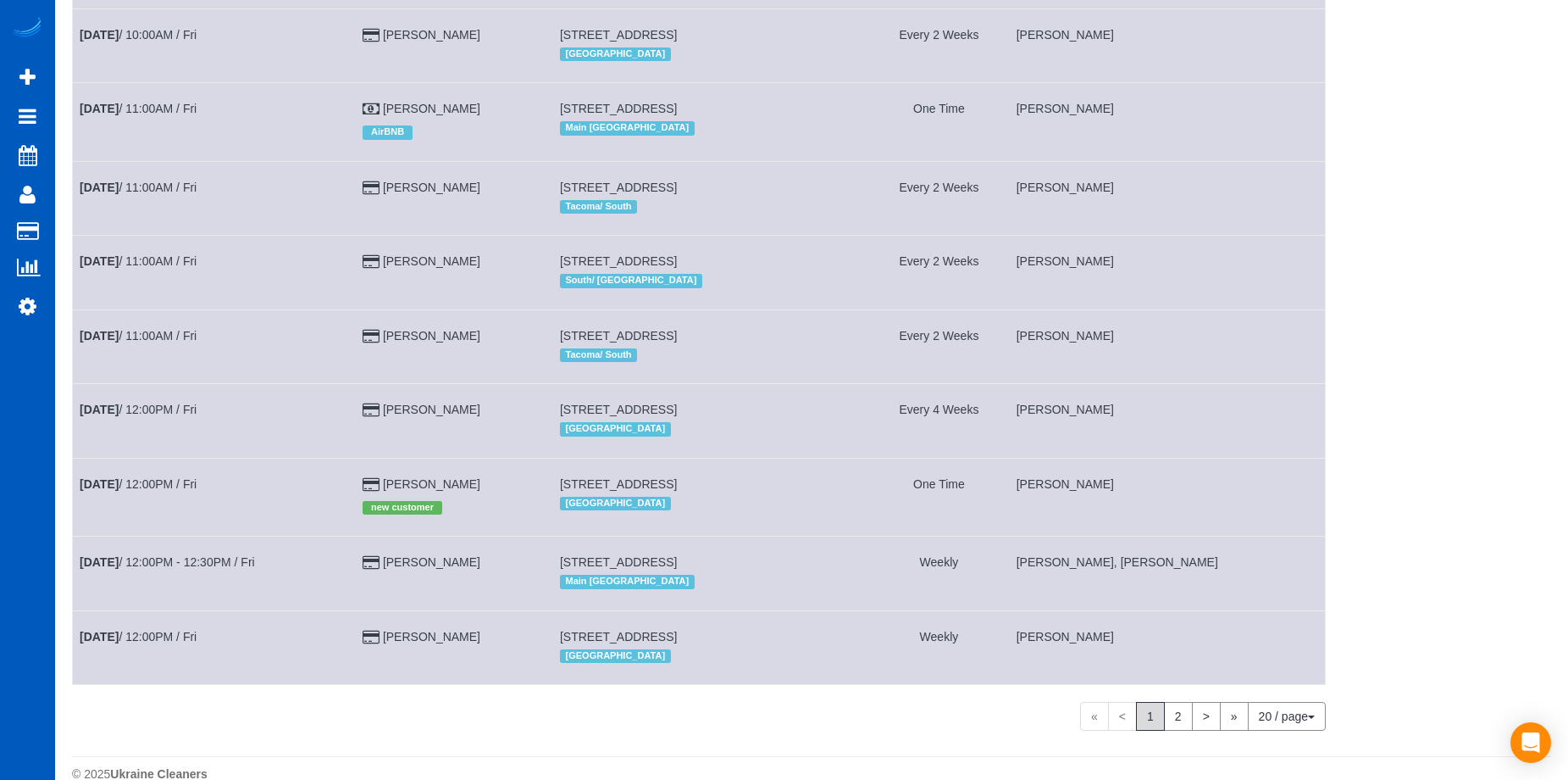
scroll to position [1009, 0]
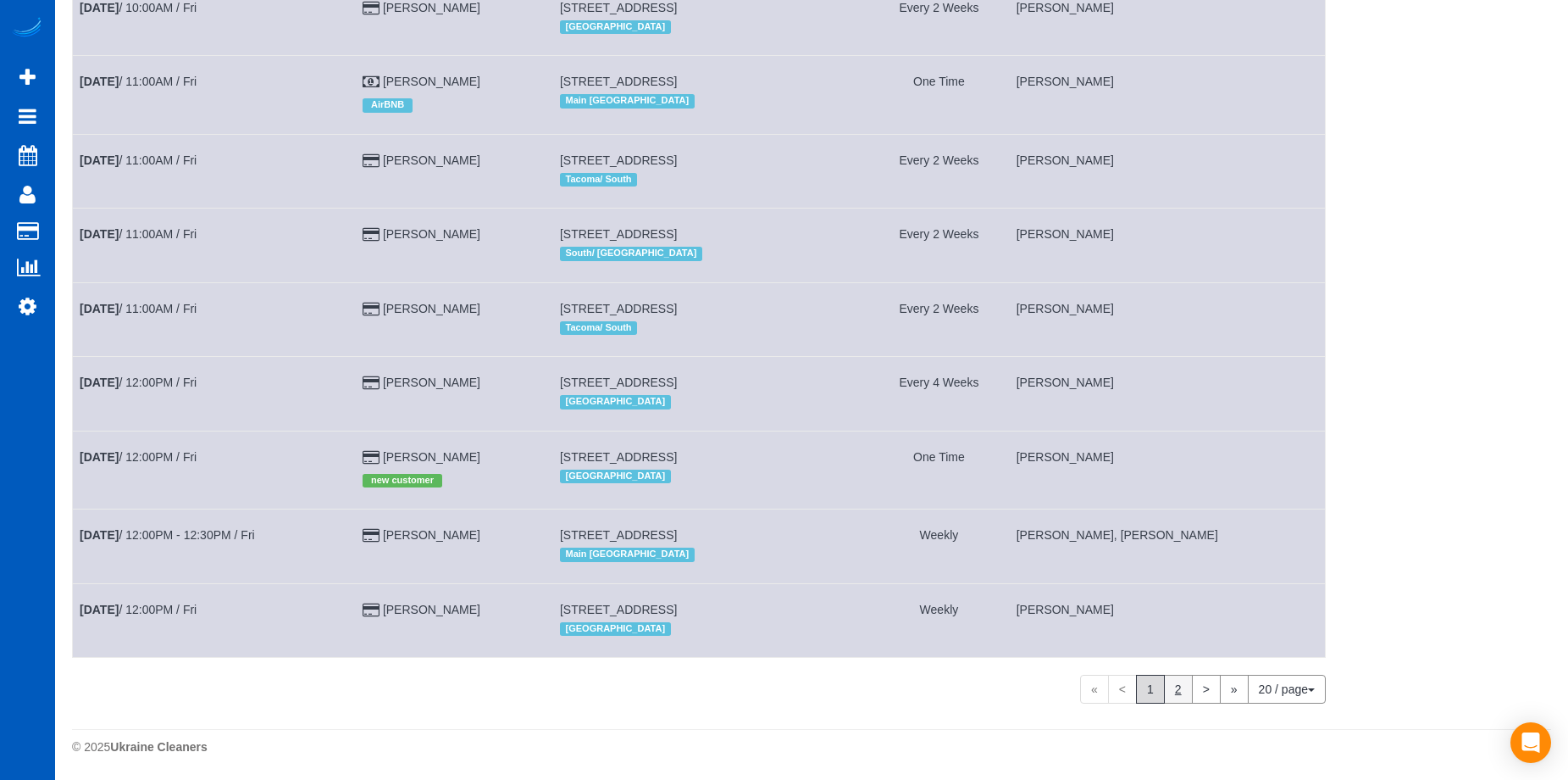
click at [1179, 687] on link "2" at bounding box center [1178, 688] width 29 height 29
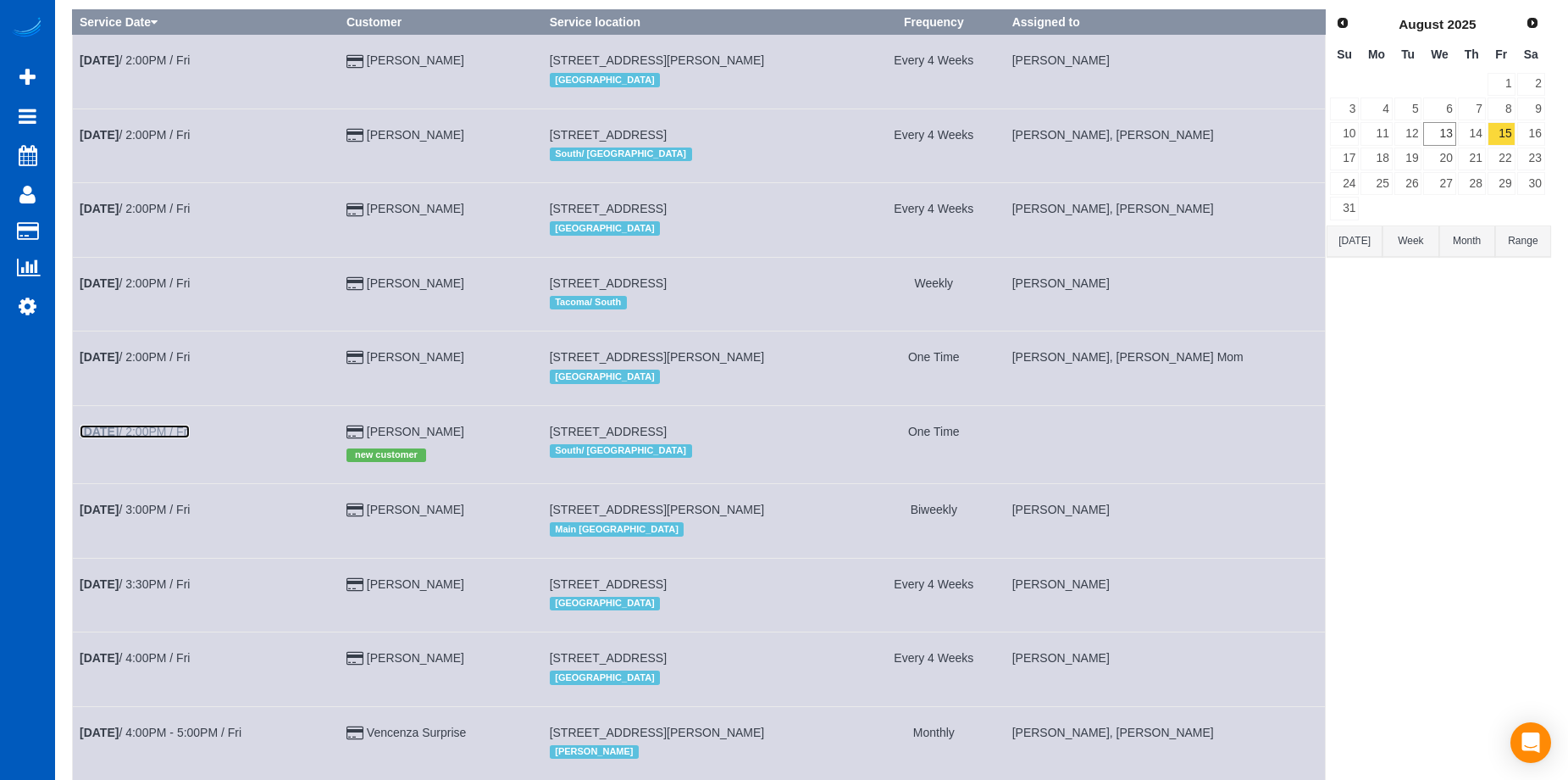
scroll to position [0, 0]
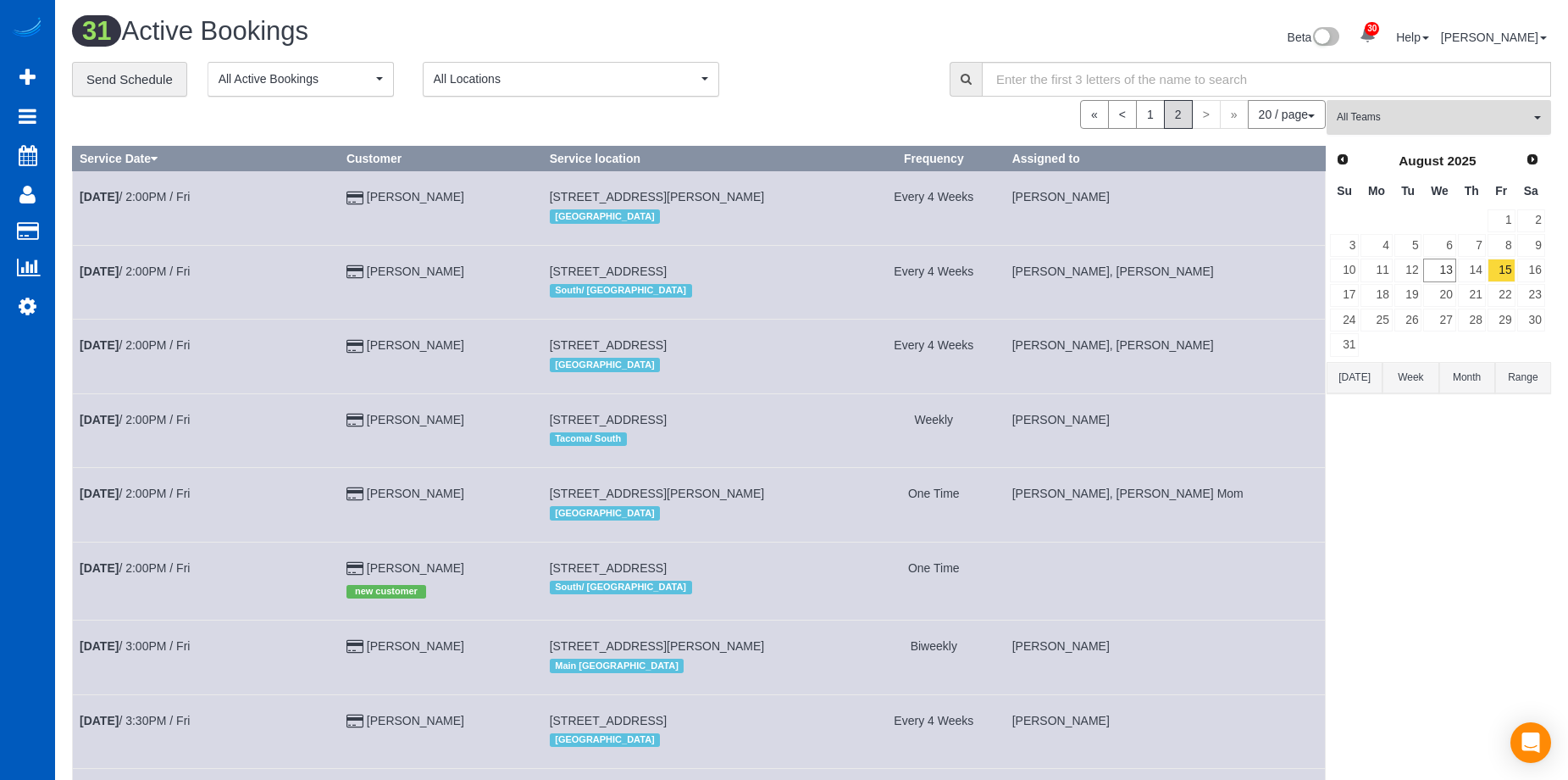
click at [1453, 110] on span "All Teams" at bounding box center [1433, 116] width 193 height 14
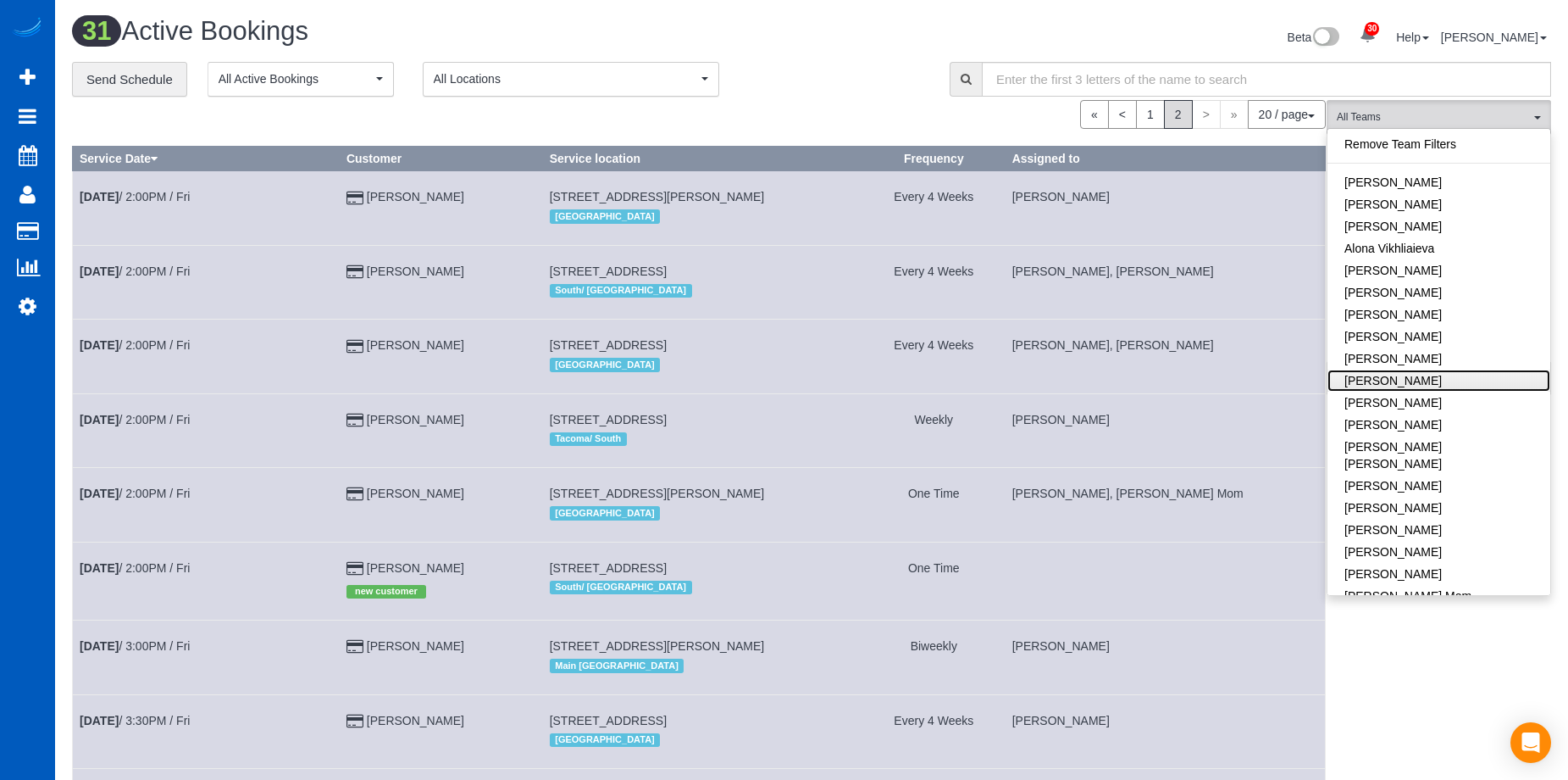
click at [1452, 371] on link "[PERSON_NAME]" at bounding box center [1438, 380] width 222 height 22
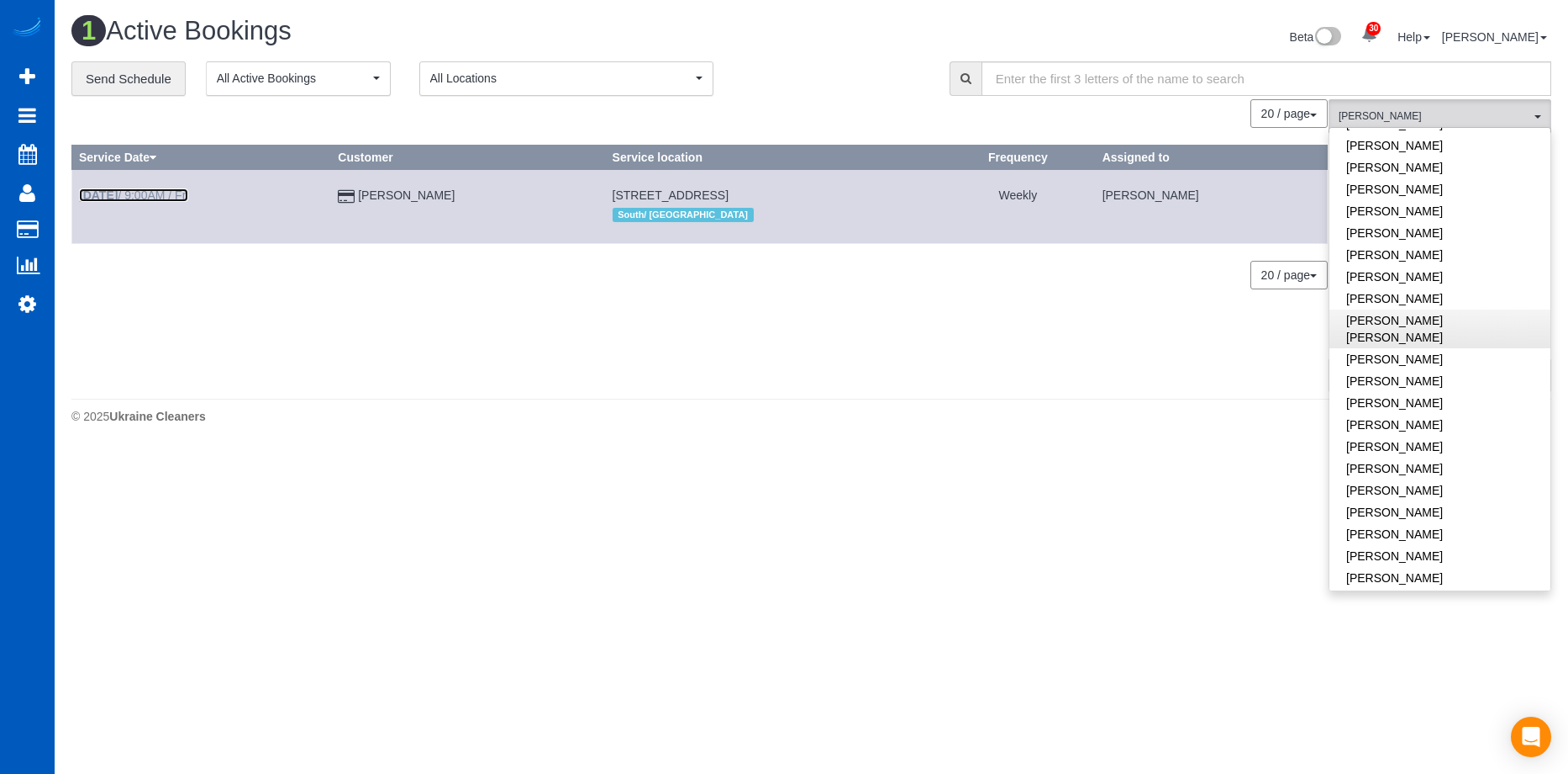
scroll to position [673, 0]
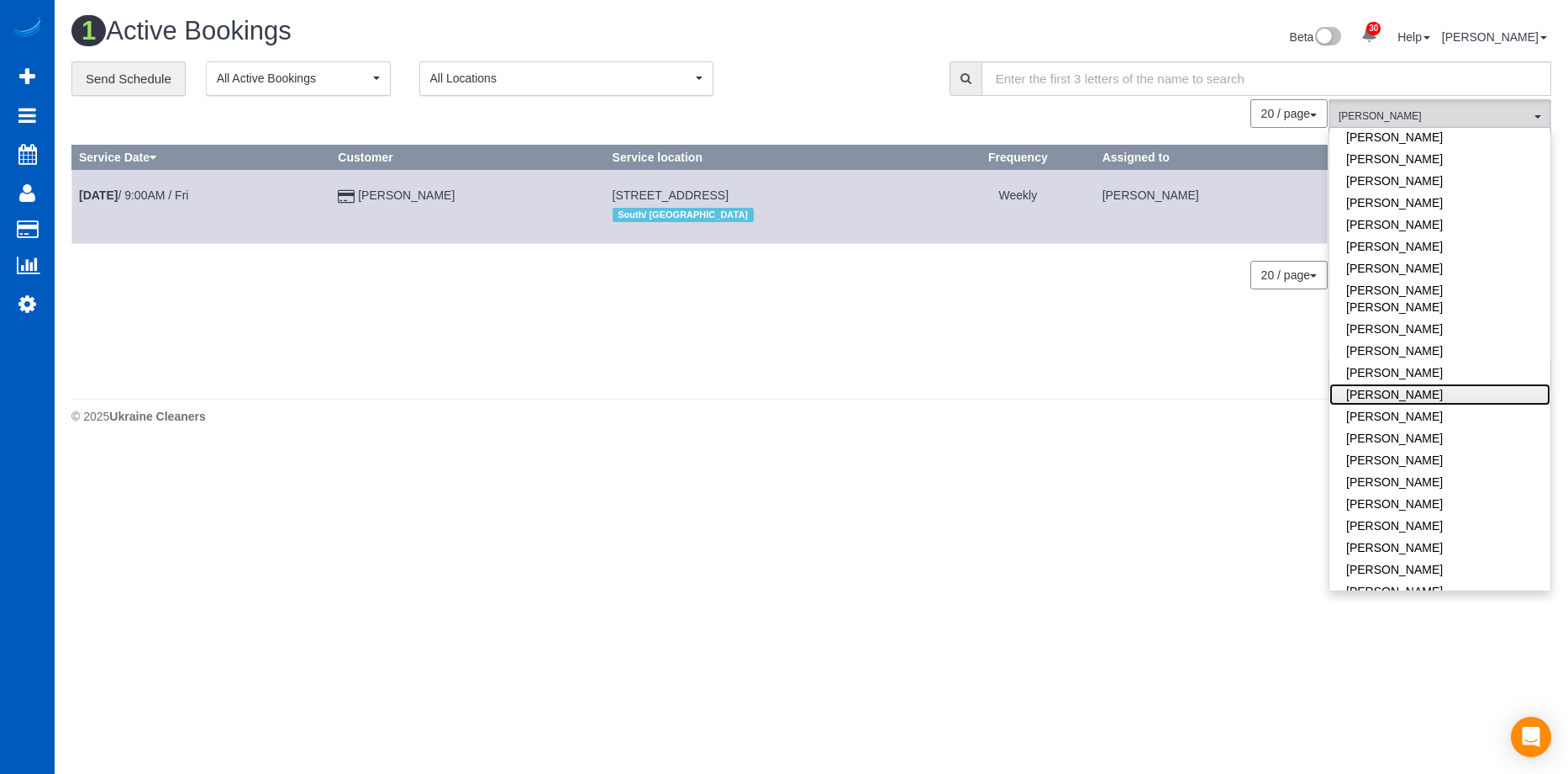
click at [1471, 384] on link "[PERSON_NAME]" at bounding box center [1439, 394] width 221 height 22
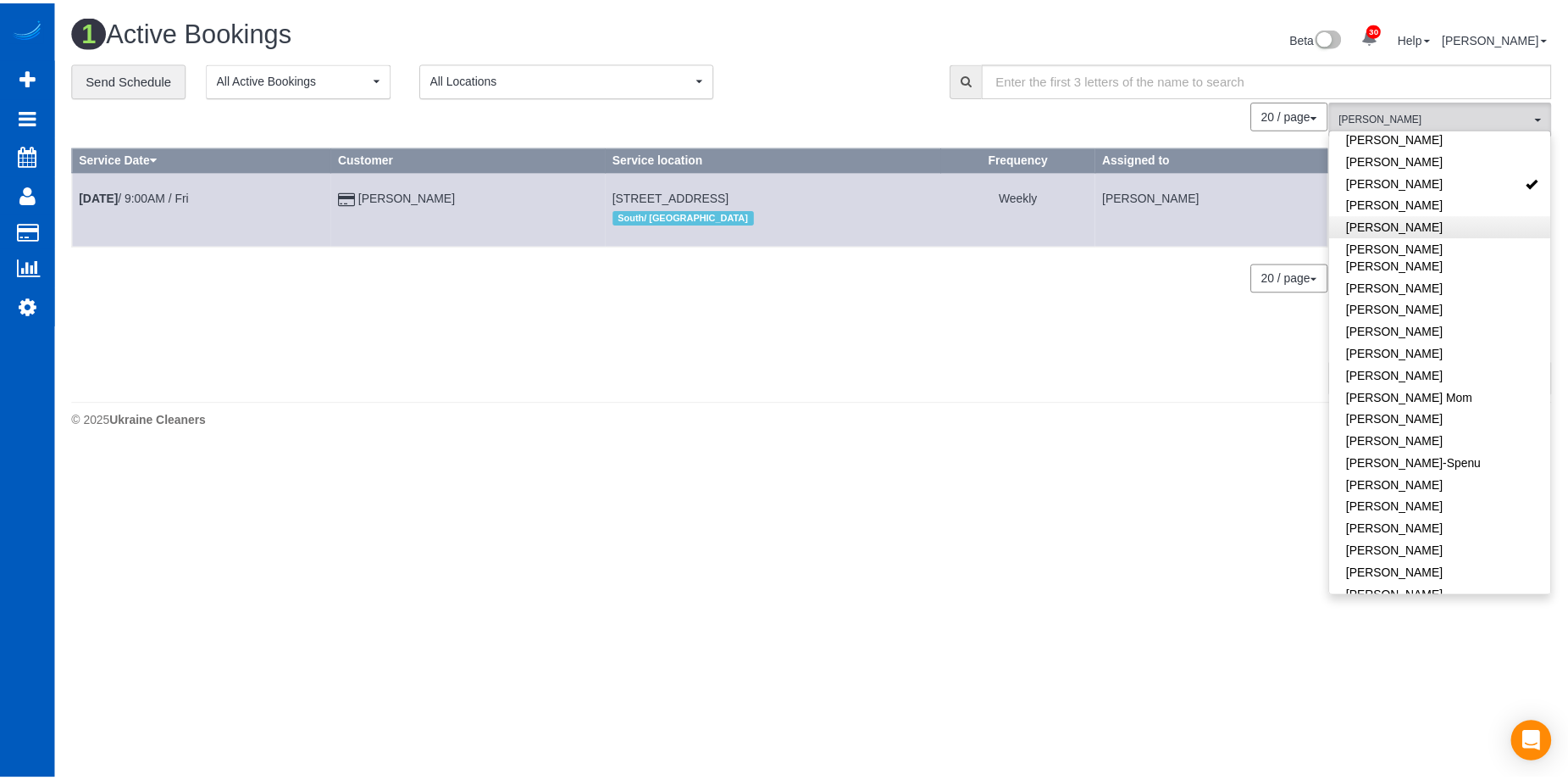
scroll to position [170, 0]
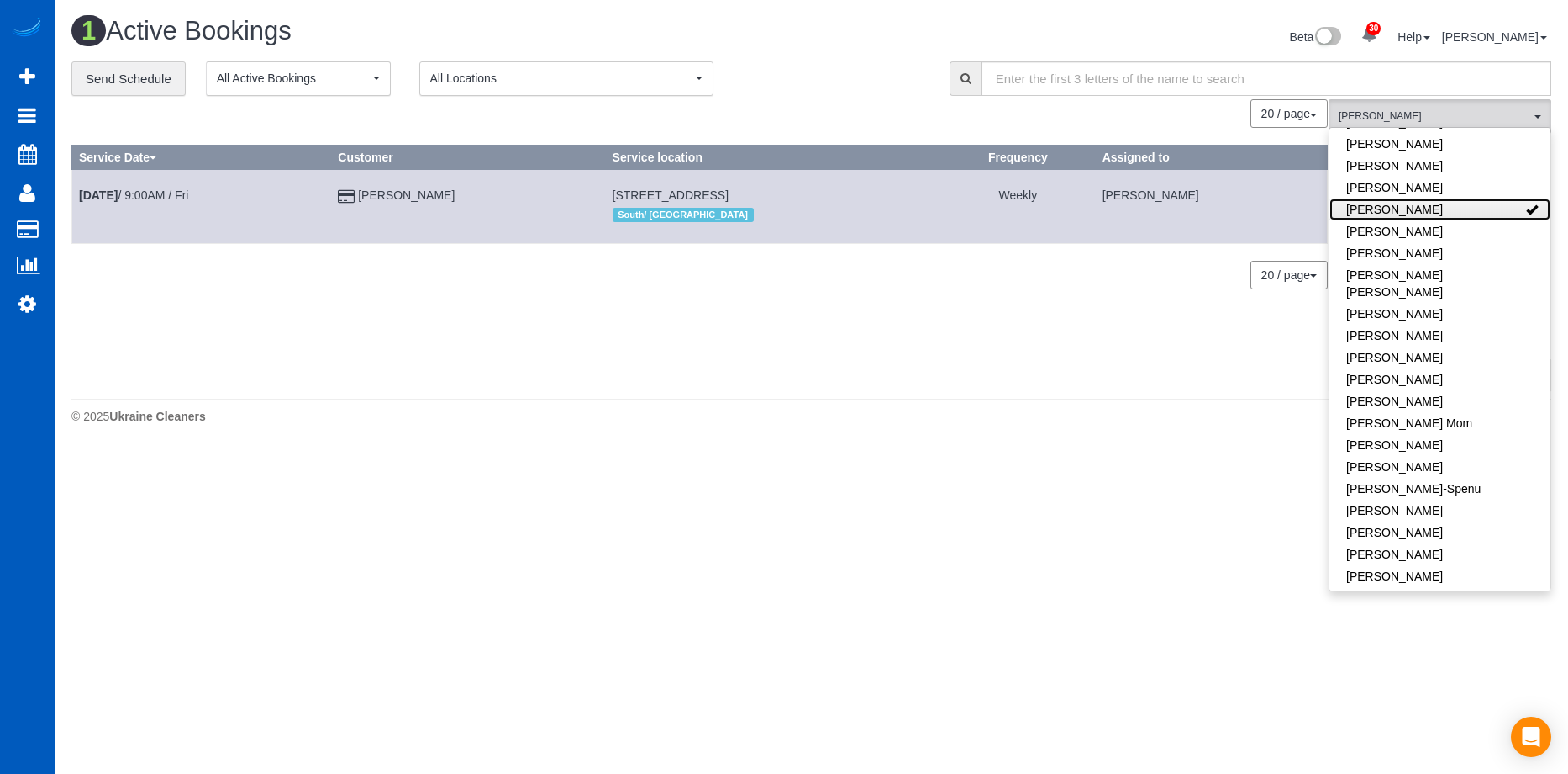
click at [1480, 214] on link "[PERSON_NAME]" at bounding box center [1439, 208] width 221 height 22
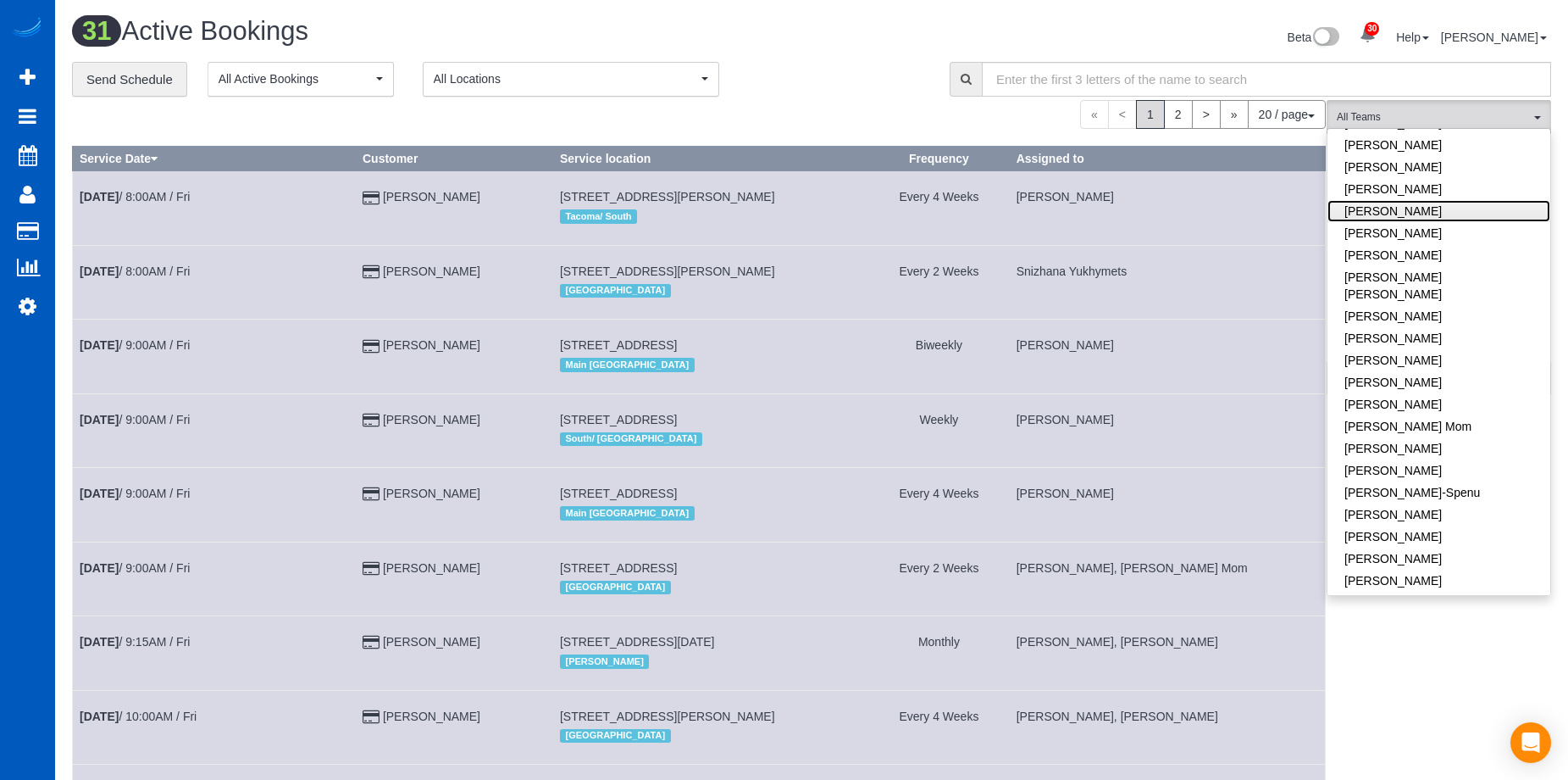
click at [1477, 206] on link "[PERSON_NAME]" at bounding box center [1438, 210] width 222 height 22
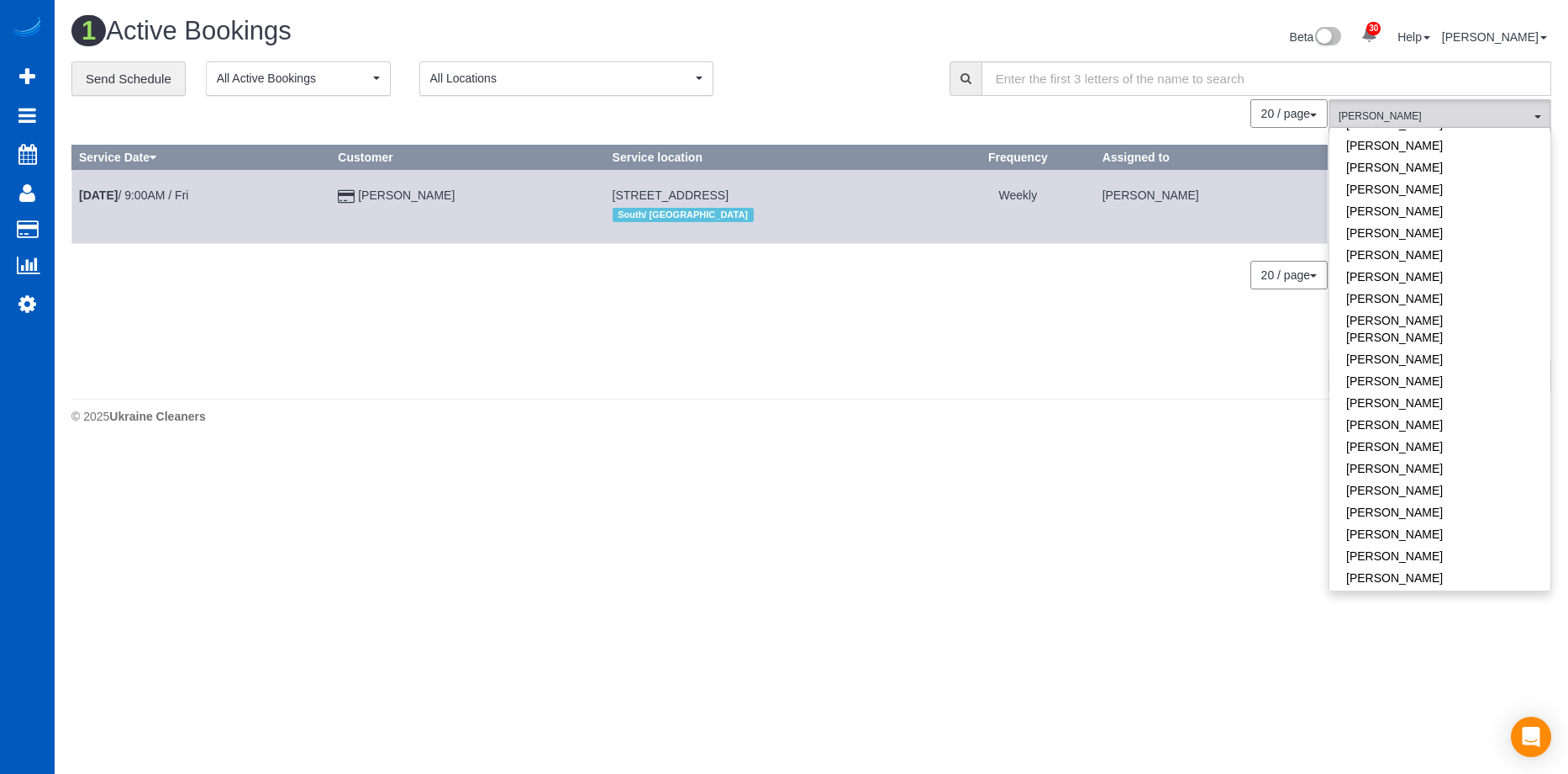
scroll to position [673, 0]
click at [1447, 384] on link "[PERSON_NAME]" at bounding box center [1439, 394] width 221 height 22
click at [911, 82] on div "**********" at bounding box center [497, 79] width 853 height 35
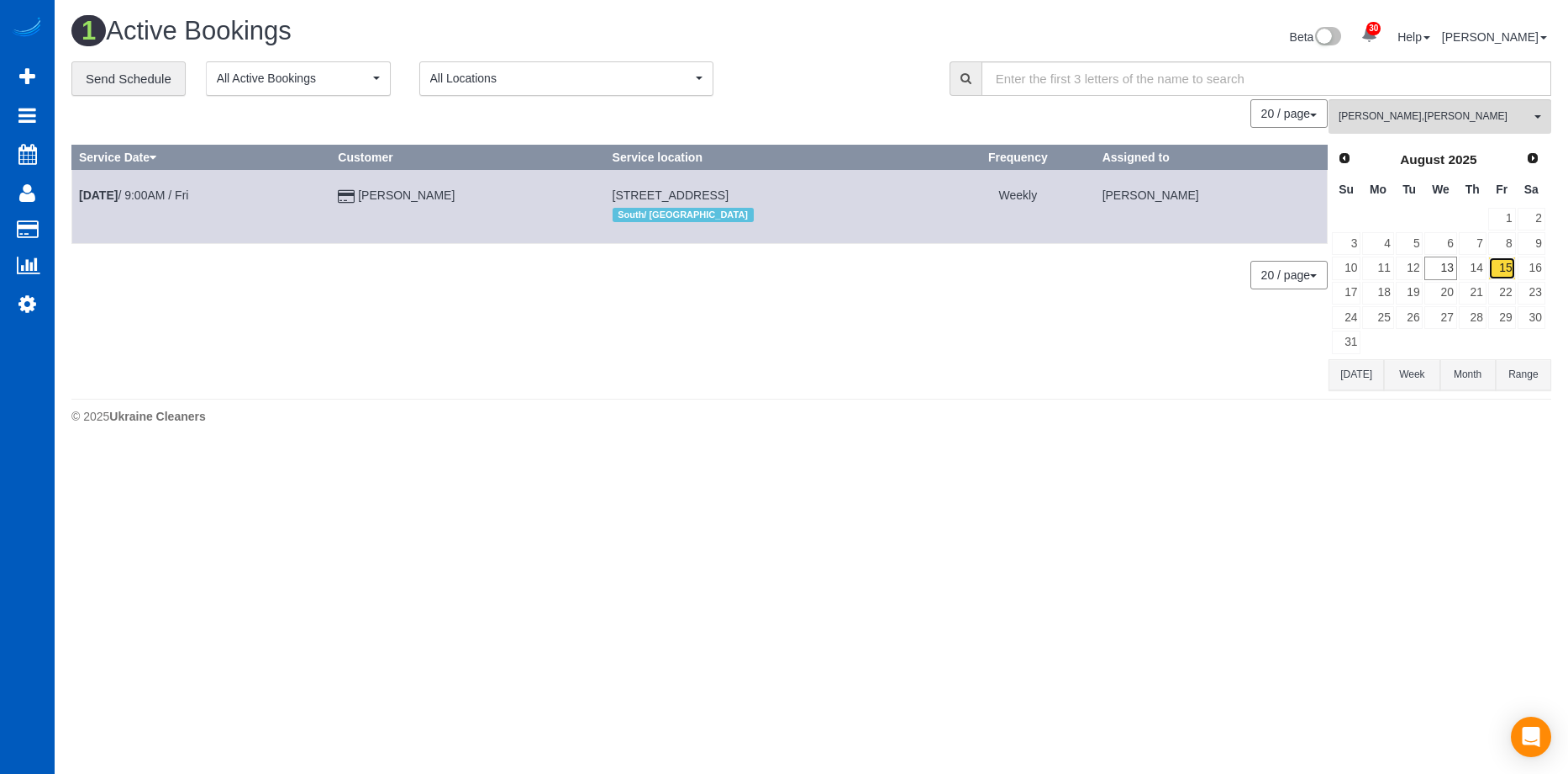
click at [1507, 261] on link "15" at bounding box center [1502, 268] width 27 height 23
click at [1427, 111] on span "Anzhela Trokhymiuk , Oksana Milisevych" at bounding box center [1434, 116] width 191 height 14
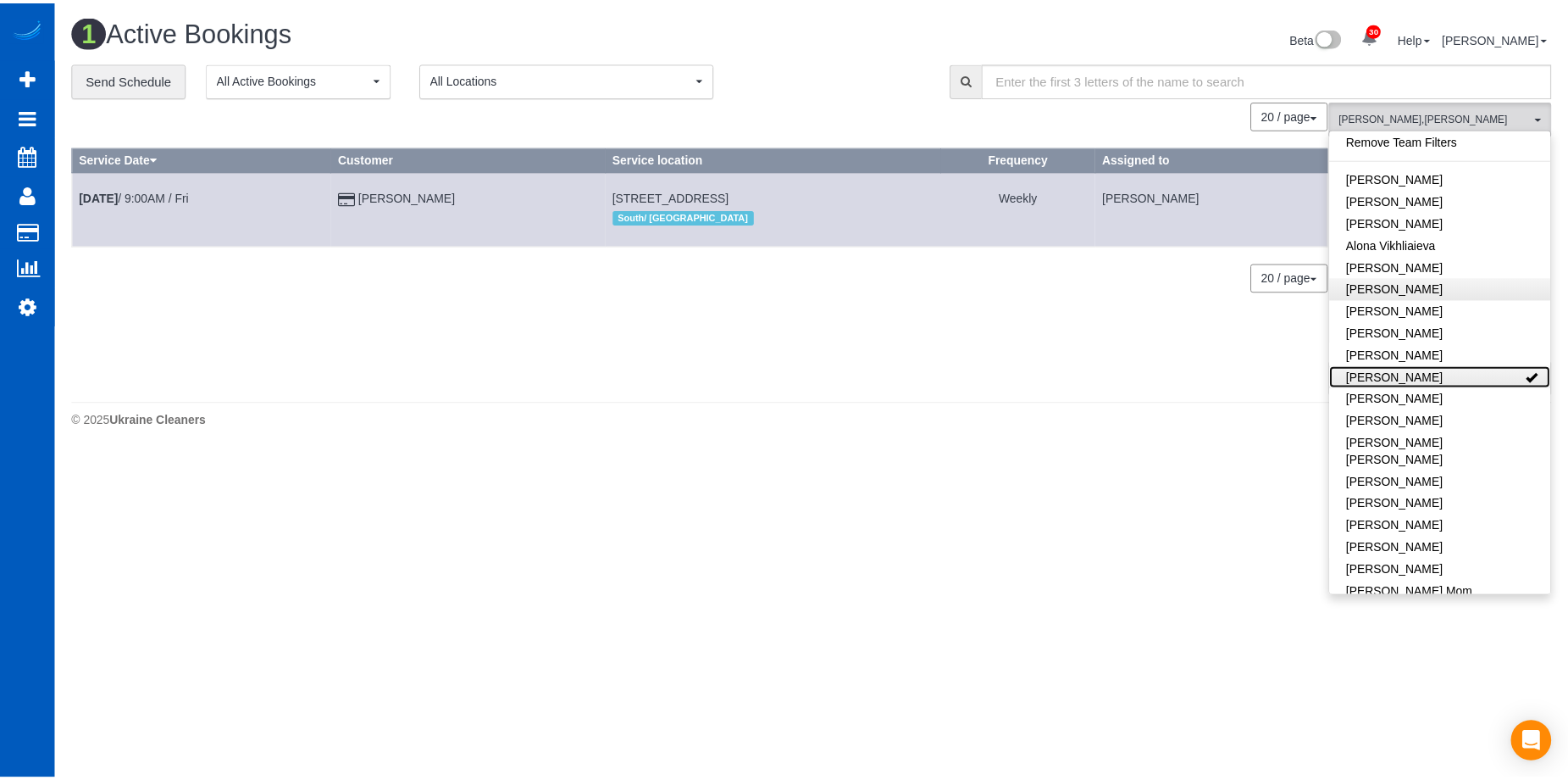
scroll to position [0, 0]
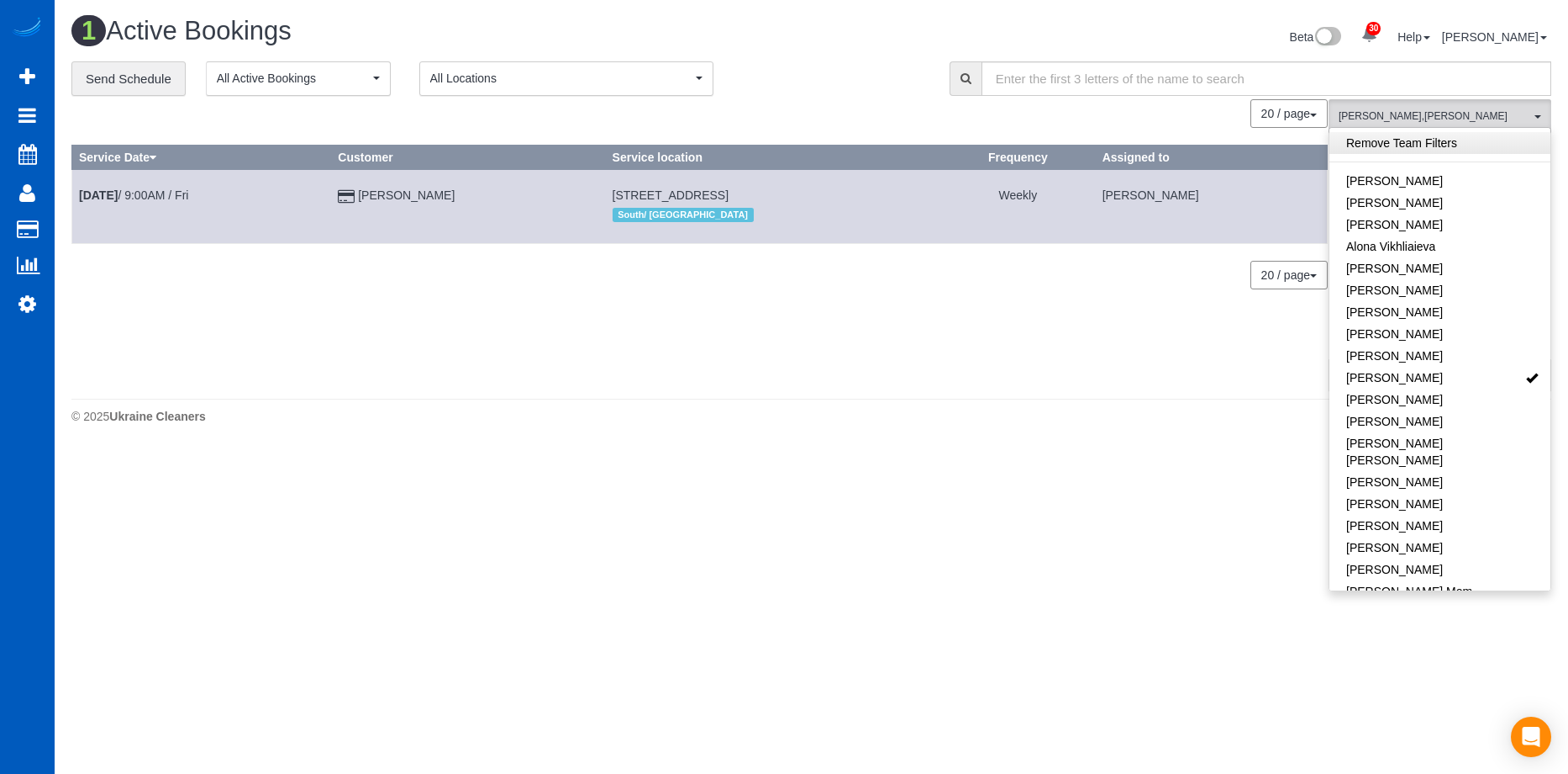
click at [1439, 142] on link "Remove Team Filters" at bounding box center [1439, 142] width 221 height 22
click at [848, 56] on div "Beta 30 Your Notifications You have 0 alerts × You have 4 to charge for 08/09/2…" at bounding box center [1187, 39] width 753 height 45
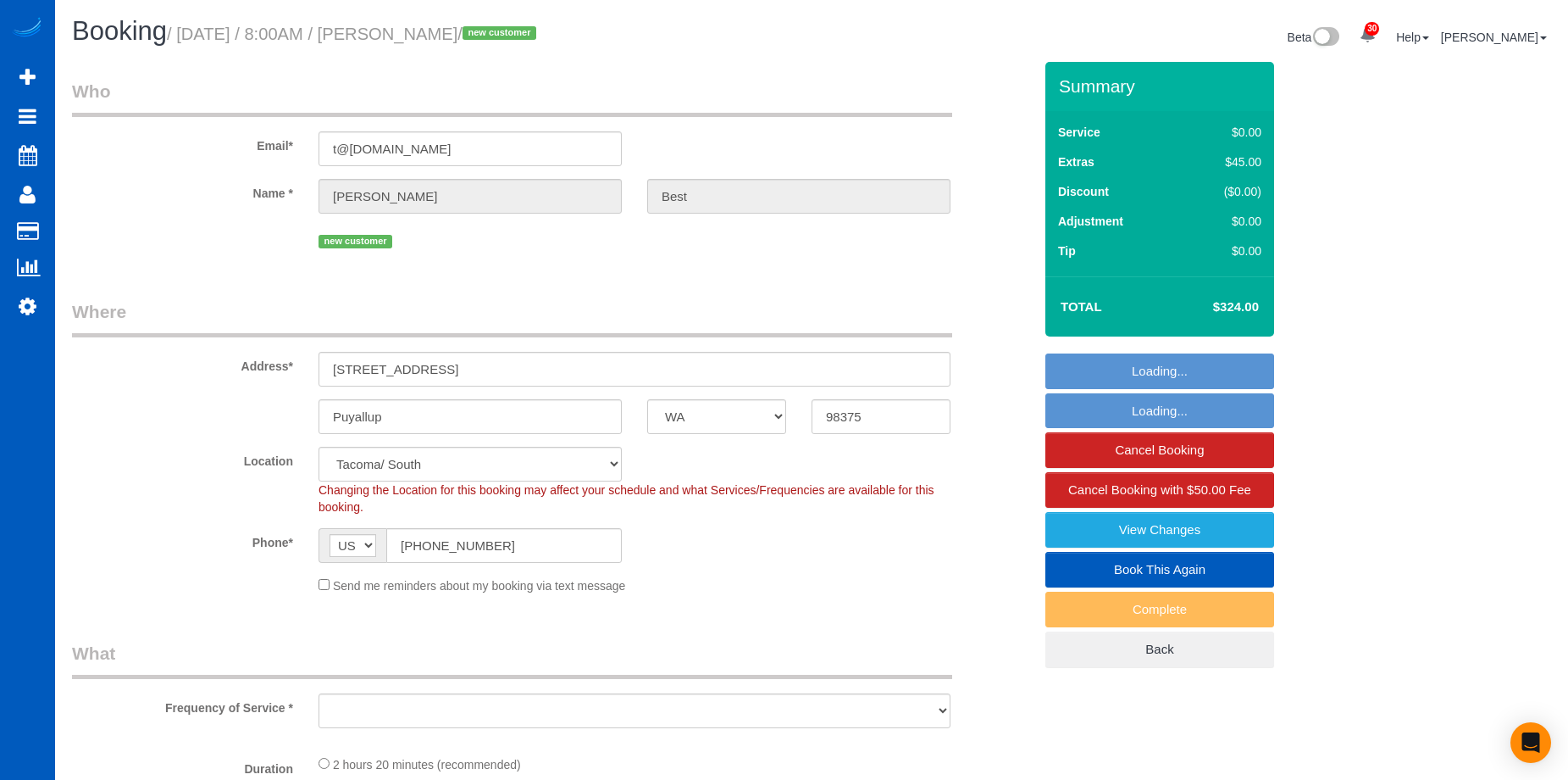
select select "WA"
select select "string:fspay-32b01d59-5db2-470a-bd9b-49841b69fef1"
select select "object:916"
select select "spot1"
select select "object:1121"
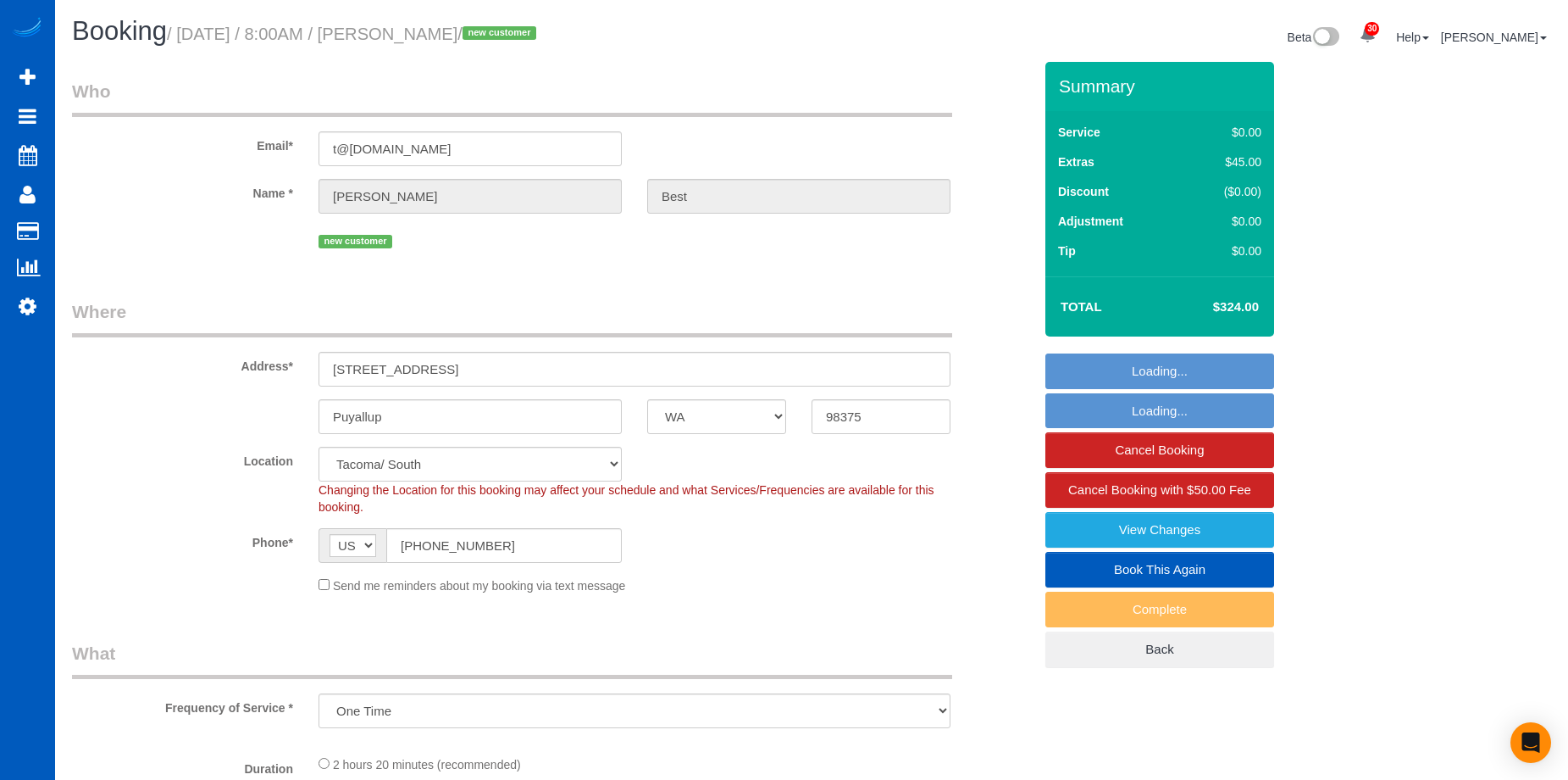
select select "199"
select select "1001"
select select "3"
select select "2"
select select "1001"
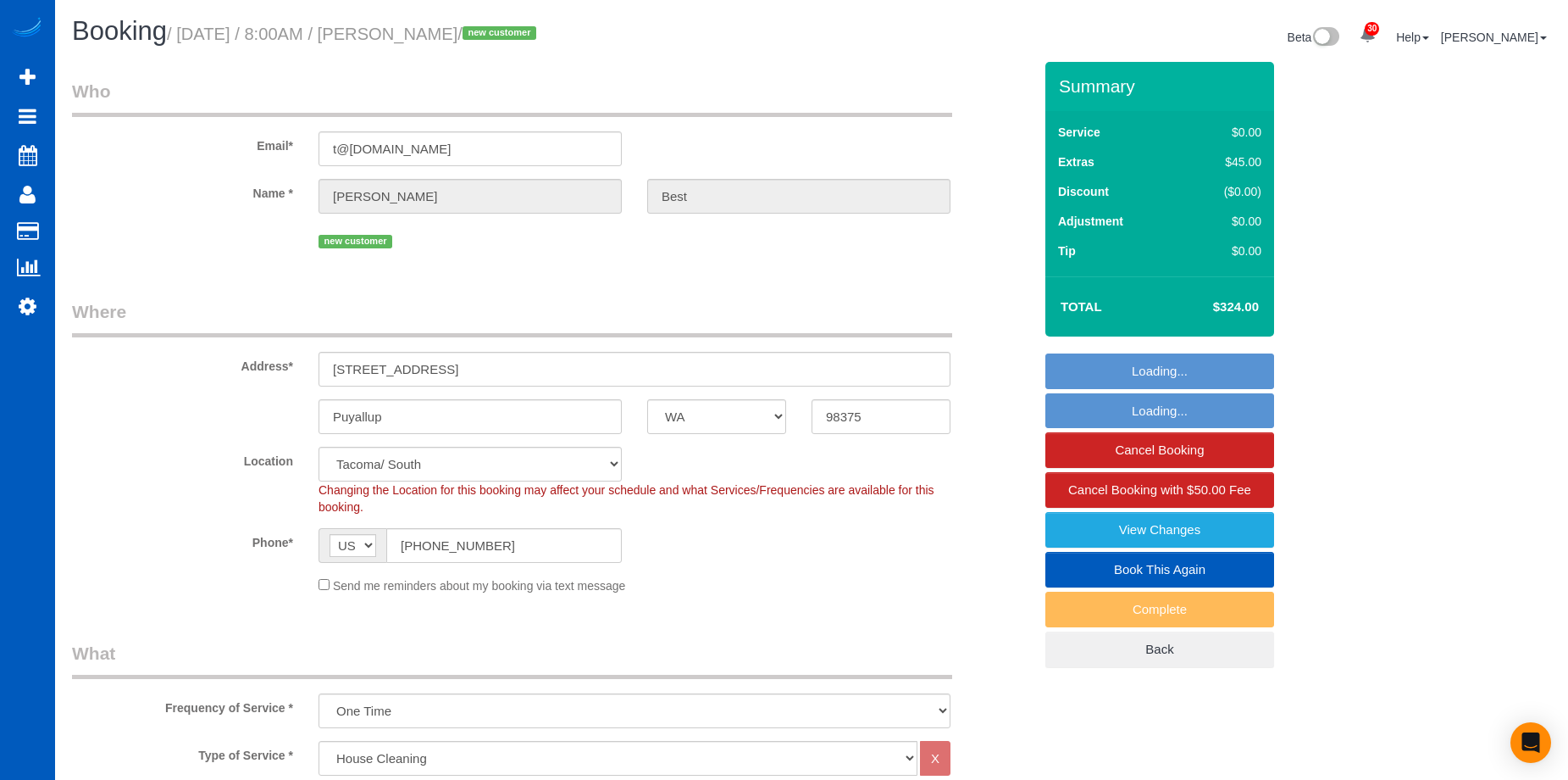
select select "3"
select select "2"
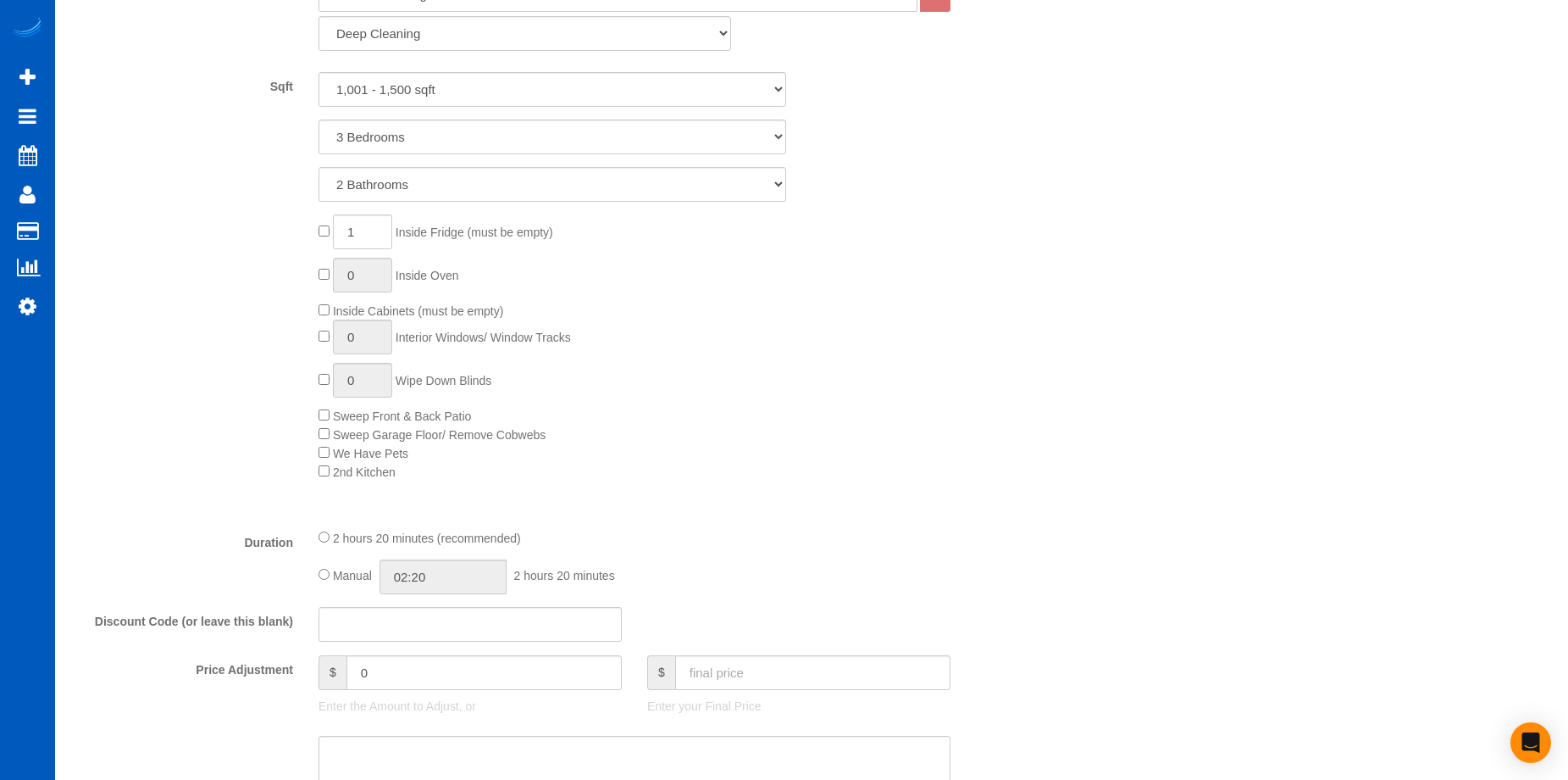
scroll to position [1017, 0]
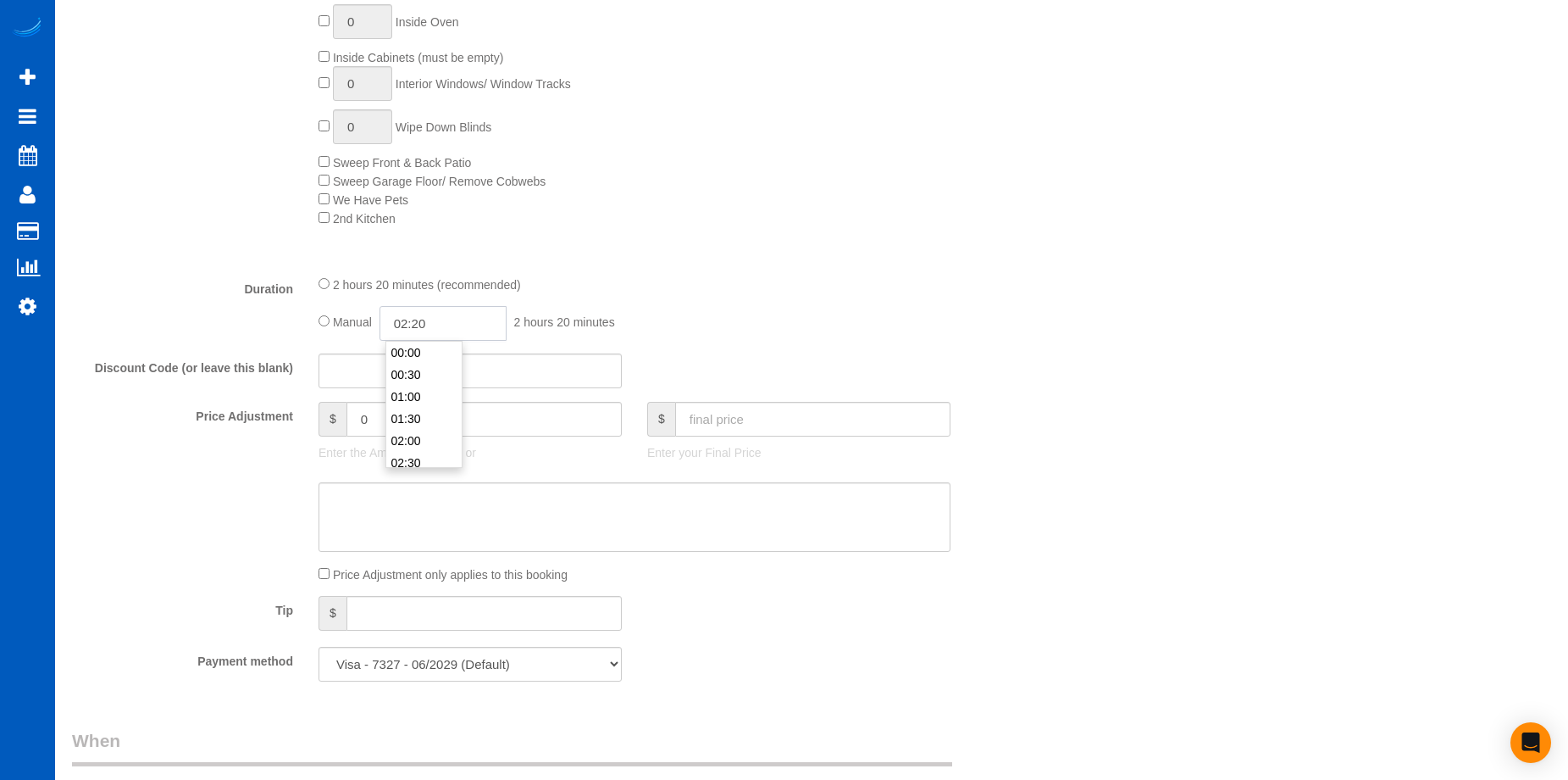
click at [453, 327] on input "02:20" at bounding box center [443, 323] width 127 height 34
type input "03:30"
click at [428, 411] on li "03:30" at bounding box center [424, 421] width 75 height 22
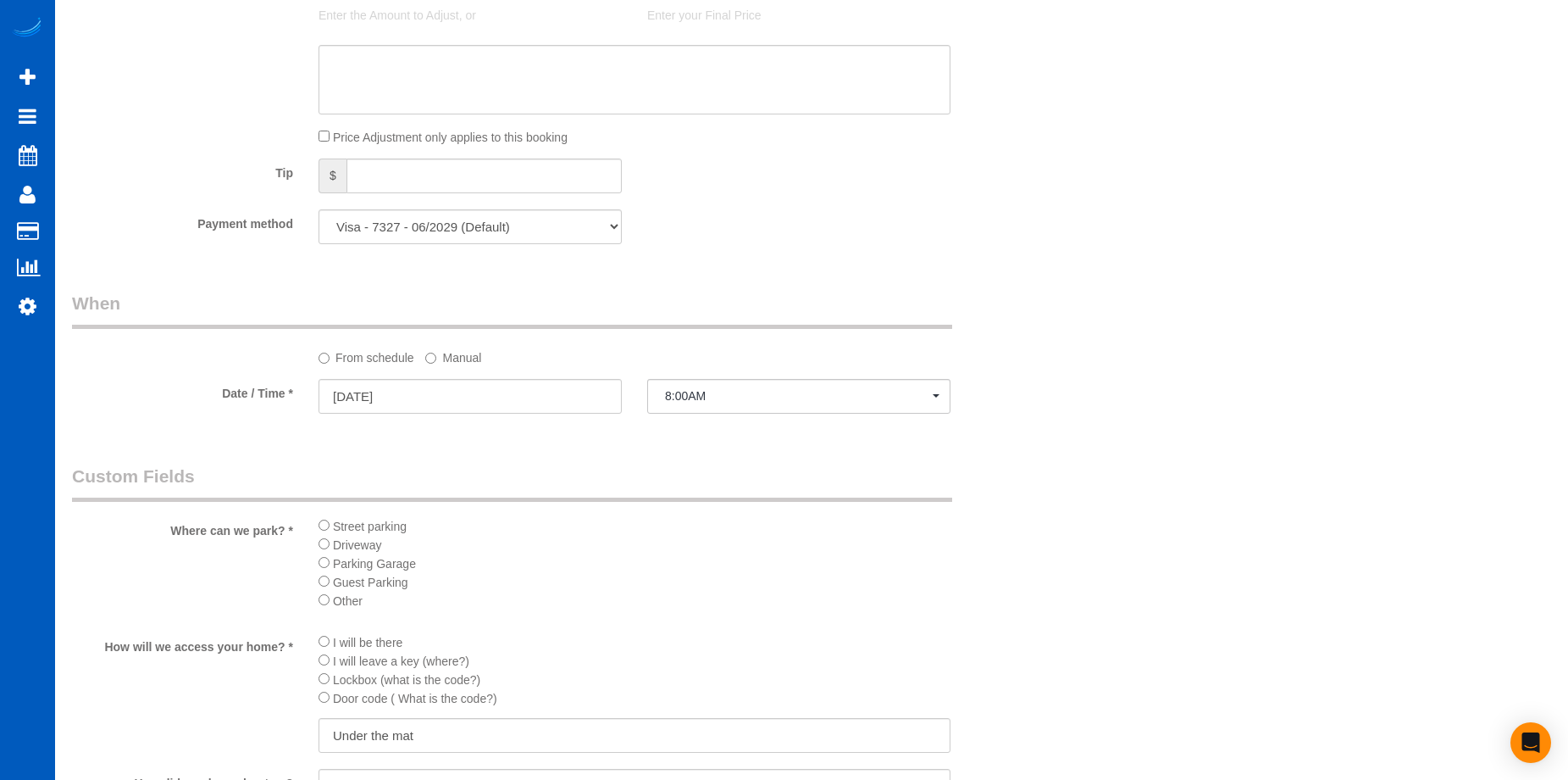
select select "spot12"
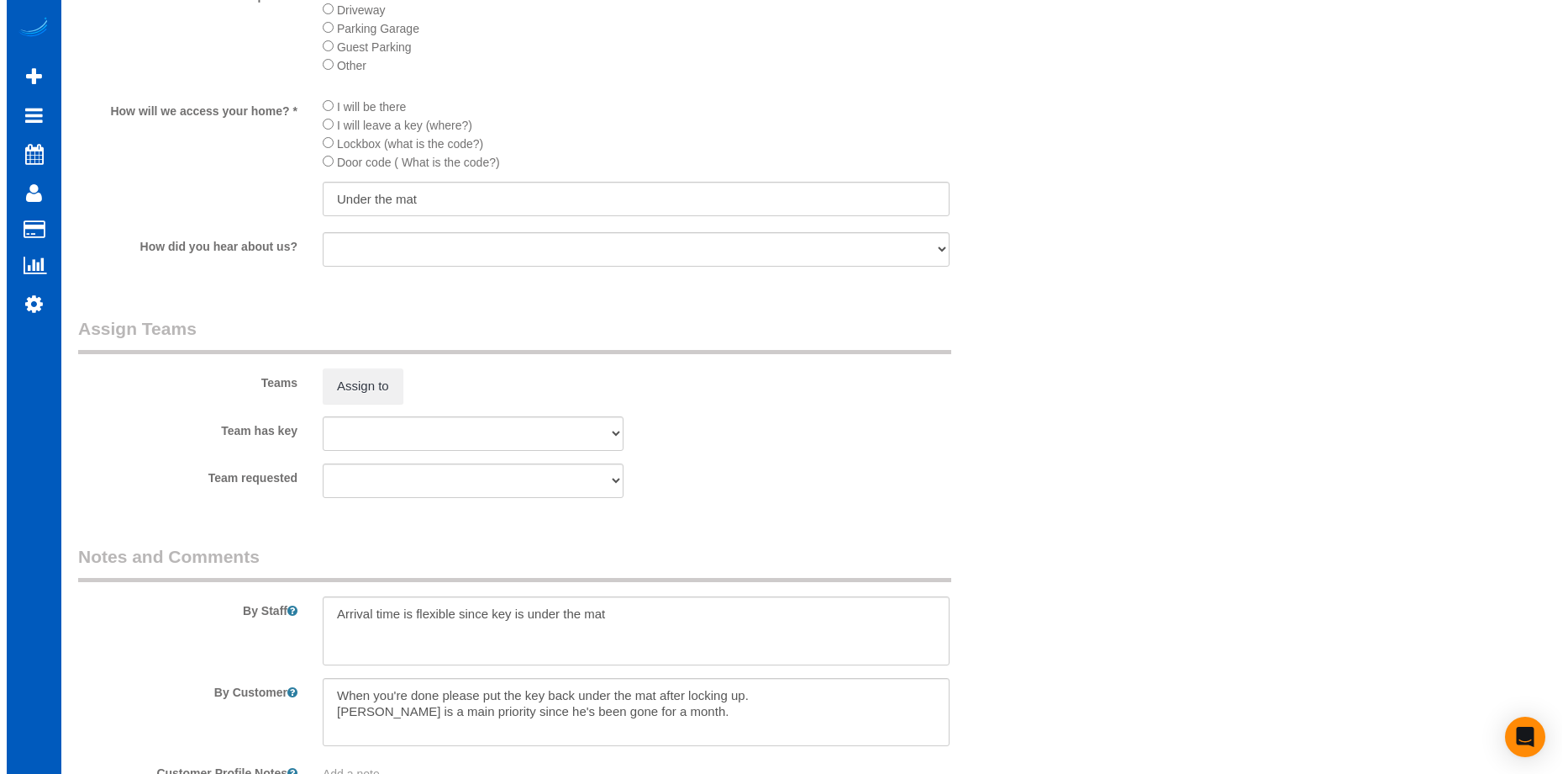
scroll to position [2018, 0]
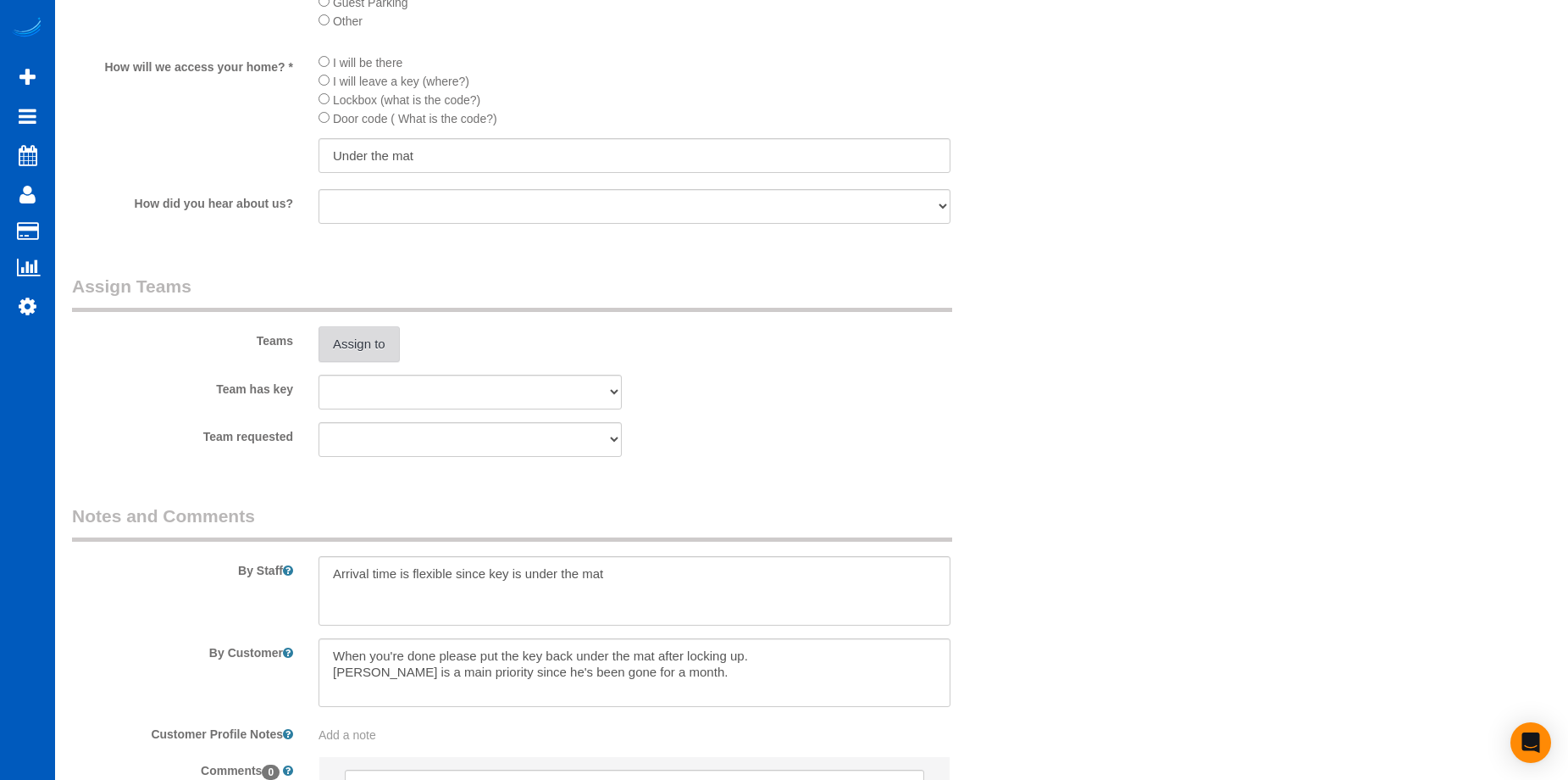
click at [387, 335] on button "Assign to" at bounding box center [359, 344] width 81 height 35
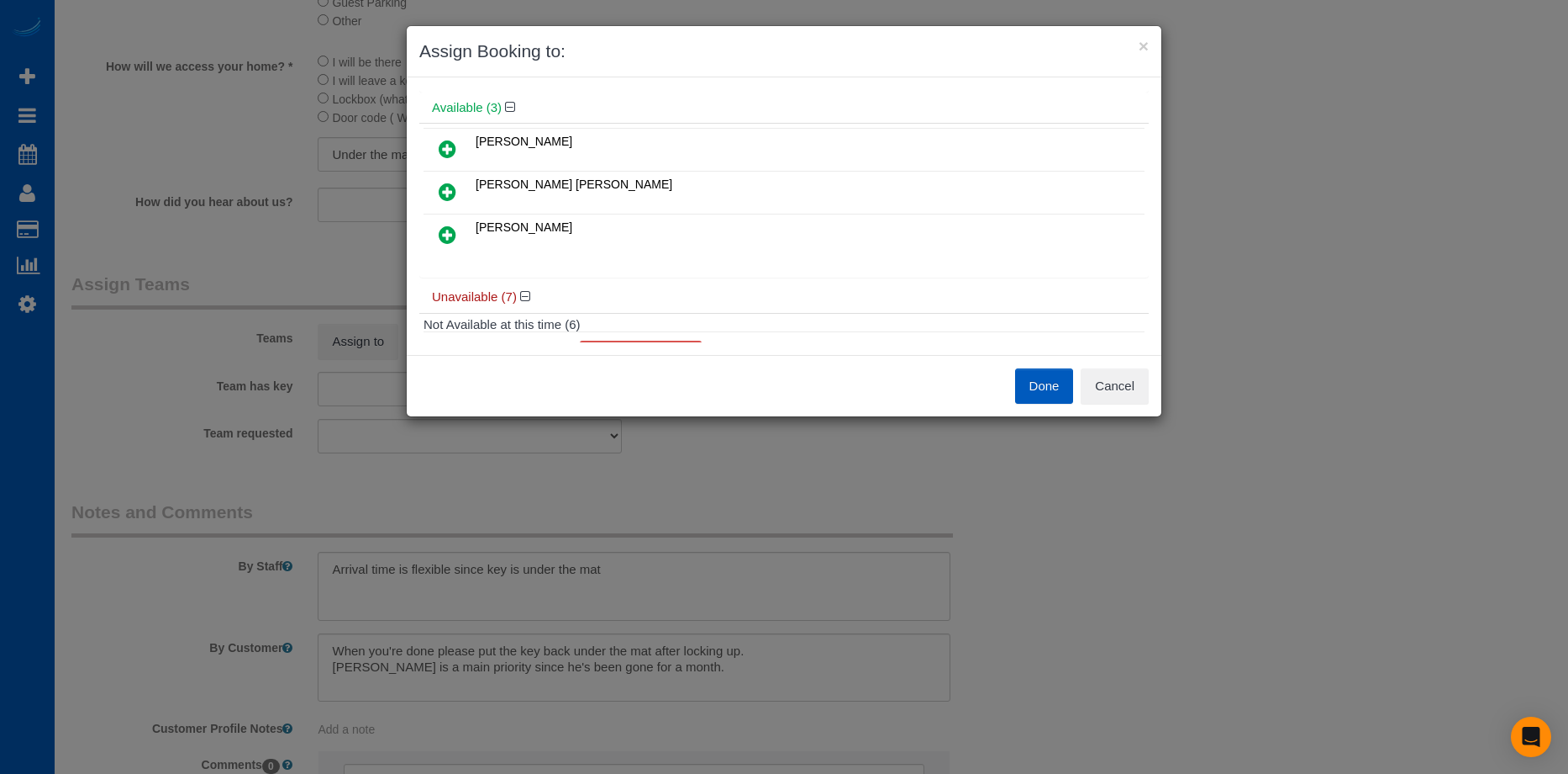
scroll to position [84, 0]
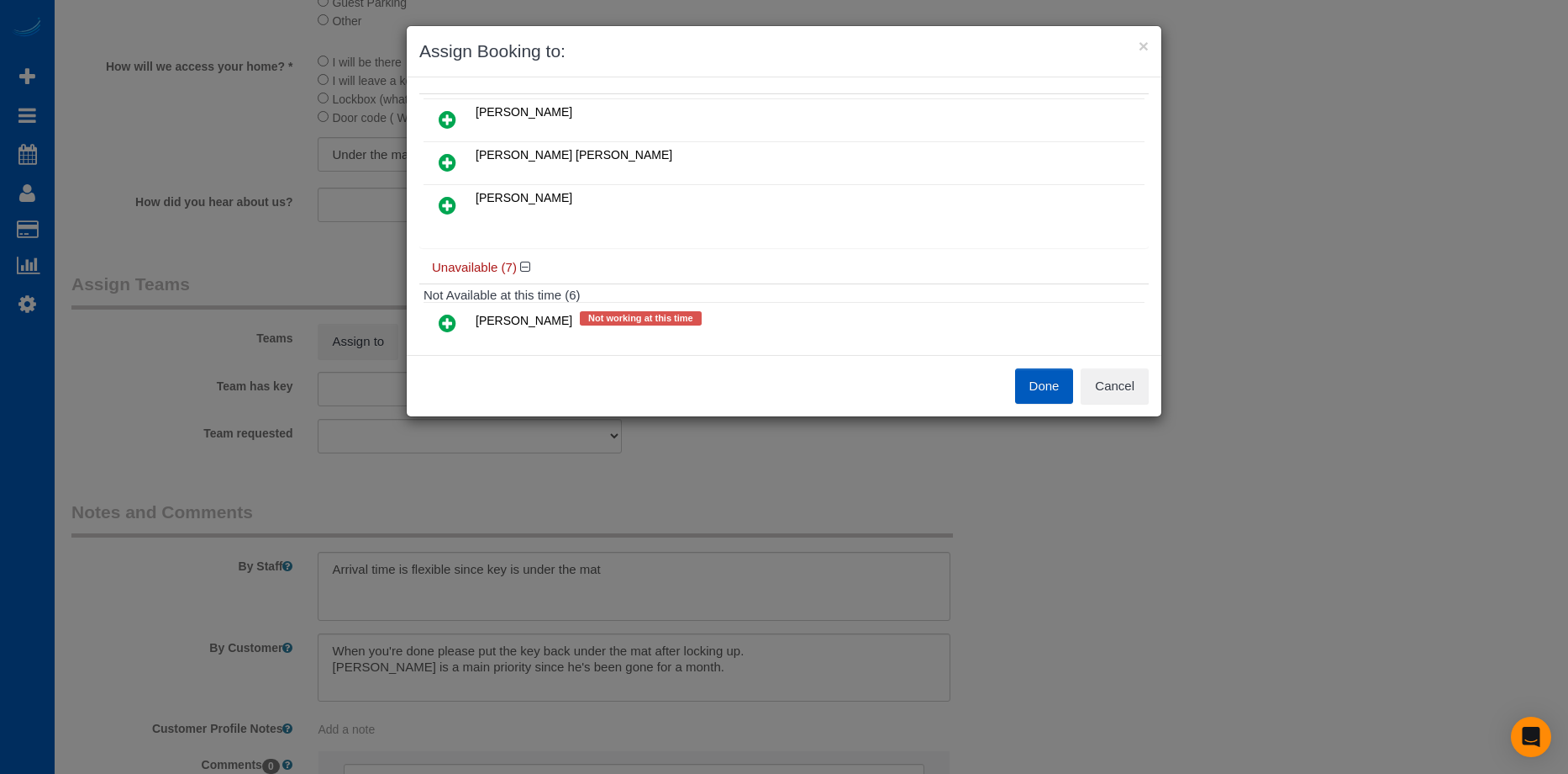
click at [450, 163] on icon at bounding box center [447, 162] width 18 height 20
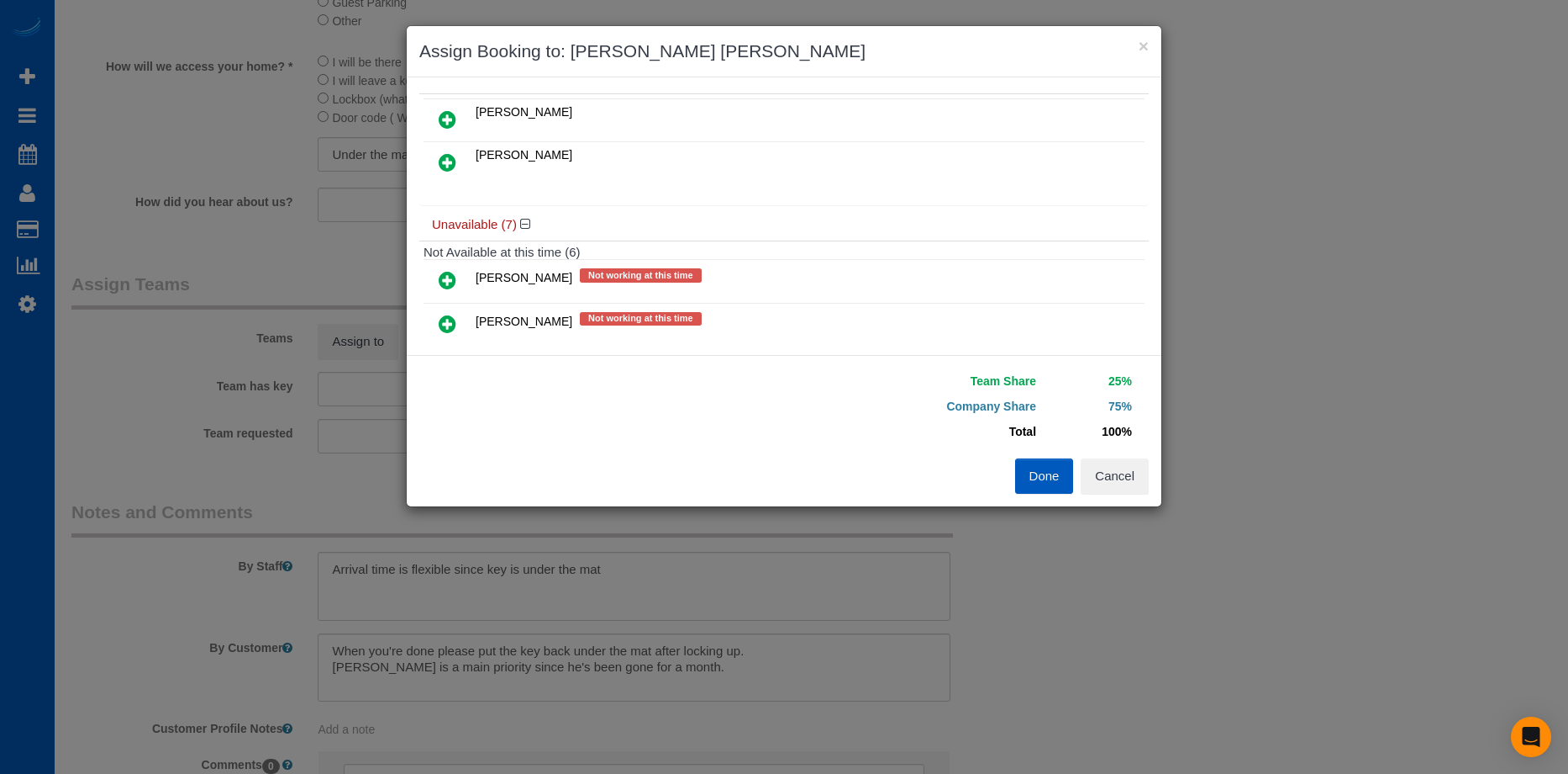
click at [452, 161] on icon at bounding box center [447, 162] width 18 height 20
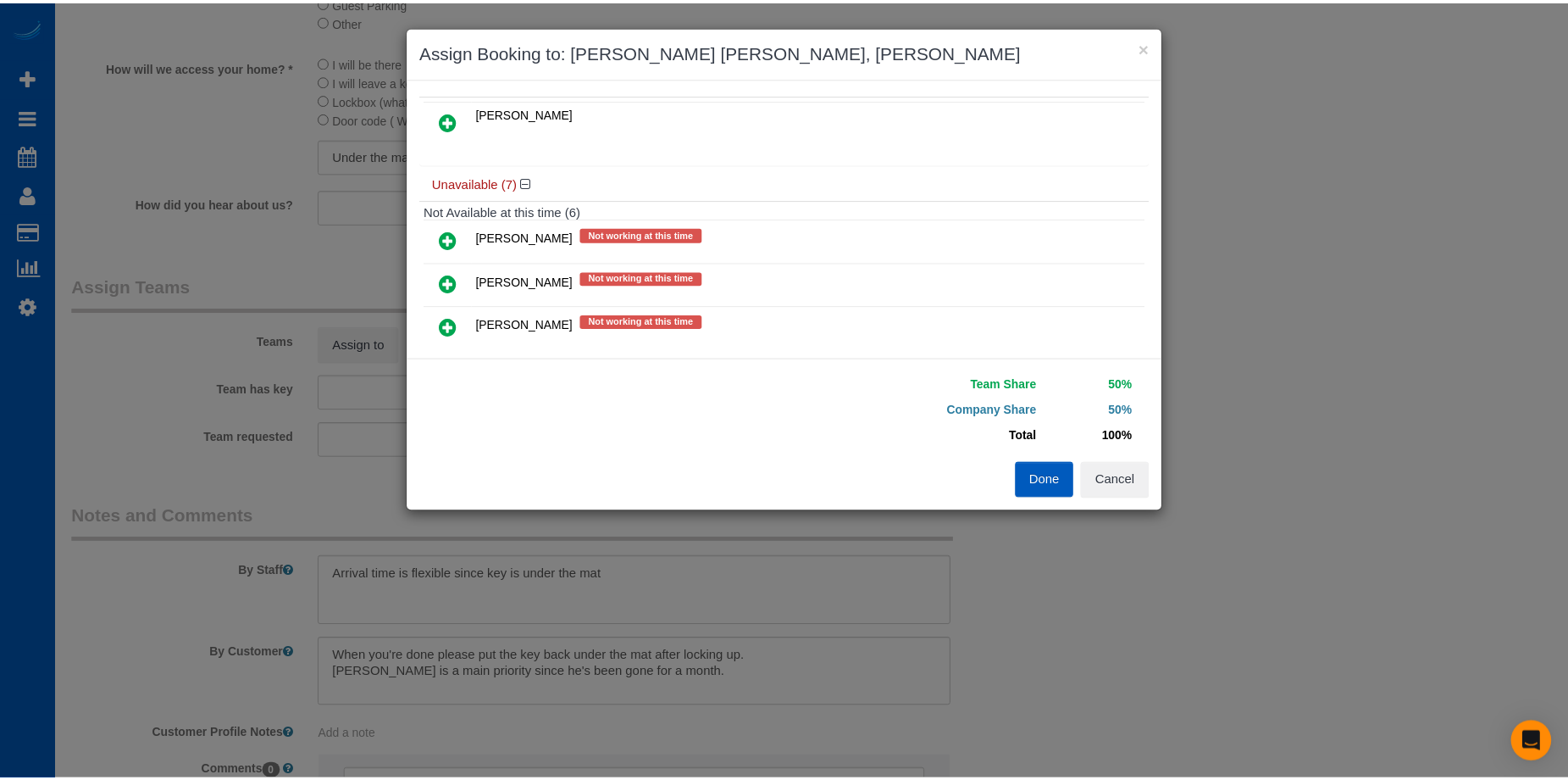
scroll to position [0, 0]
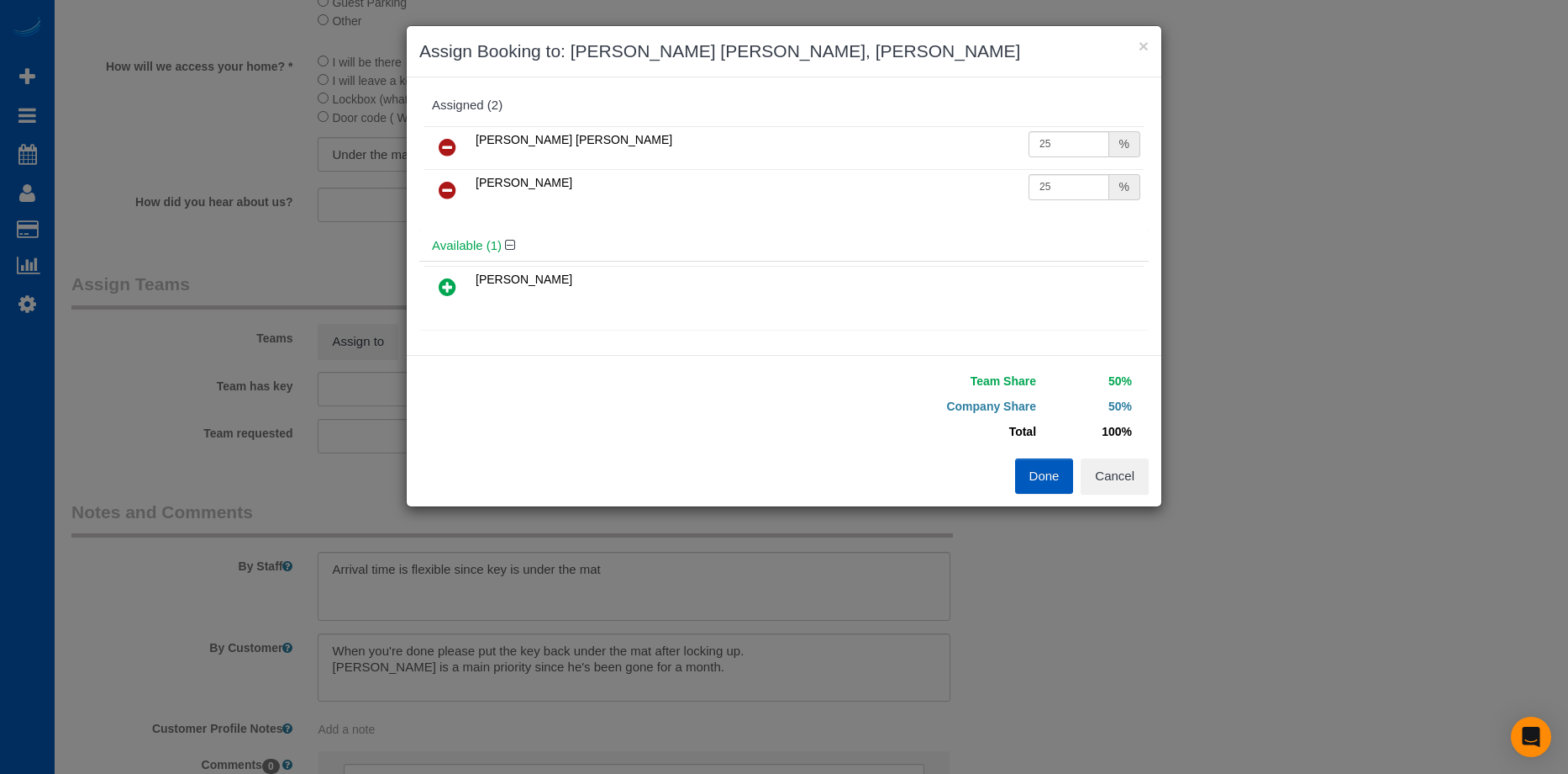
click at [1034, 482] on button "Done" at bounding box center [1044, 476] width 59 height 35
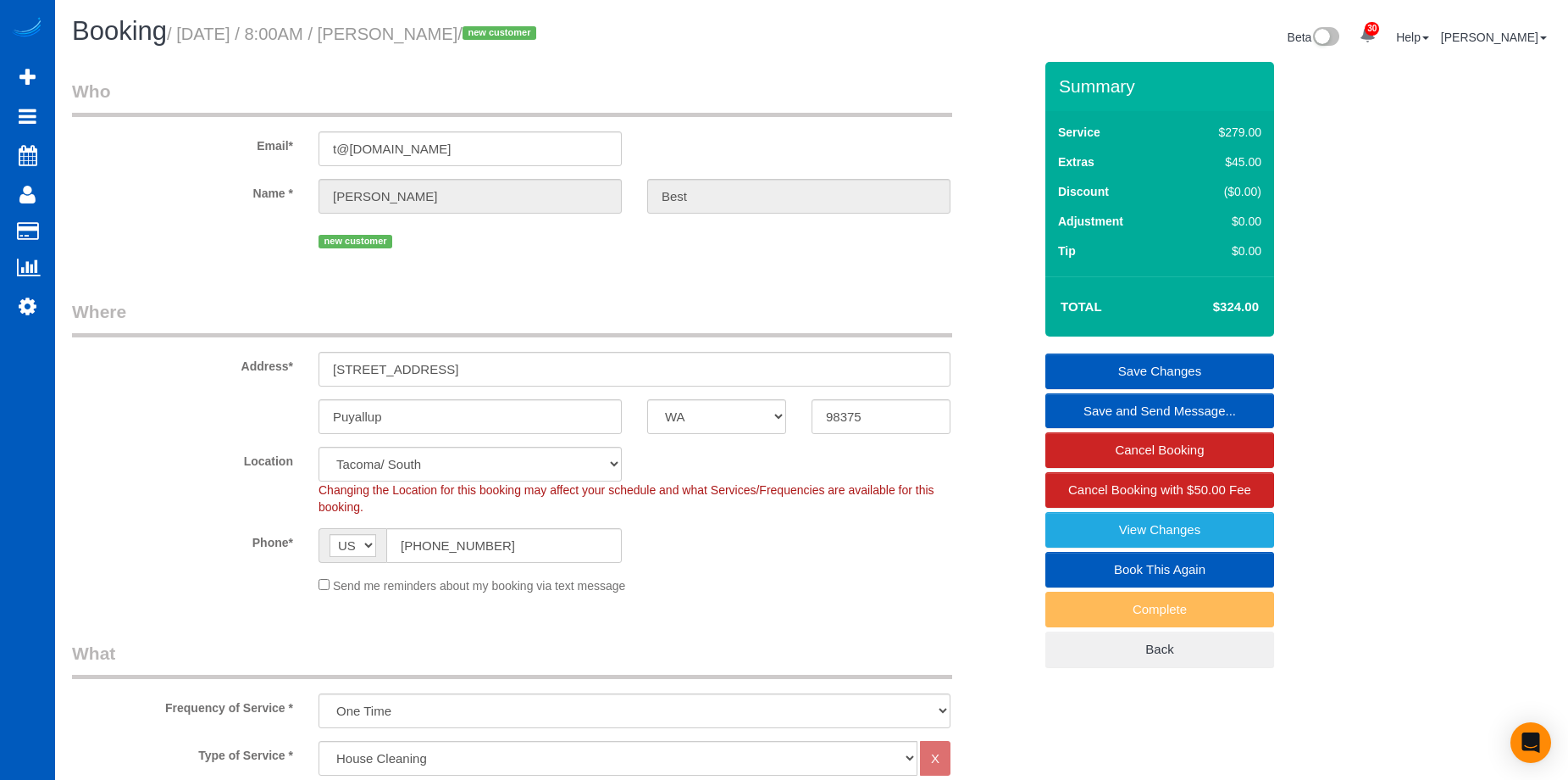
click at [1102, 363] on link "Save Changes" at bounding box center [1160, 370] width 229 height 35
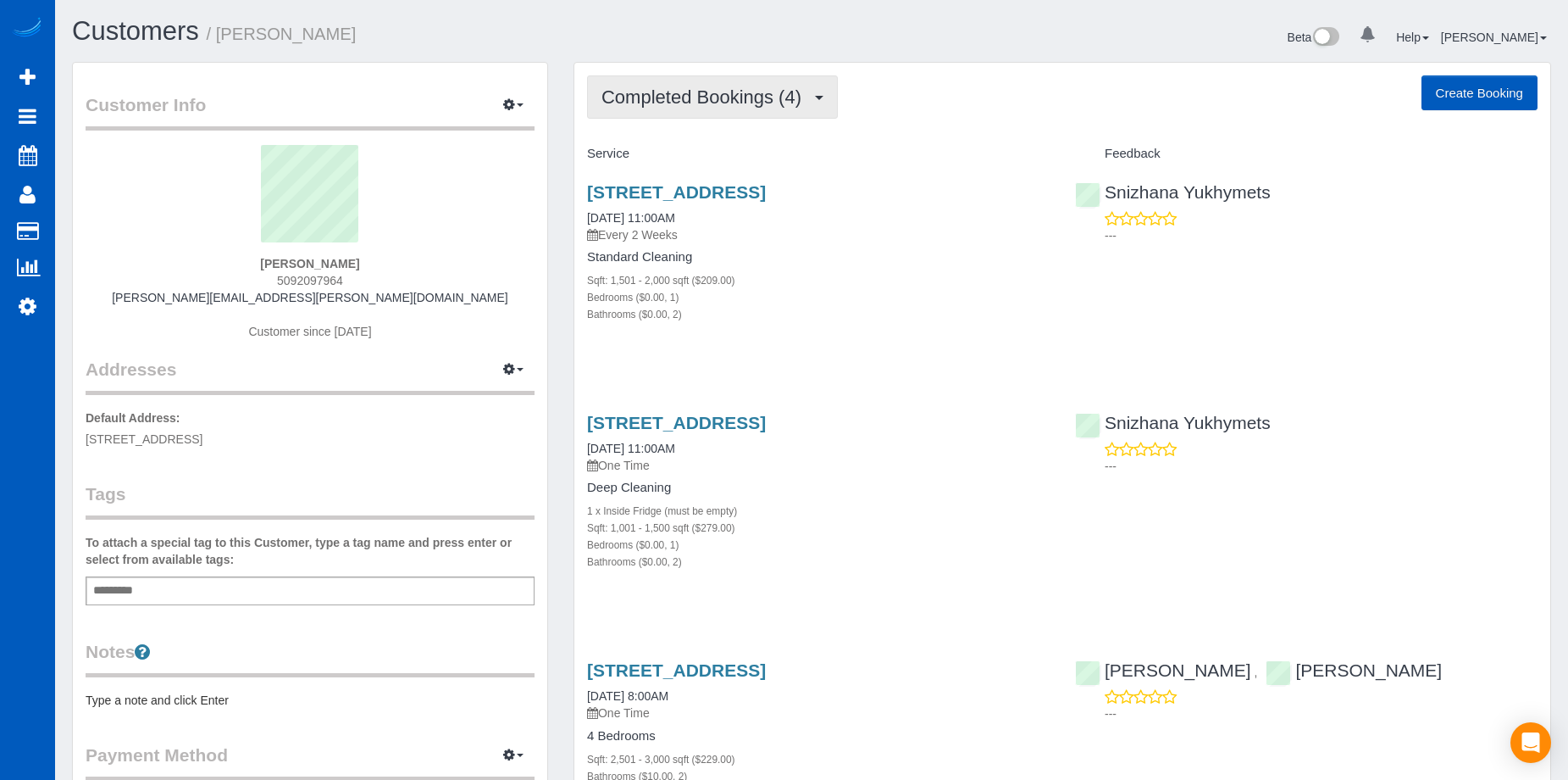
click at [770, 95] on span "Completed Bookings (4)" at bounding box center [705, 97] width 208 height 21
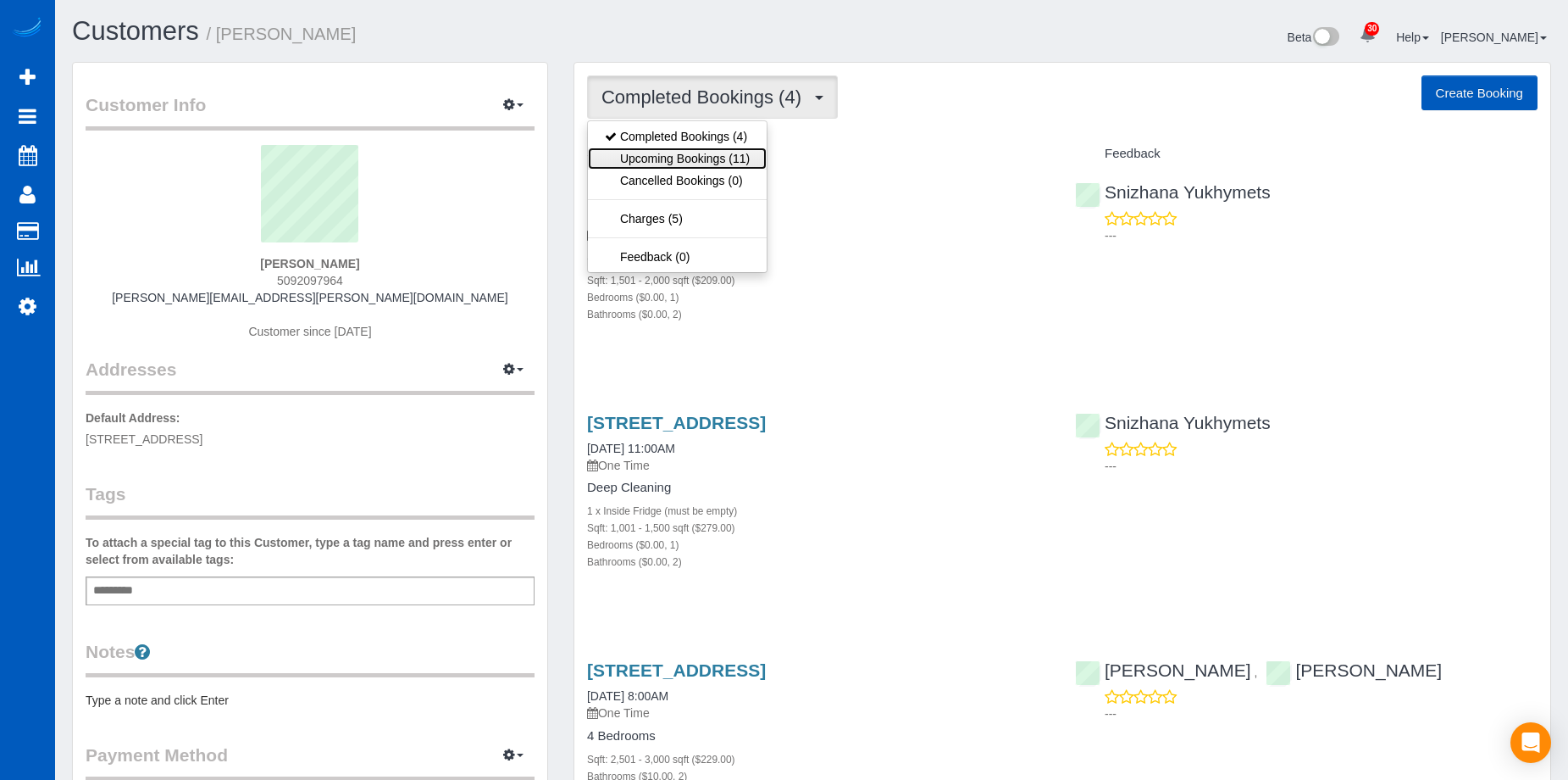
click at [732, 152] on link "Upcoming Bookings (11)" at bounding box center [677, 158] width 178 height 22
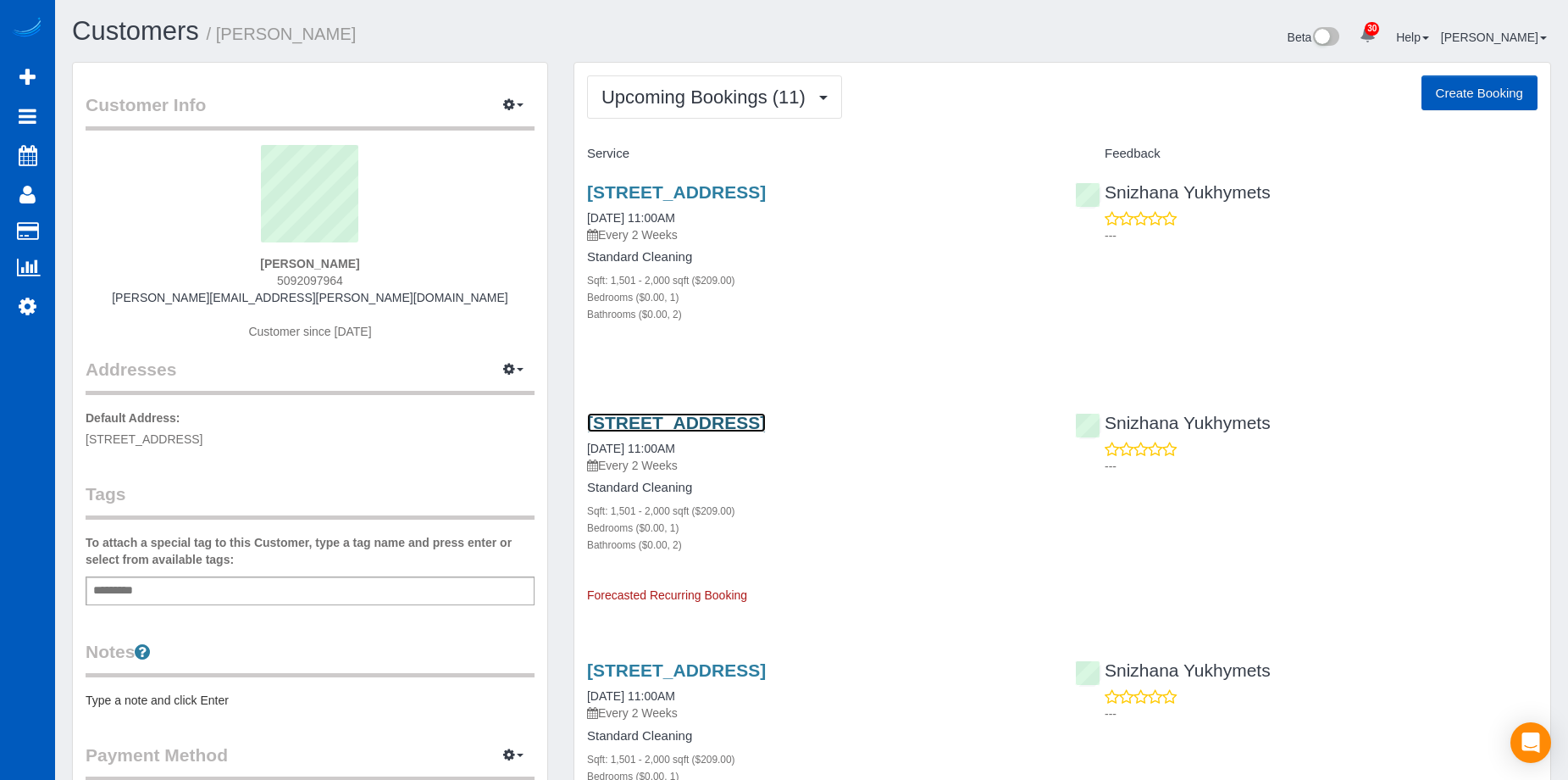
click at [742, 418] on link "[STREET_ADDRESS]" at bounding box center [676, 422] width 178 height 19
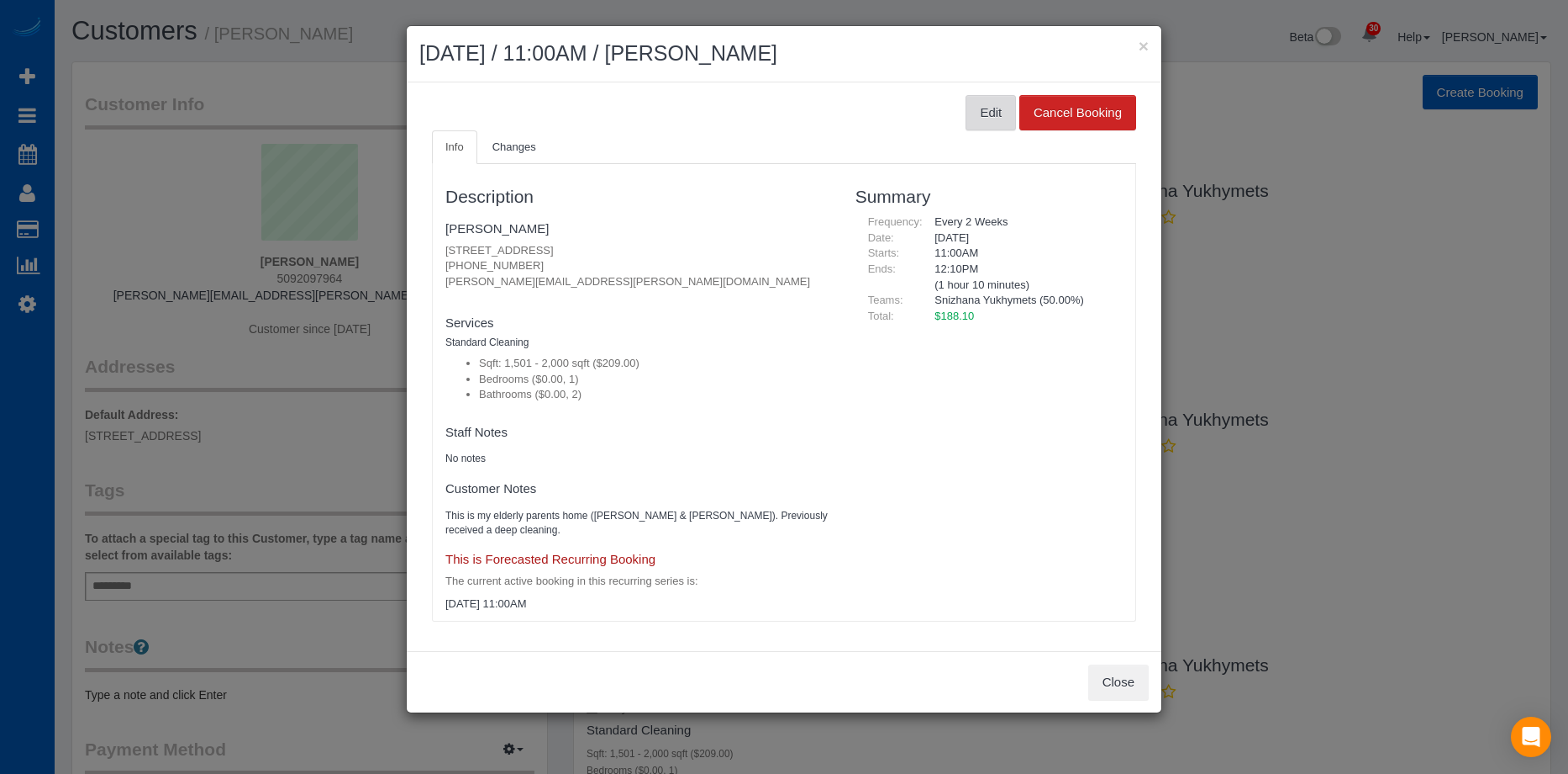
click at [987, 108] on button "Edit" at bounding box center [990, 112] width 50 height 35
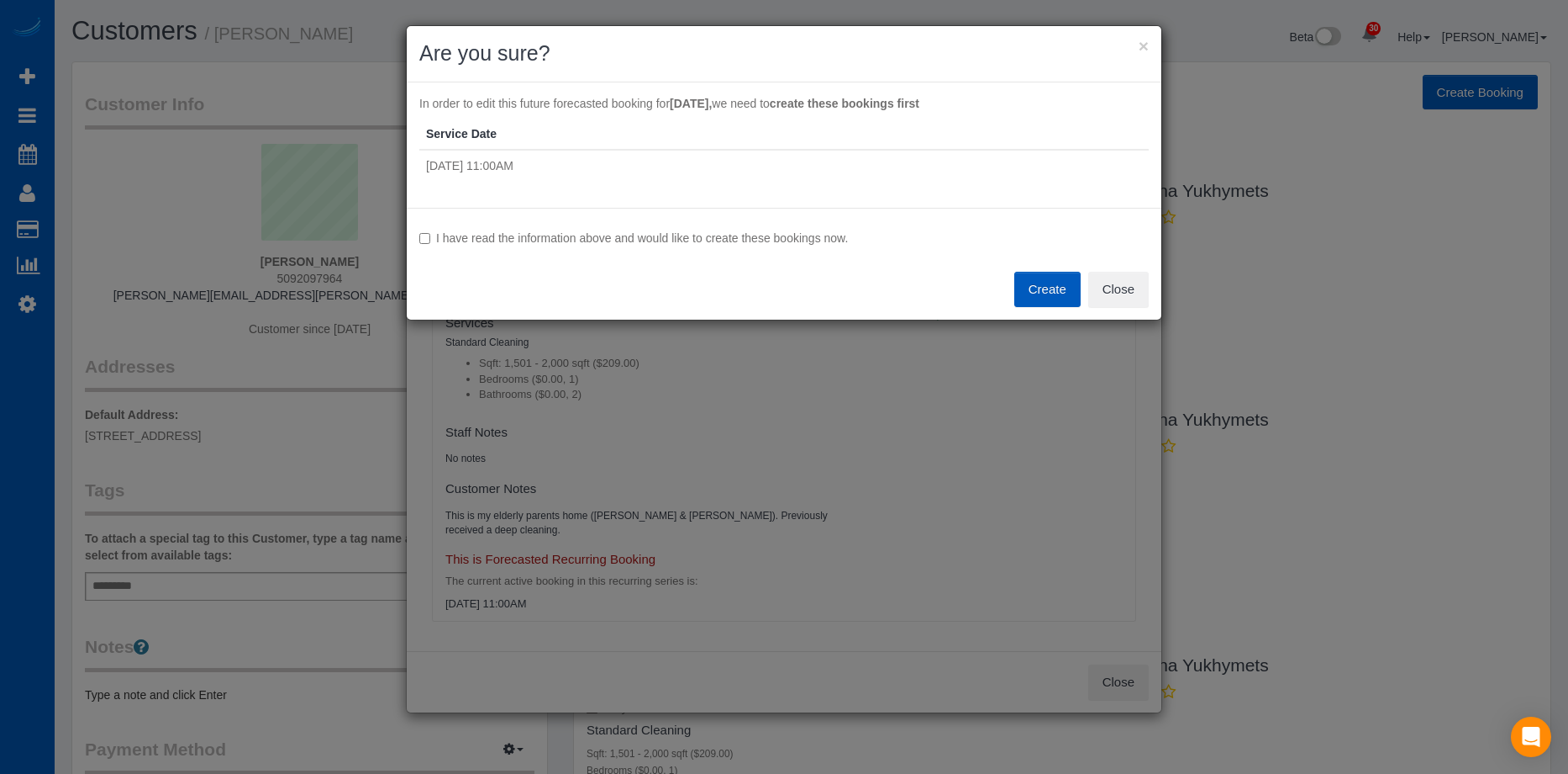
click at [682, 231] on label "I have read the information above and would like to create these bookings now." at bounding box center [784, 238] width 729 height 17
click at [1041, 285] on button "Create" at bounding box center [1047, 289] width 66 height 35
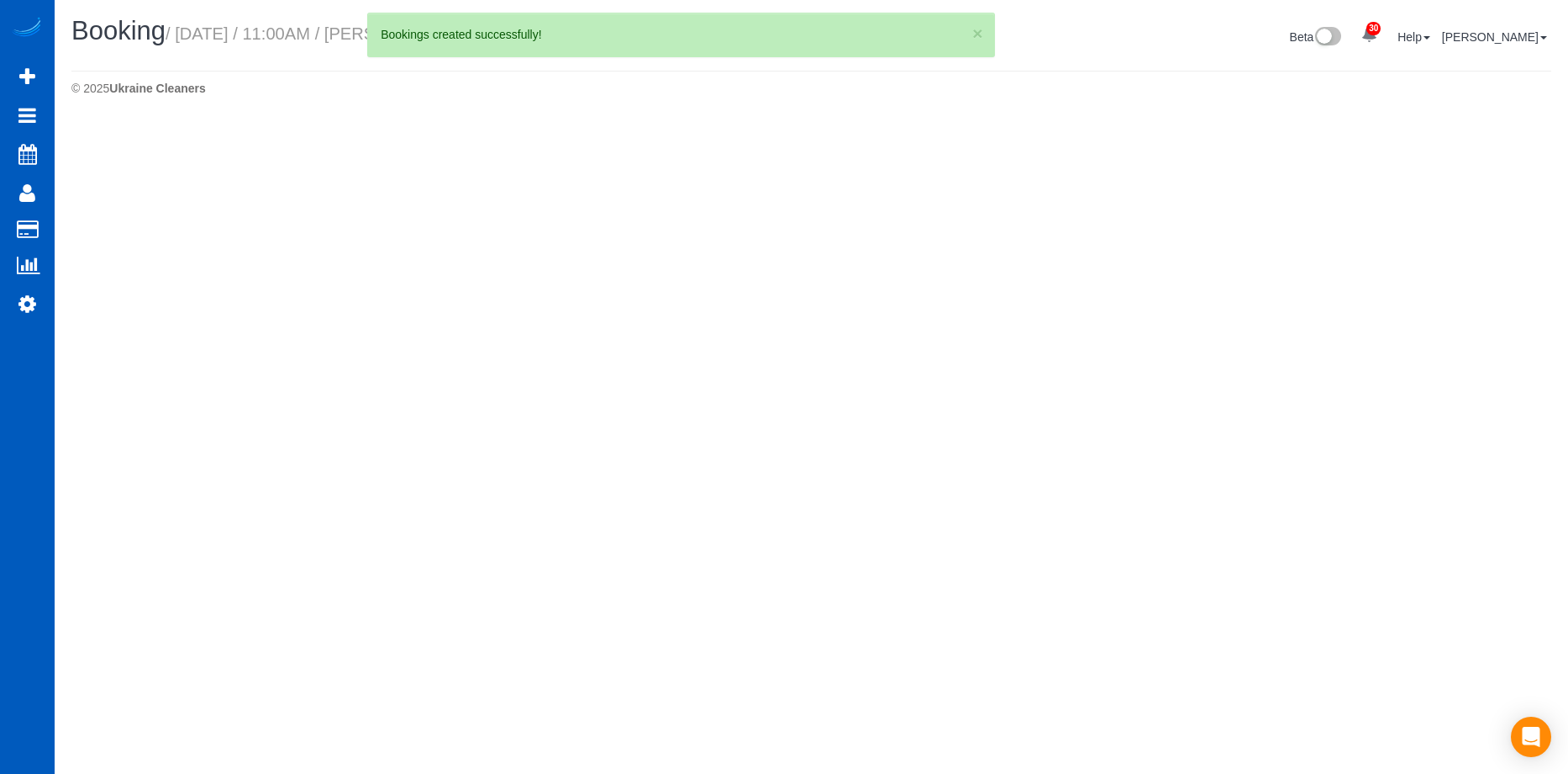
select select "WA"
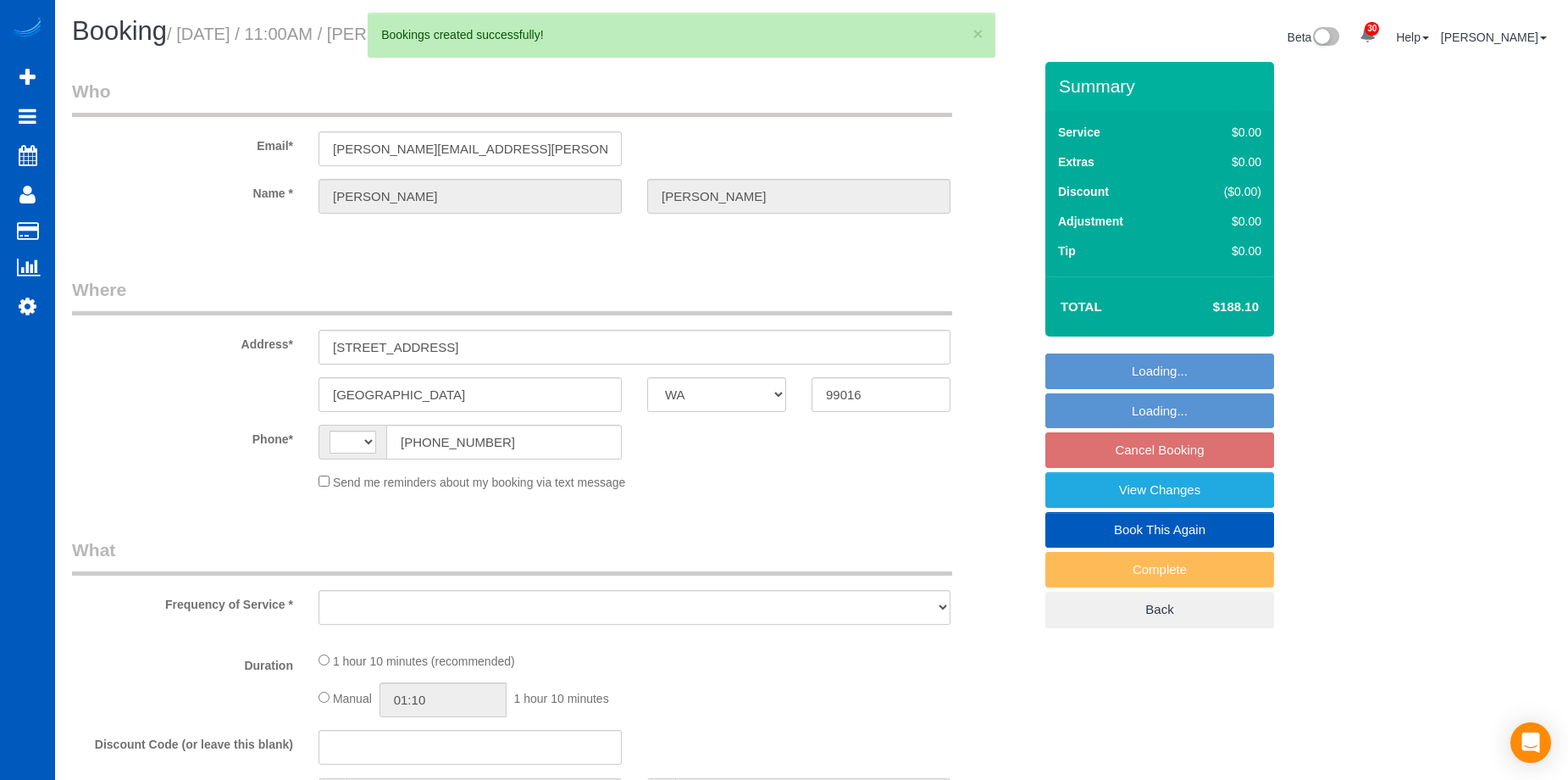
select select "string:fspay-4a0bb9ac-3b5d-44b3-9fc4-0115a7a0423d"
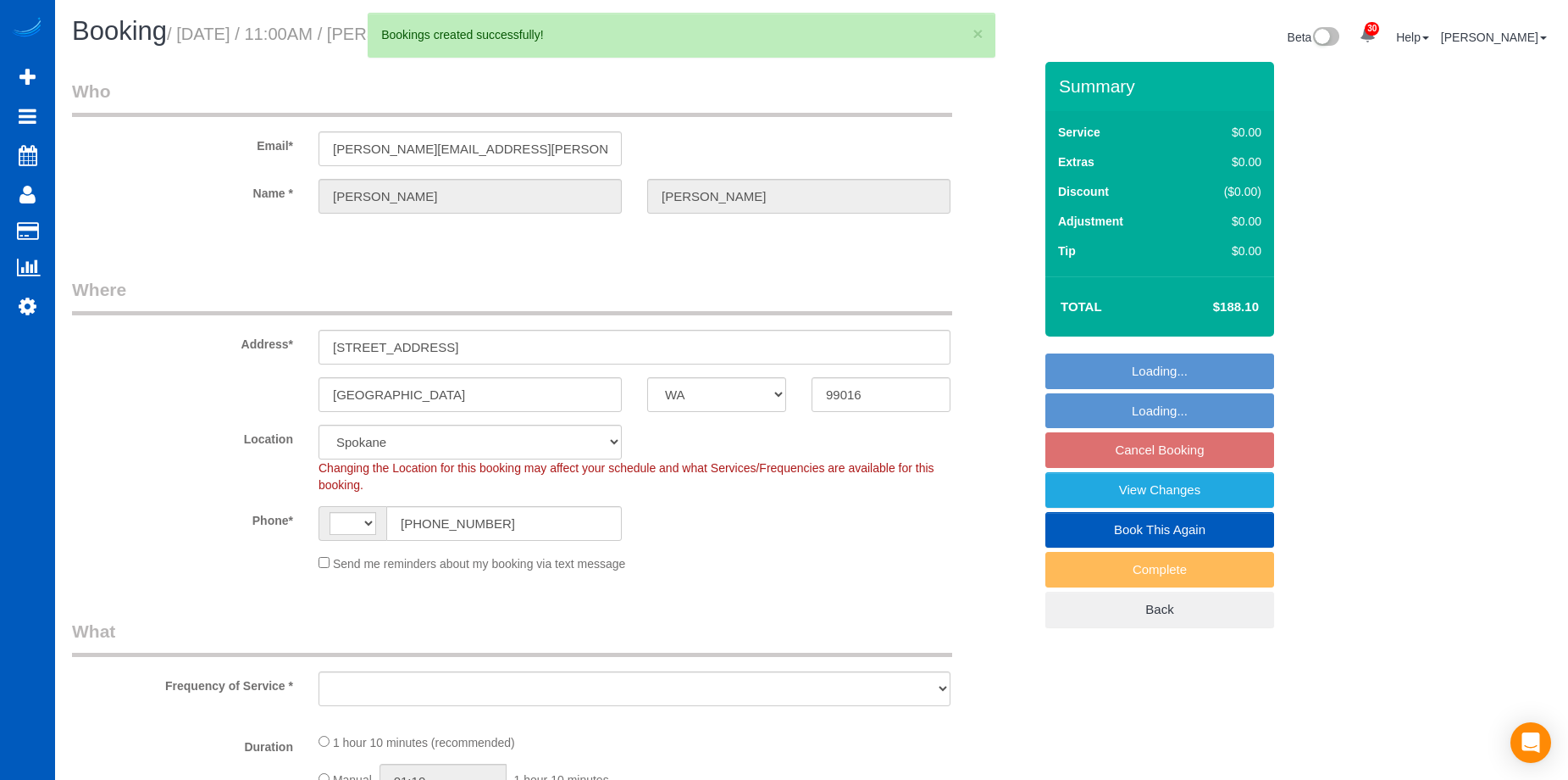
select select "number:10"
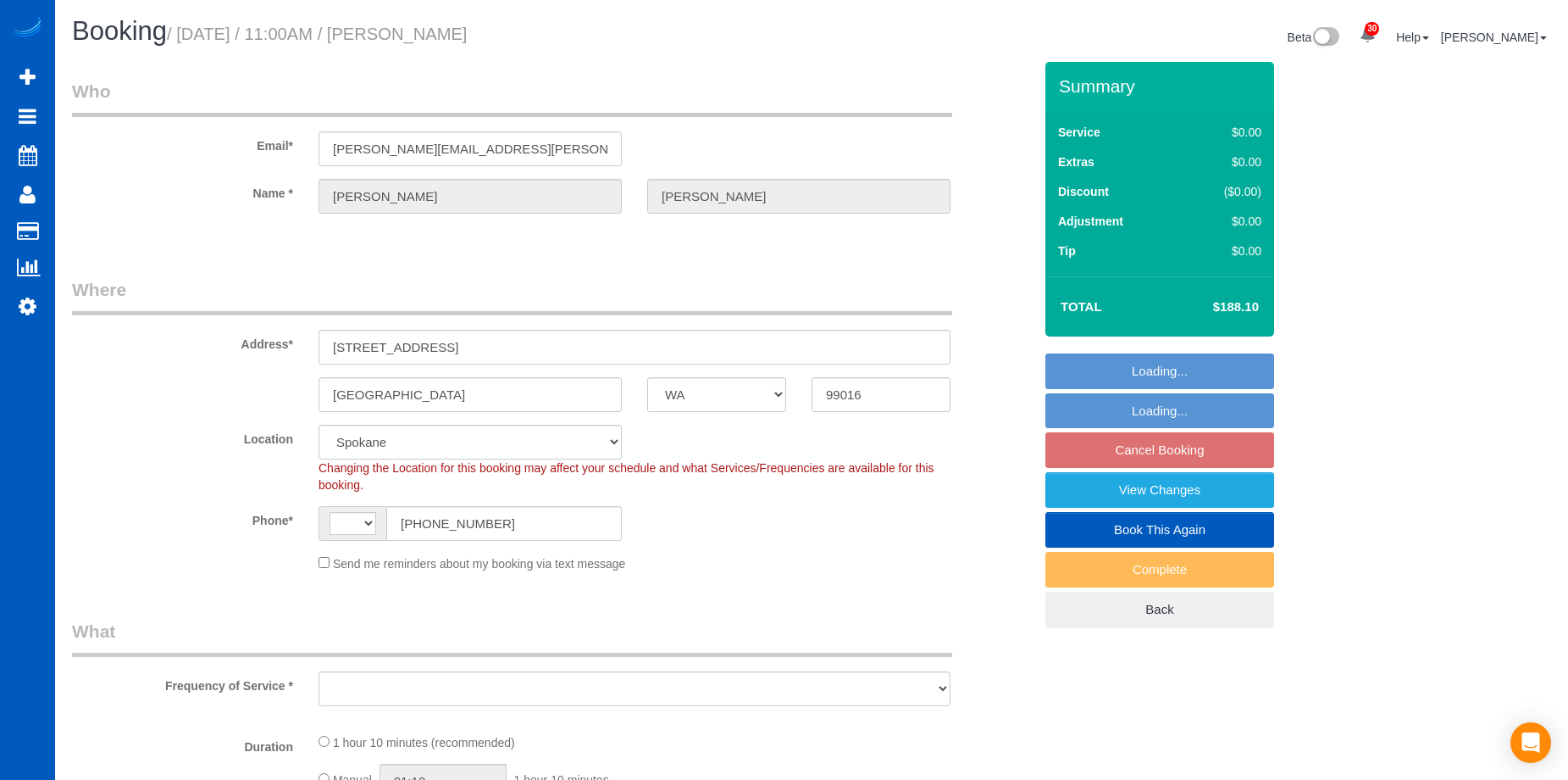
select select "string:US"
select select "object:1836"
select select "199"
select select "1501"
select select "2"
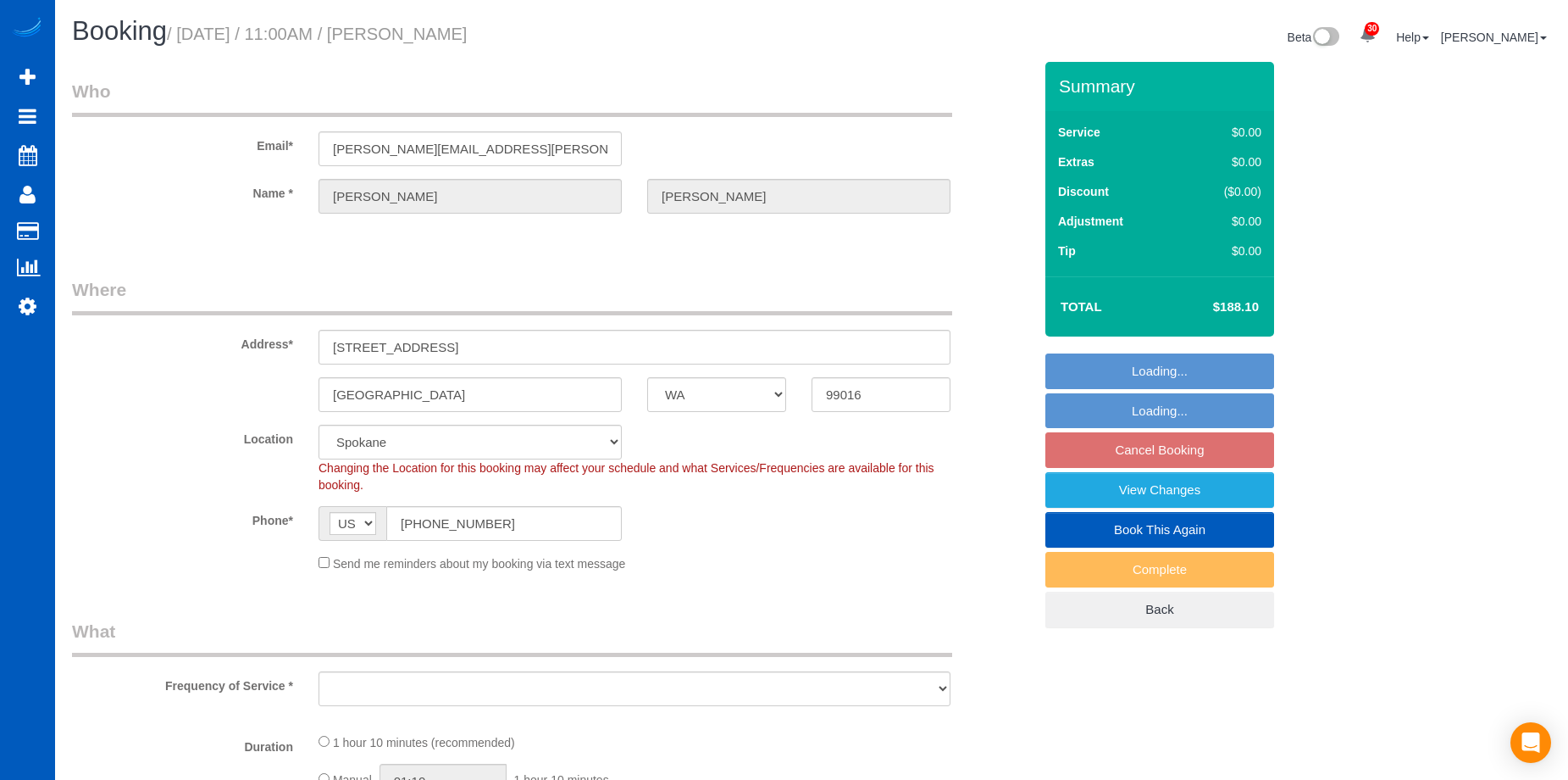
select select "spot2"
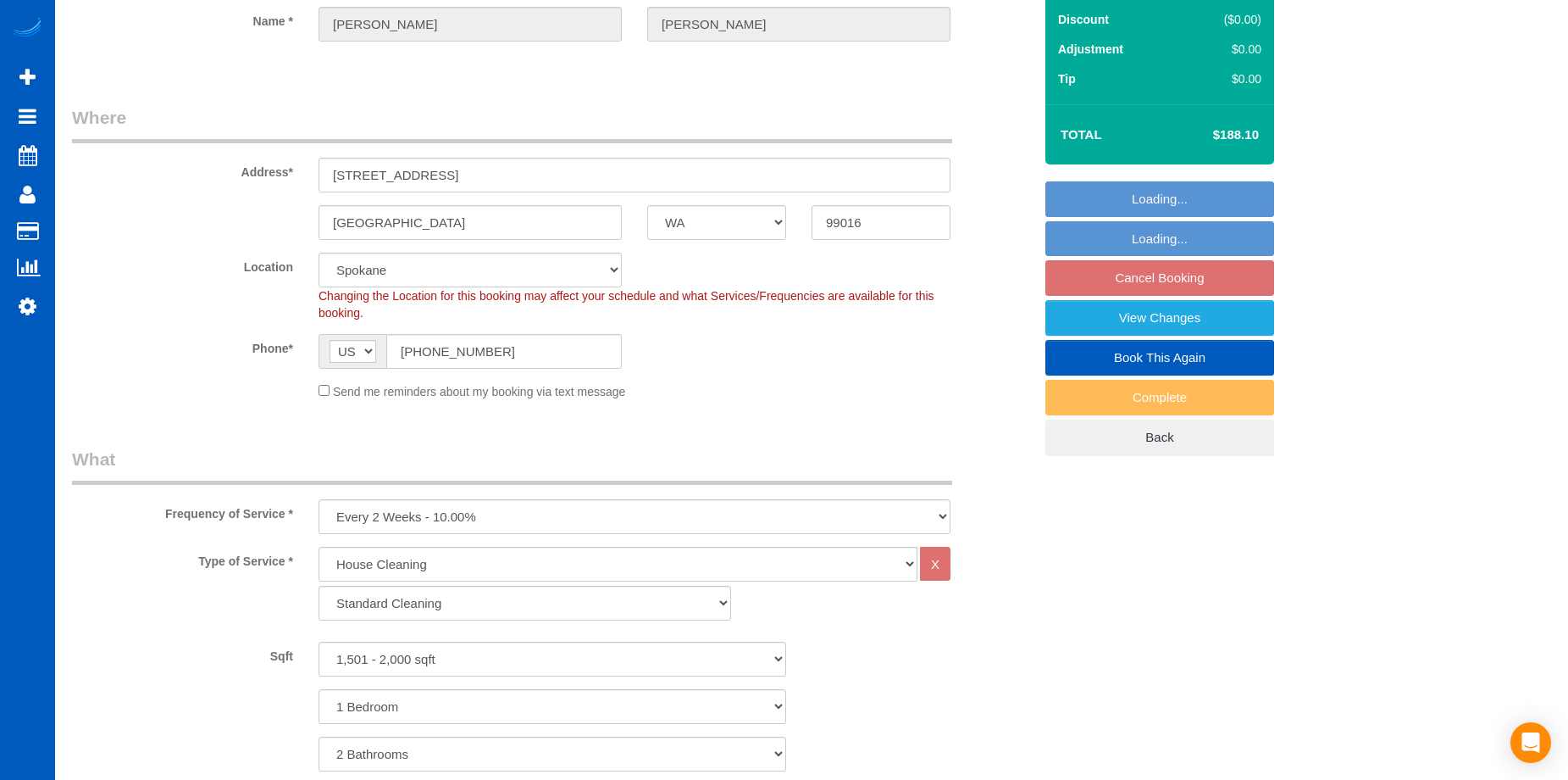
select select "object:2064"
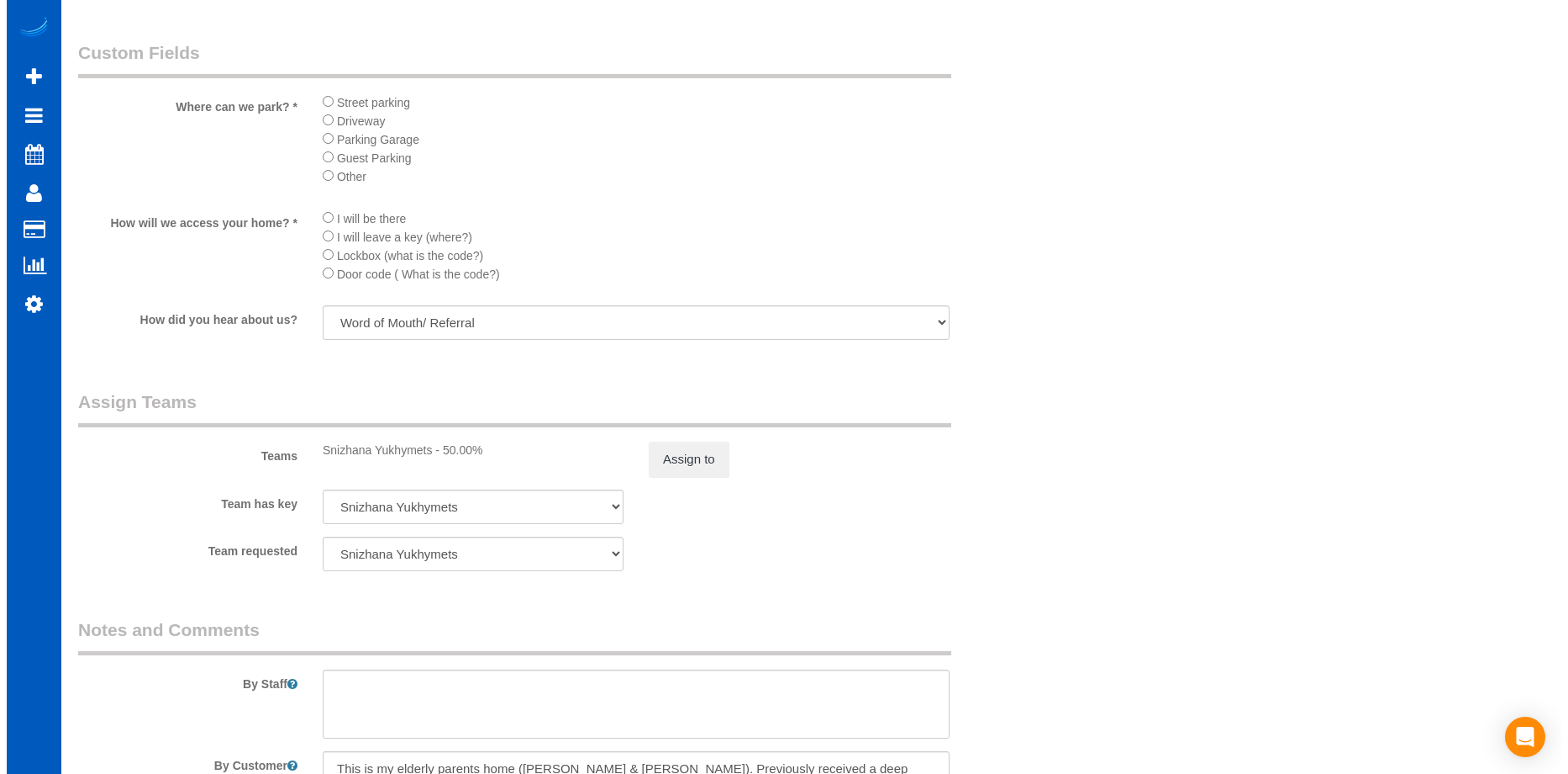
scroll to position [1934, 0]
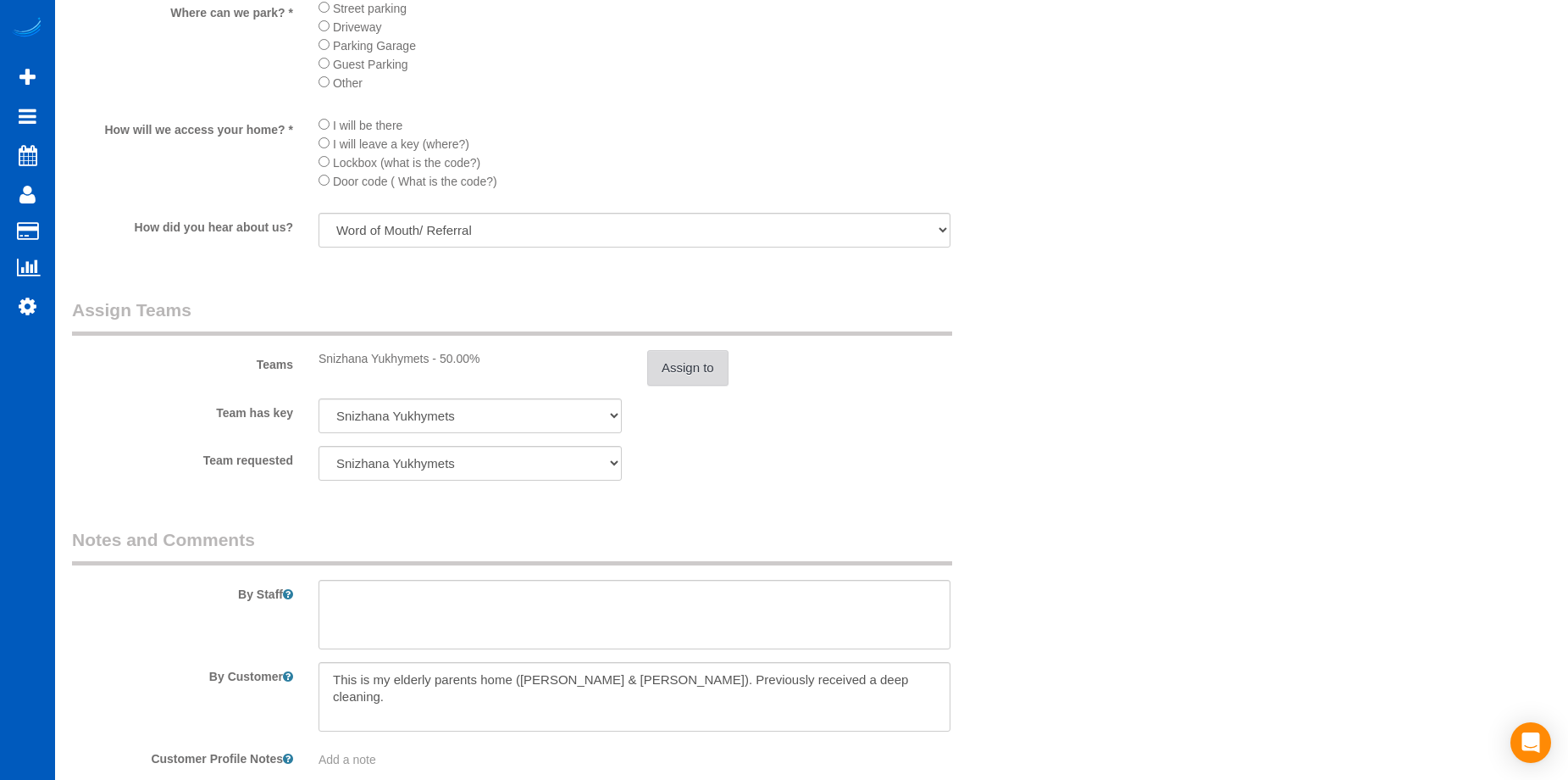
click at [704, 368] on button "Assign to" at bounding box center [687, 368] width 81 height 35
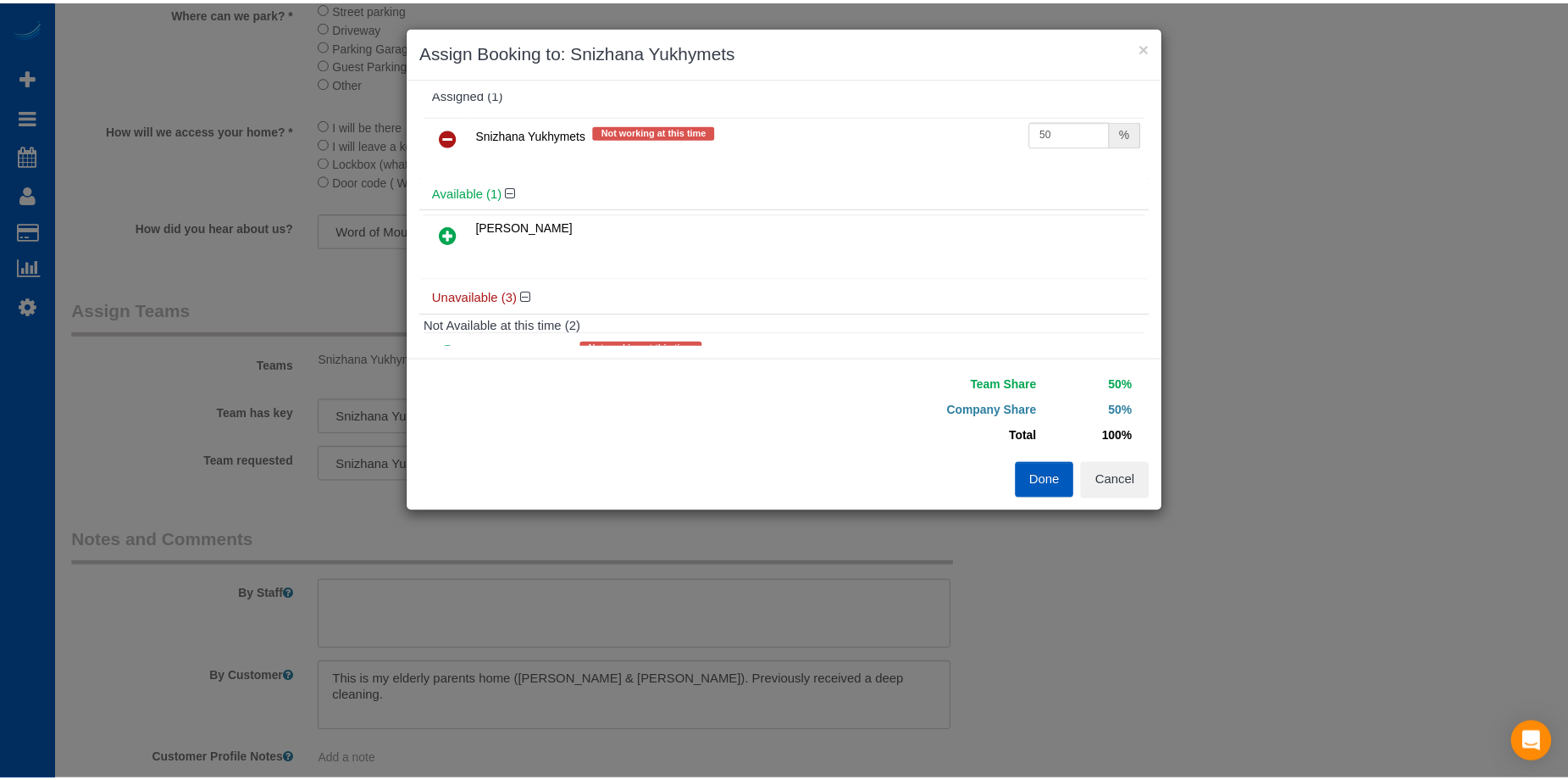
scroll to position [0, 0]
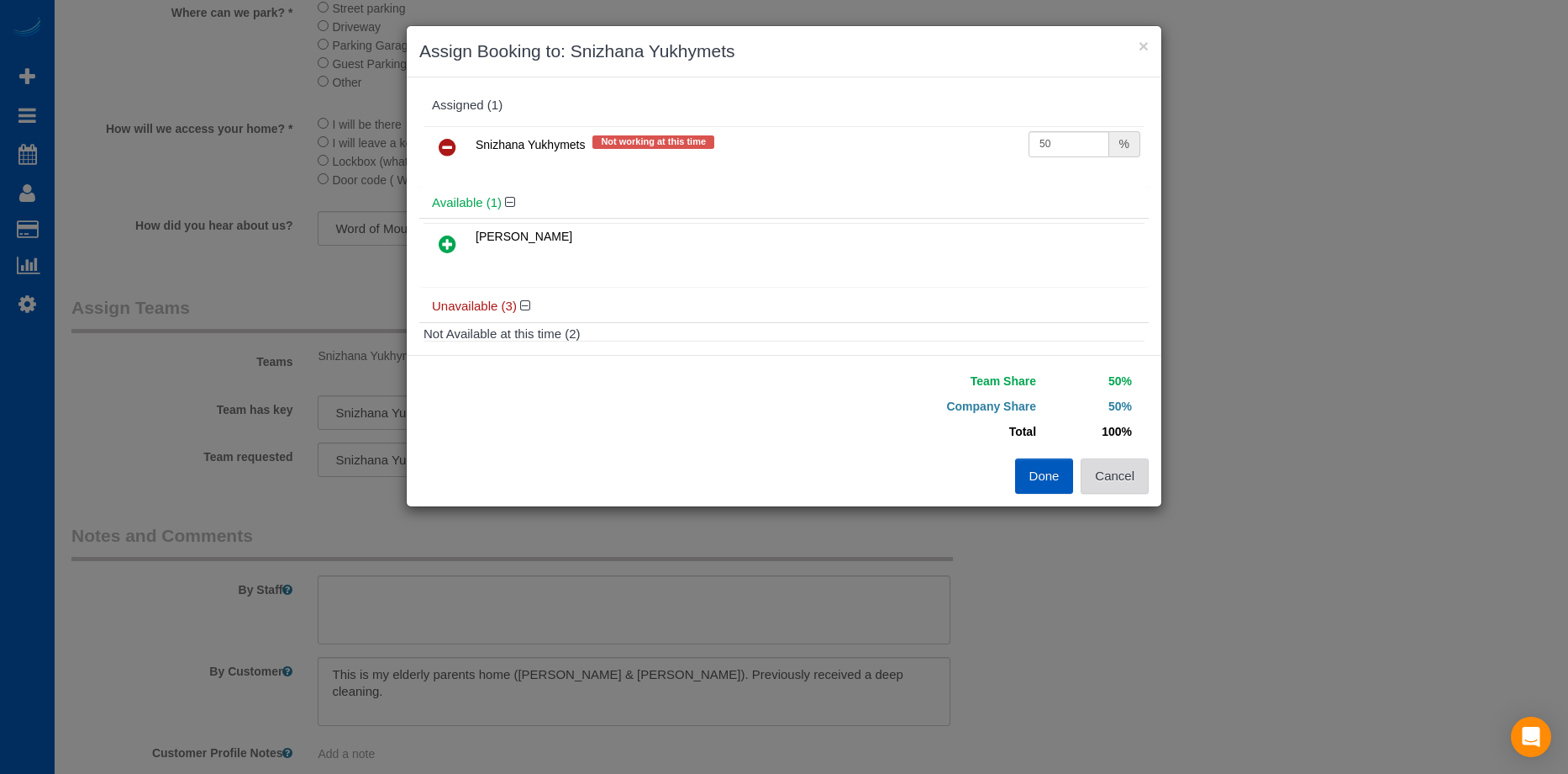
click at [1132, 476] on button "Cancel" at bounding box center [1114, 476] width 68 height 35
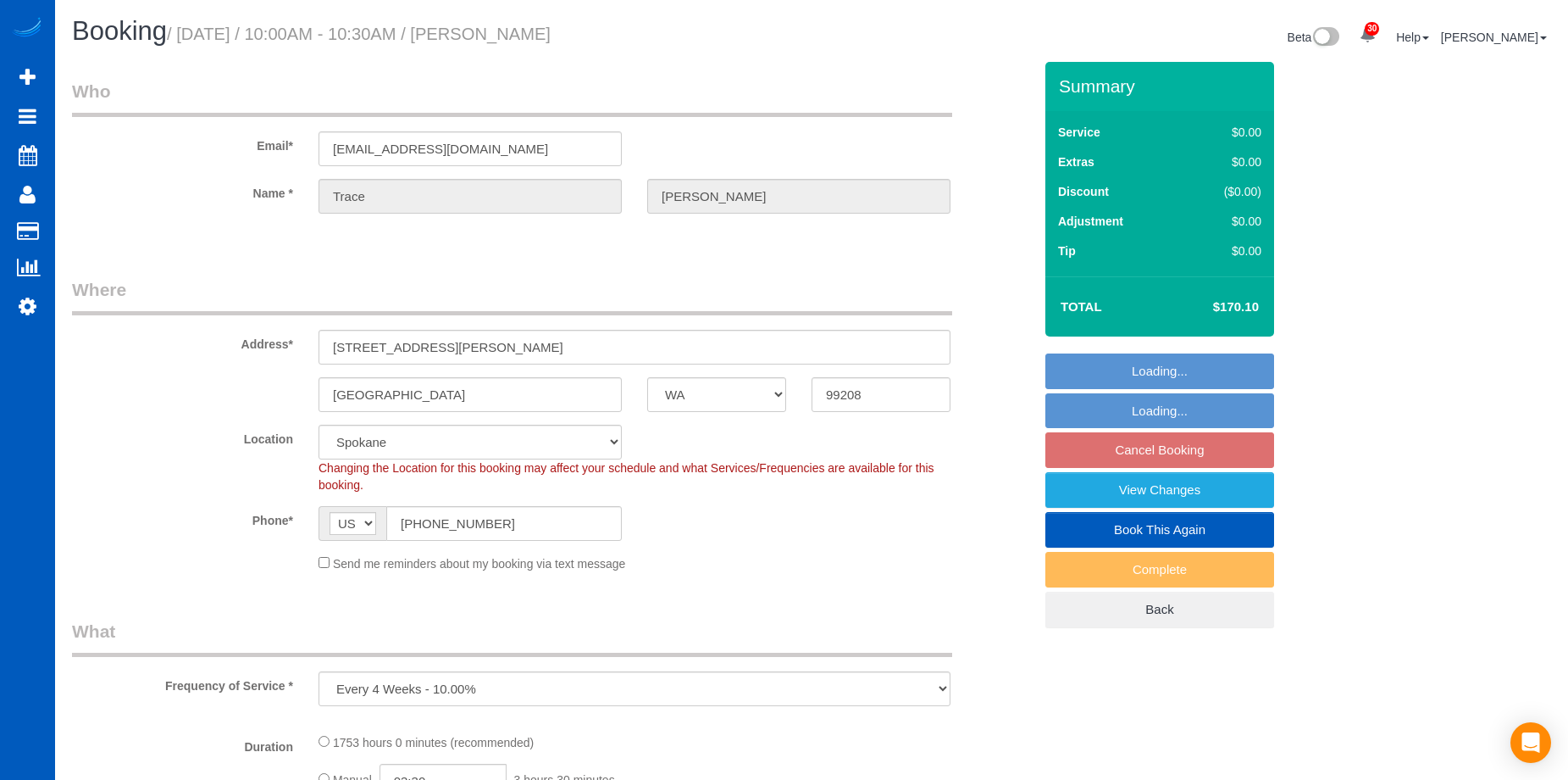
select select "WA"
select select "string:fspay-51a7232a-22c0-4a8b-b680-9a086eb59b54"
select select "object:813"
select select "1001"
select select "3"
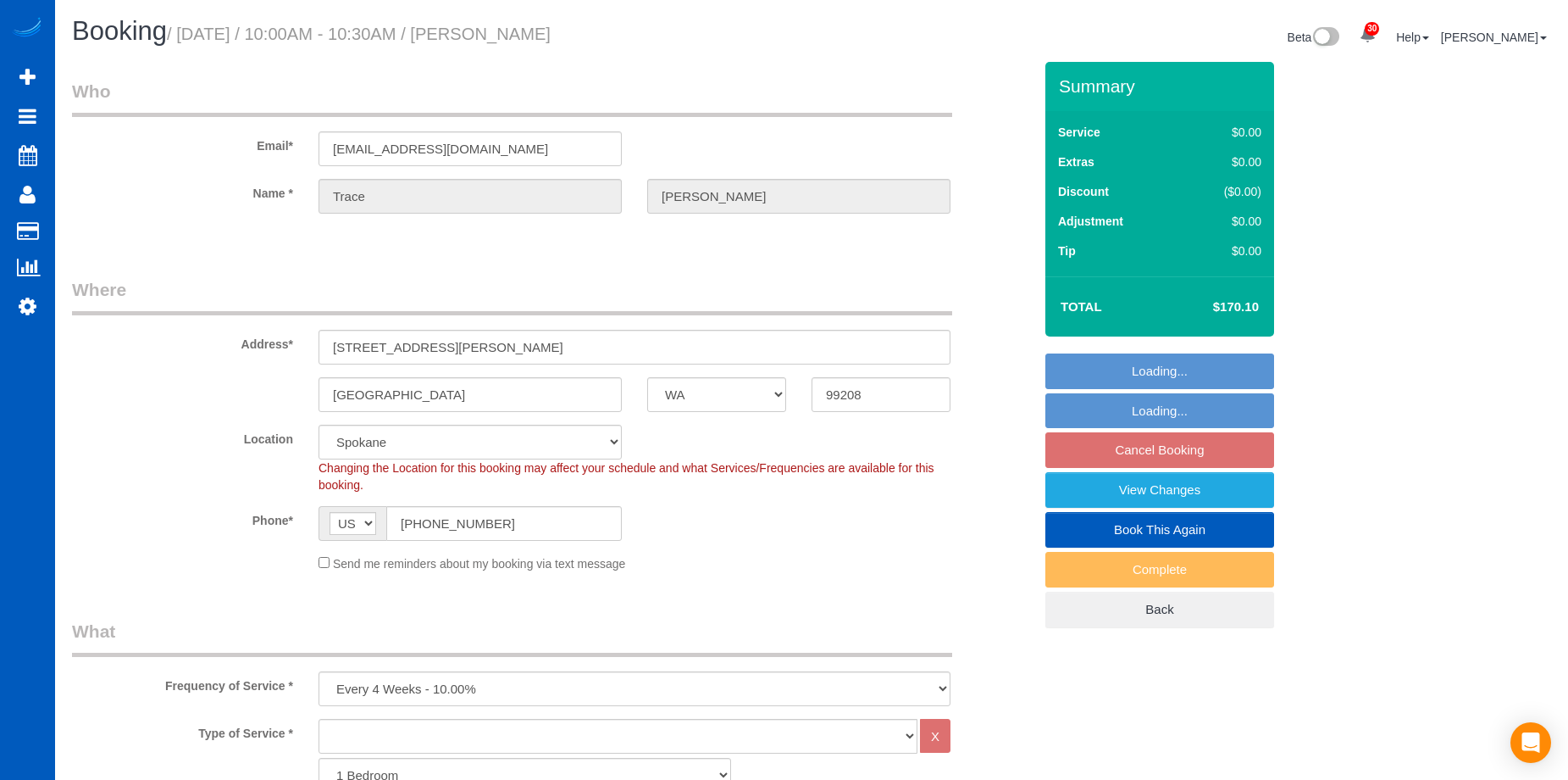
select select "1001"
select select "3"
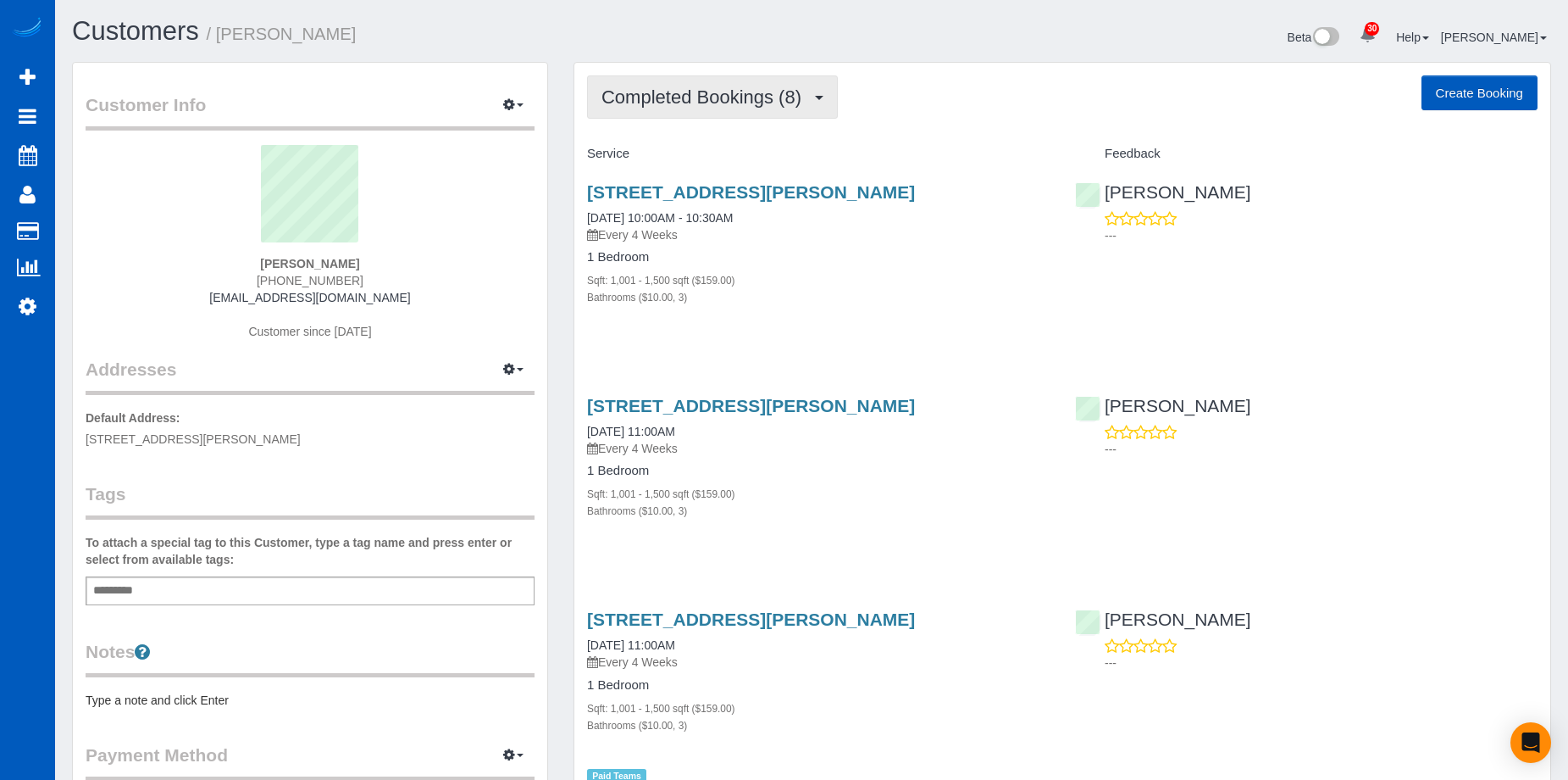
click at [776, 96] on span "Completed Bookings (8)" at bounding box center [705, 97] width 208 height 21
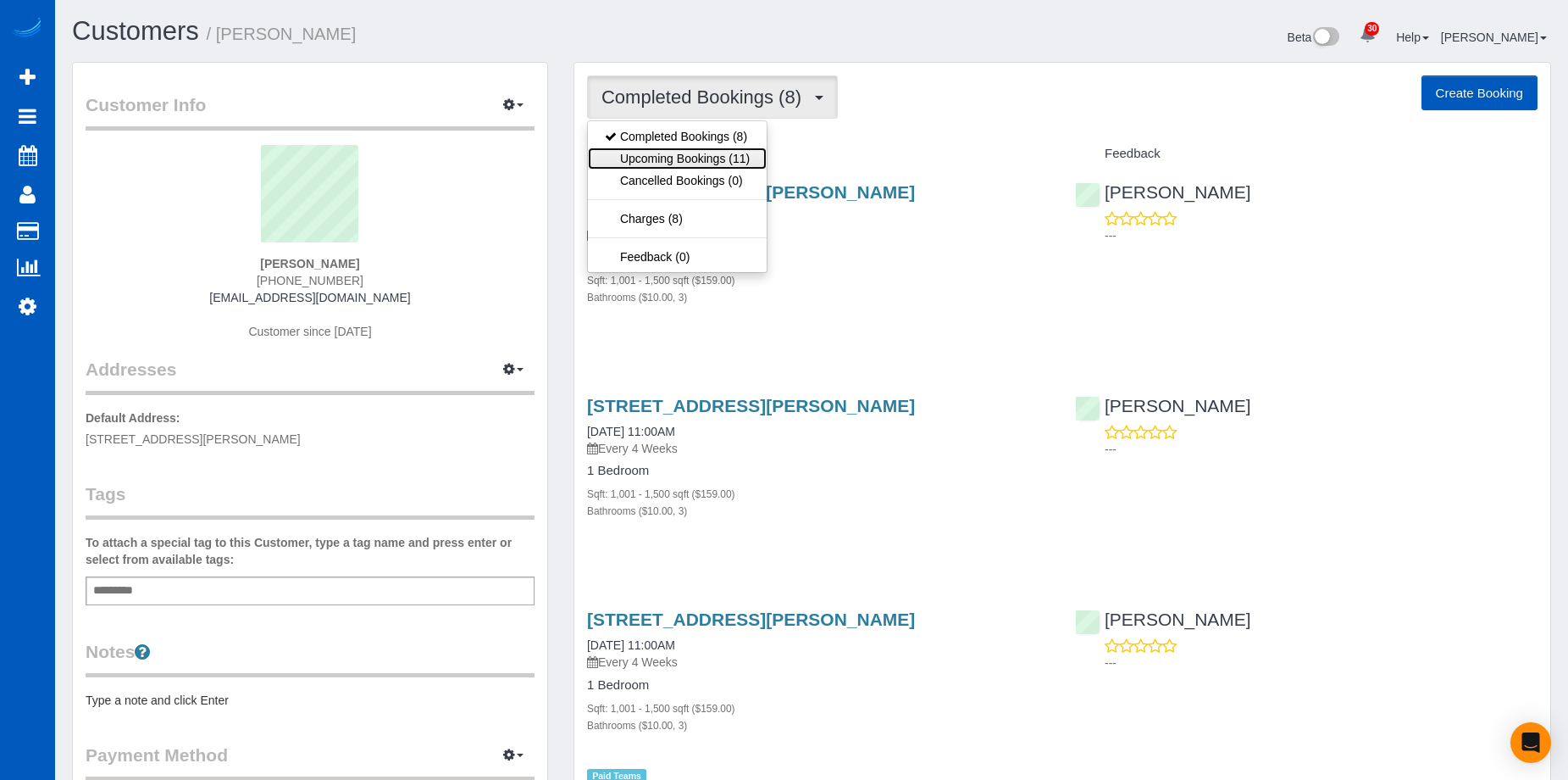
click at [728, 155] on link "Upcoming Bookings (11)" at bounding box center [677, 158] width 178 height 22
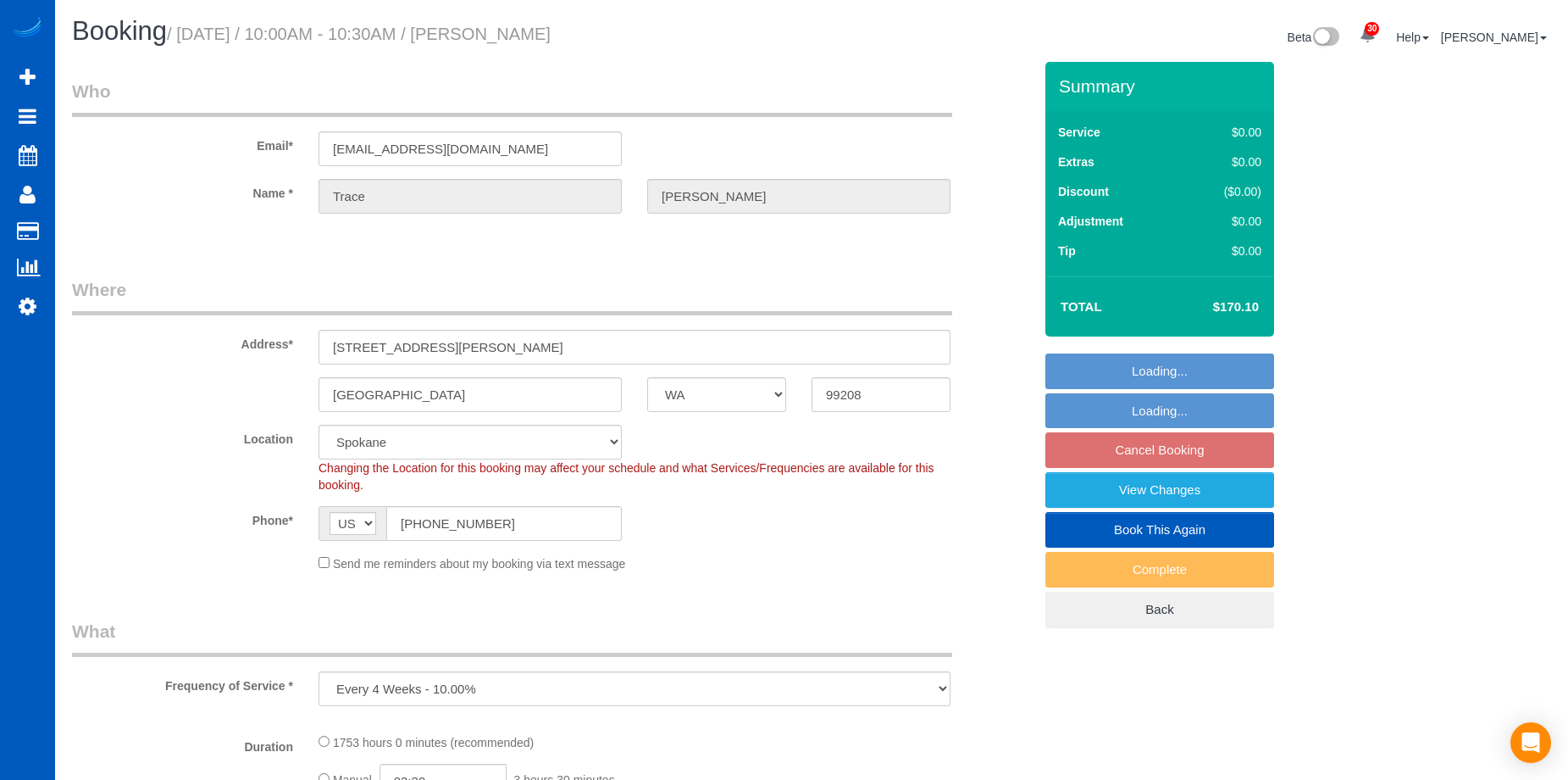
select select "WA"
select select "string:fspay-51a7232a-22c0-4a8b-b680-9a086eb59b54"
select select "object:951"
select select "1001"
select select "3"
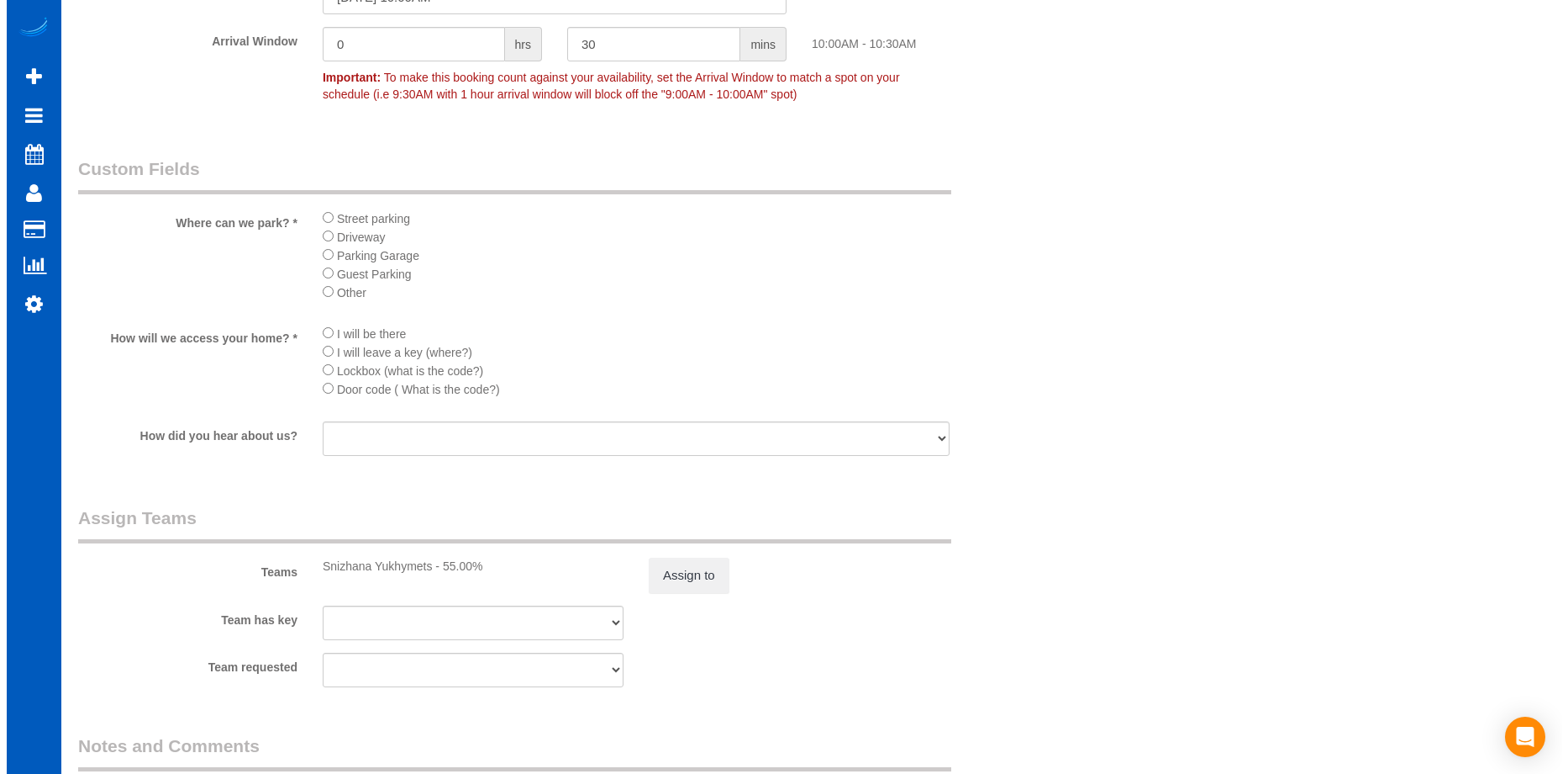
scroll to position [1597, 0]
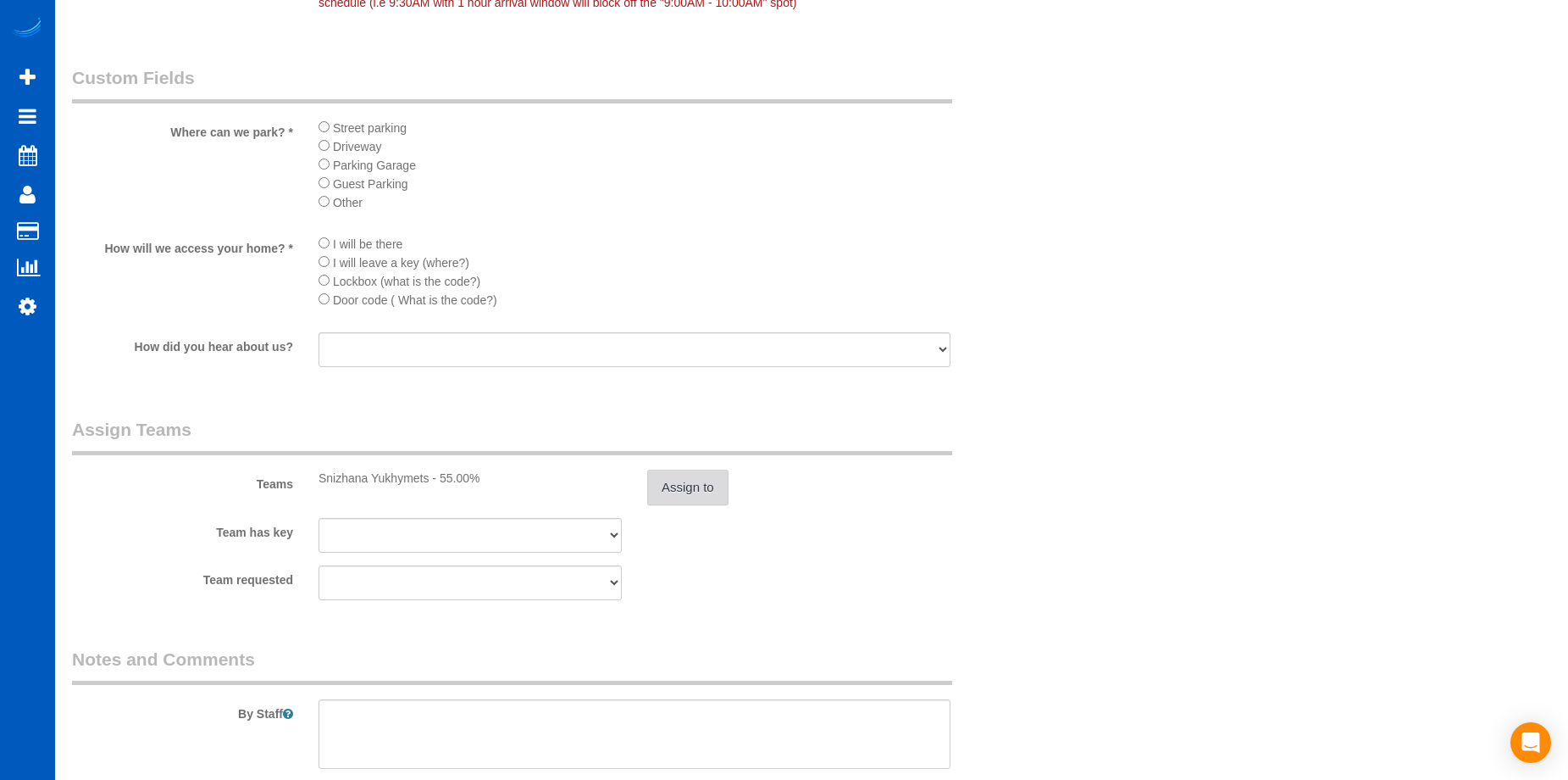
click at [707, 482] on button "Assign to" at bounding box center [687, 487] width 81 height 35
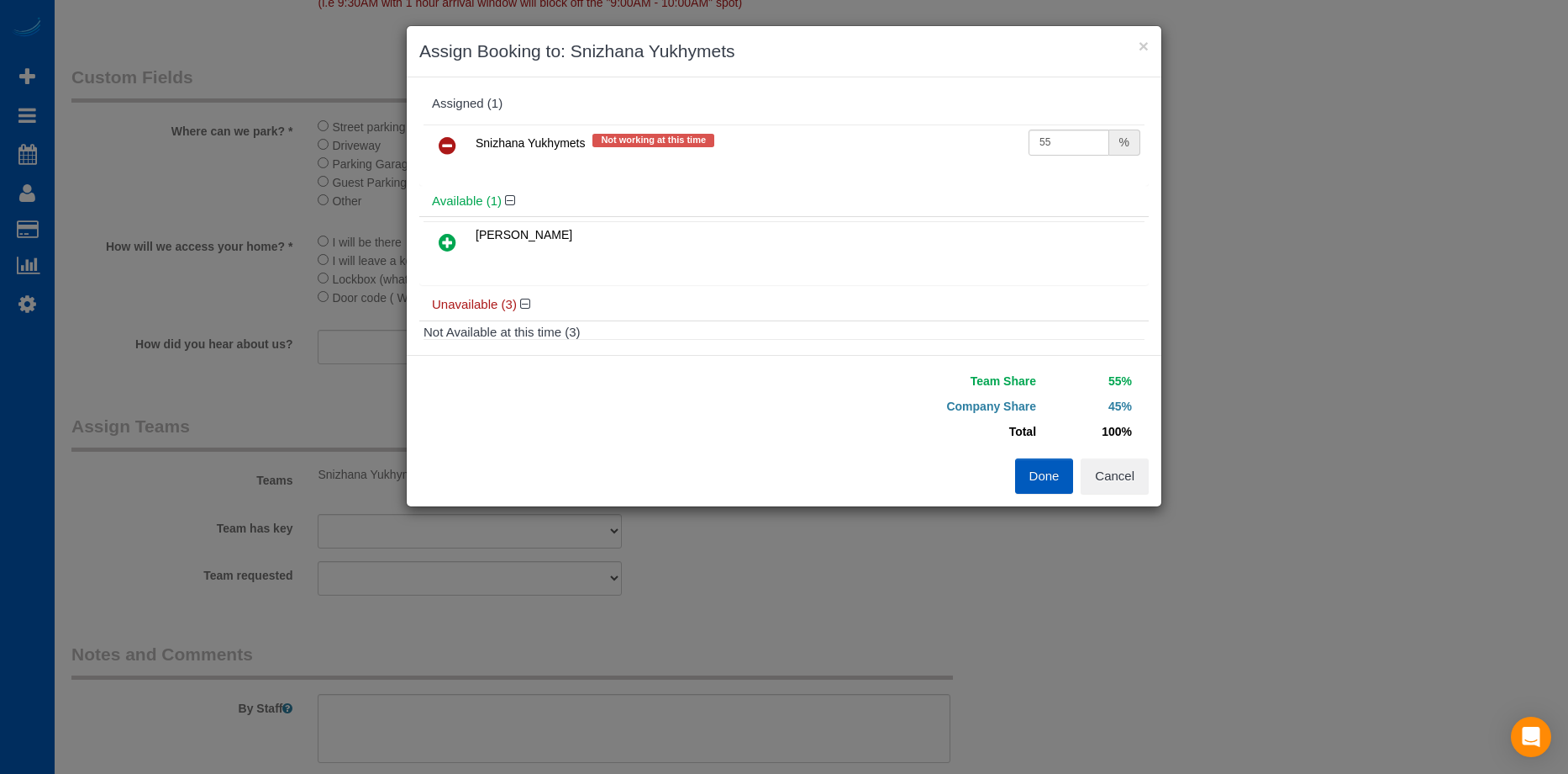
scroll to position [0, 0]
click at [1129, 481] on button "Cancel" at bounding box center [1114, 476] width 68 height 35
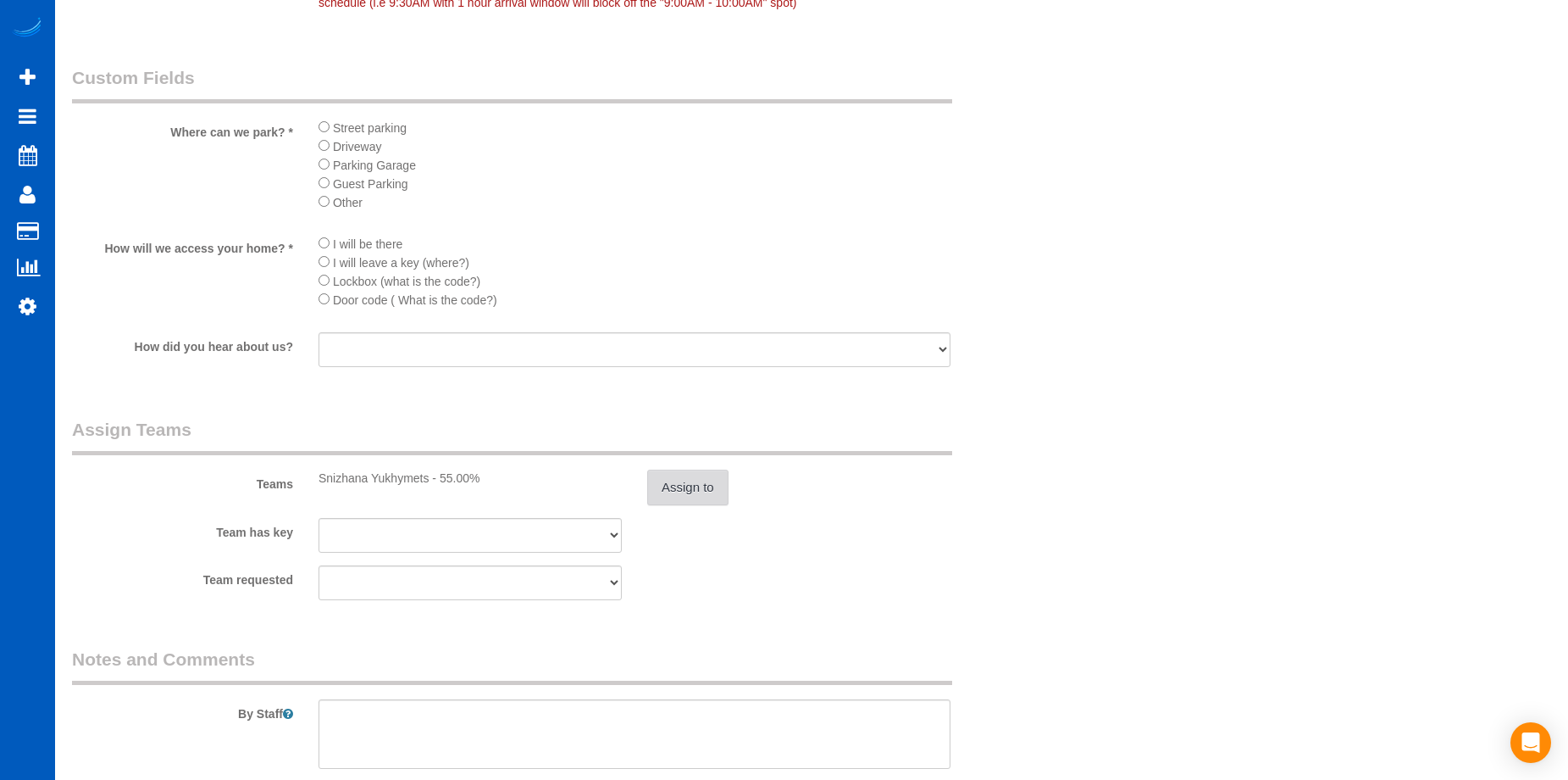
click at [694, 492] on button "Assign to" at bounding box center [687, 487] width 81 height 35
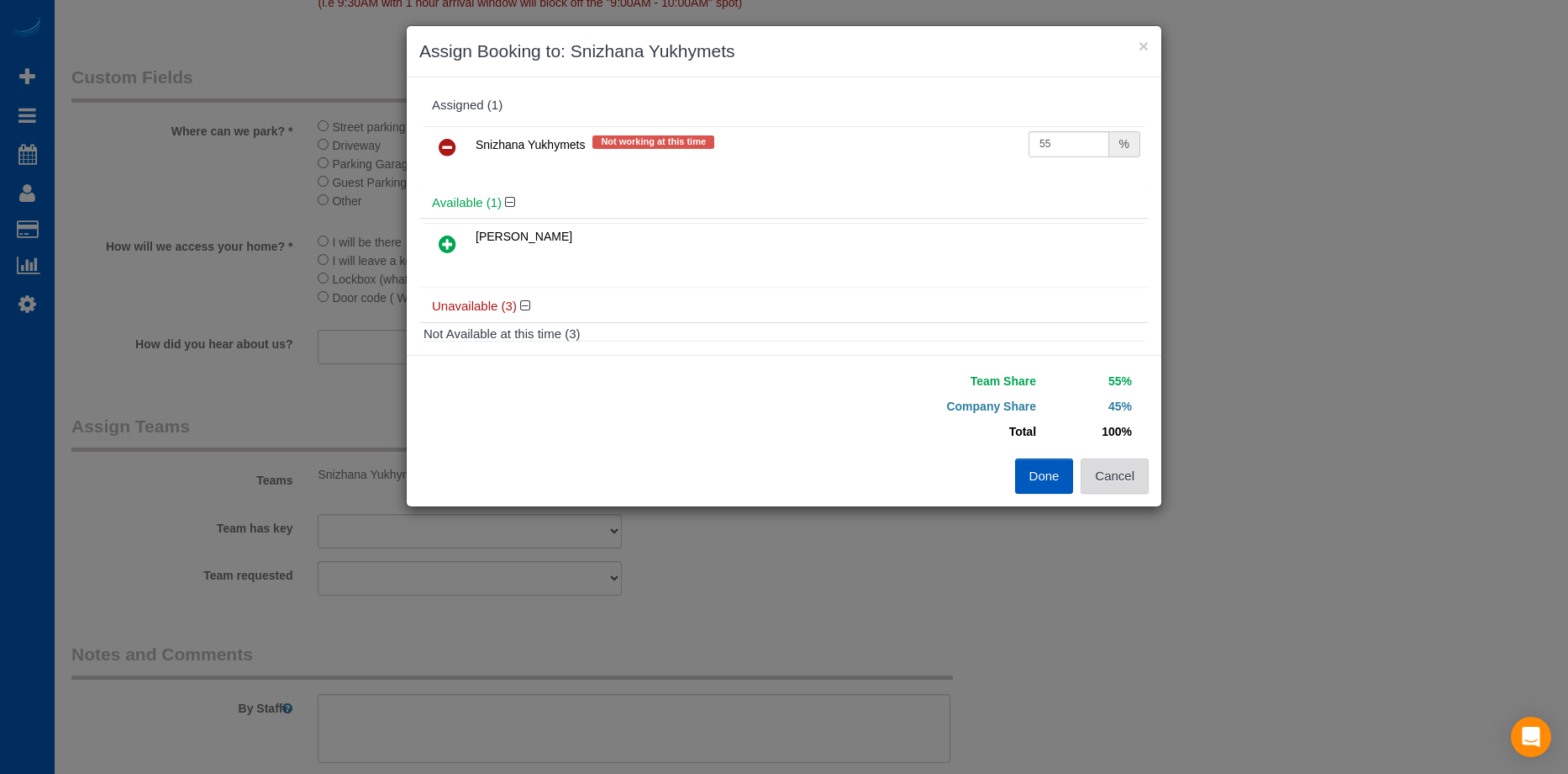
click at [1119, 467] on button "Cancel" at bounding box center [1114, 476] width 68 height 35
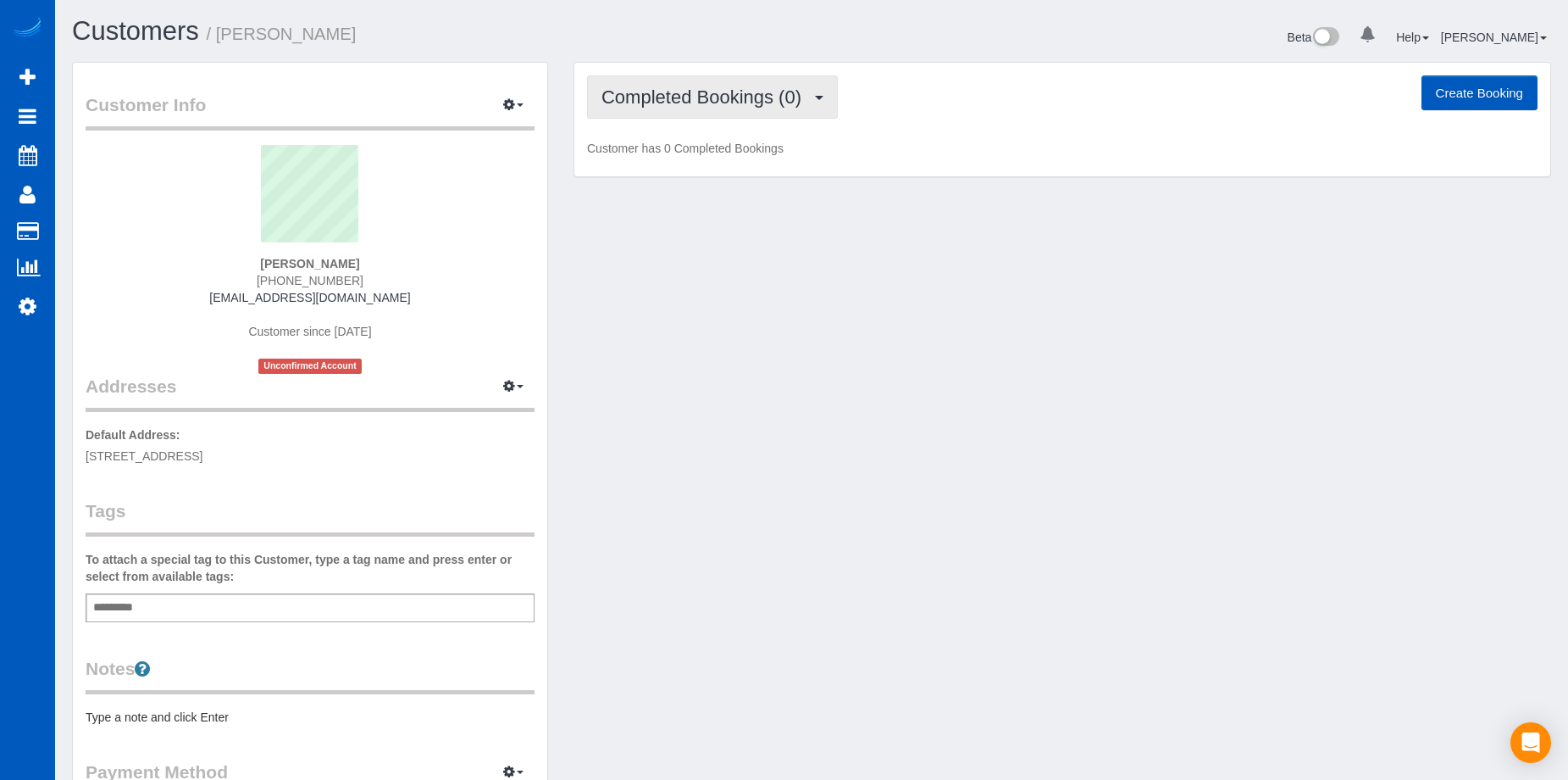
click at [761, 95] on span "Completed Bookings (0)" at bounding box center [705, 97] width 208 height 21
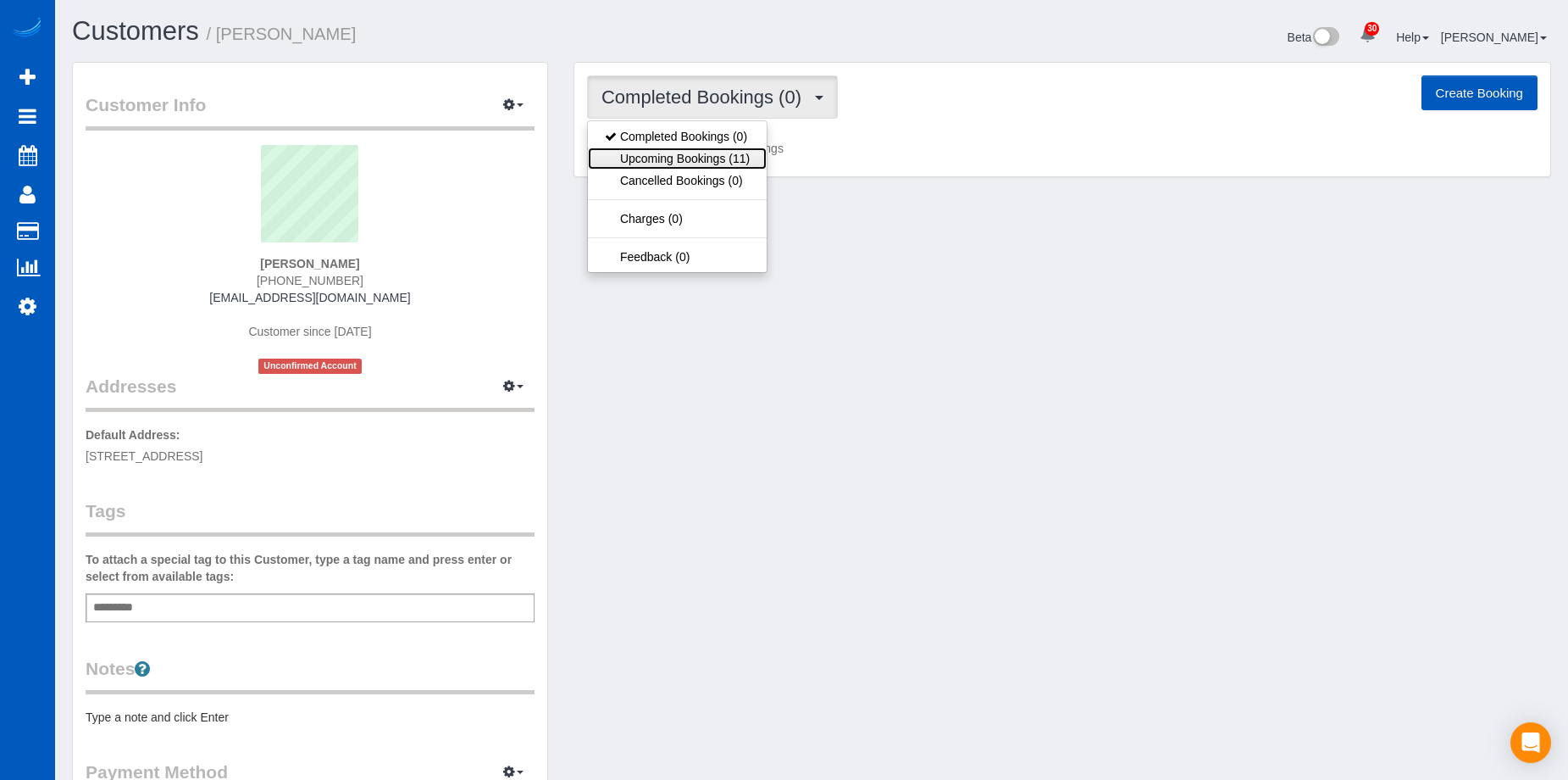
click at [722, 161] on link "Upcoming Bookings (11)" at bounding box center [677, 158] width 178 height 22
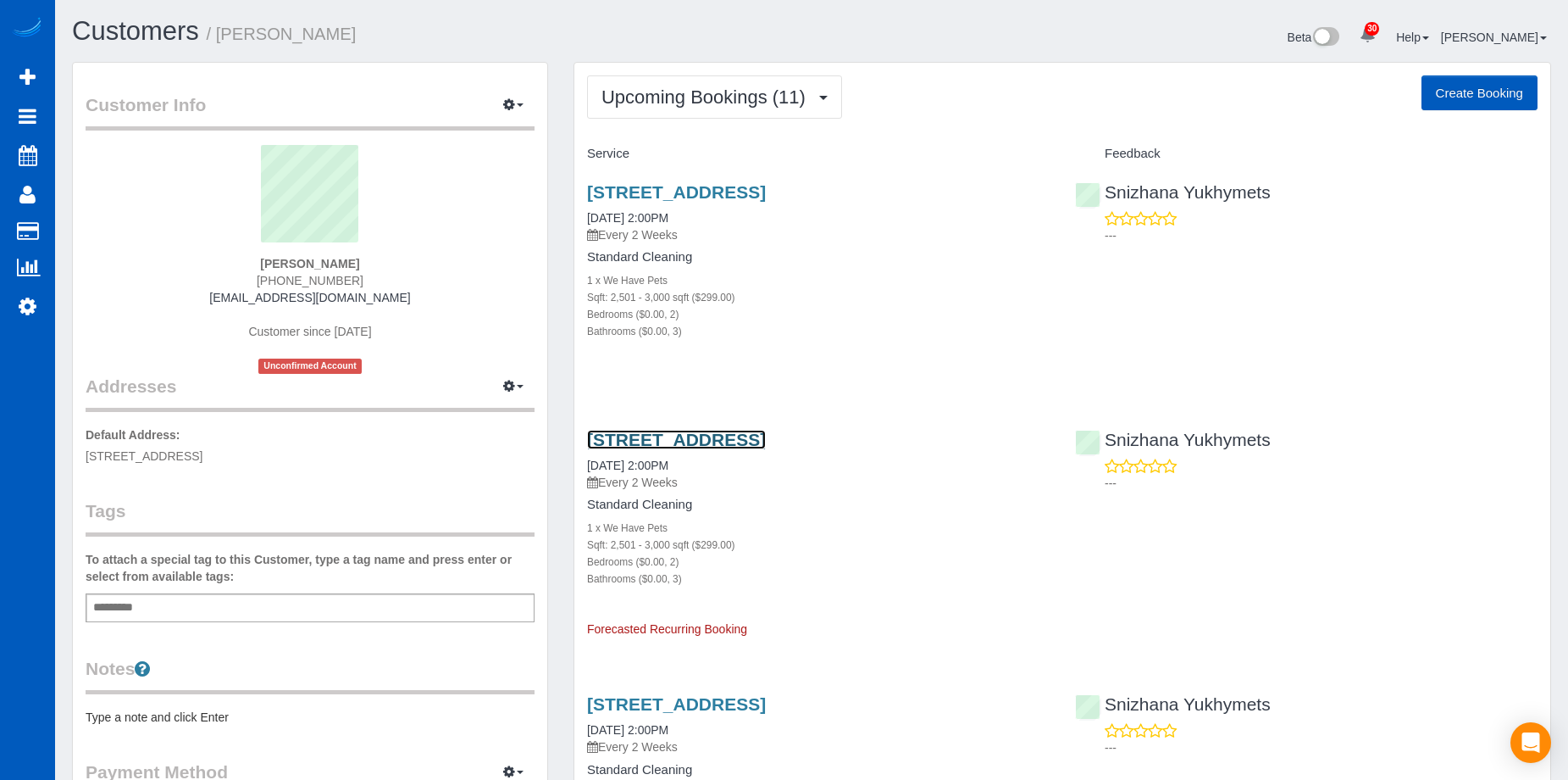
click at [765, 440] on link "[STREET_ADDRESS]" at bounding box center [676, 439] width 178 height 19
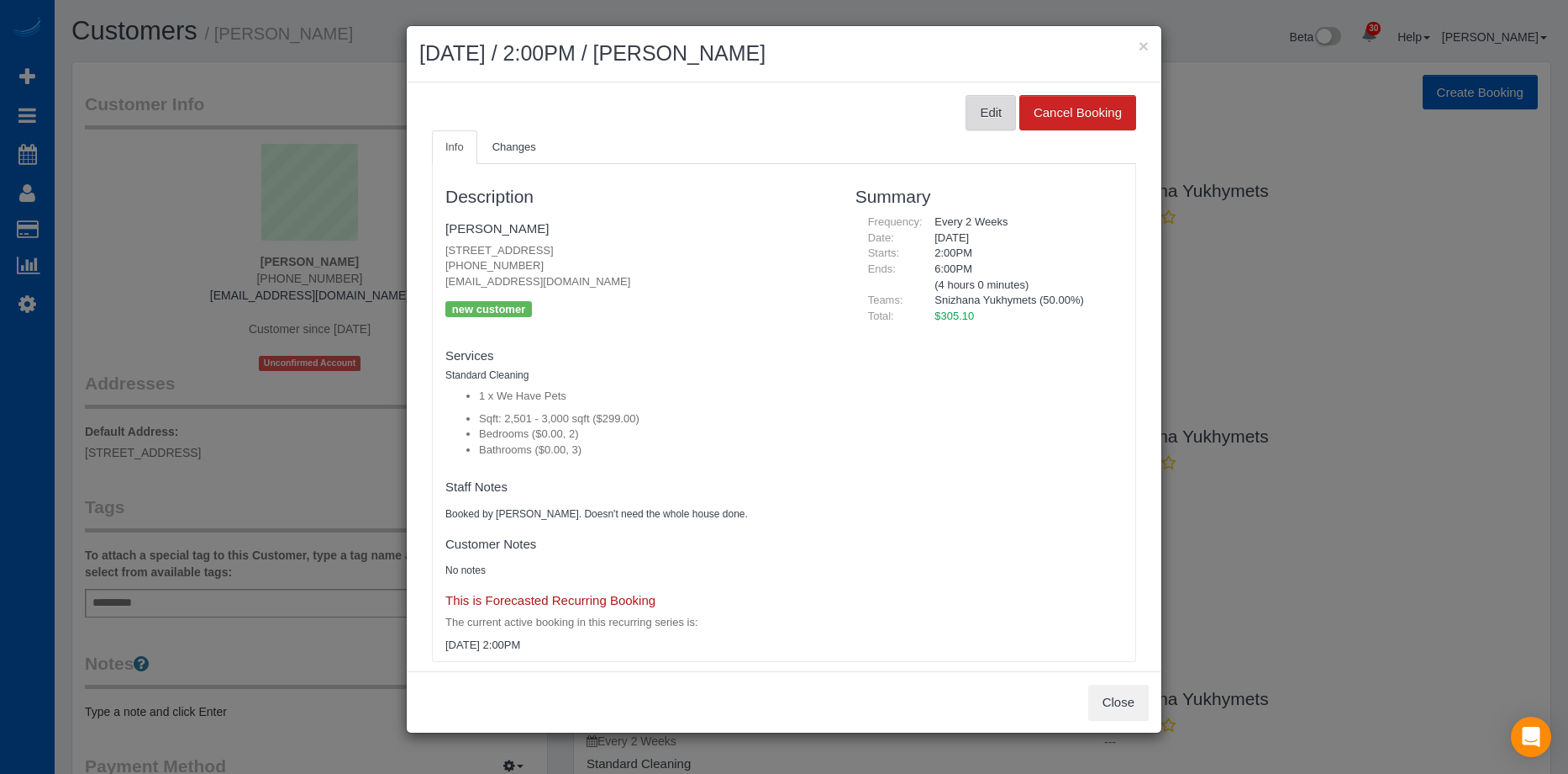
click at [989, 107] on button "Edit" at bounding box center [990, 112] width 50 height 35
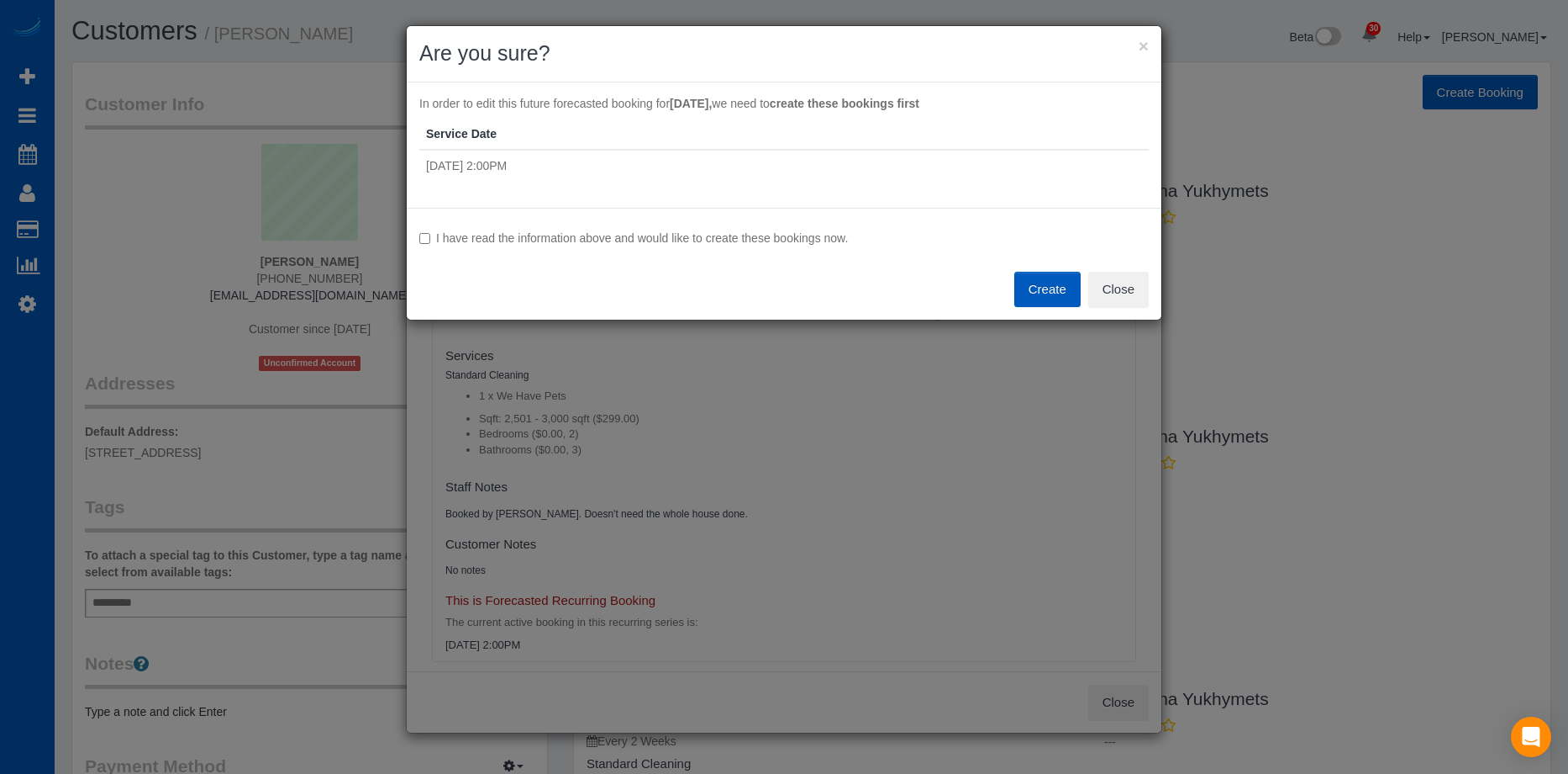
click at [515, 241] on label "I have read the information above and would like to create these bookings now." at bounding box center [784, 238] width 729 height 17
click at [1061, 281] on button "Create" at bounding box center [1047, 289] width 66 height 35
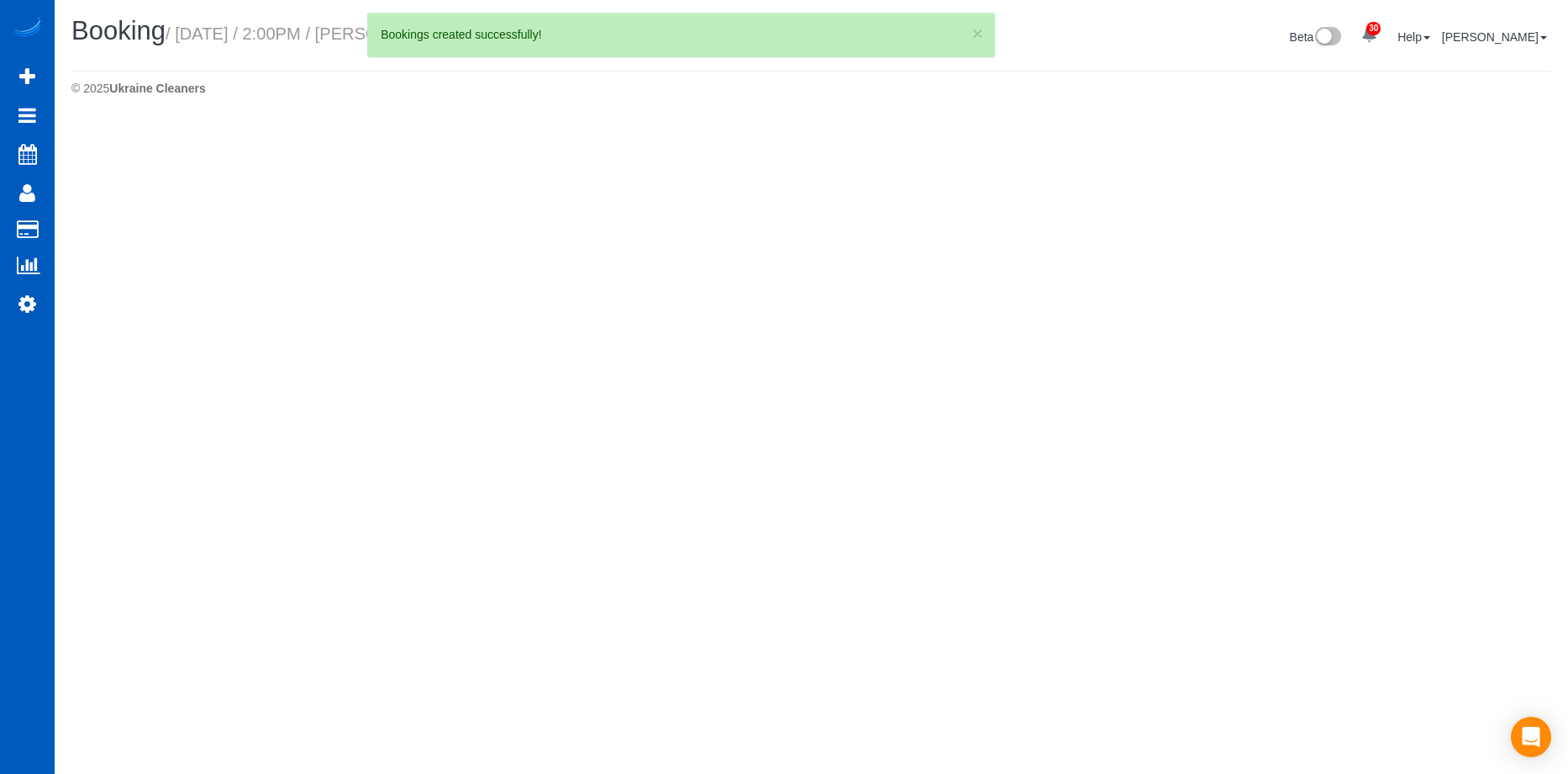
select select "WA"
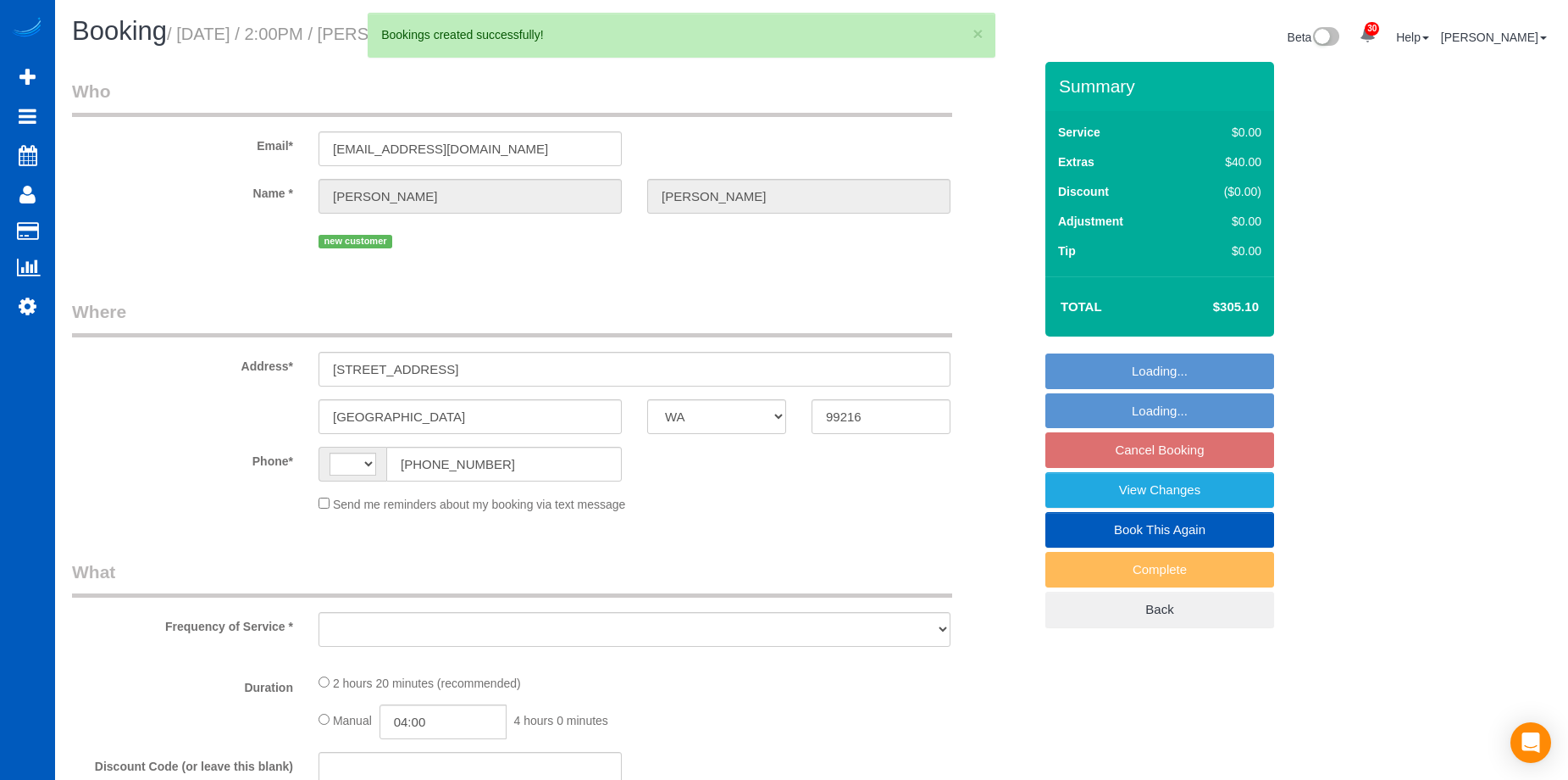
select select "string:[GEOGRAPHIC_DATA]"
select select "string:fspay-6182fe26-70a2-4df1-807e-809f40ec1479"
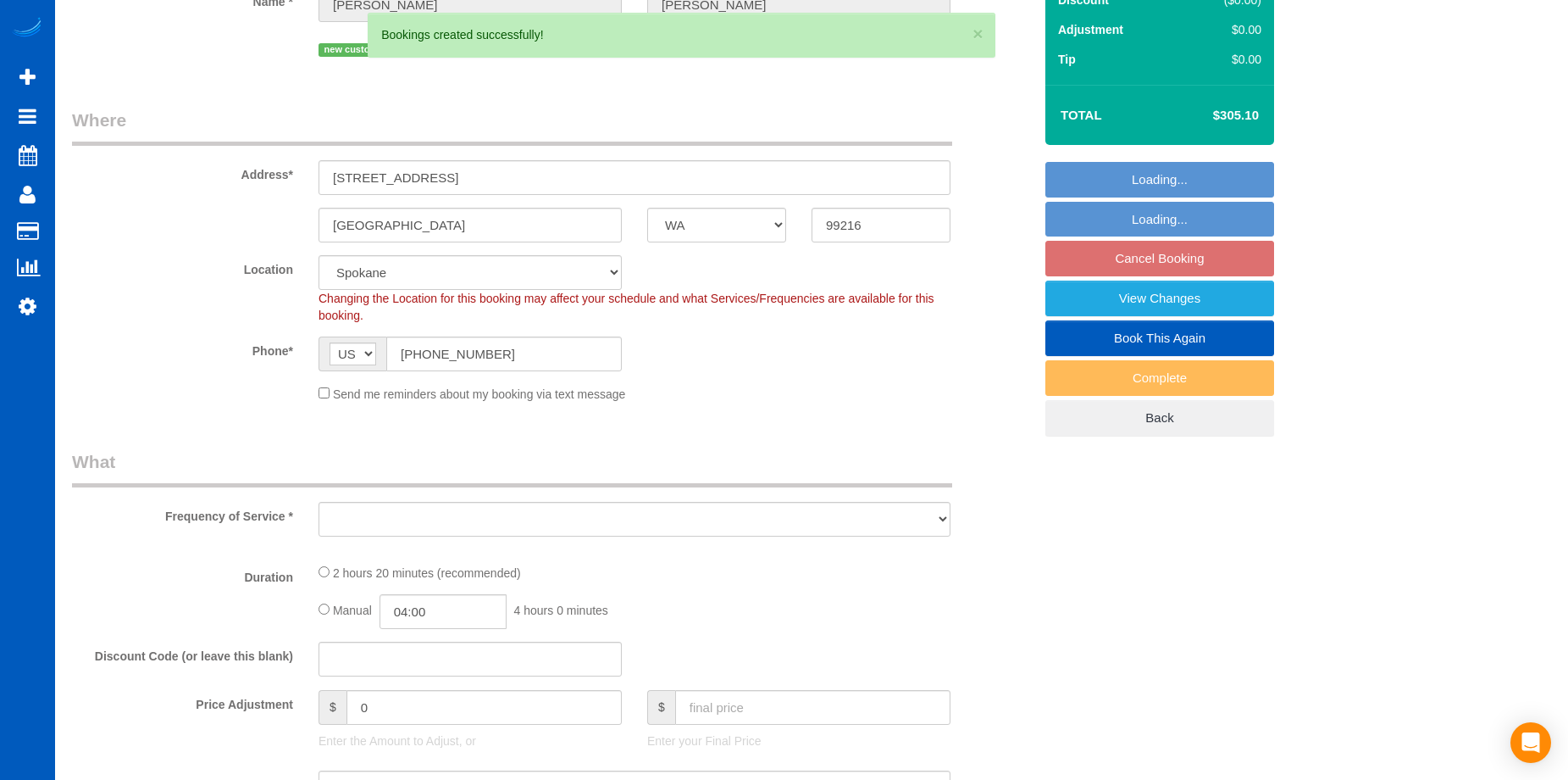
select select "object:1628"
select select "spot2"
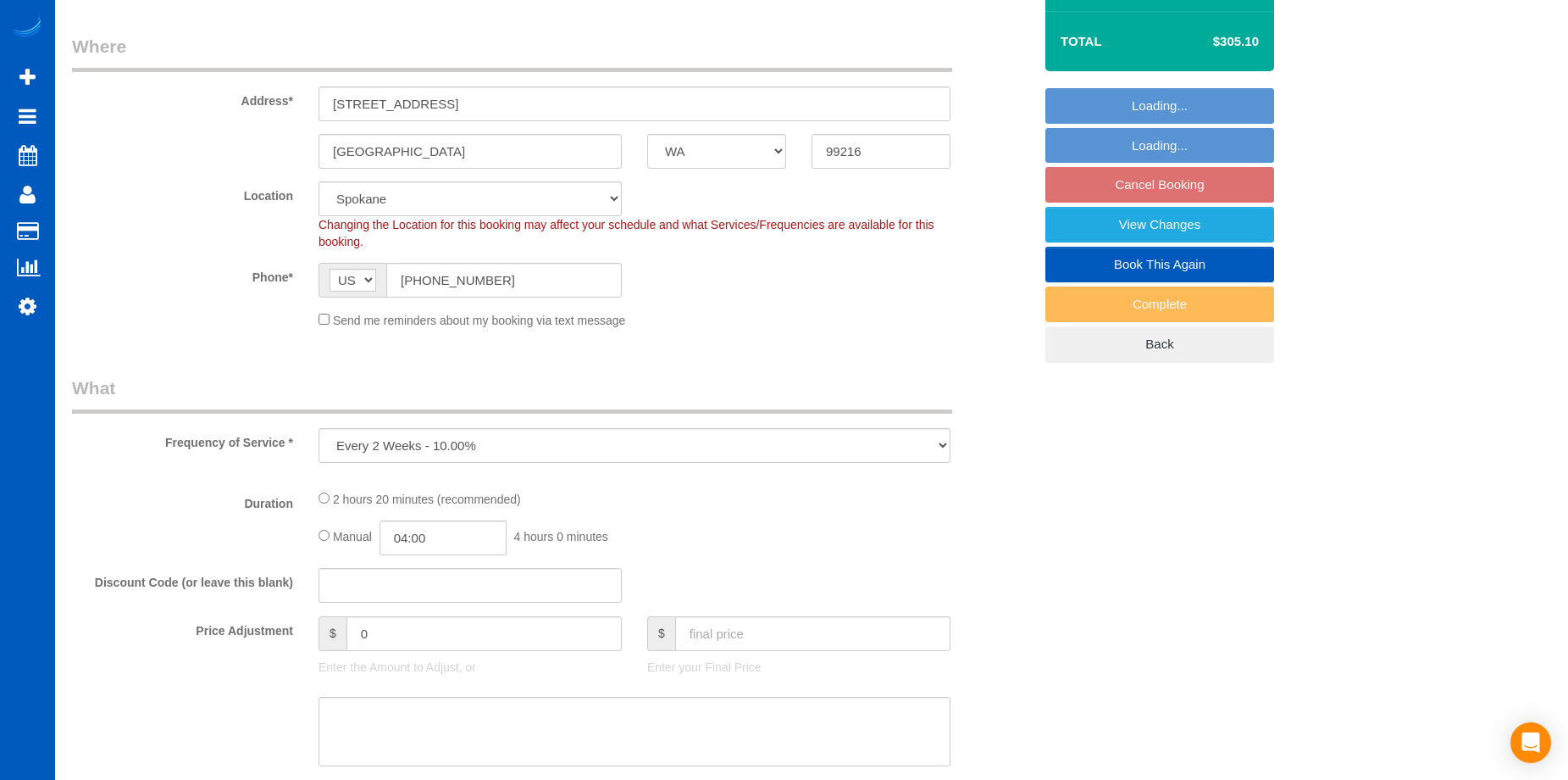
select select "object:1810"
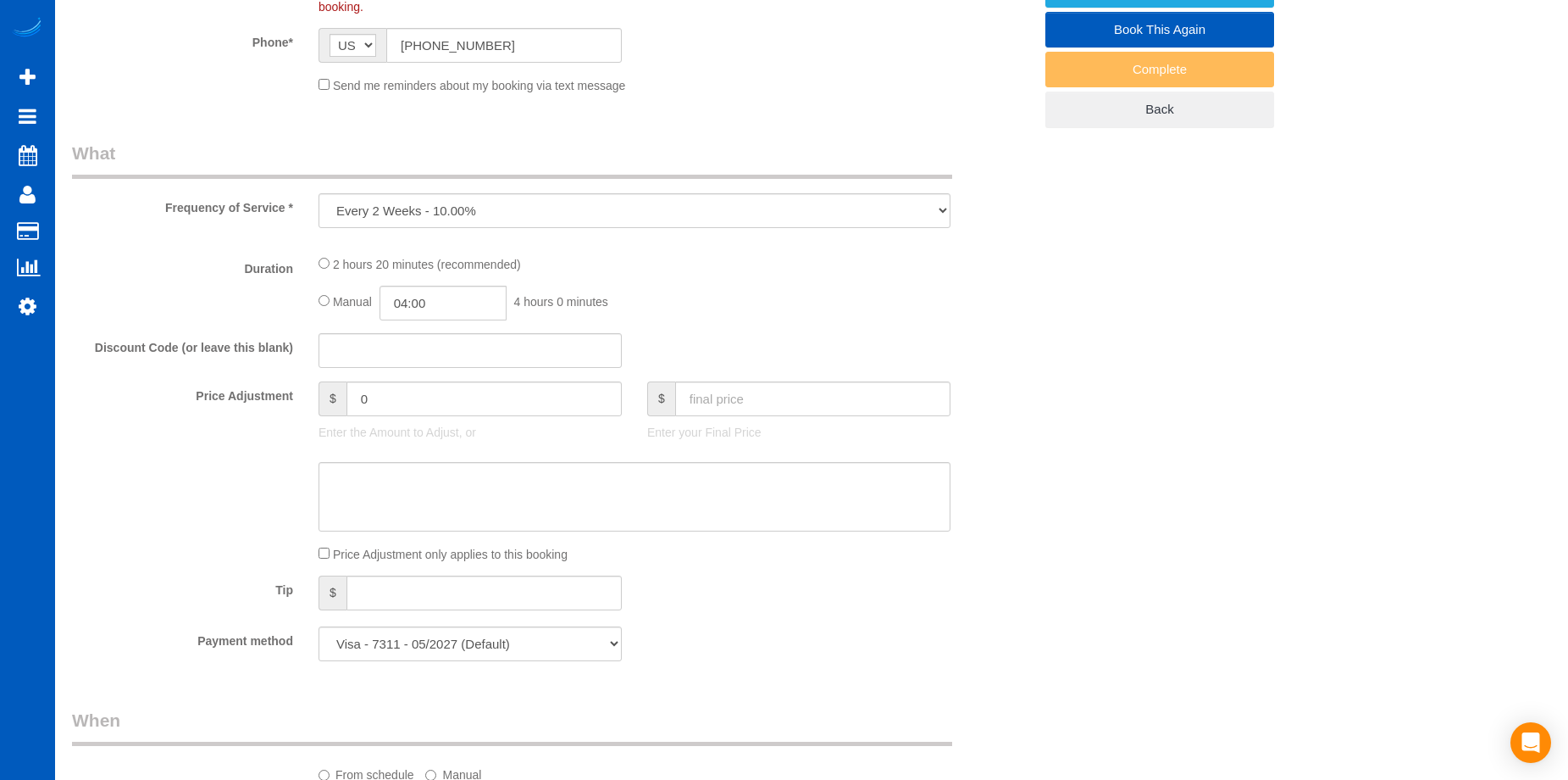
select select "199"
select select "2501"
select select "2"
select select "3"
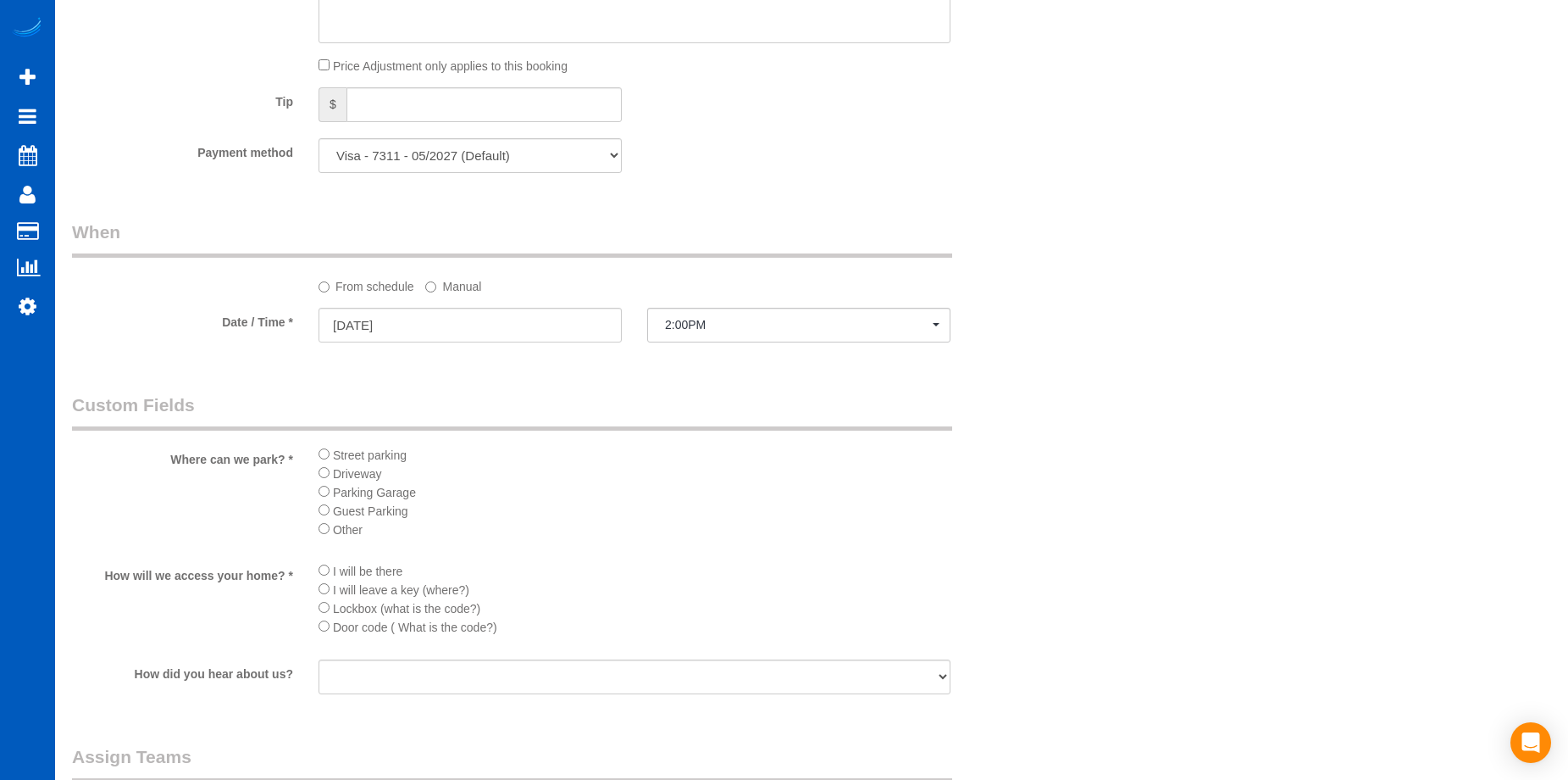
select select "2501"
select select "2"
select select "3"
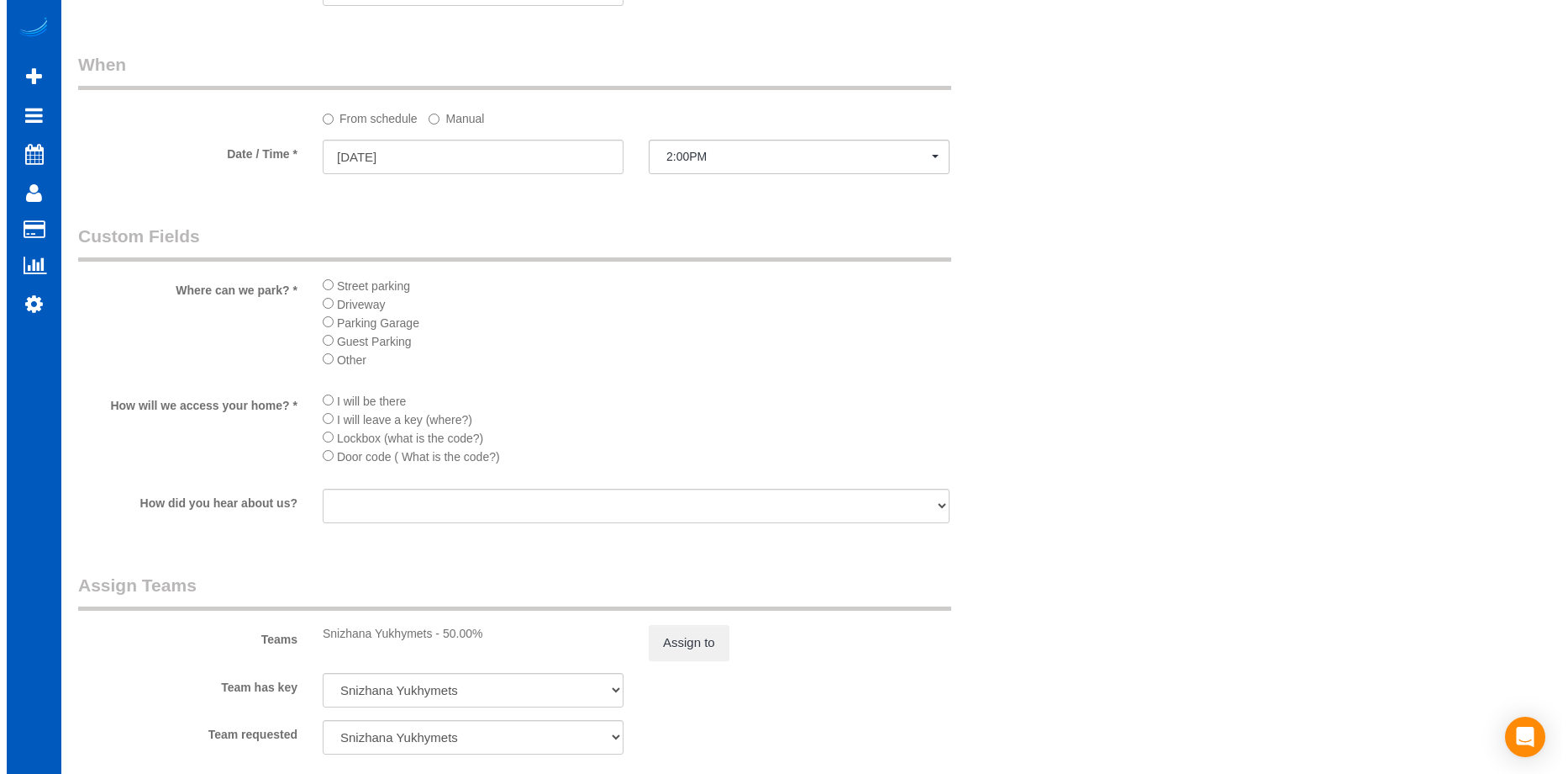
scroll to position [1766, 0]
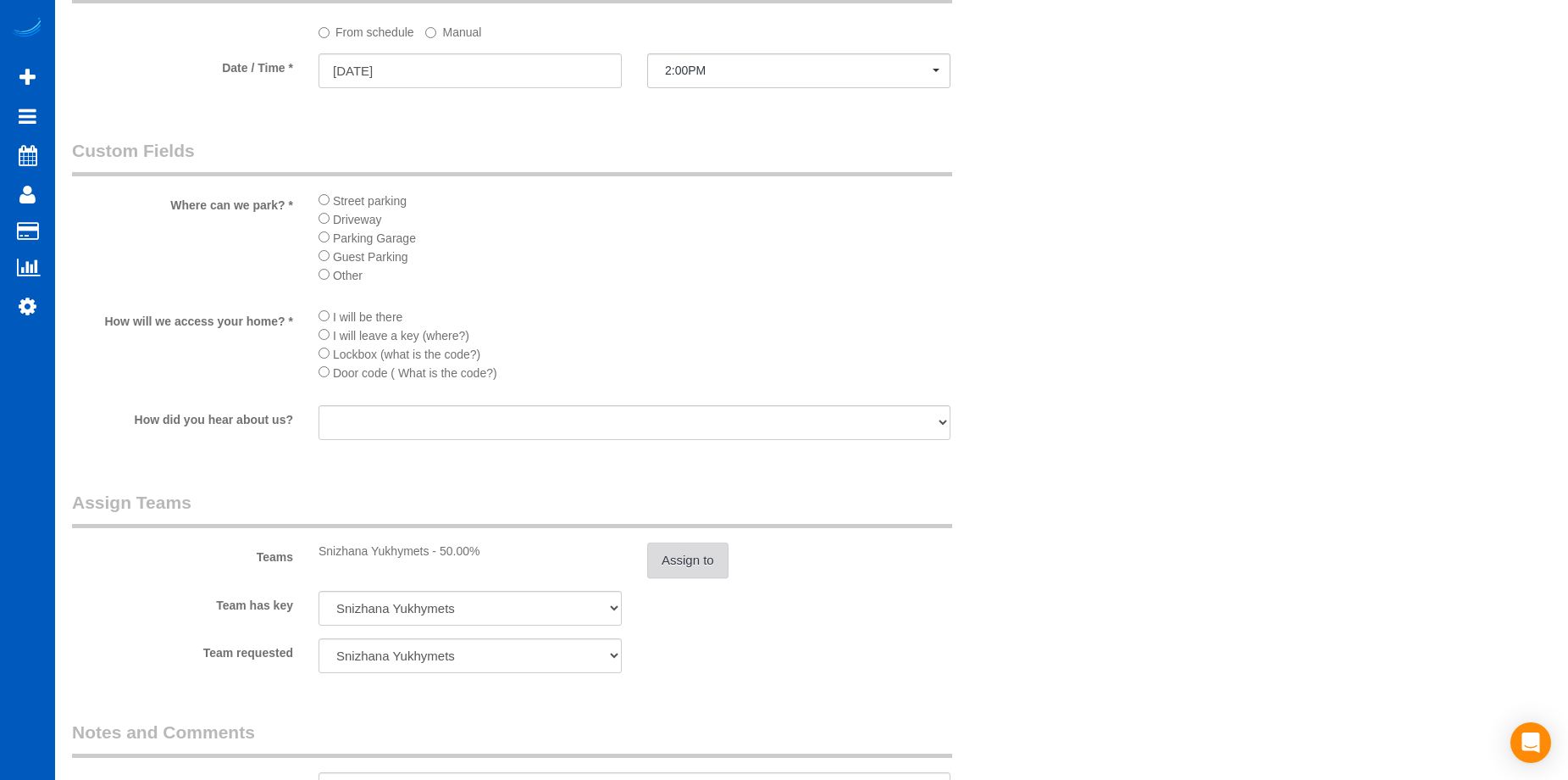
click at [694, 561] on button "Assign to" at bounding box center [687, 559] width 81 height 35
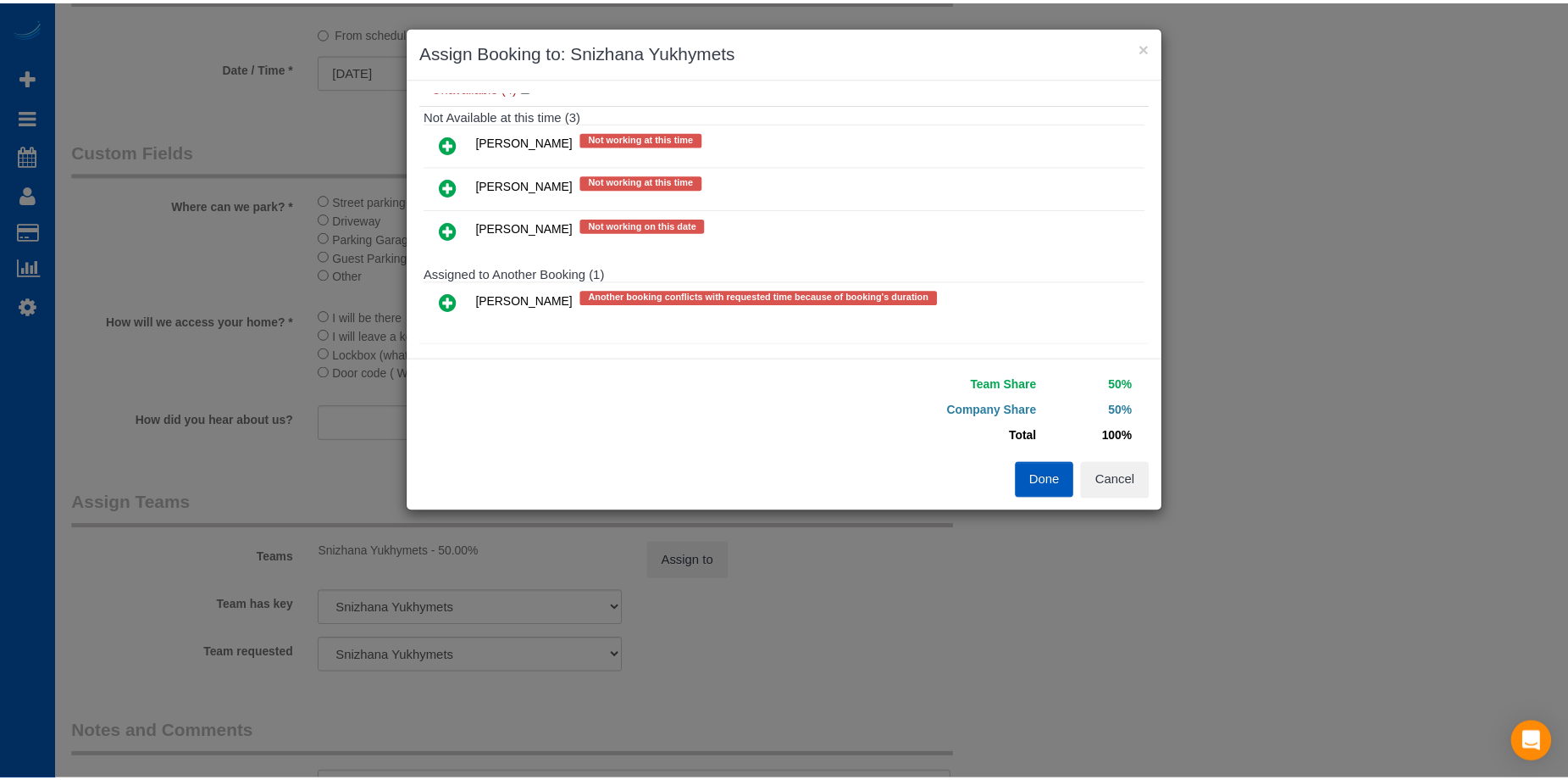
scroll to position [209, 0]
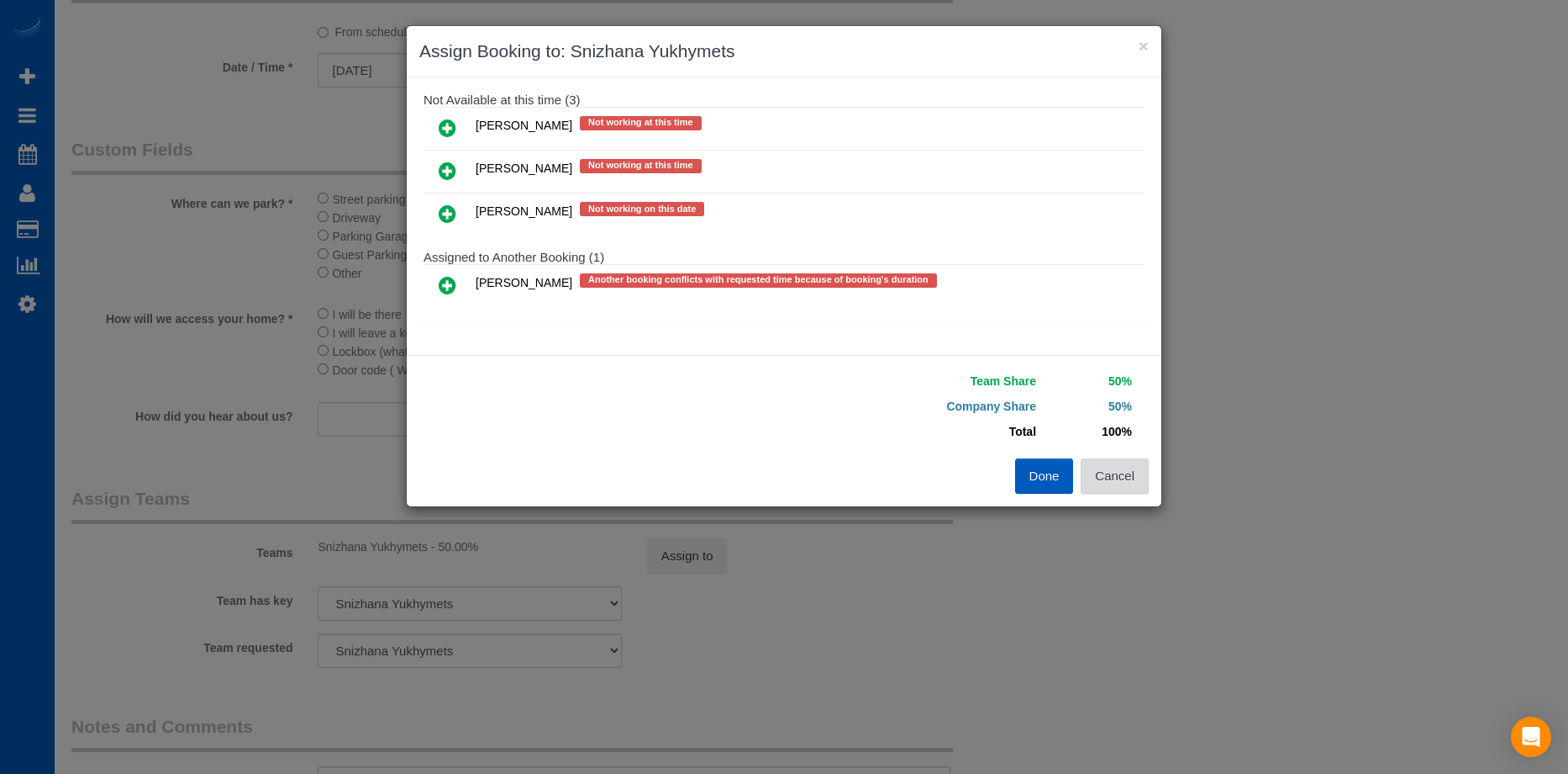
click at [1115, 477] on button "Cancel" at bounding box center [1114, 476] width 68 height 35
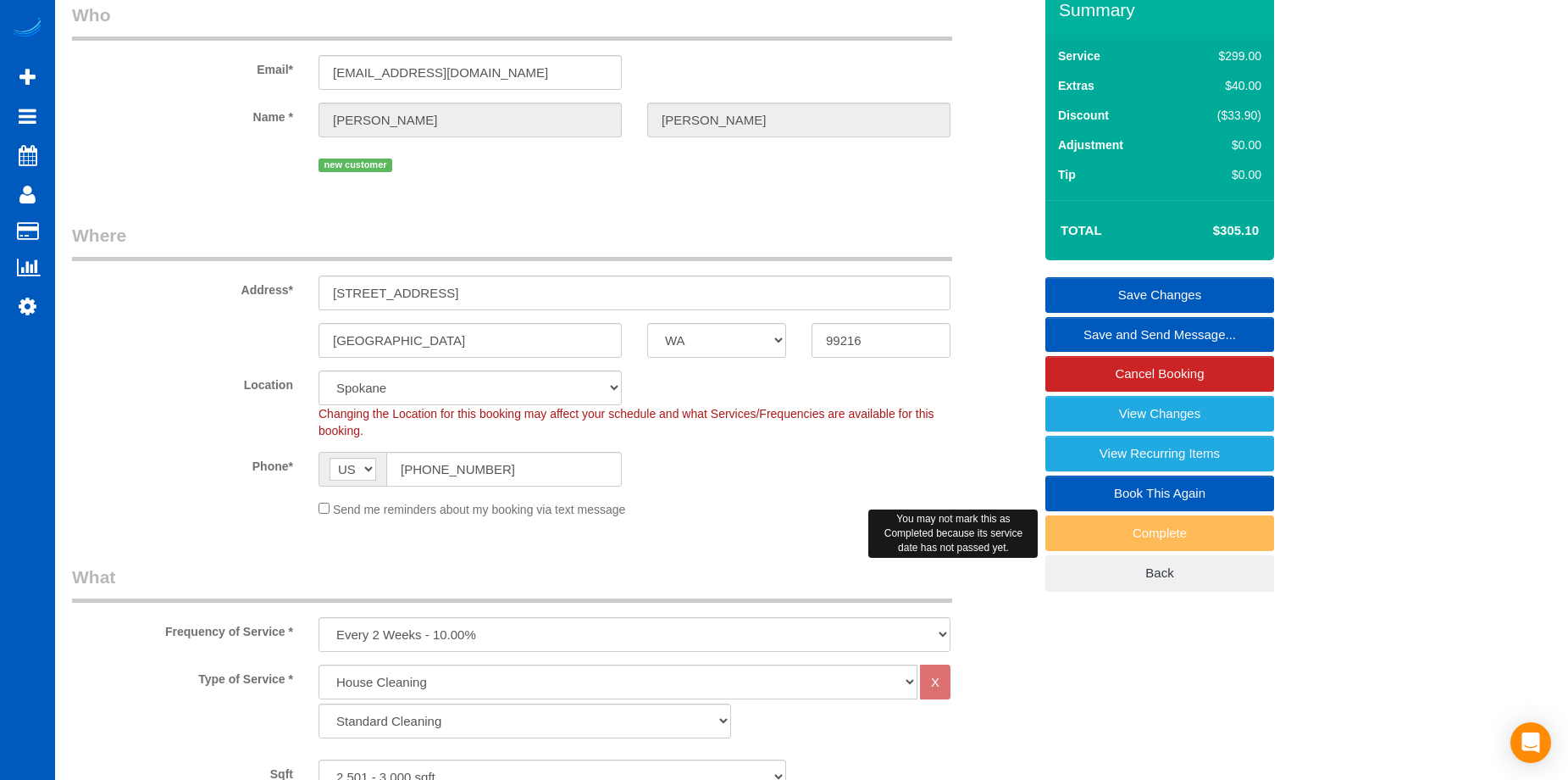
scroll to position [0, 0]
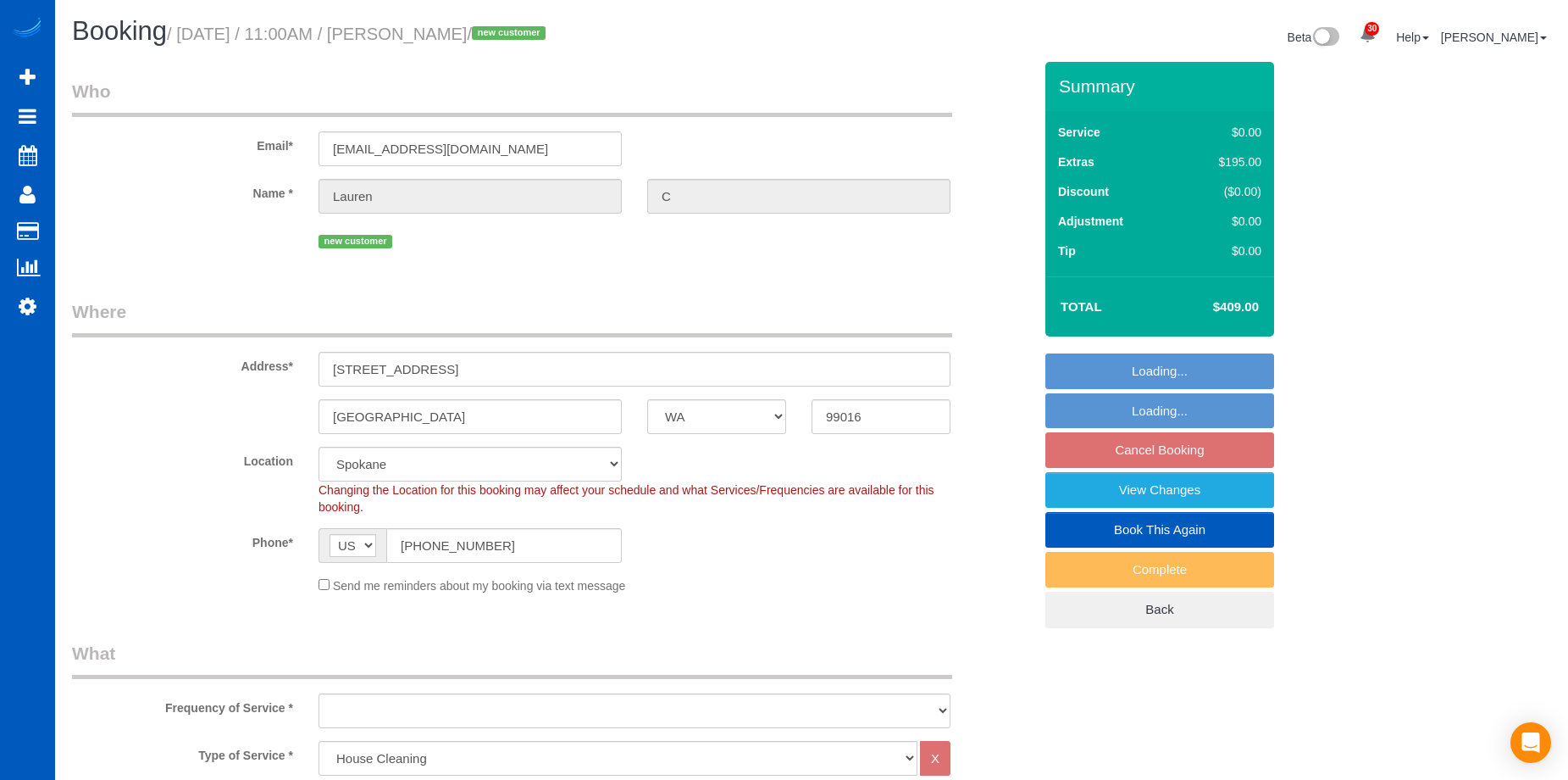
select select "WA"
select select "199"
select select "1001"
select select "2"
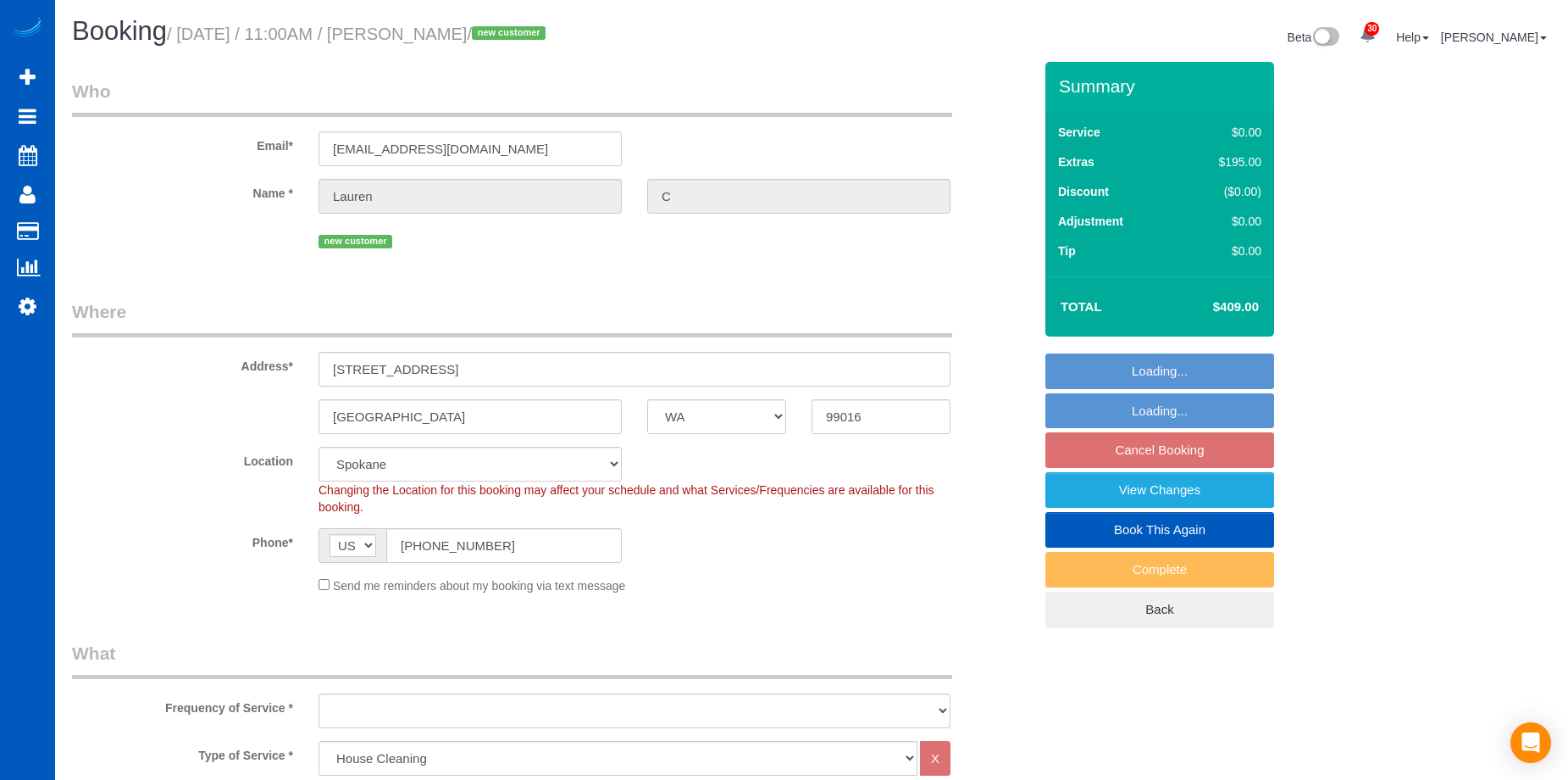
select select "1001"
select select "2"
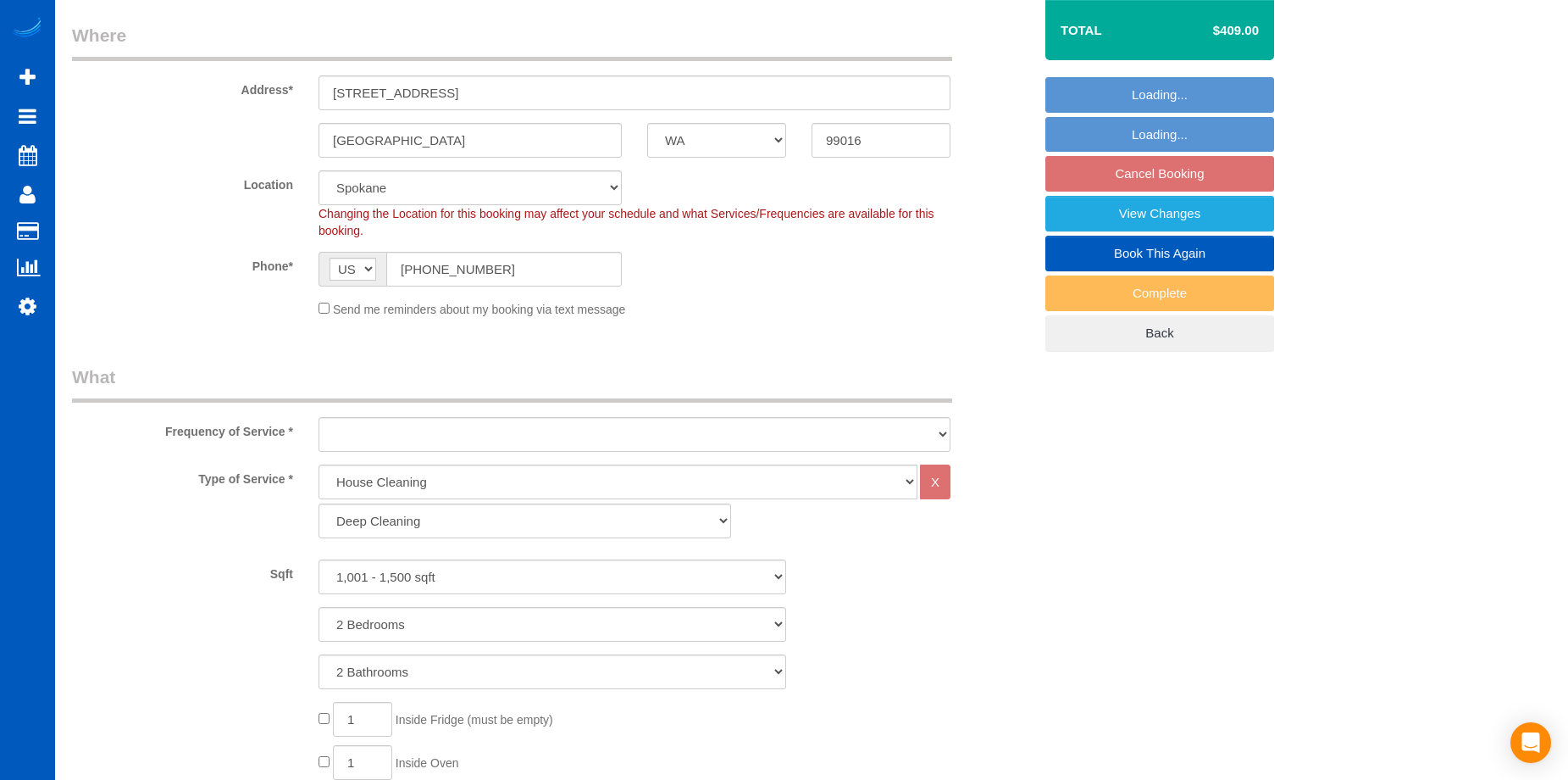
select select "object:1145"
select select "spot2"
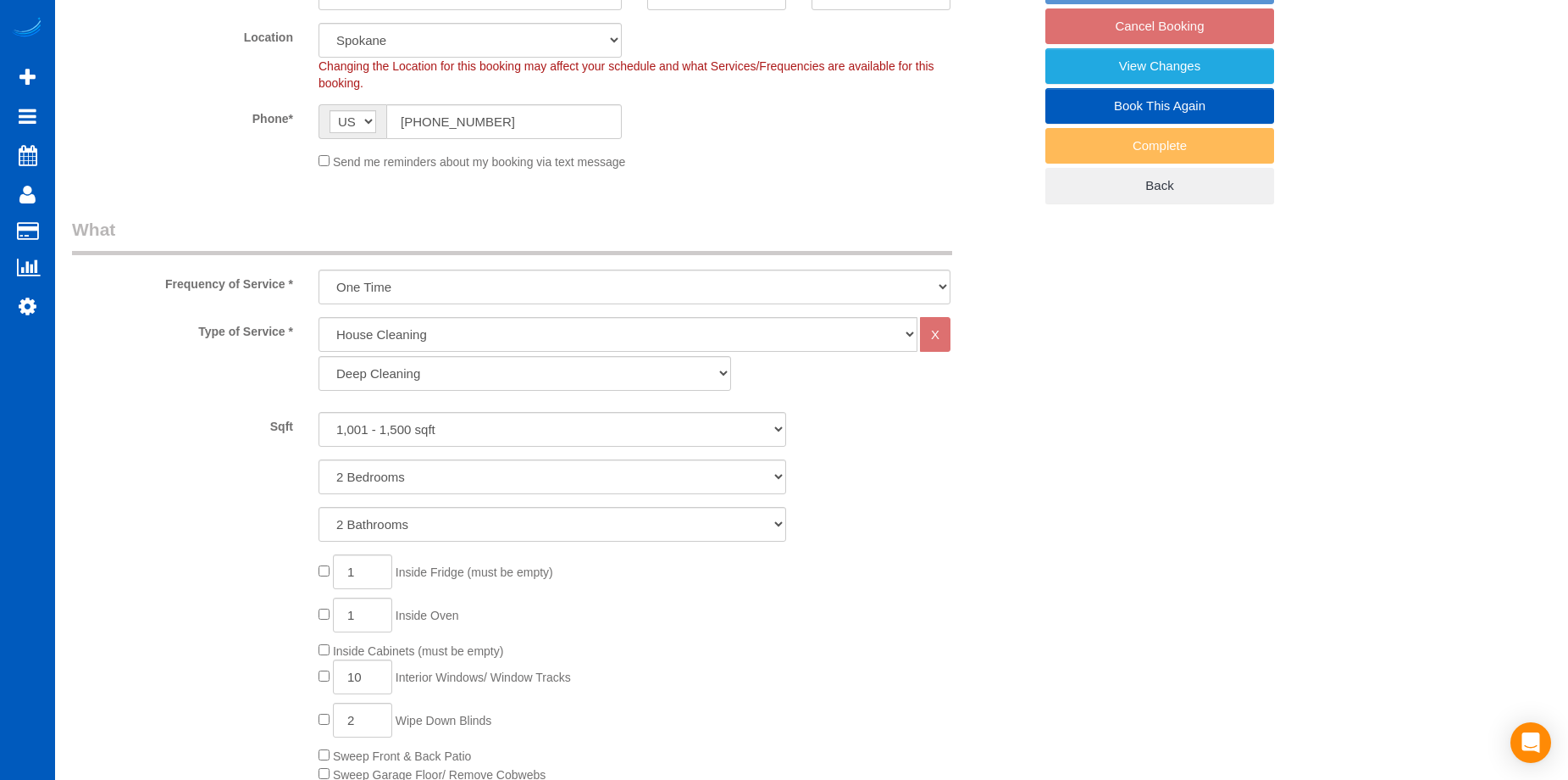
select select "object:1186"
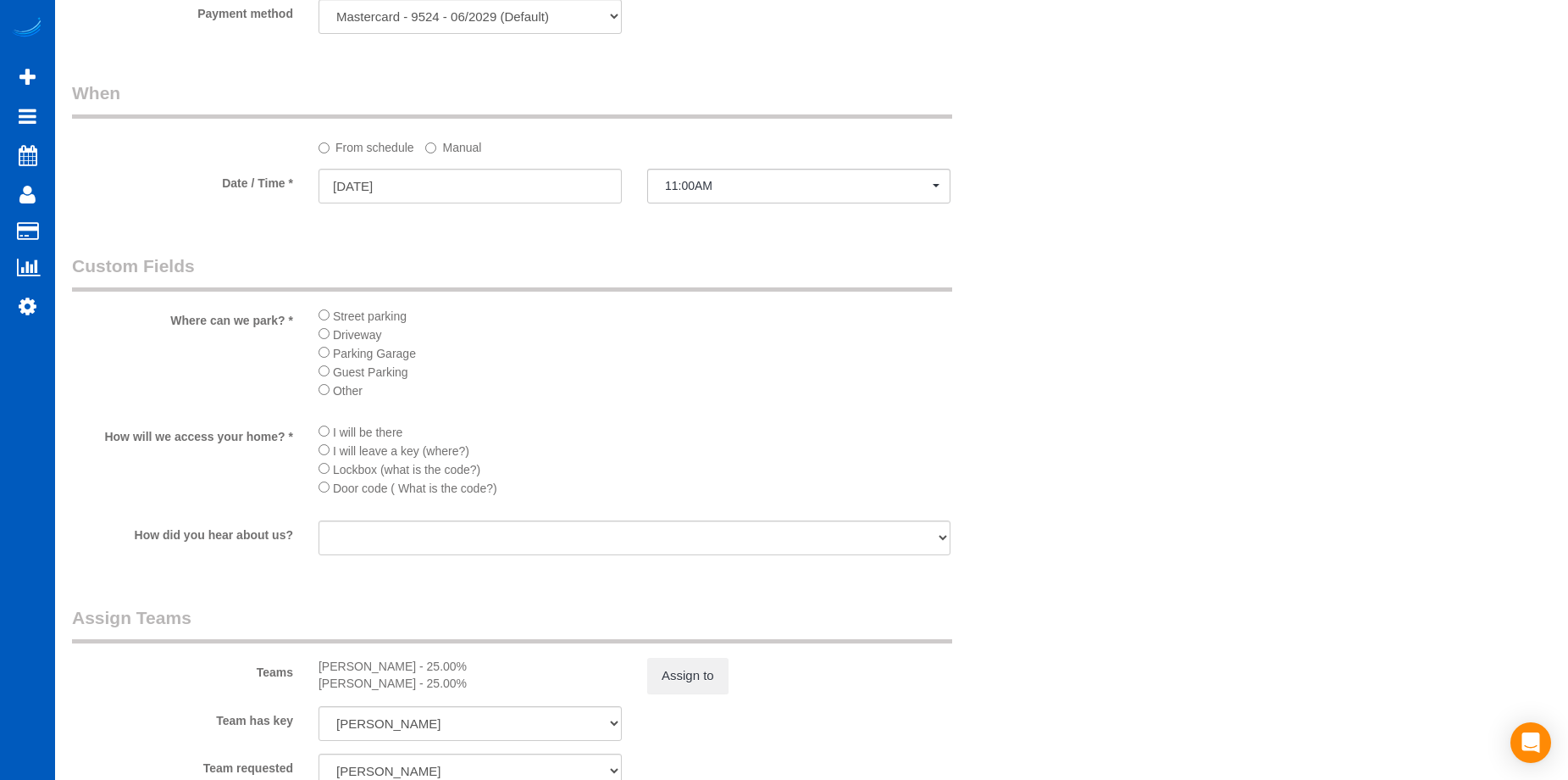
scroll to position [1865, 0]
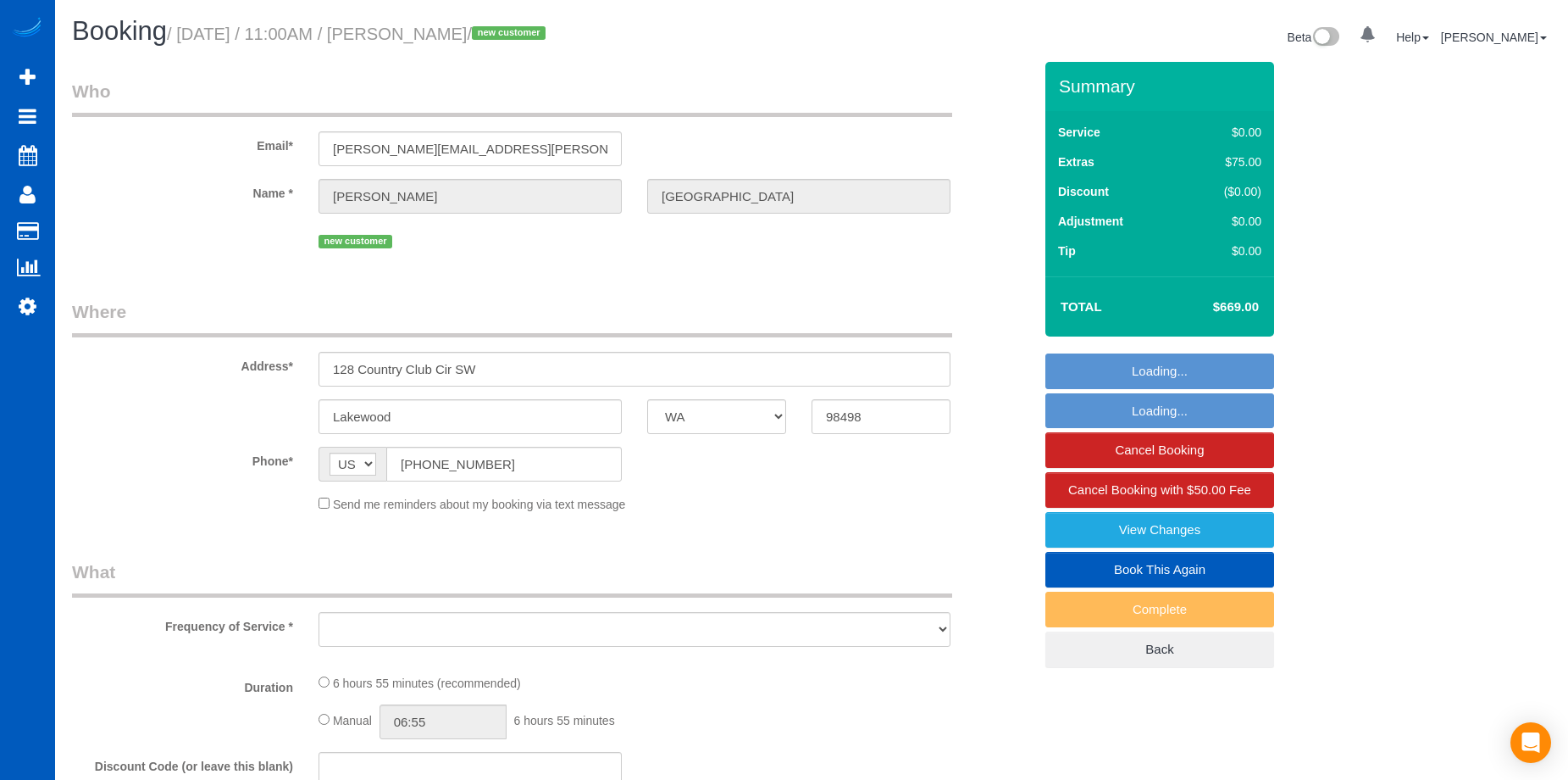
select select "WA"
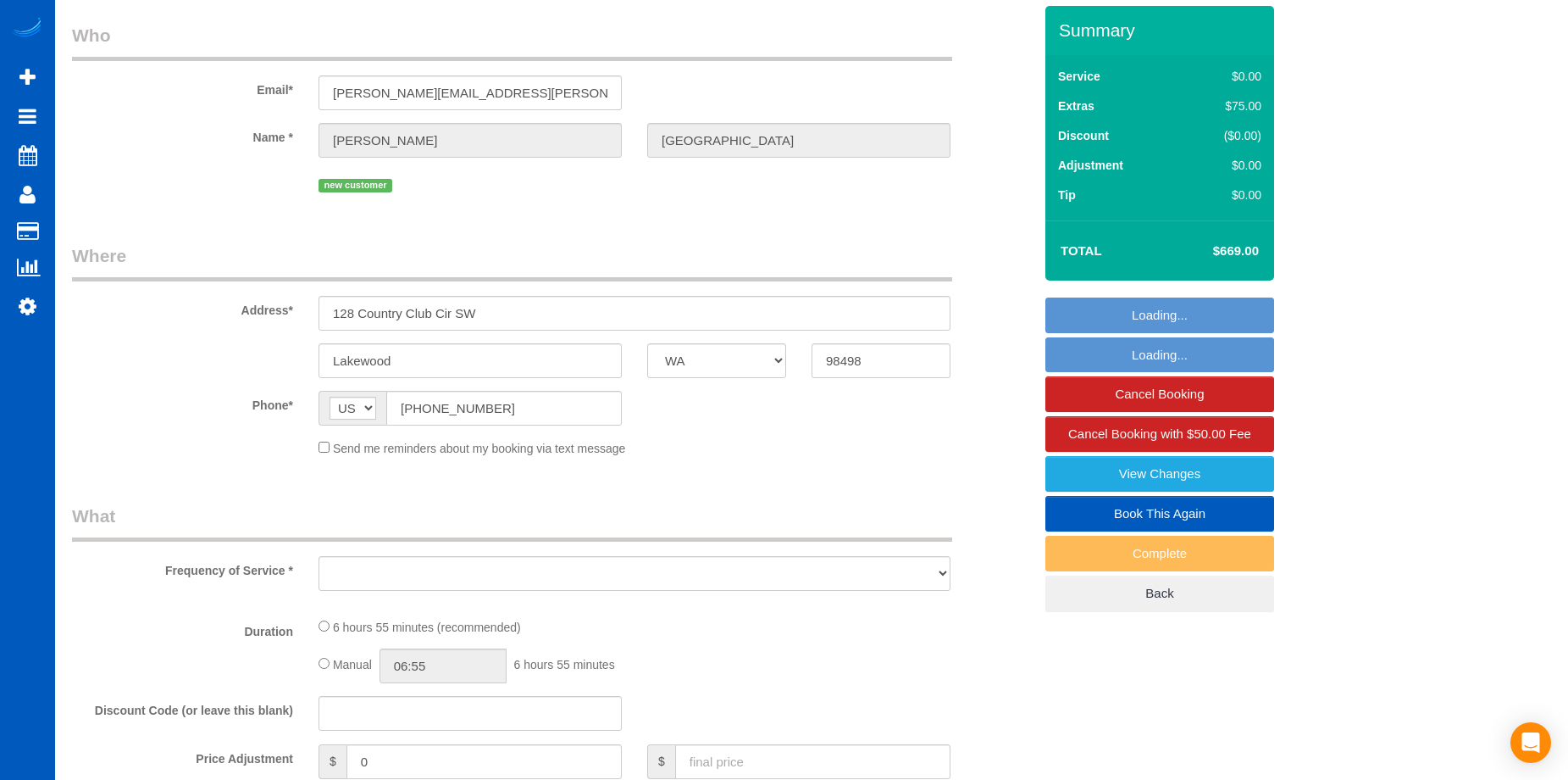
select select "spot1"
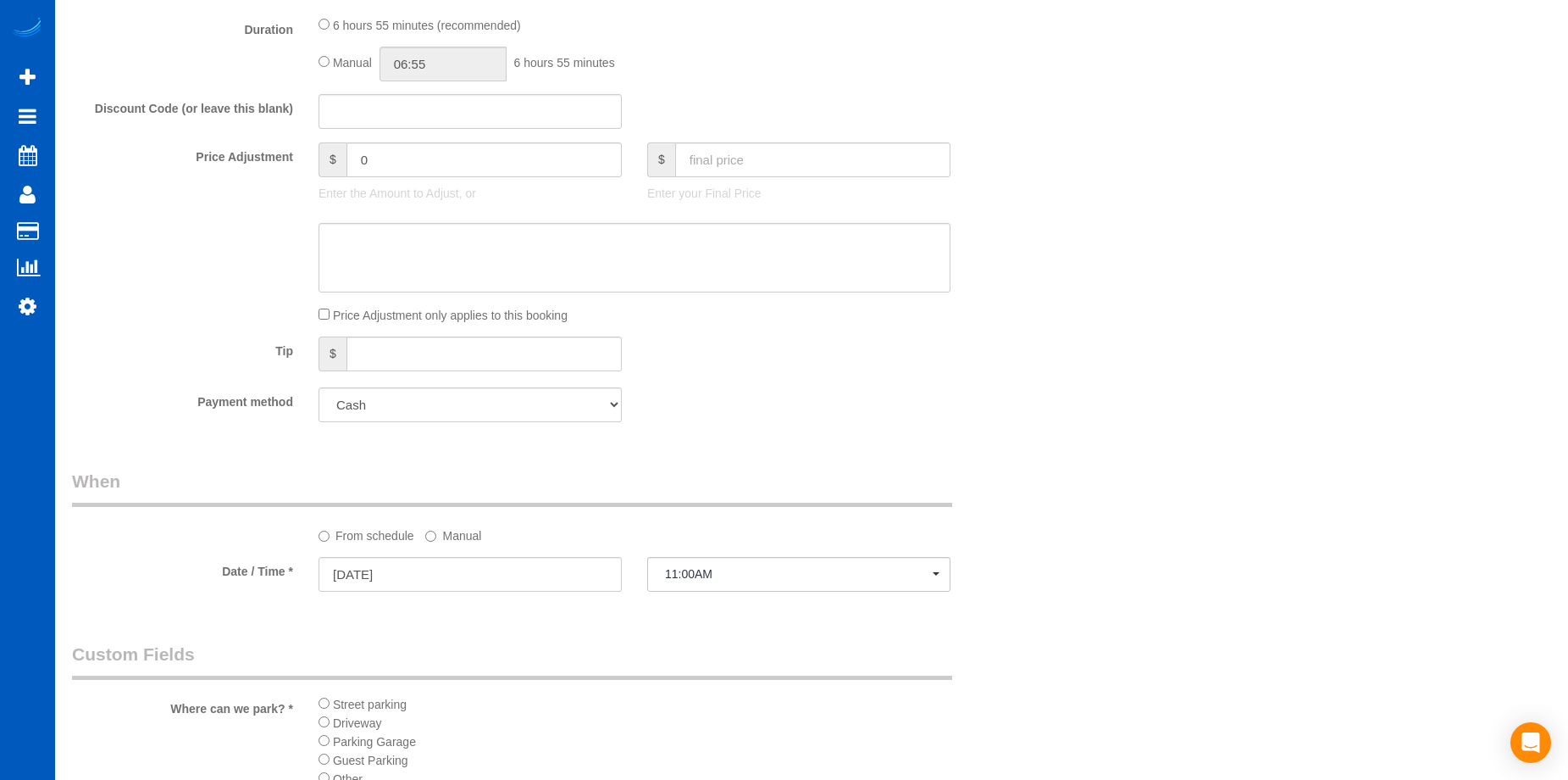
select select "object:1113"
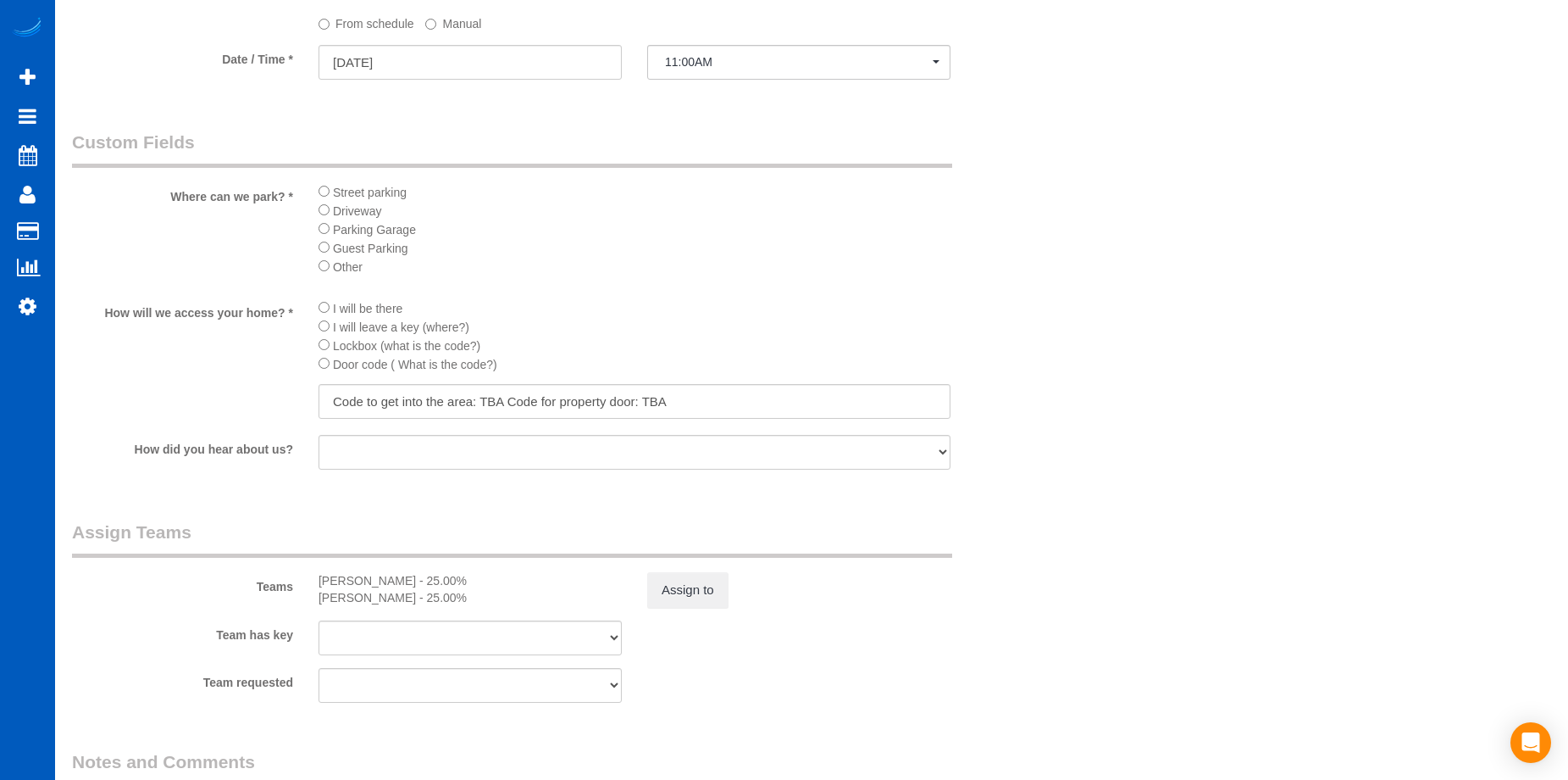
select select "199"
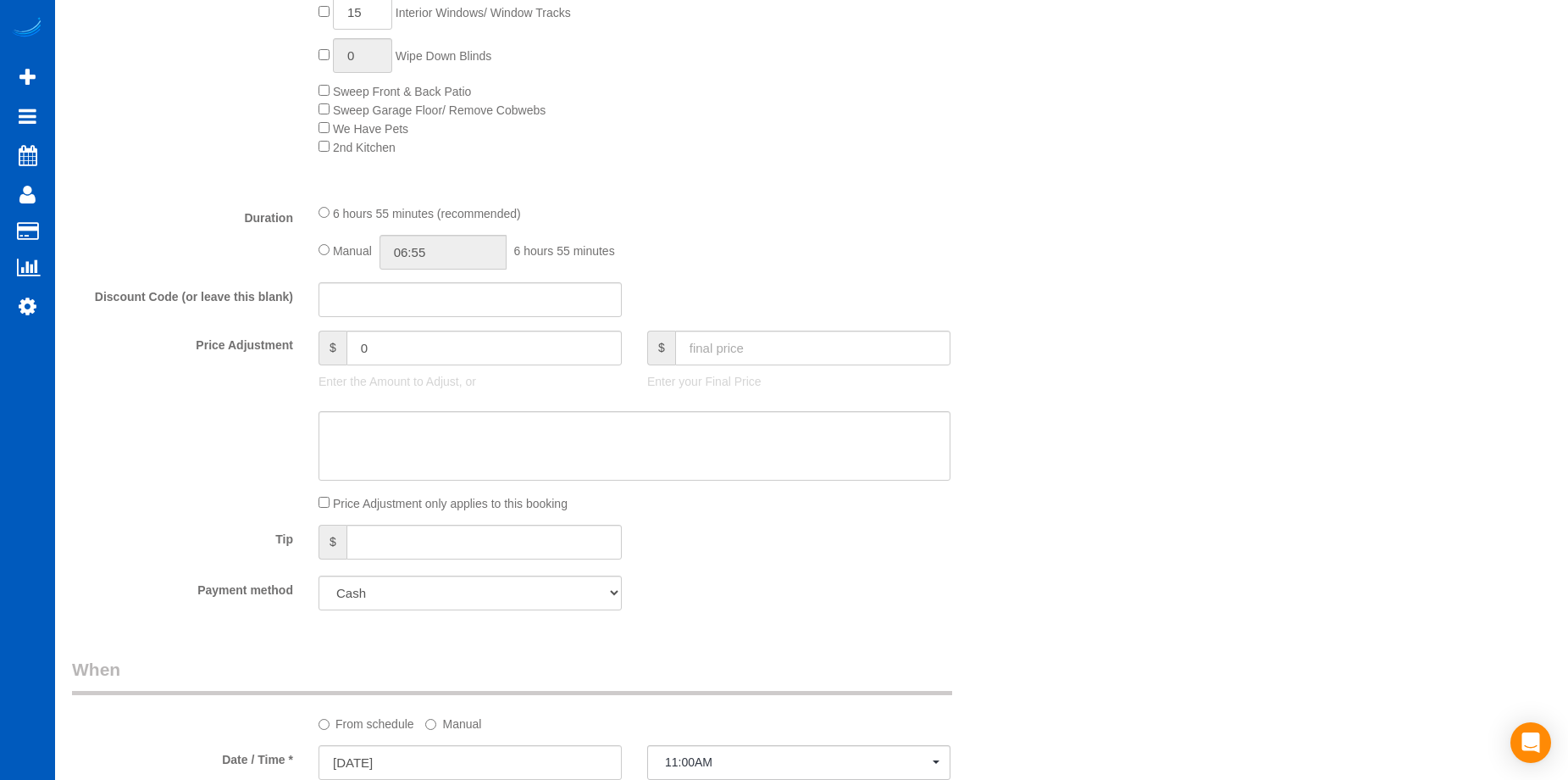
select select "3001"
select select "3"
select select "4"
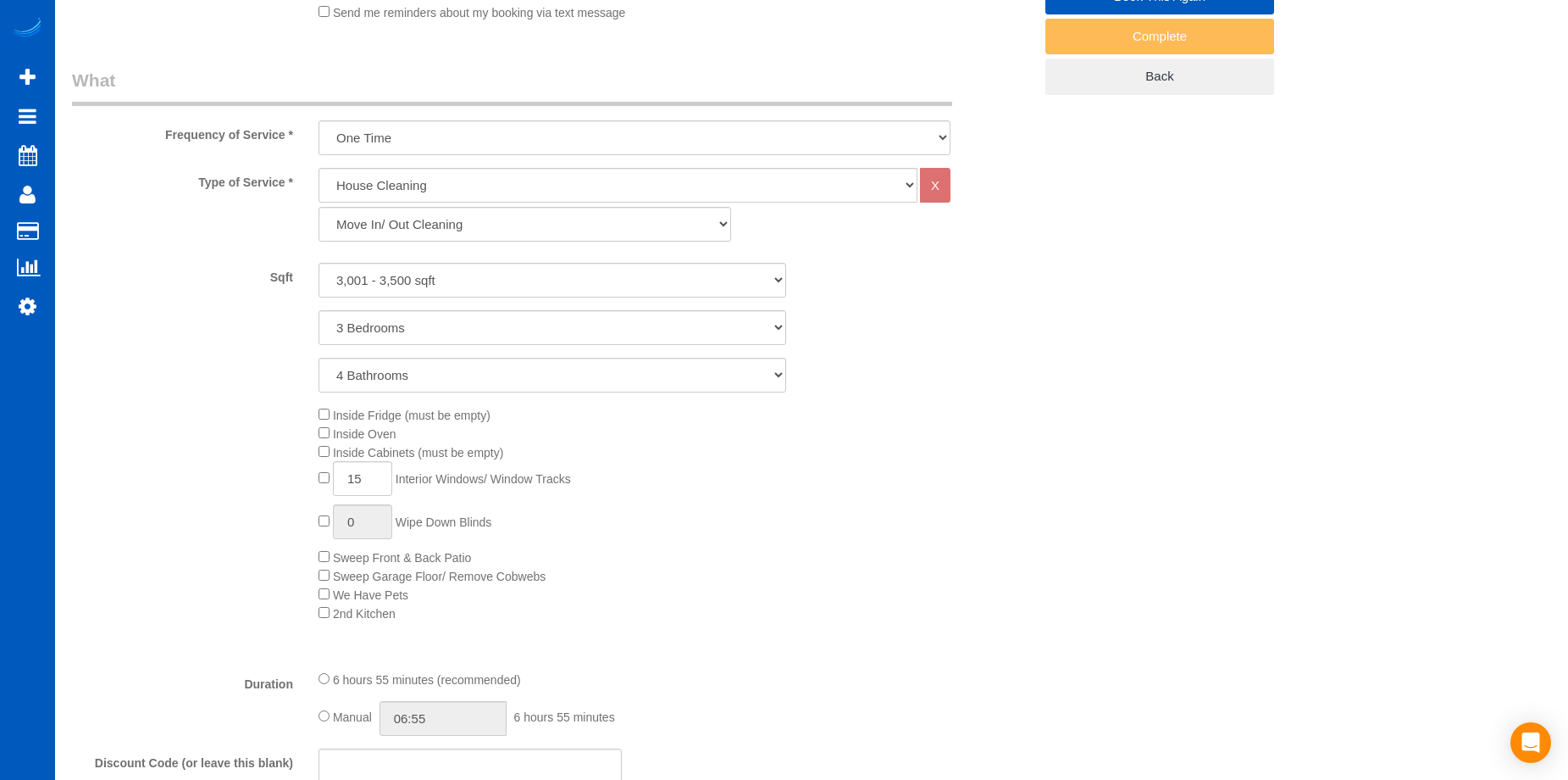
scroll to position [149, 0]
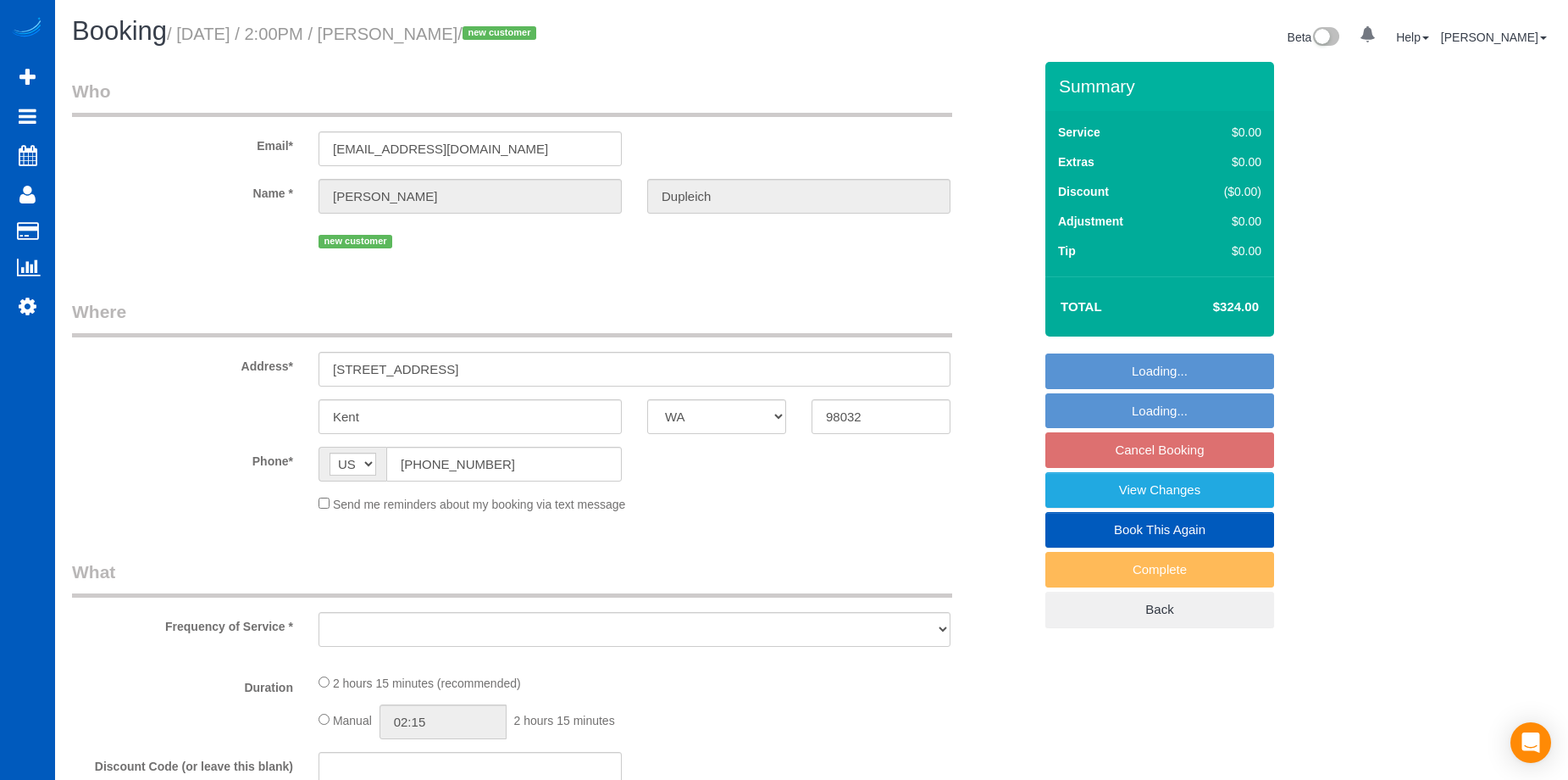
select select "WA"
select select "199"
select select "1501"
select select "3"
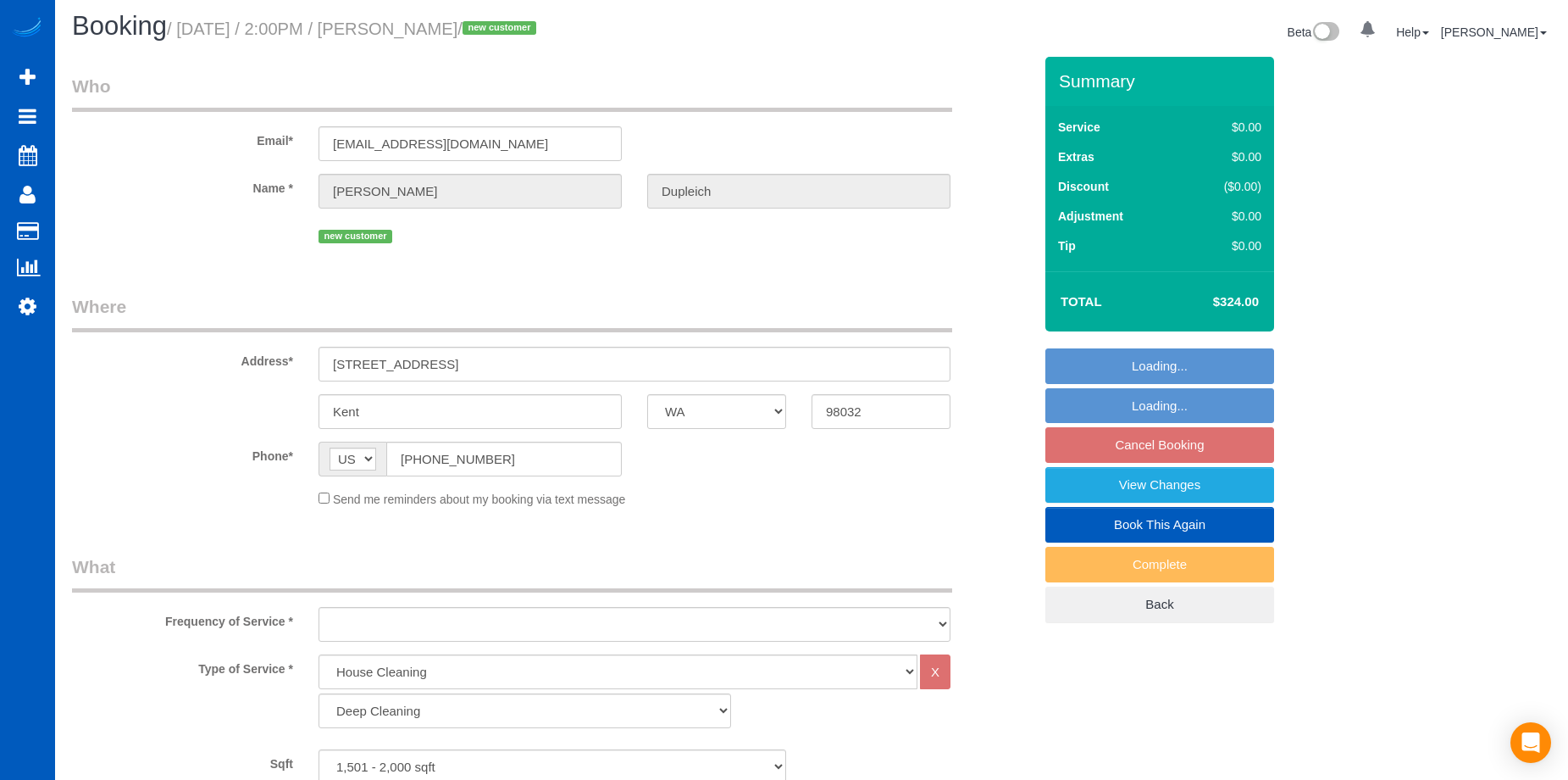
select select "object:1051"
select select "string:fspay-2400c781-ea61-44cd-9d94-e609ca26bd03"
select select "spot3"
select select "number:8"
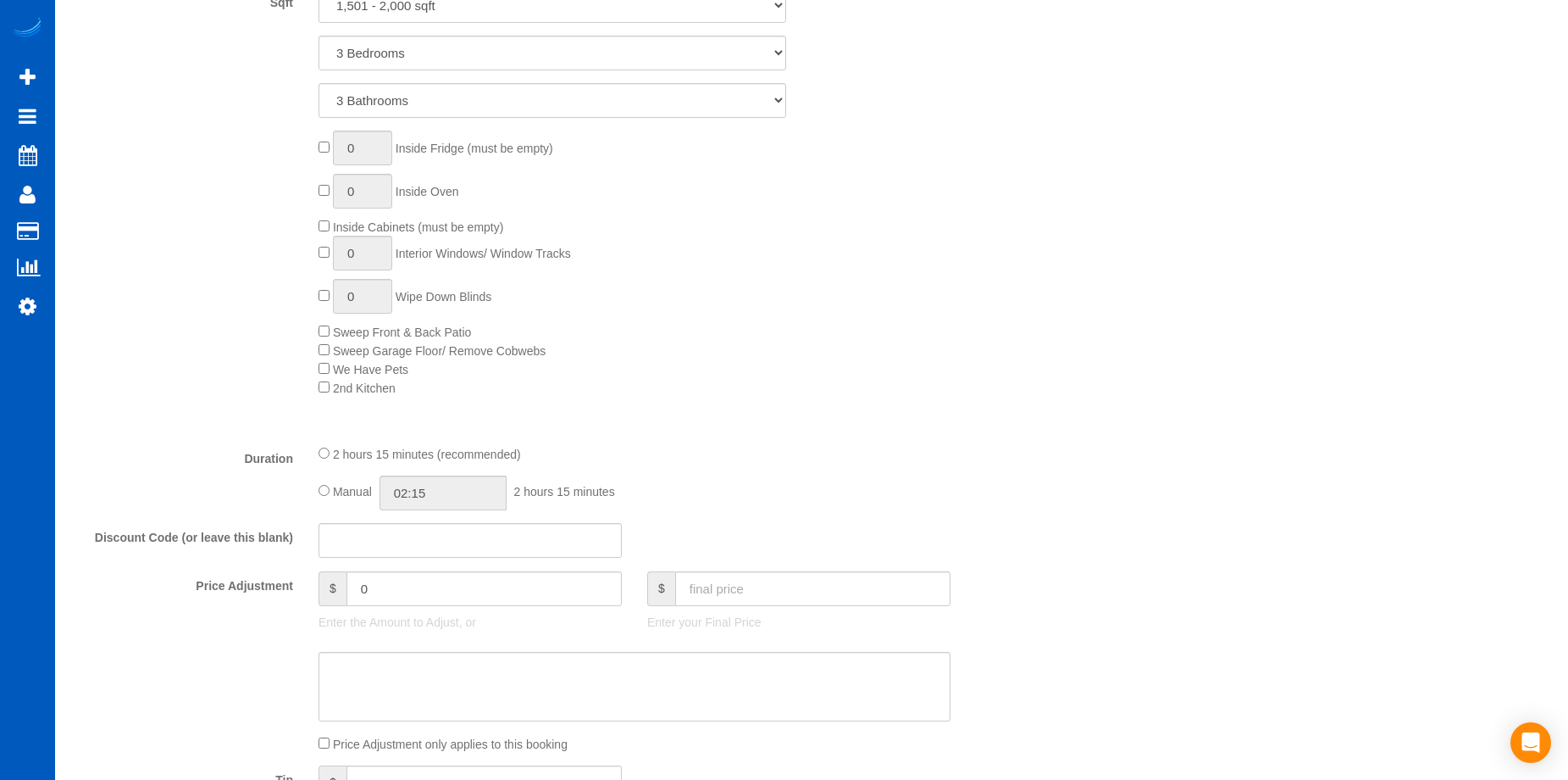
select select "1501"
select select "3"
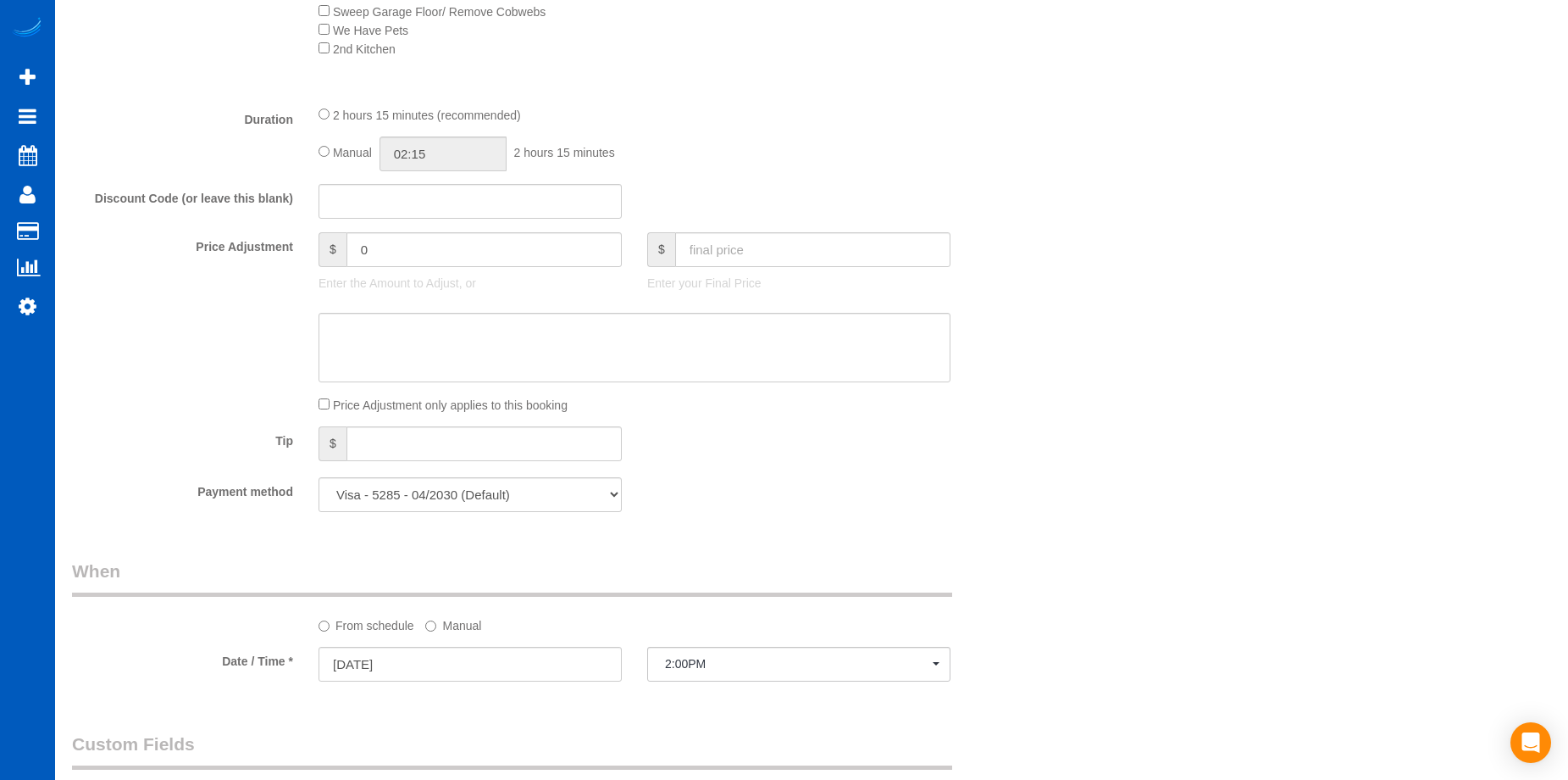
select select "object:1196"
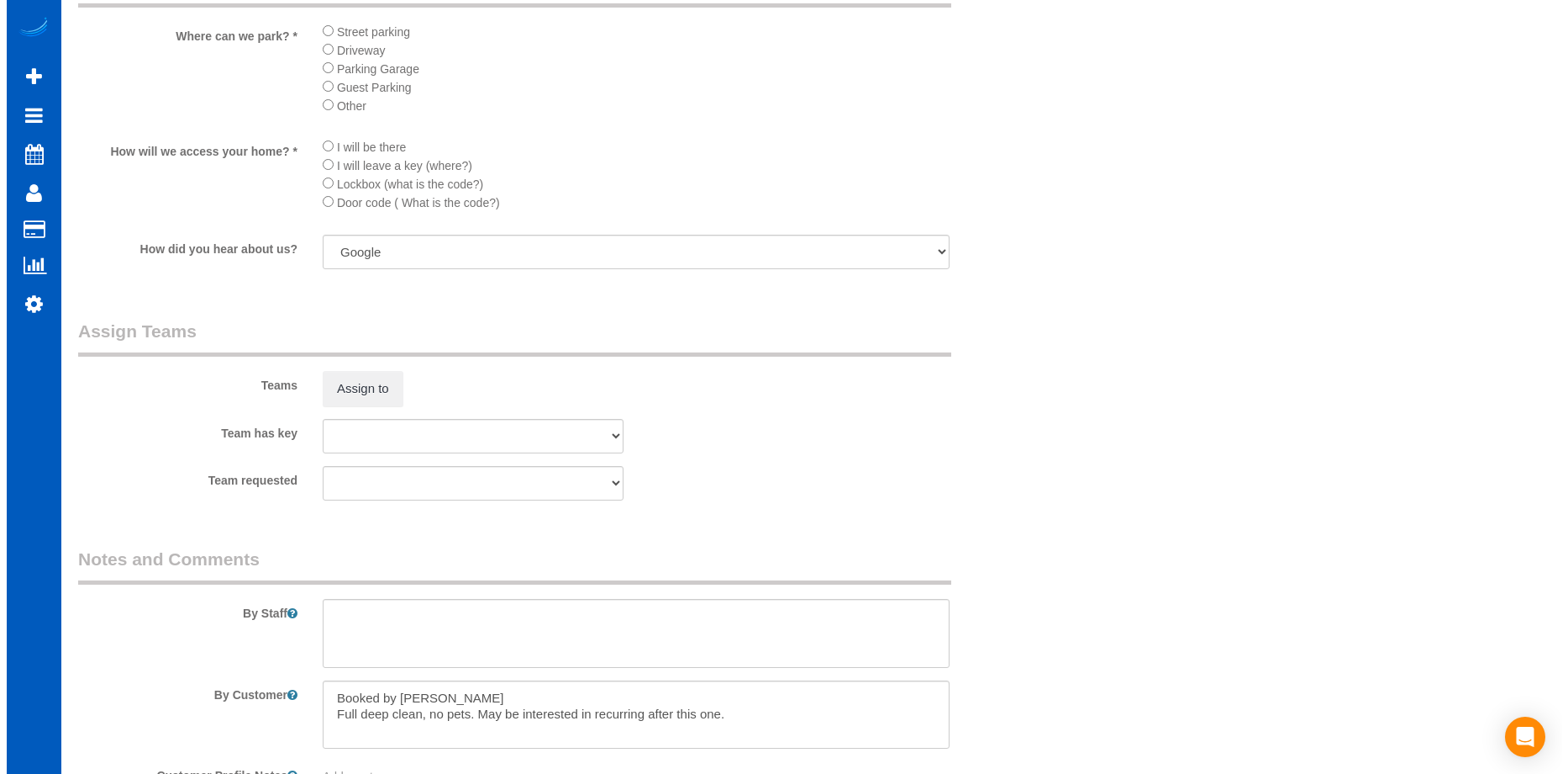
scroll to position [1934, 0]
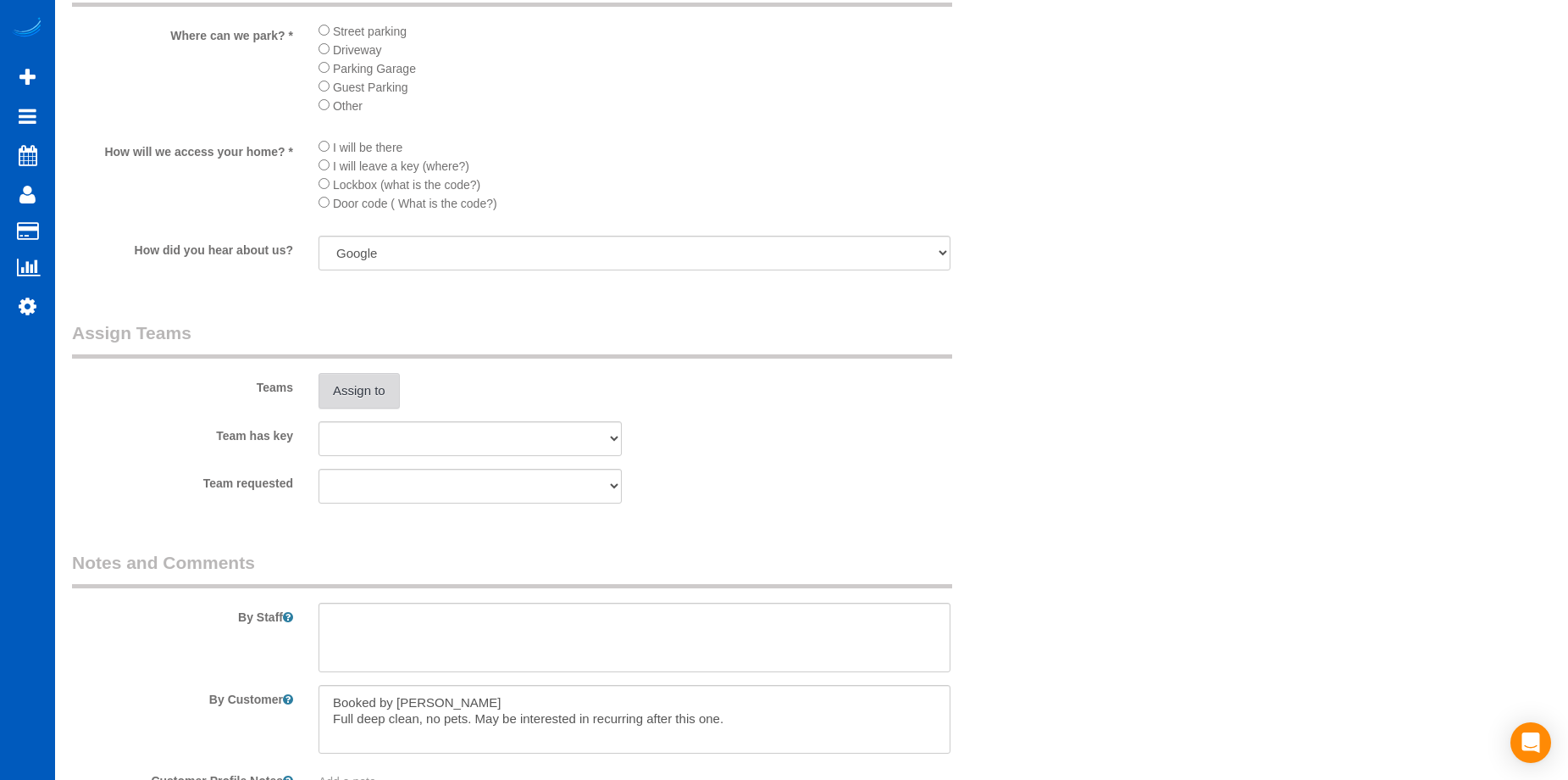
click at [341, 390] on button "Assign to" at bounding box center [359, 390] width 81 height 35
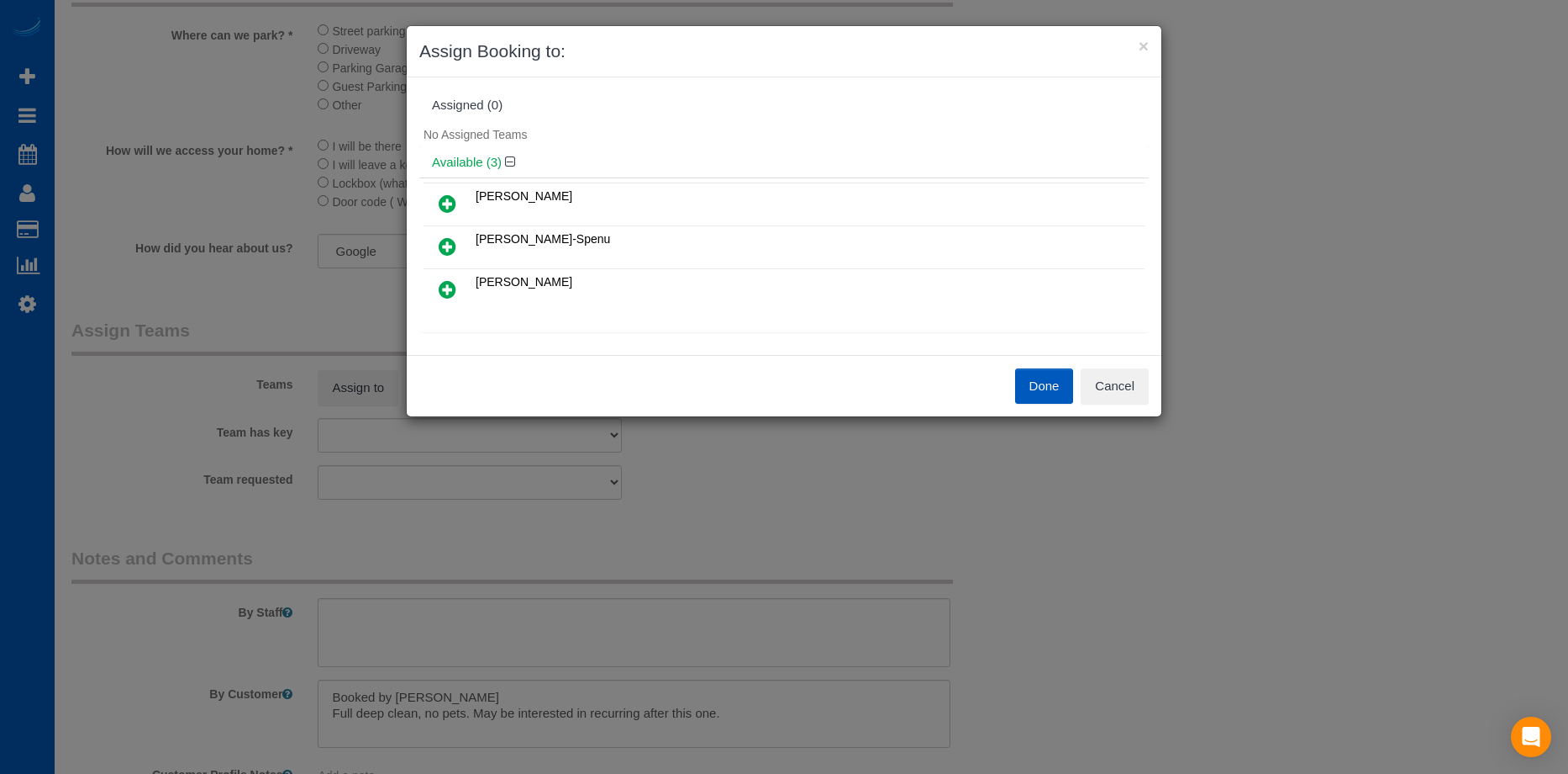
scroll to position [84, 0]
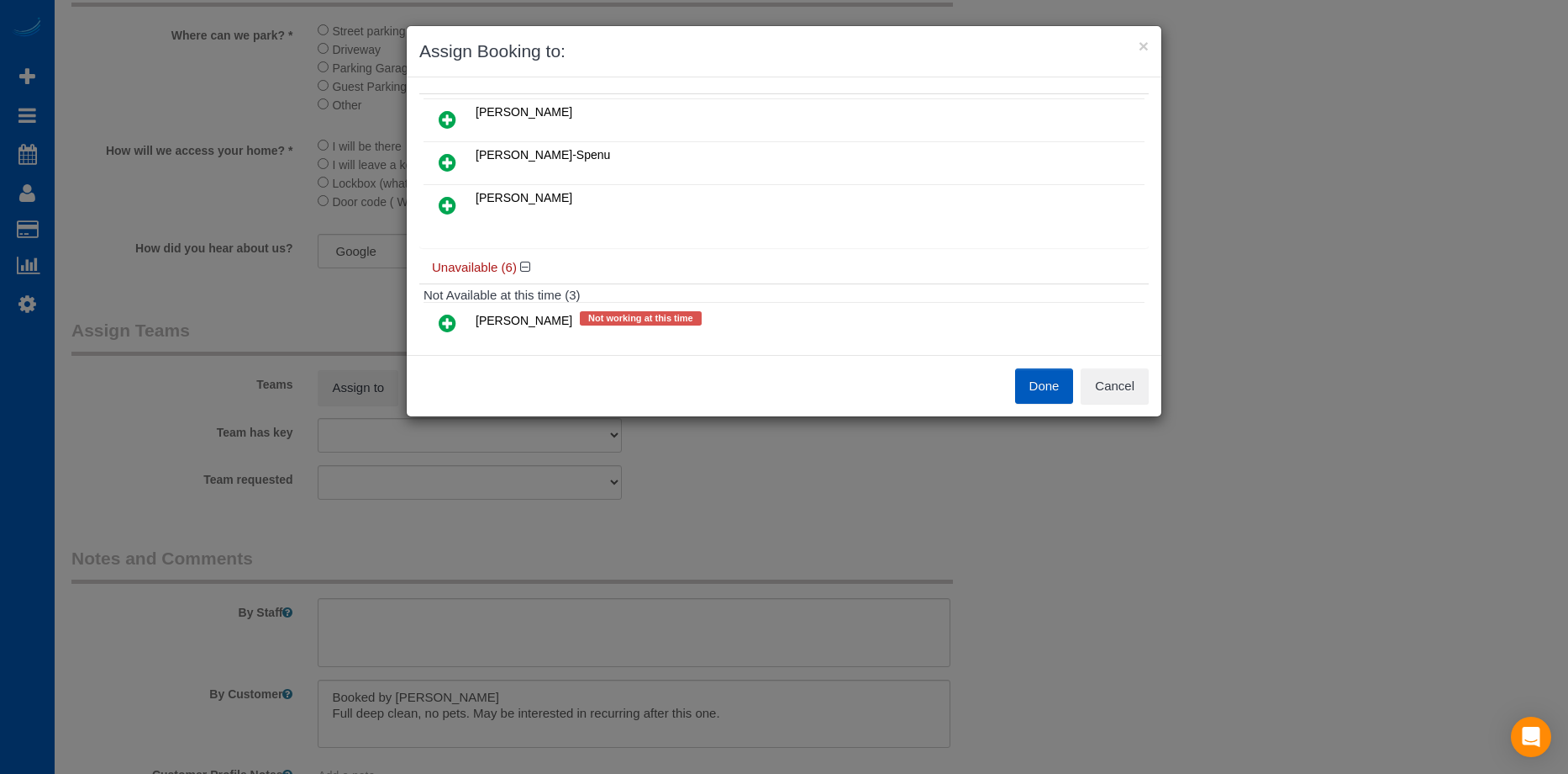
click at [437, 118] on link at bounding box center [448, 120] width 40 height 34
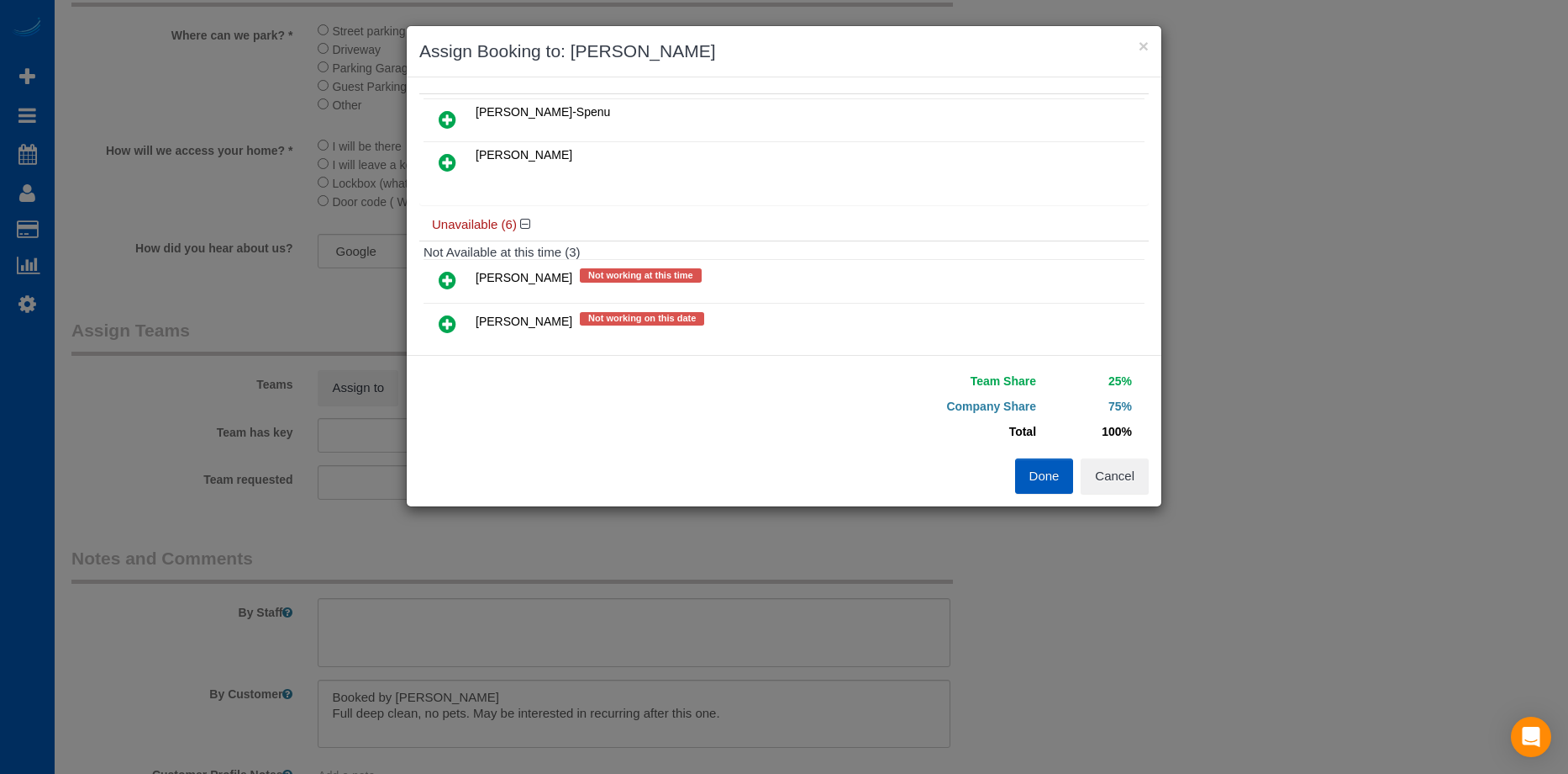
click at [455, 155] on icon at bounding box center [447, 162] width 18 height 20
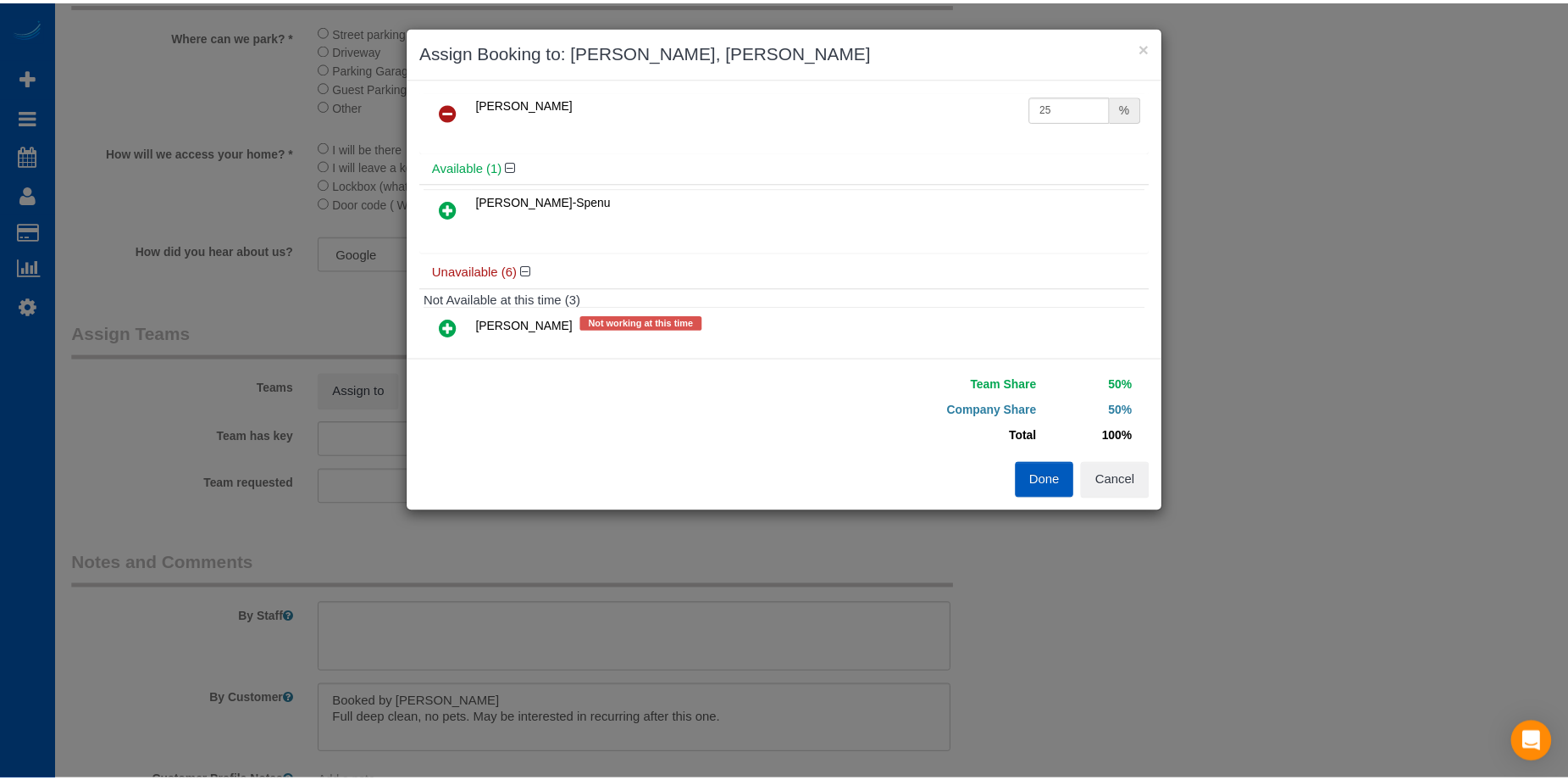
scroll to position [0, 0]
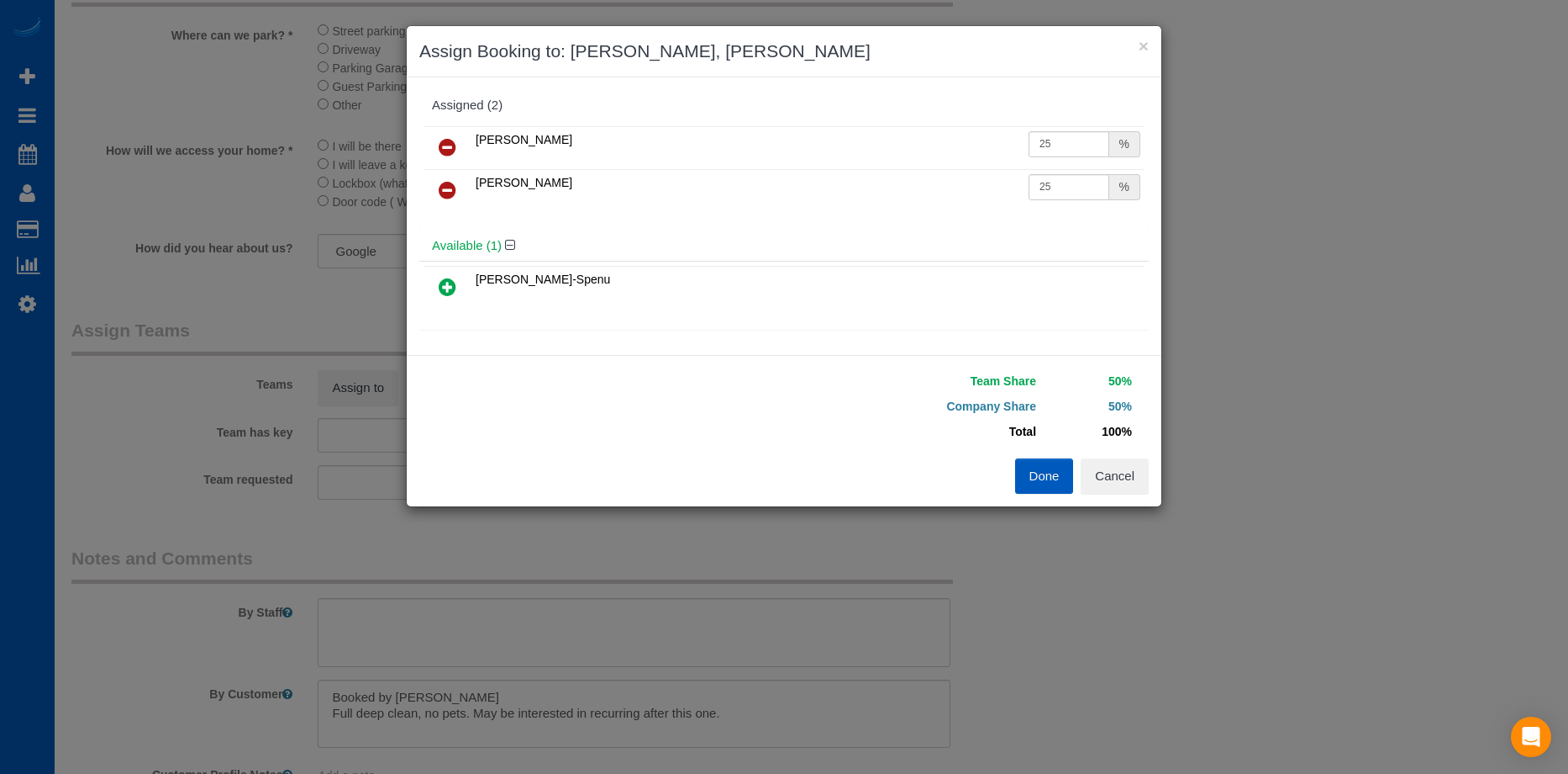
click at [1048, 476] on button "Done" at bounding box center [1044, 476] width 59 height 35
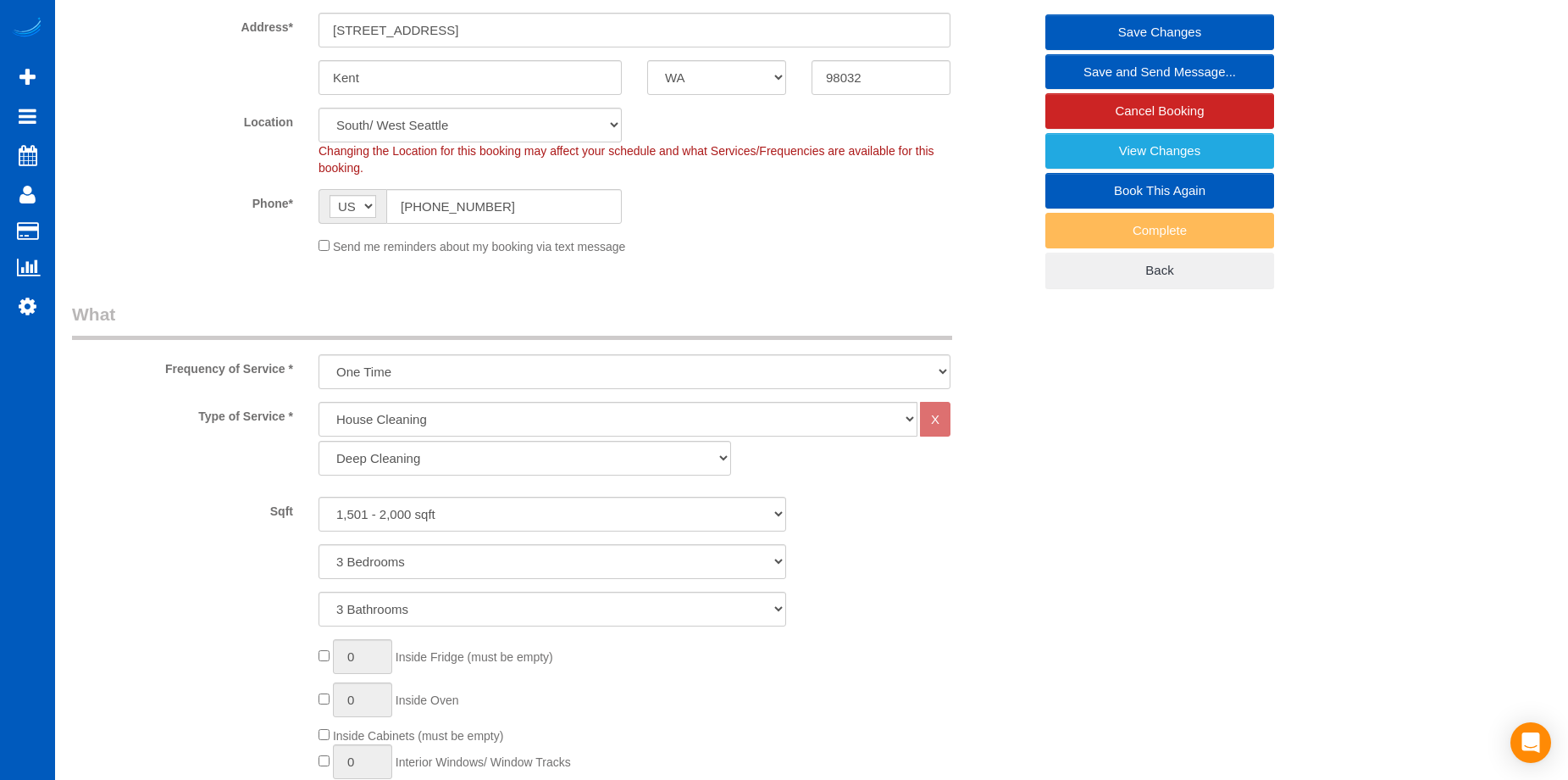
scroll to position [678, 0]
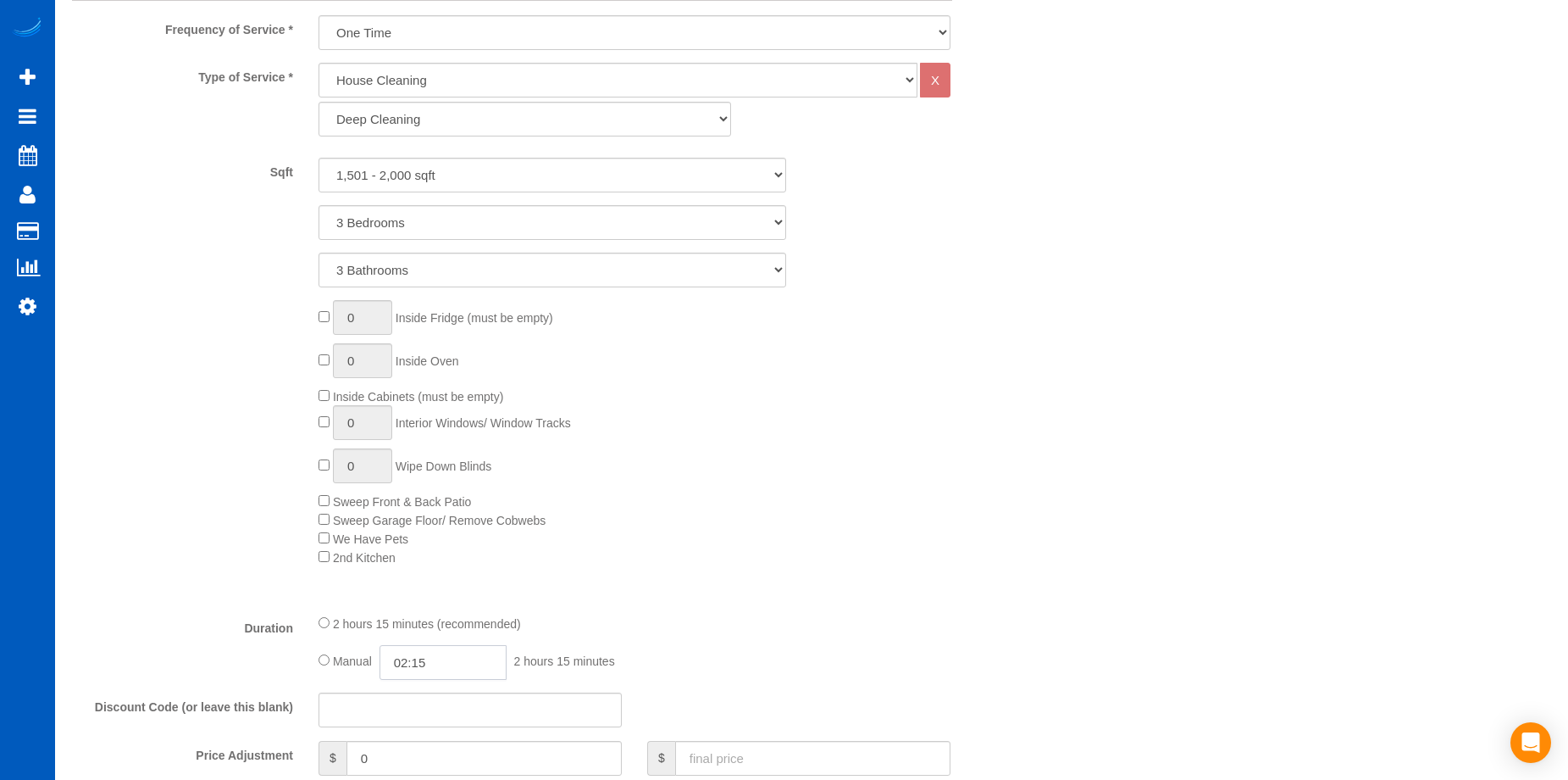
click at [430, 654] on input "02:15" at bounding box center [443, 662] width 127 height 34
type input "04:00"
click at [416, 612] on li "04:00" at bounding box center [424, 621] width 75 height 22
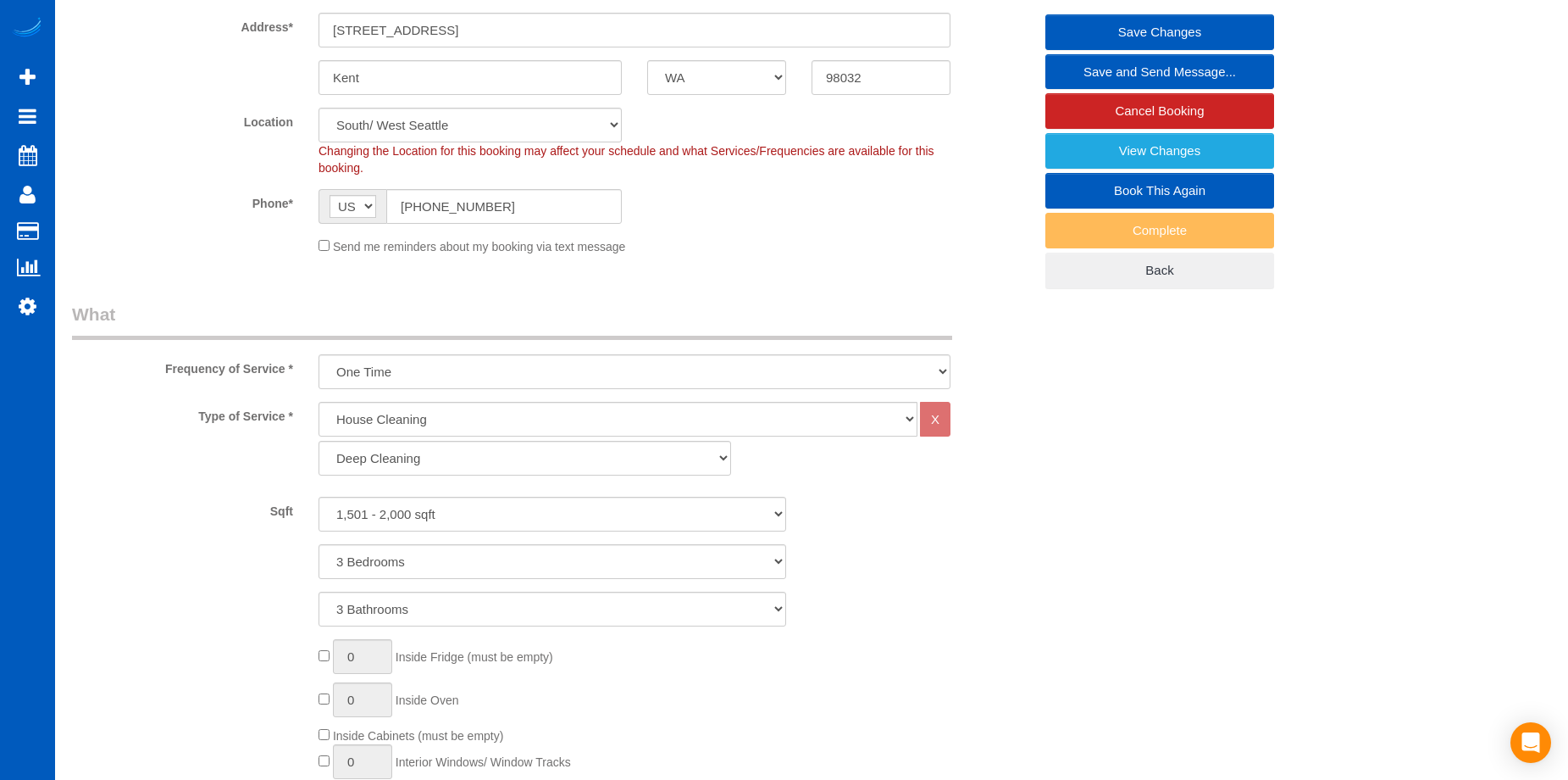
scroll to position [0, 0]
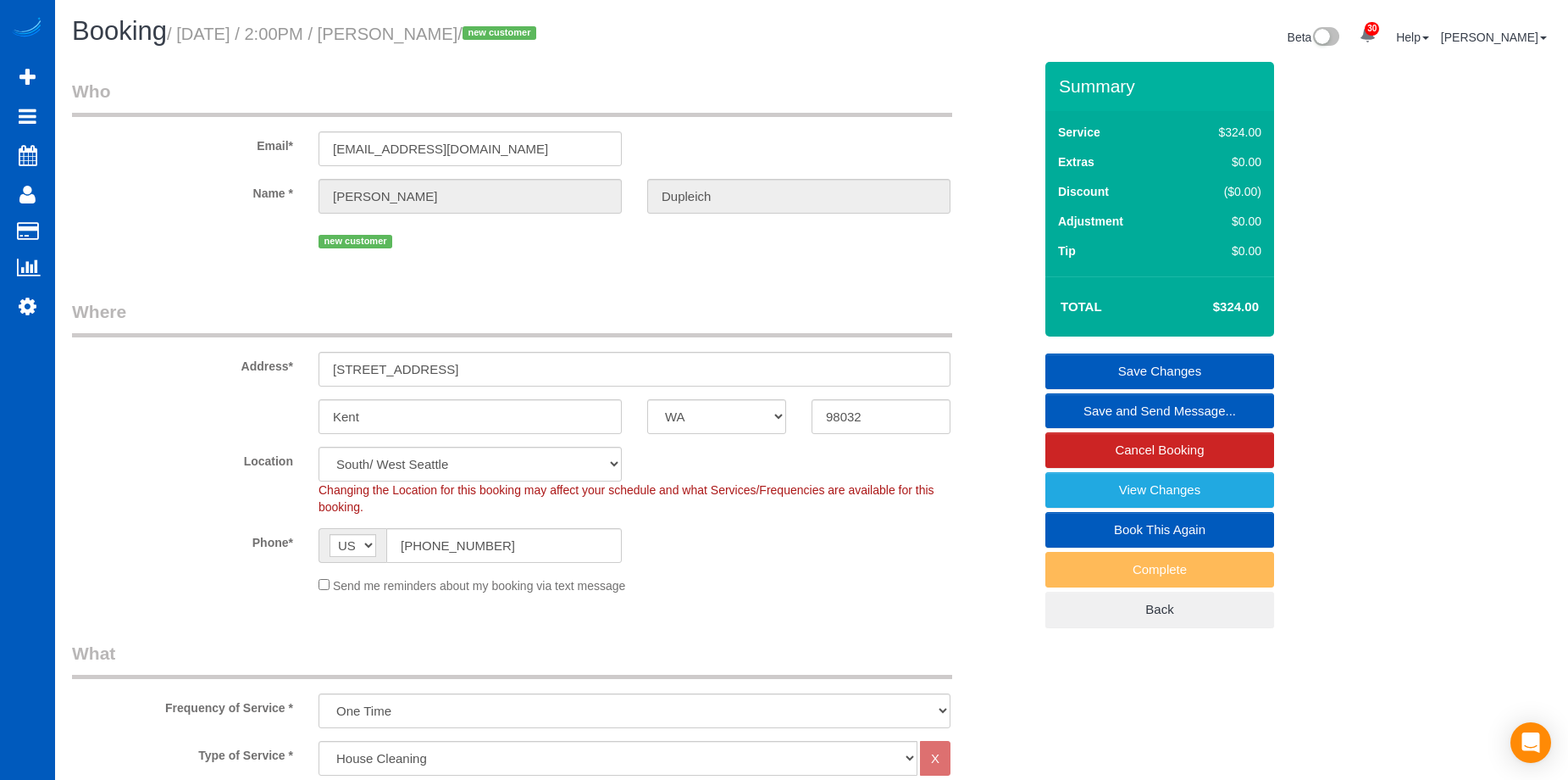
select select "spot18"
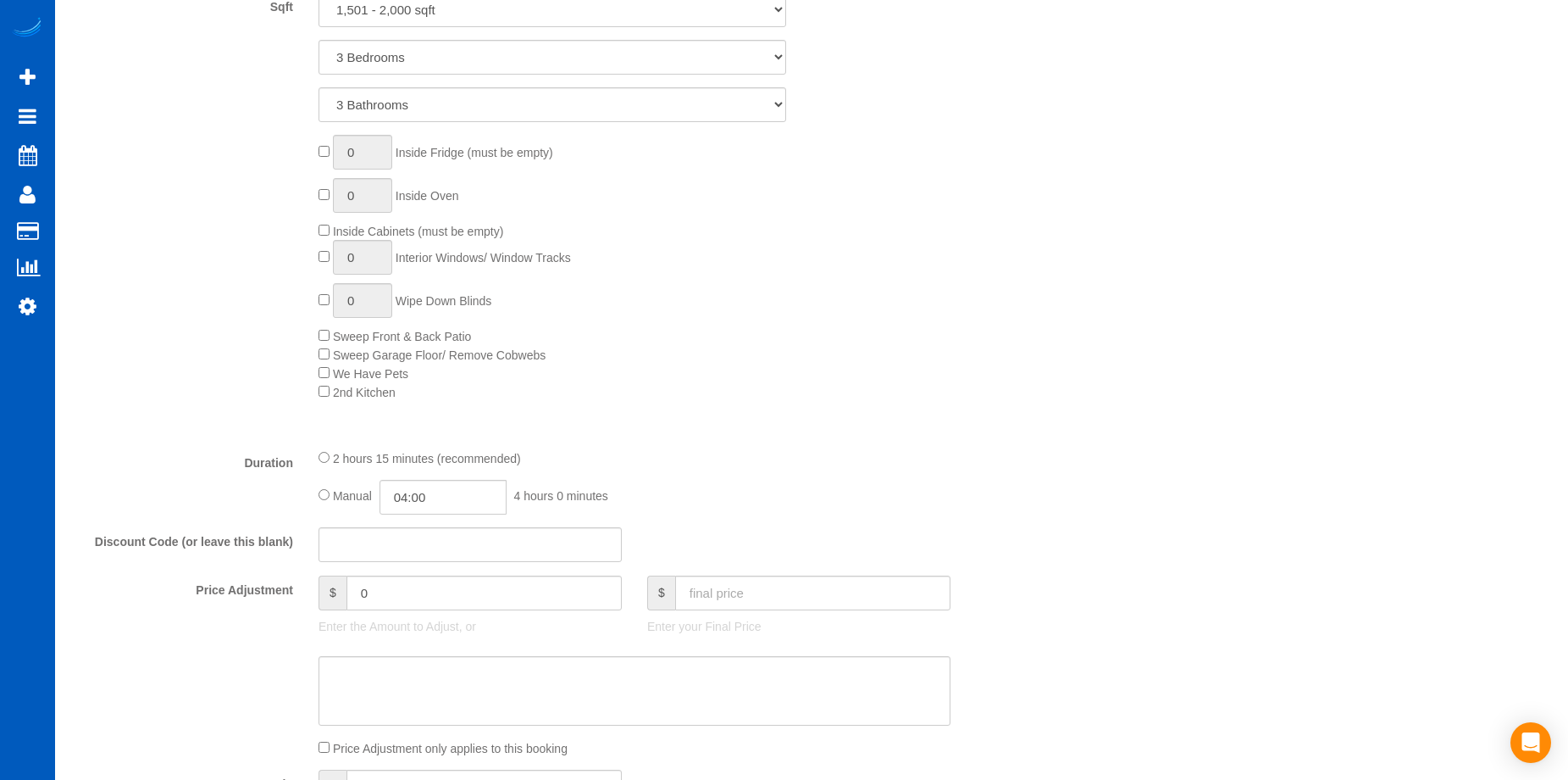
scroll to position [848, 0]
click at [449, 499] on input "04:00" at bounding box center [443, 493] width 127 height 34
type input "03:30"
click at [421, 528] on li "03:30" at bounding box center [424, 521] width 75 height 22
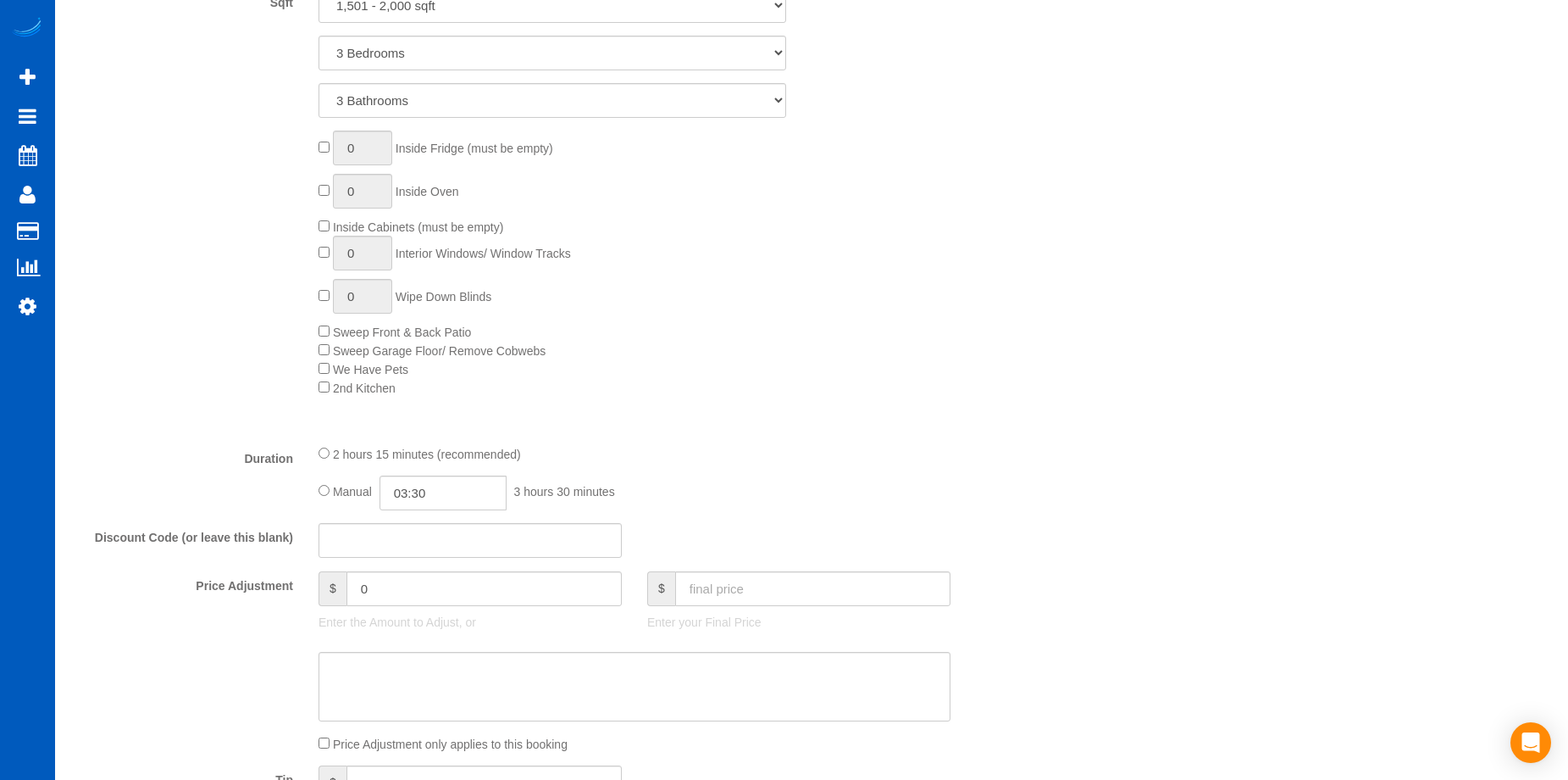
select select "spot33"
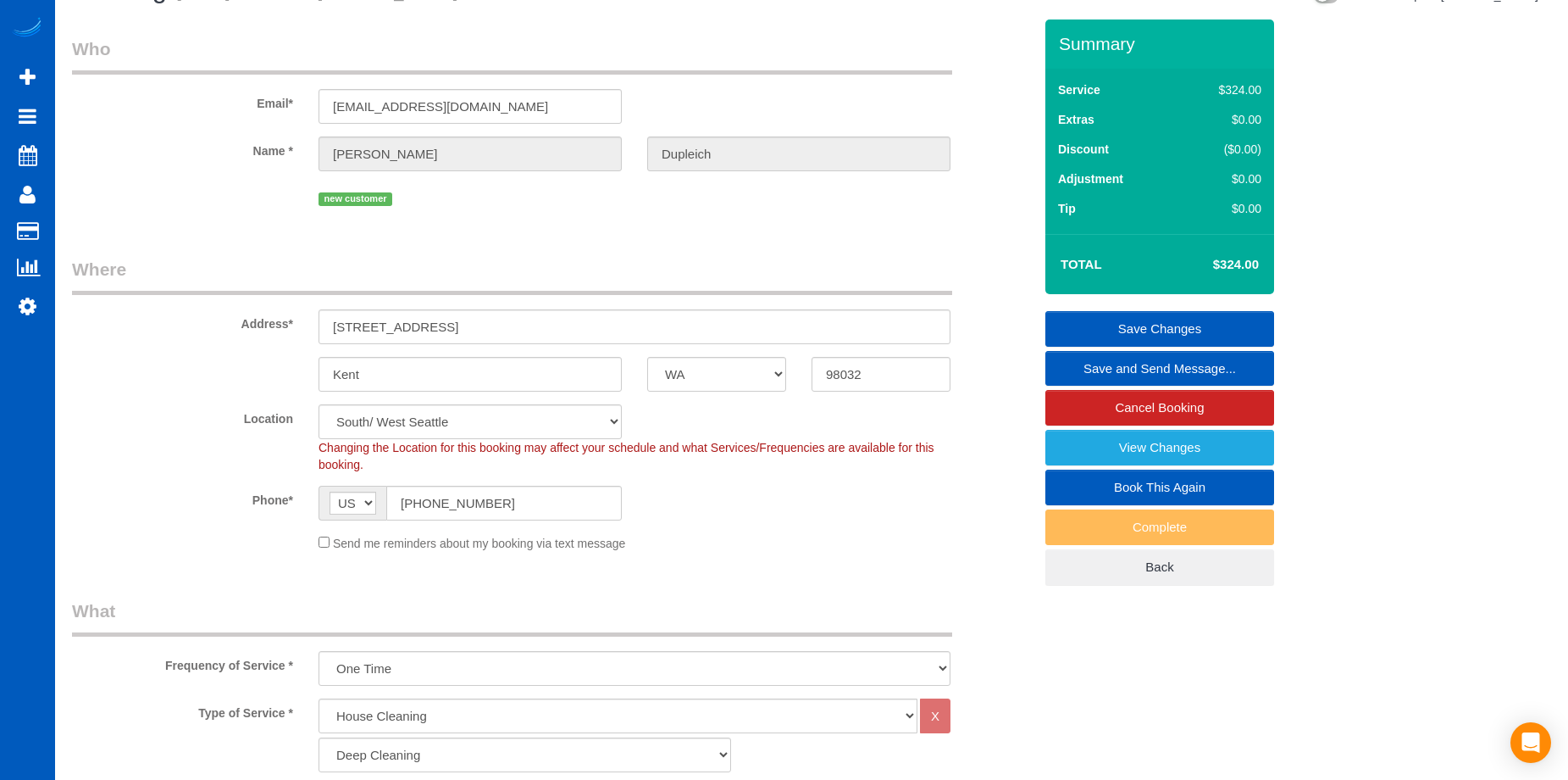
scroll to position [0, 0]
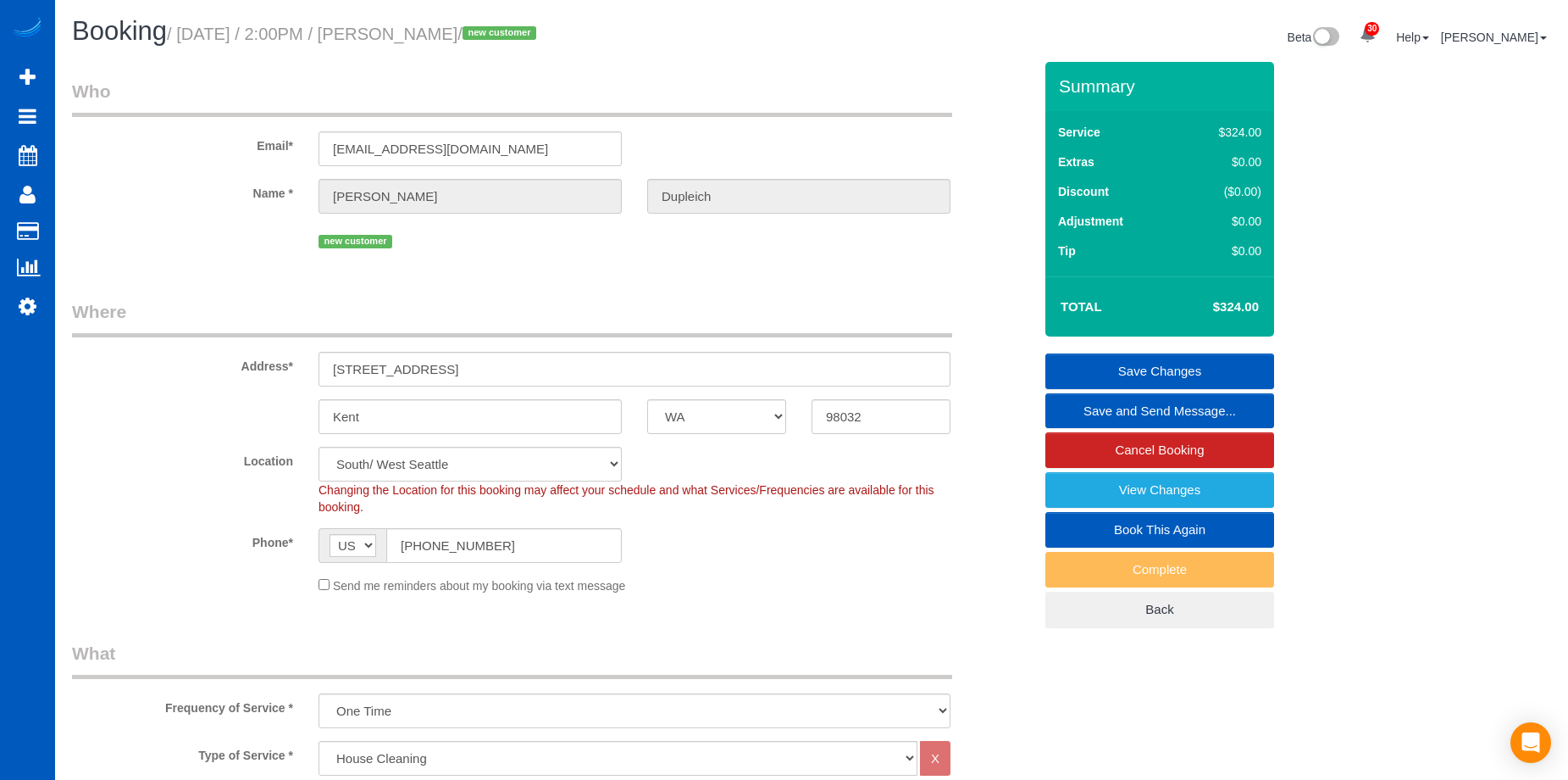
click at [1094, 370] on link "Save Changes" at bounding box center [1160, 370] width 229 height 35
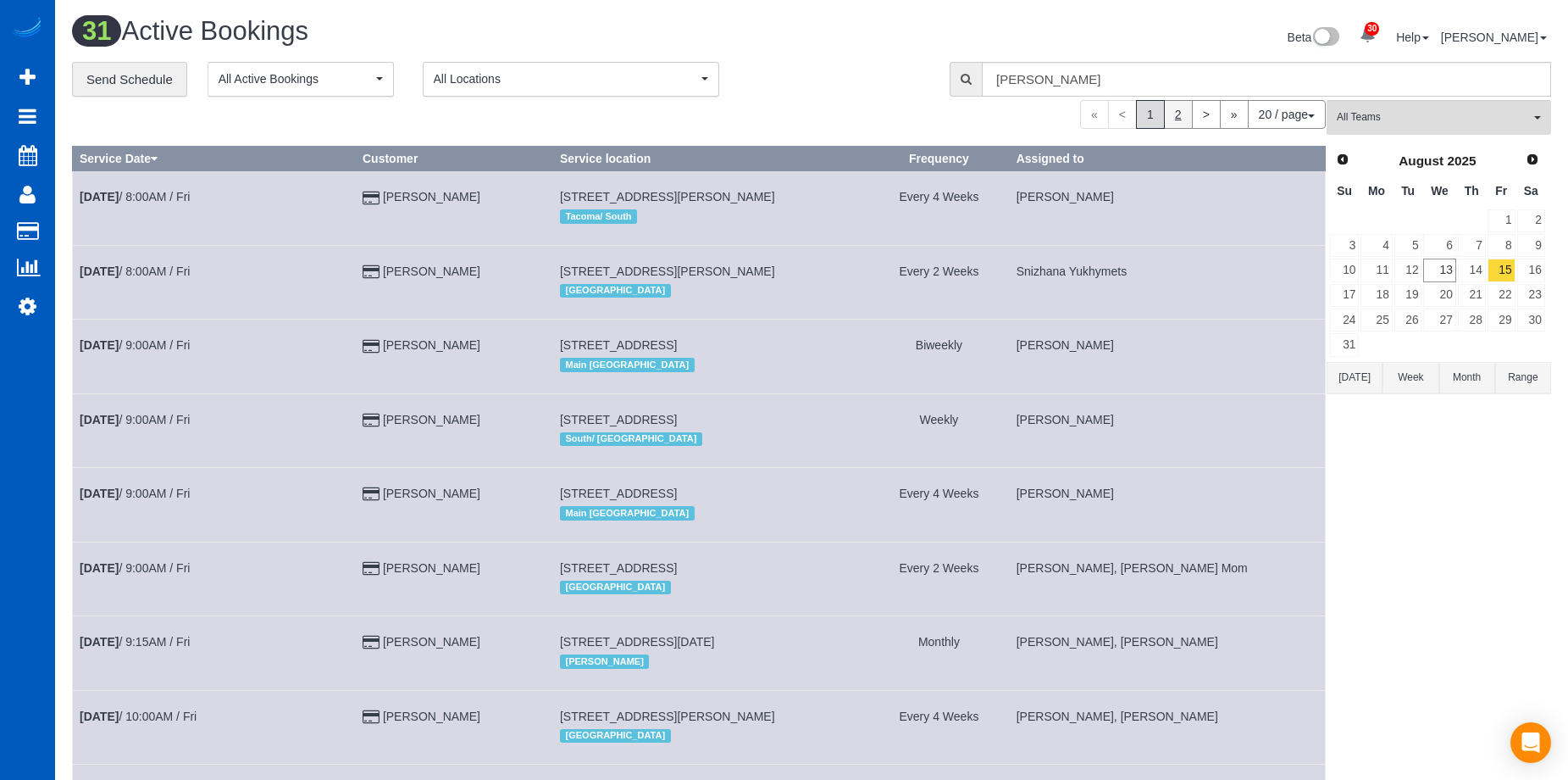
click at [1181, 116] on link "2" at bounding box center [1178, 115] width 29 height 29
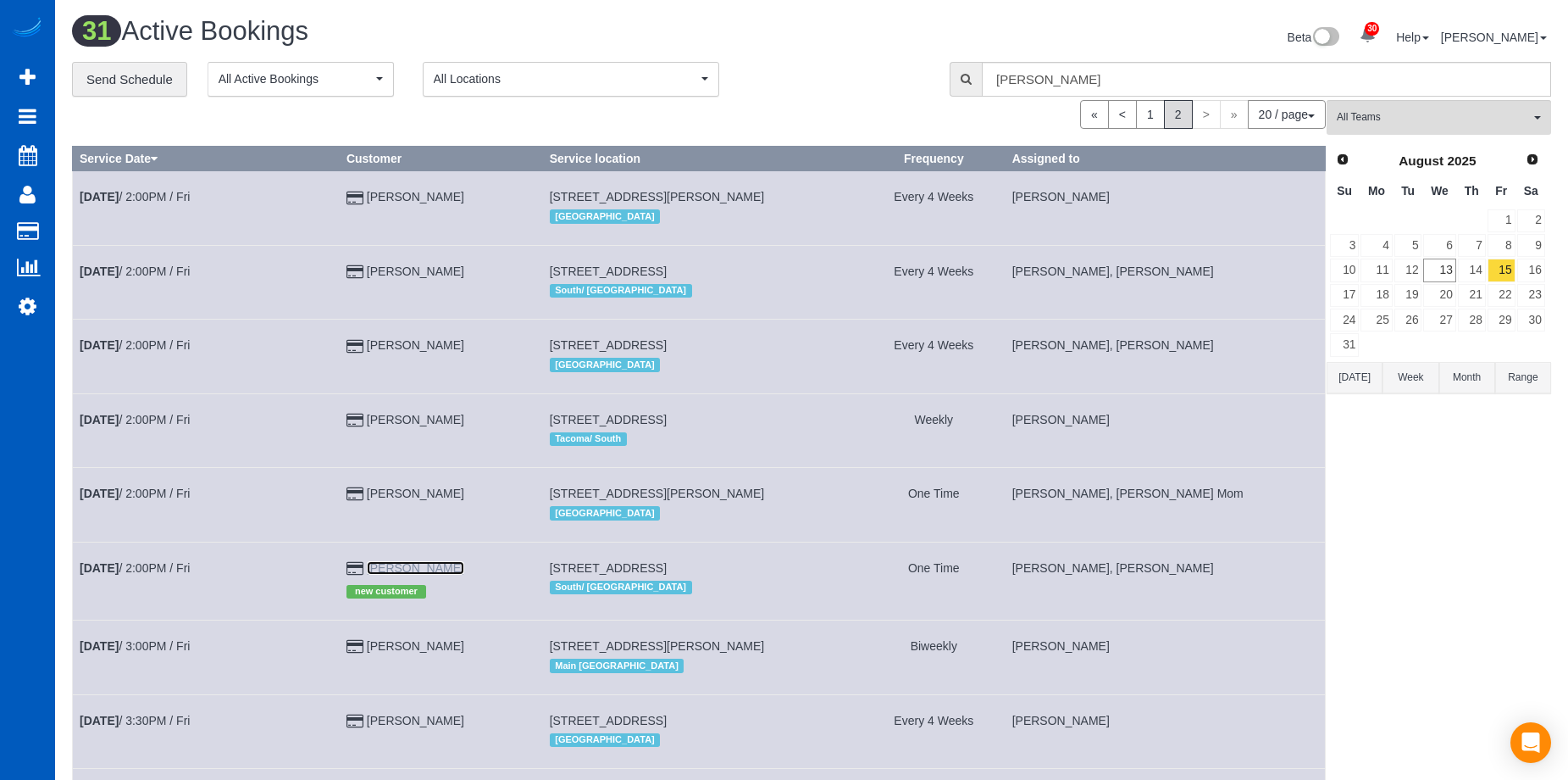
click at [418, 575] on link "[PERSON_NAME]" at bounding box center [415, 568] width 97 height 13
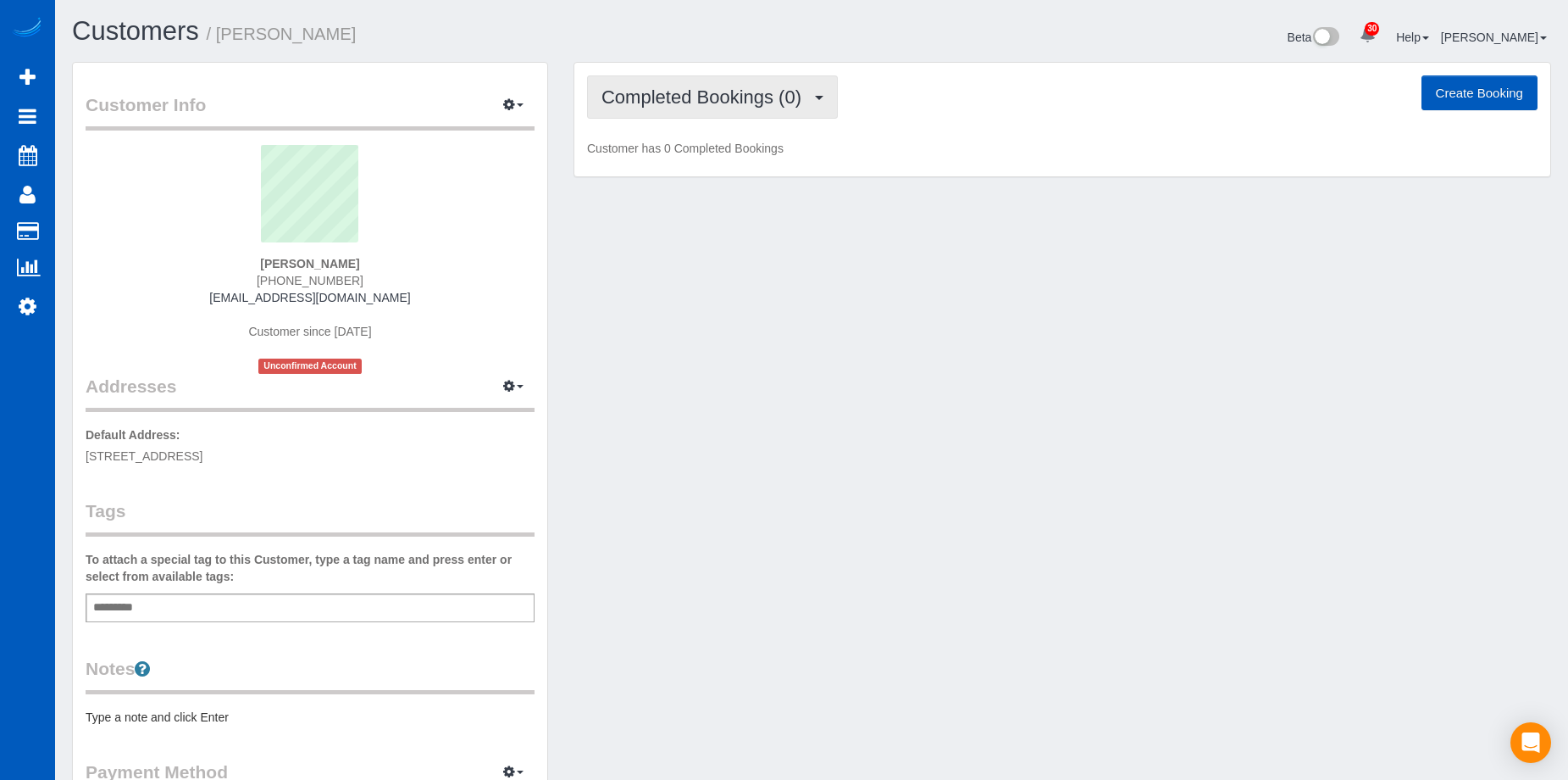
click at [695, 114] on button "Completed Bookings (0)" at bounding box center [712, 96] width 251 height 43
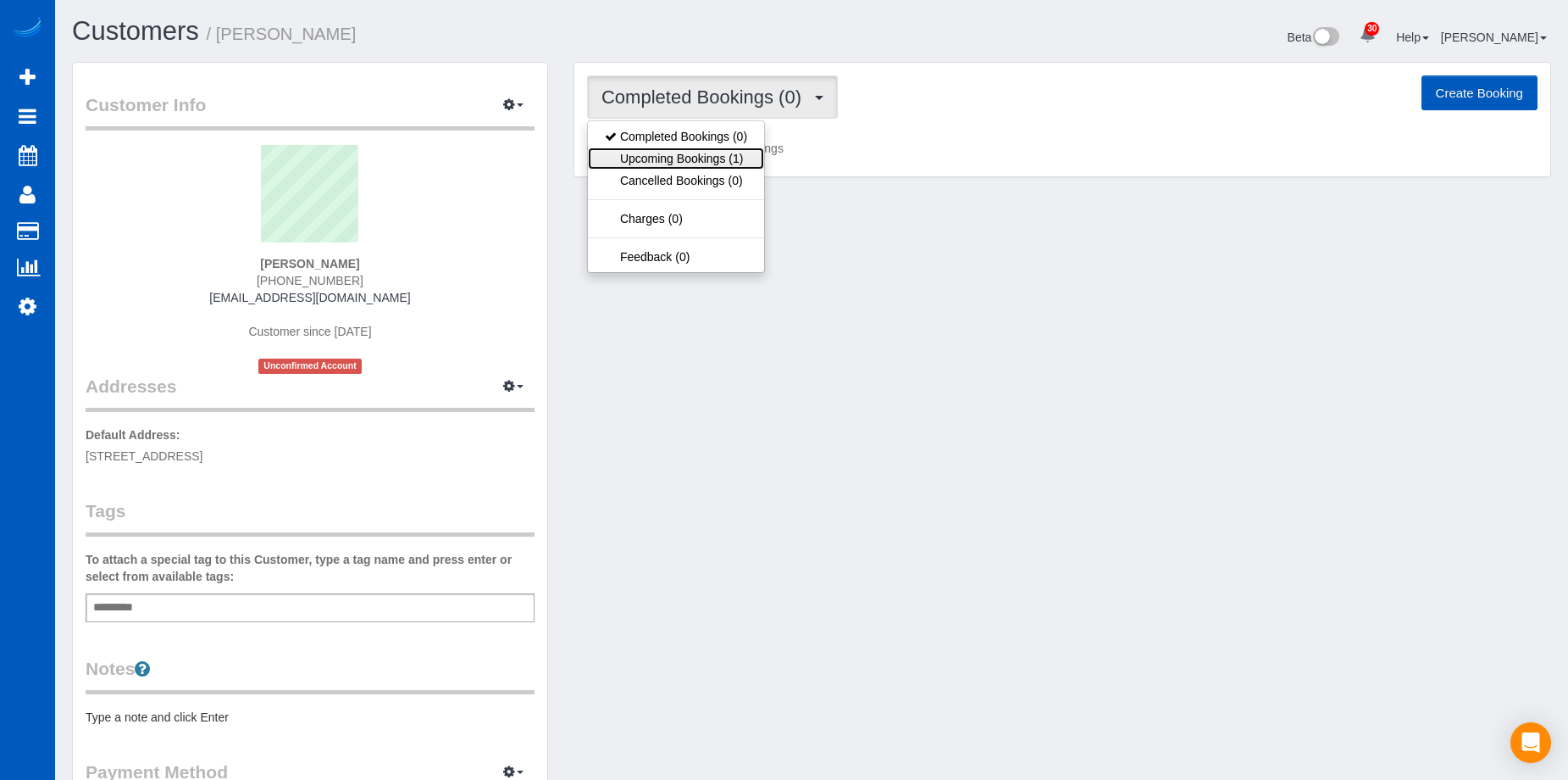
click at [689, 148] on link "Upcoming Bookings (1)" at bounding box center [676, 158] width 177 height 22
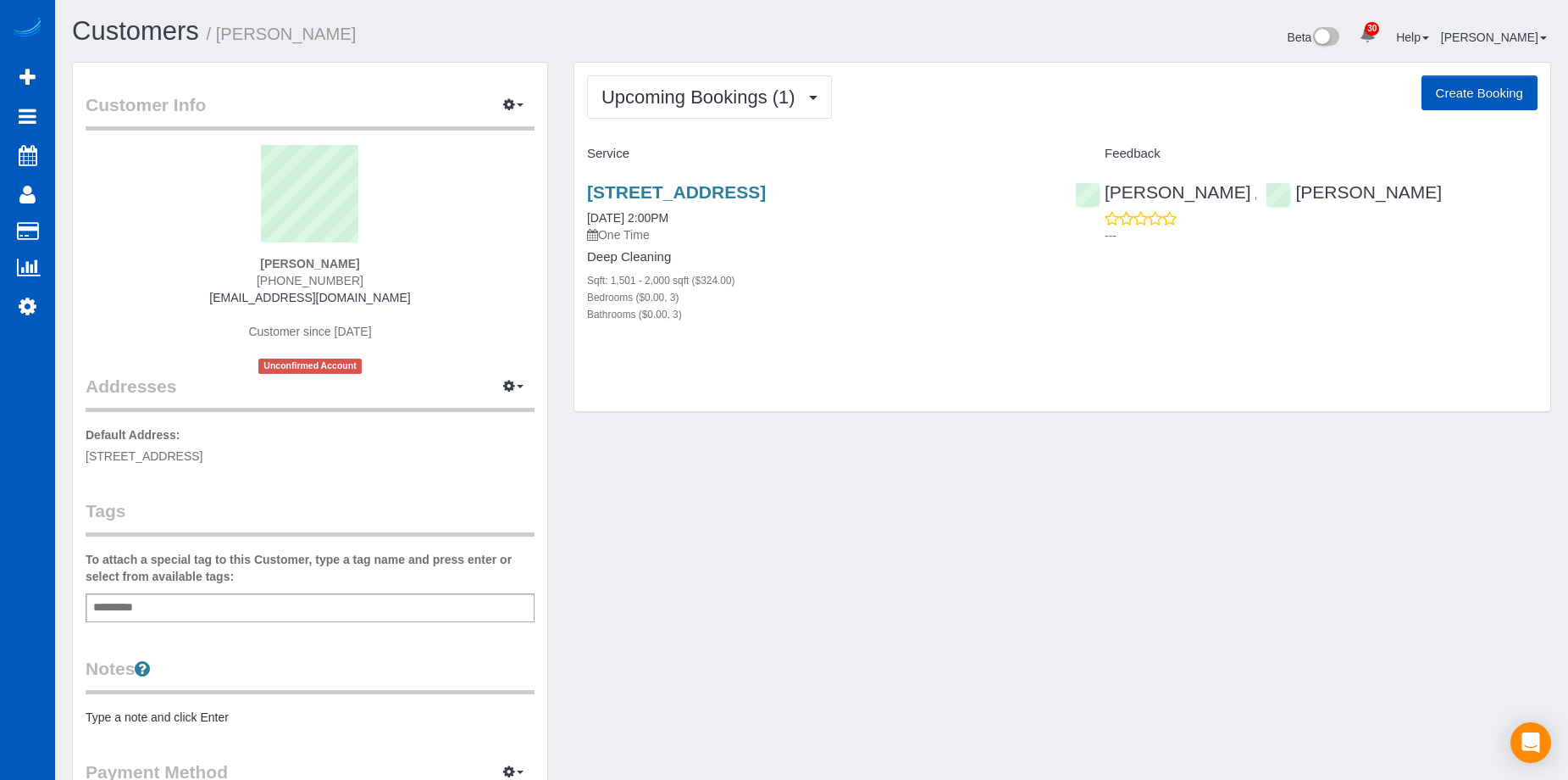
drag, startPoint x: 86, startPoint y: 455, endPoint x: 299, endPoint y: 460, distance: 213.1
click at [299, 460] on p "Default Address: [STREET_ADDRESS]" at bounding box center [310, 445] width 449 height 38
copy span "[STREET_ADDRESS]"
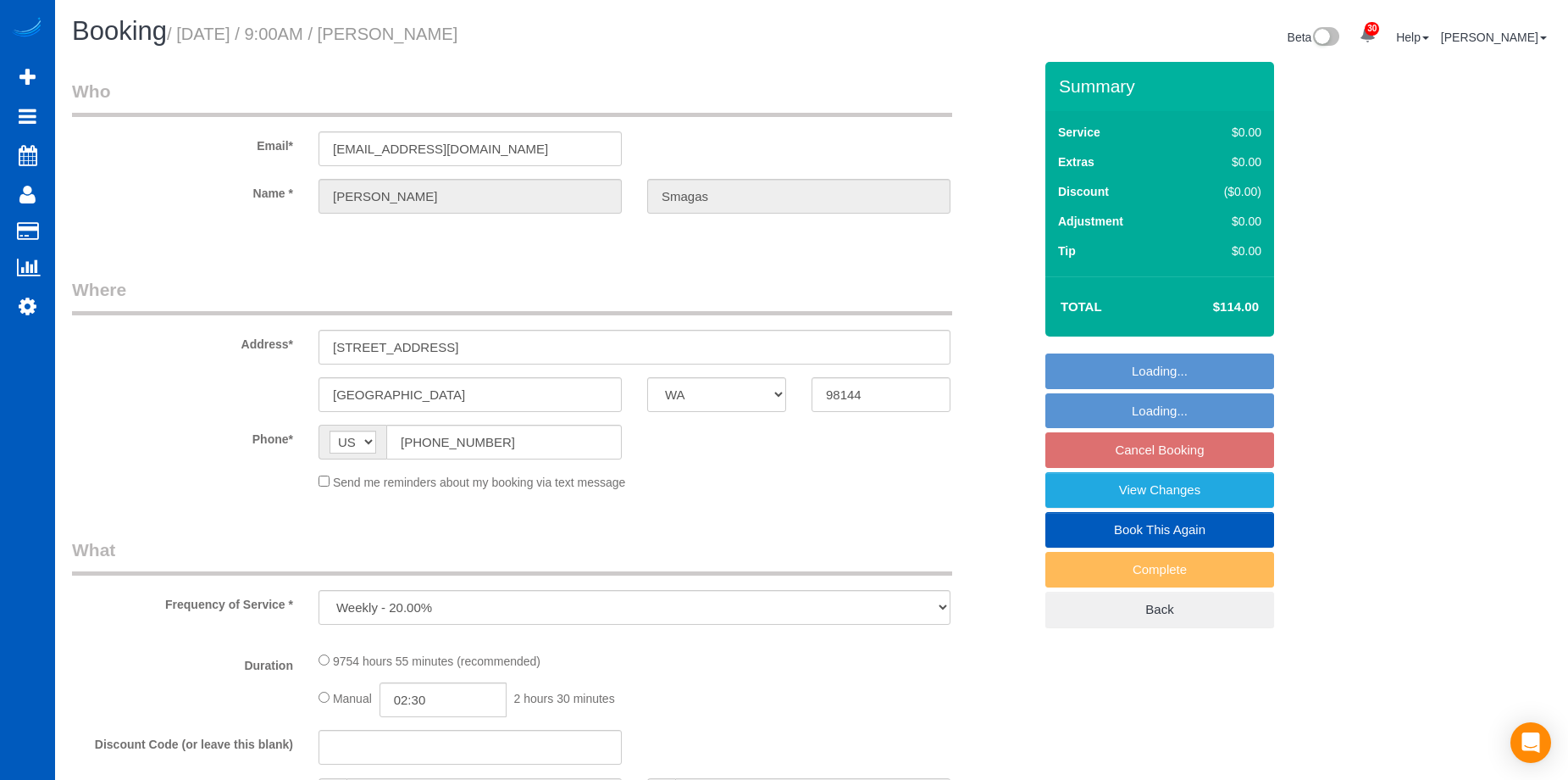
select select "WA"
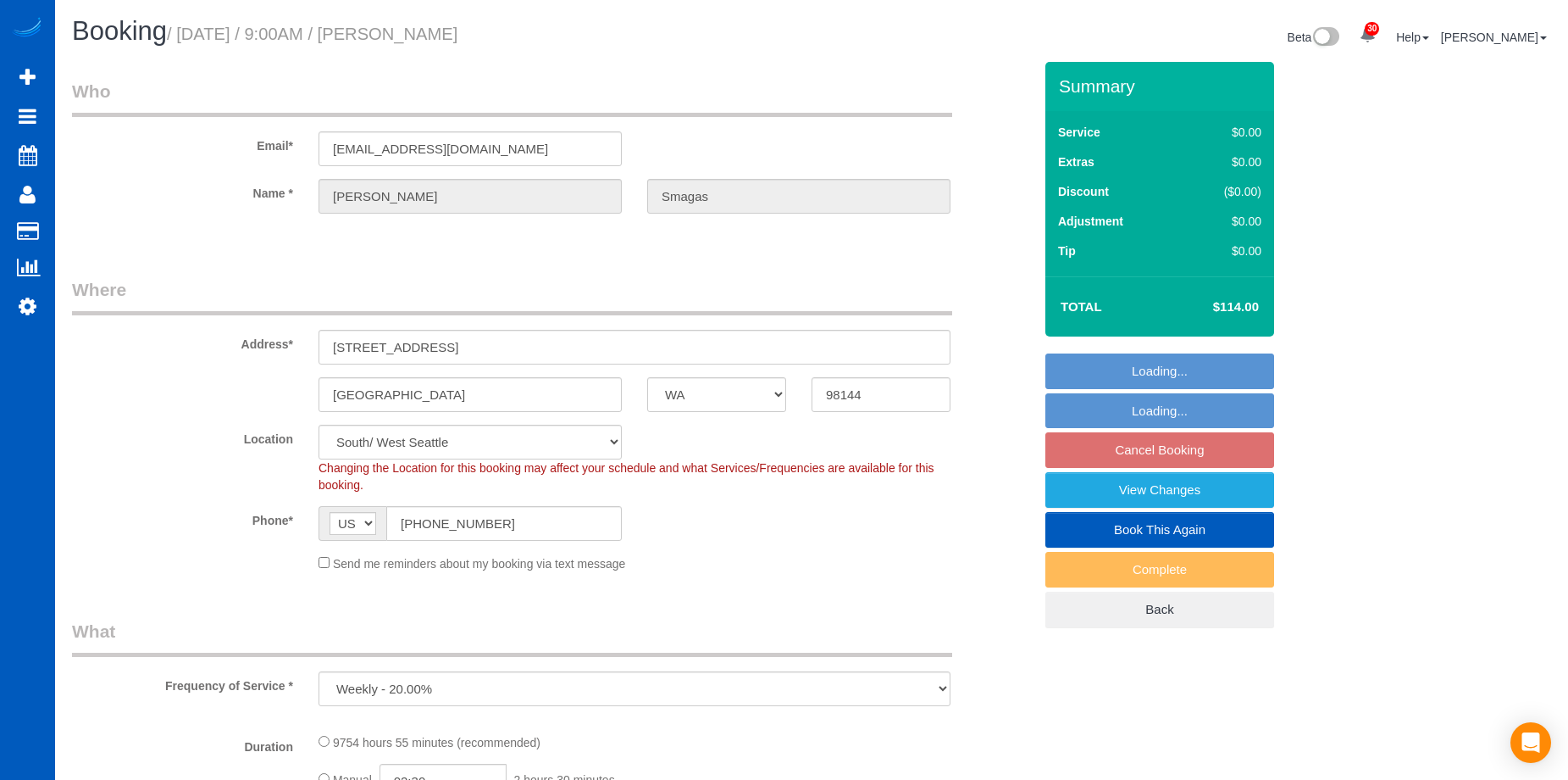
select select "object:980"
select select "3001"
select select "4"
